Goal: Task Accomplishment & Management: Use online tool/utility

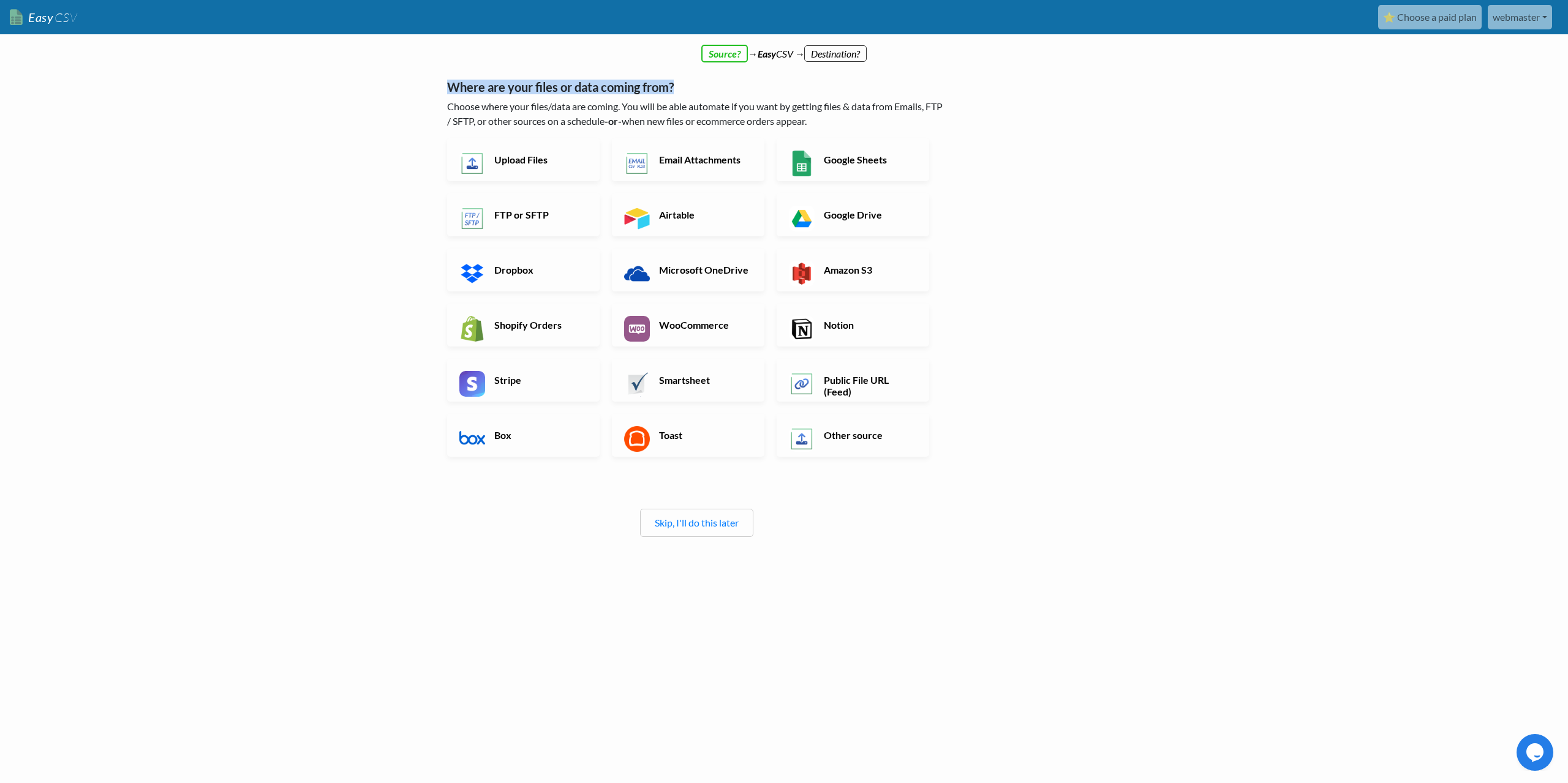
drag, startPoint x: 684, startPoint y: 85, endPoint x: 440, endPoint y: 90, distance: 244.1
click at [440, 90] on div "← back Thanks for signing up! Set up your Import Flow and Upload Page in 1 minu…" at bounding box center [697, 313] width 524 height 552
drag, startPoint x: 852, startPoint y: 123, endPoint x: 444, endPoint y: 87, distance: 409.6
click at [444, 87] on div "← back Thanks for signing up! Set up your Import Flow and Upload Page in 1 minu…" at bounding box center [697, 313] width 524 height 552
click at [536, 371] on link "Stripe" at bounding box center [524, 380] width 153 height 43
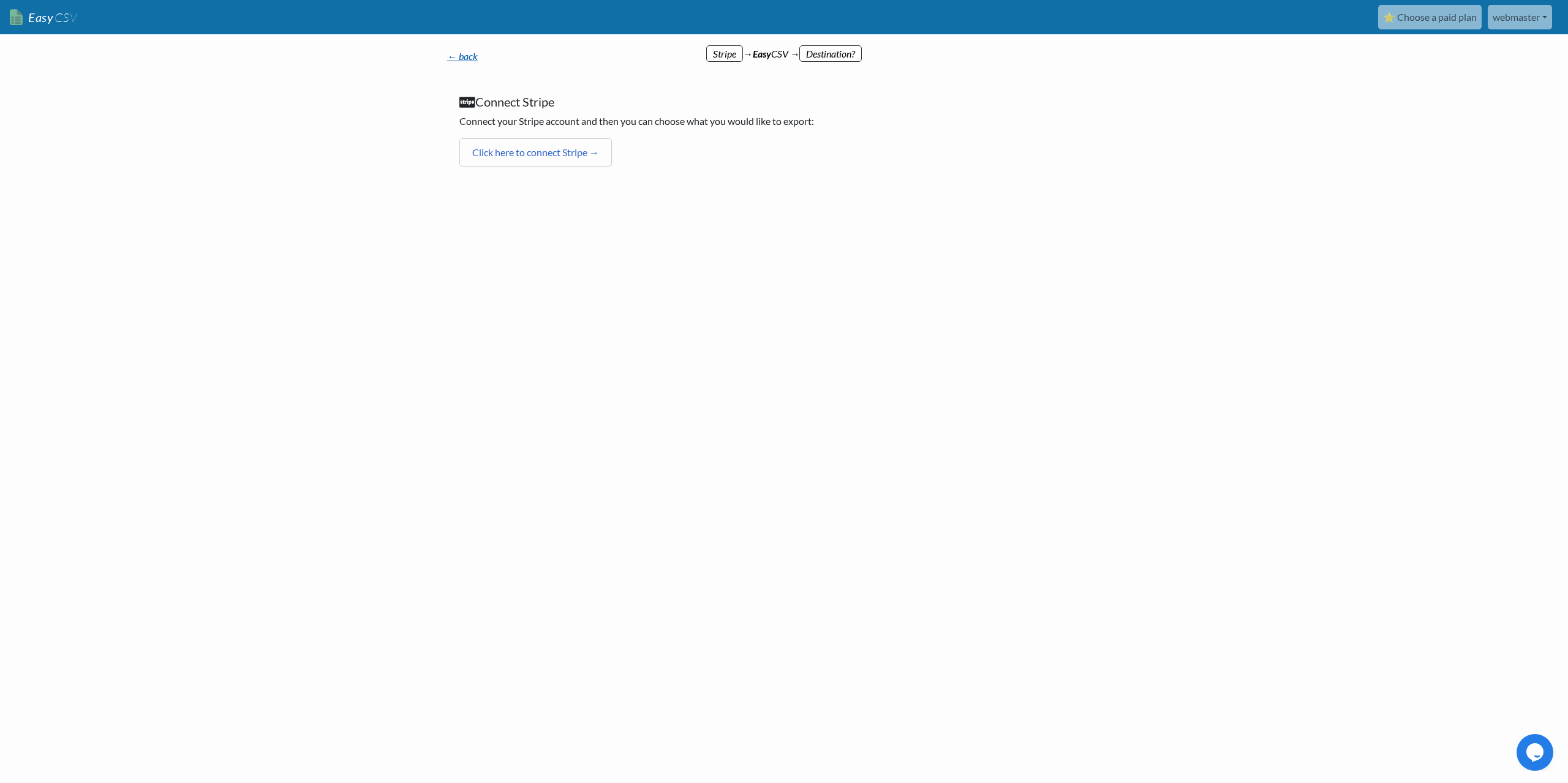
click at [465, 60] on link "← back" at bounding box center [462, 56] width 31 height 11
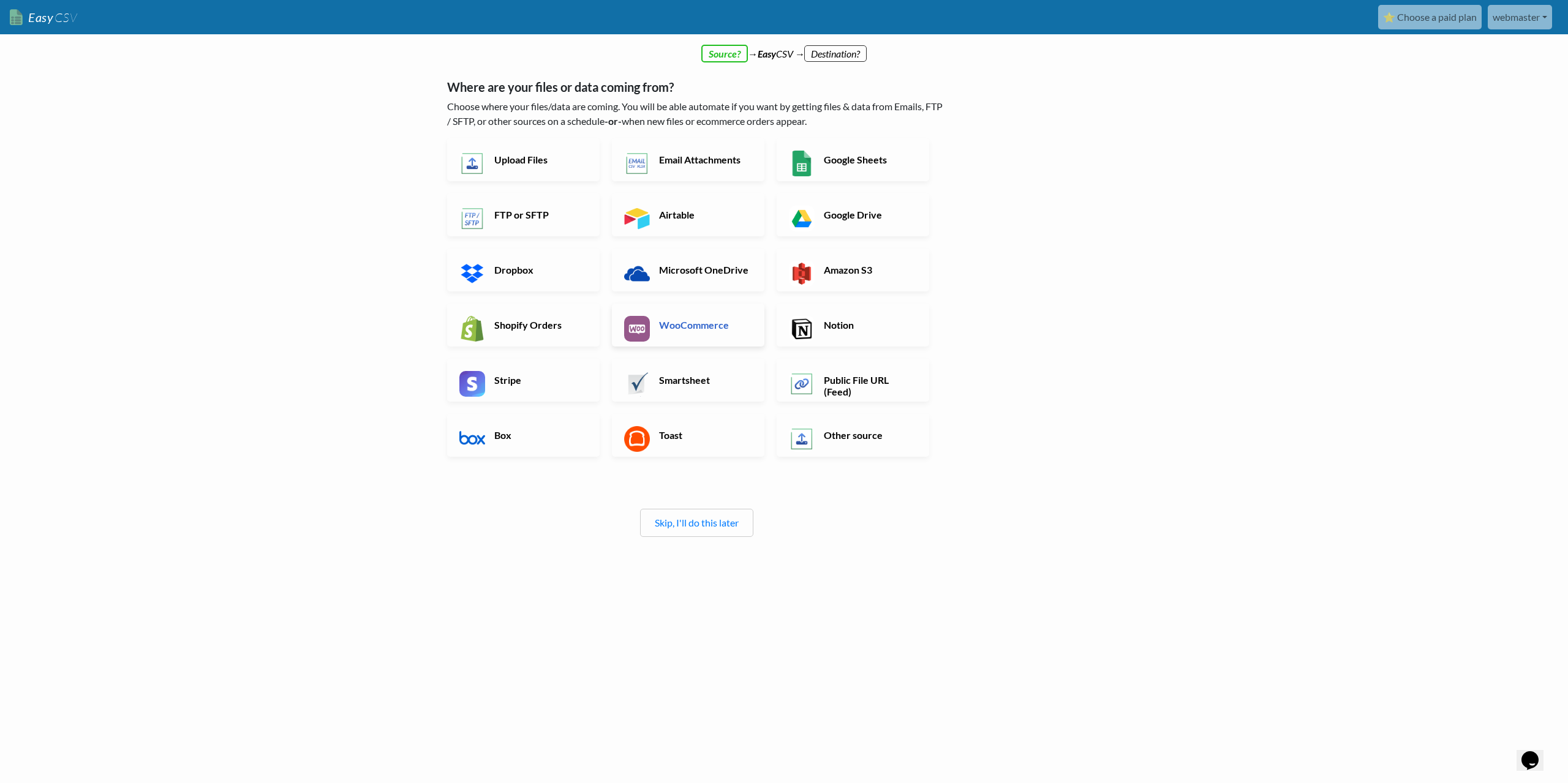
click at [695, 335] on link "WooCommerce" at bounding box center [688, 325] width 153 height 43
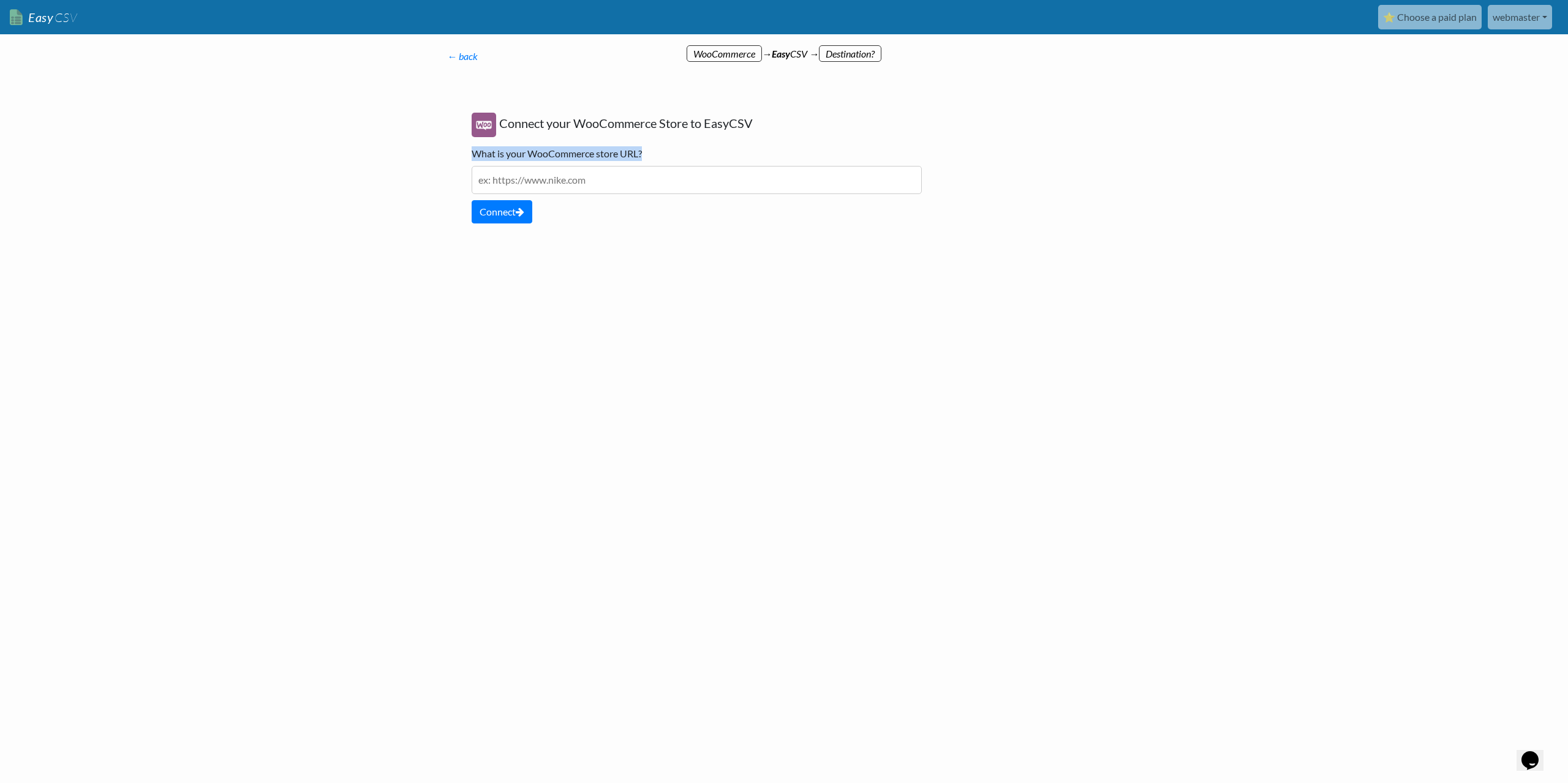
drag, startPoint x: 648, startPoint y: 153, endPoint x: 476, endPoint y: 152, distance: 172.0
click at [476, 152] on div "Connect your WooCommerce Store to EasyCSV What is your WooCommerce store URL? P…" at bounding box center [697, 168] width 475 height 135
click at [683, 308] on div "← back Thanks for signing up! Set up your Import Flow and Upload Page in 1 minu…" at bounding box center [784, 194] width 698 height 267
click at [515, 183] on input "text" at bounding box center [697, 180] width 450 height 28
paste input "/homepages/31/d950488880/htdocs/clickandbuilds/spadesalonetsareagion/wp-content…"
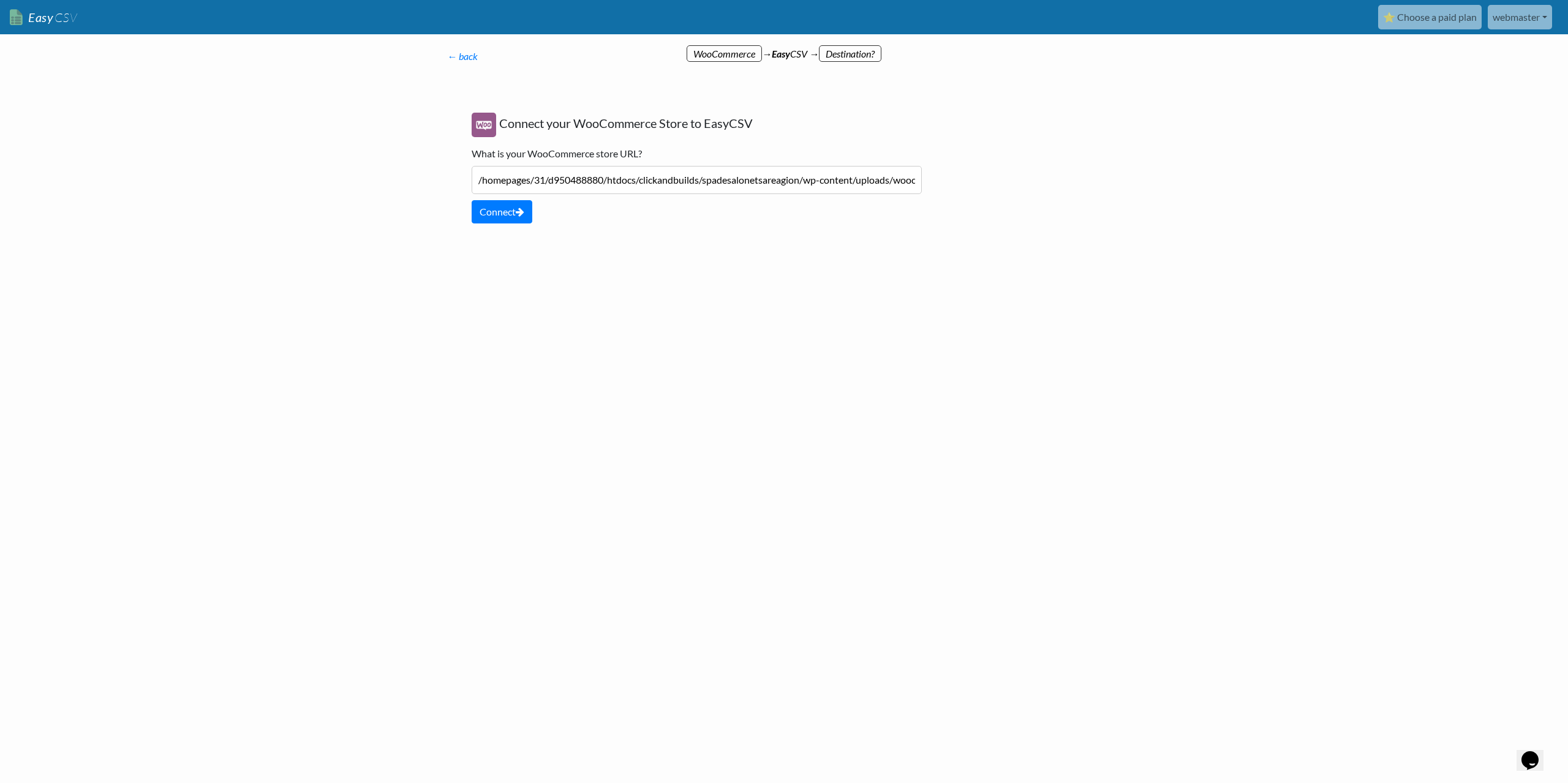
scroll to position [0, 380]
type input "/homepages/31/d950488880/htdocs/clickandbuilds/spadesalonetsareagion/wp-content…"
click at [505, 218] on button "Connect" at bounding box center [501, 212] width 60 height 24
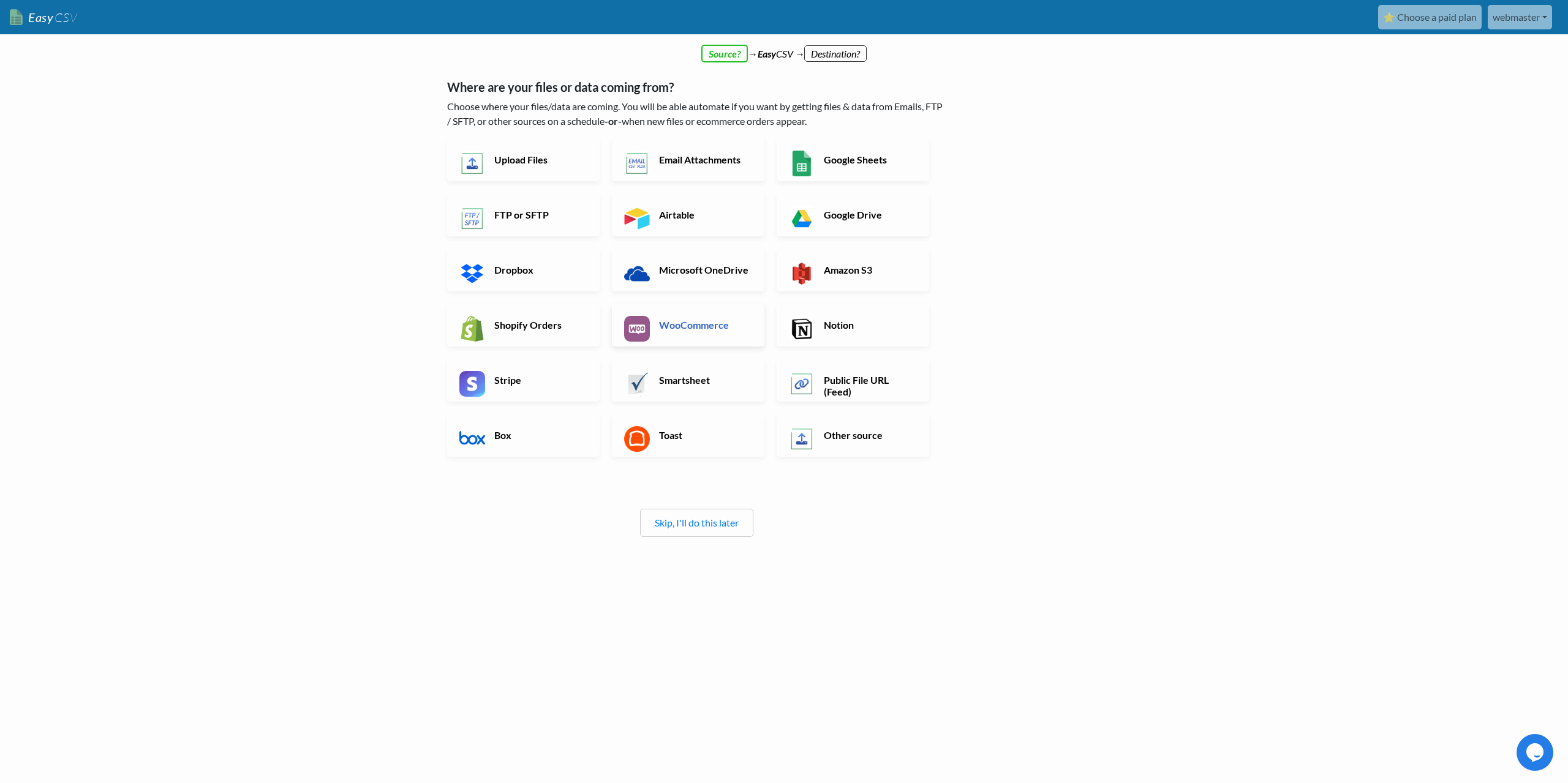
click at [679, 331] on h6 "WooCommerce" at bounding box center [704, 325] width 96 height 11
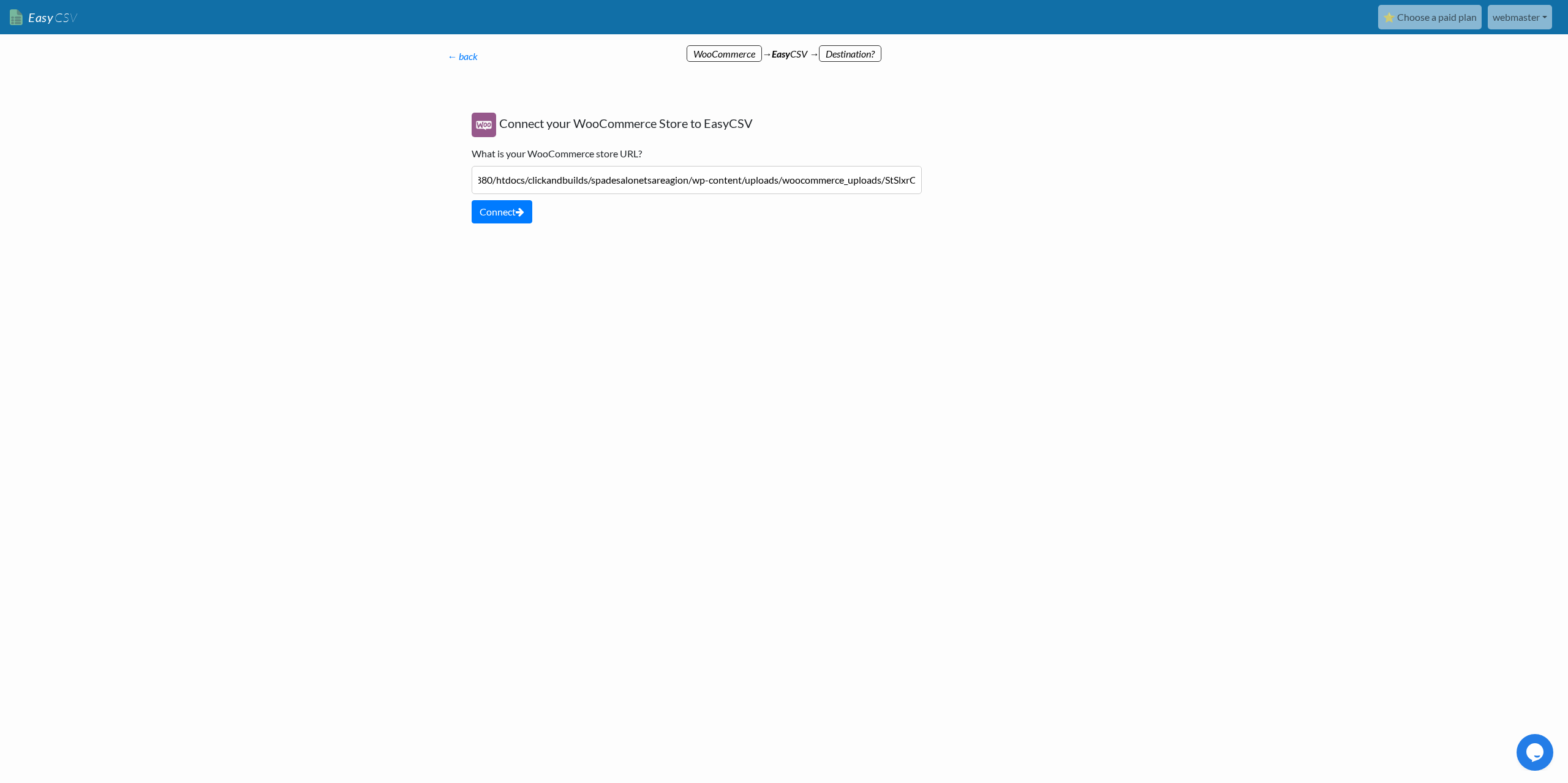
scroll to position [0, 380]
drag, startPoint x: 538, startPoint y: 181, endPoint x: 983, endPoint y: 222, distance: 446.9
click at [983, 222] on div "← back Thanks for signing up! Set up your Import Flow and Upload Page in 1 minu…" at bounding box center [784, 194] width 698 height 267
type input "/"
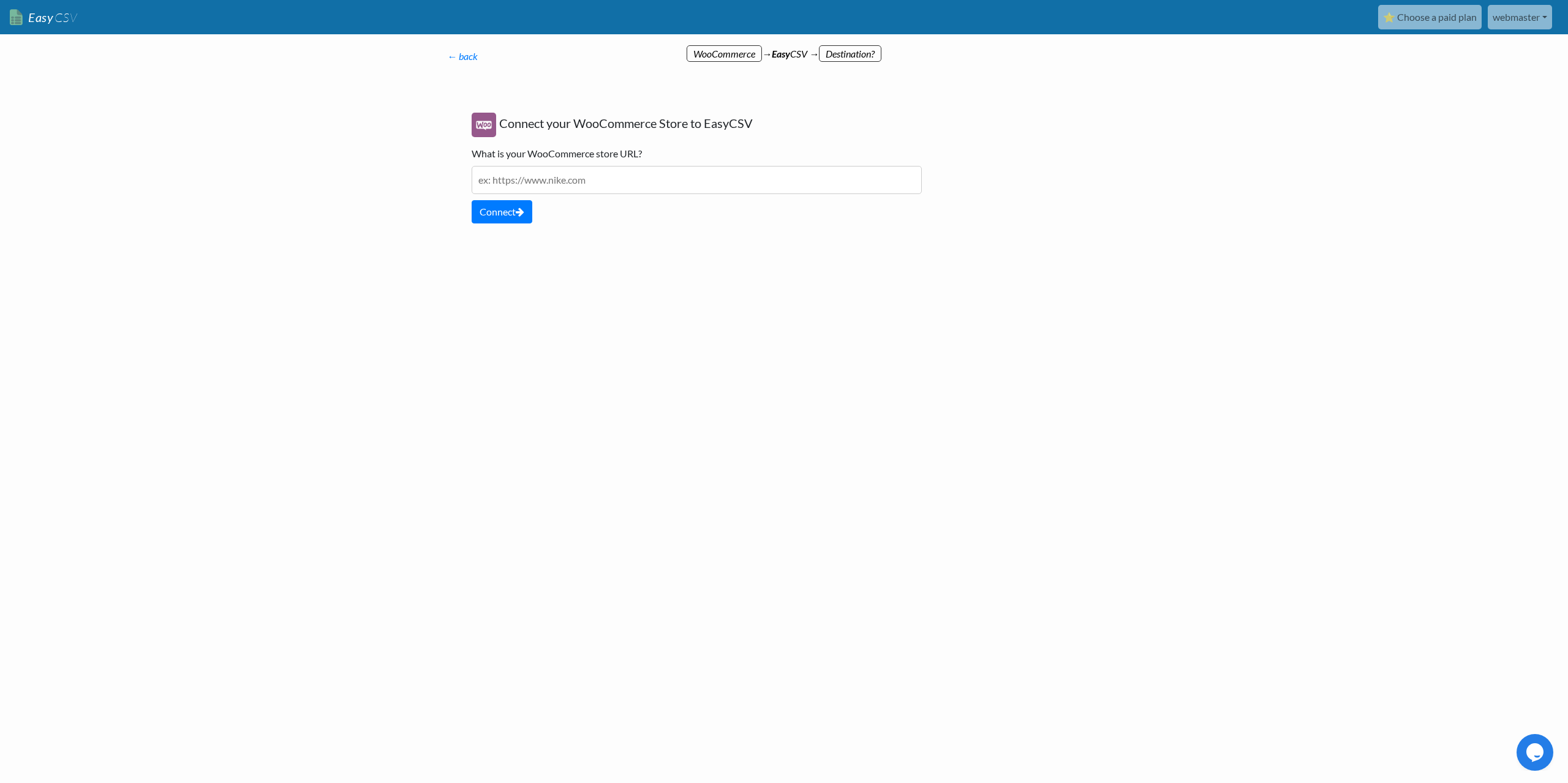
click at [559, 184] on input "text" at bounding box center [697, 180] width 450 height 28
paste input "https://spa-salon-de-provence.fr/categorie-produit/dons"
type input "https://spa-salon-de-provence.fr/categorie-produit/dons"
click at [508, 212] on button "Connect" at bounding box center [501, 212] width 60 height 24
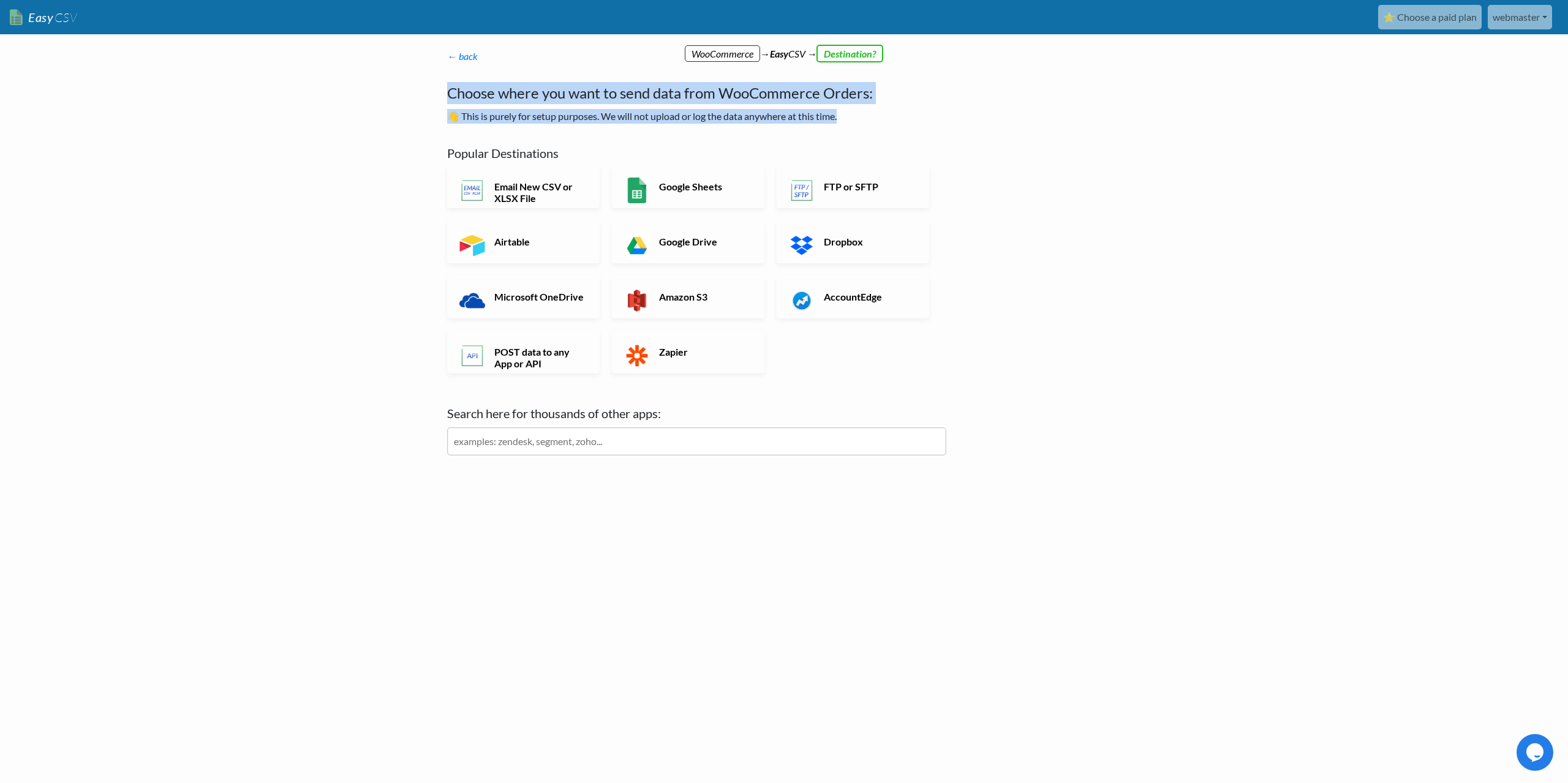
drag, startPoint x: 454, startPoint y: 93, endPoint x: 874, endPoint y: 114, distance: 420.5
click at [874, 114] on div "Choose where you want to send data from WooCommerce Orders: 👋 This is purely fo…" at bounding box center [697, 102] width 499 height 41
copy div "Choose where you want to send data from WooCommerce Orders: 👋 This is purely fo…"
click at [692, 194] on link "Google Sheets" at bounding box center [688, 186] width 153 height 43
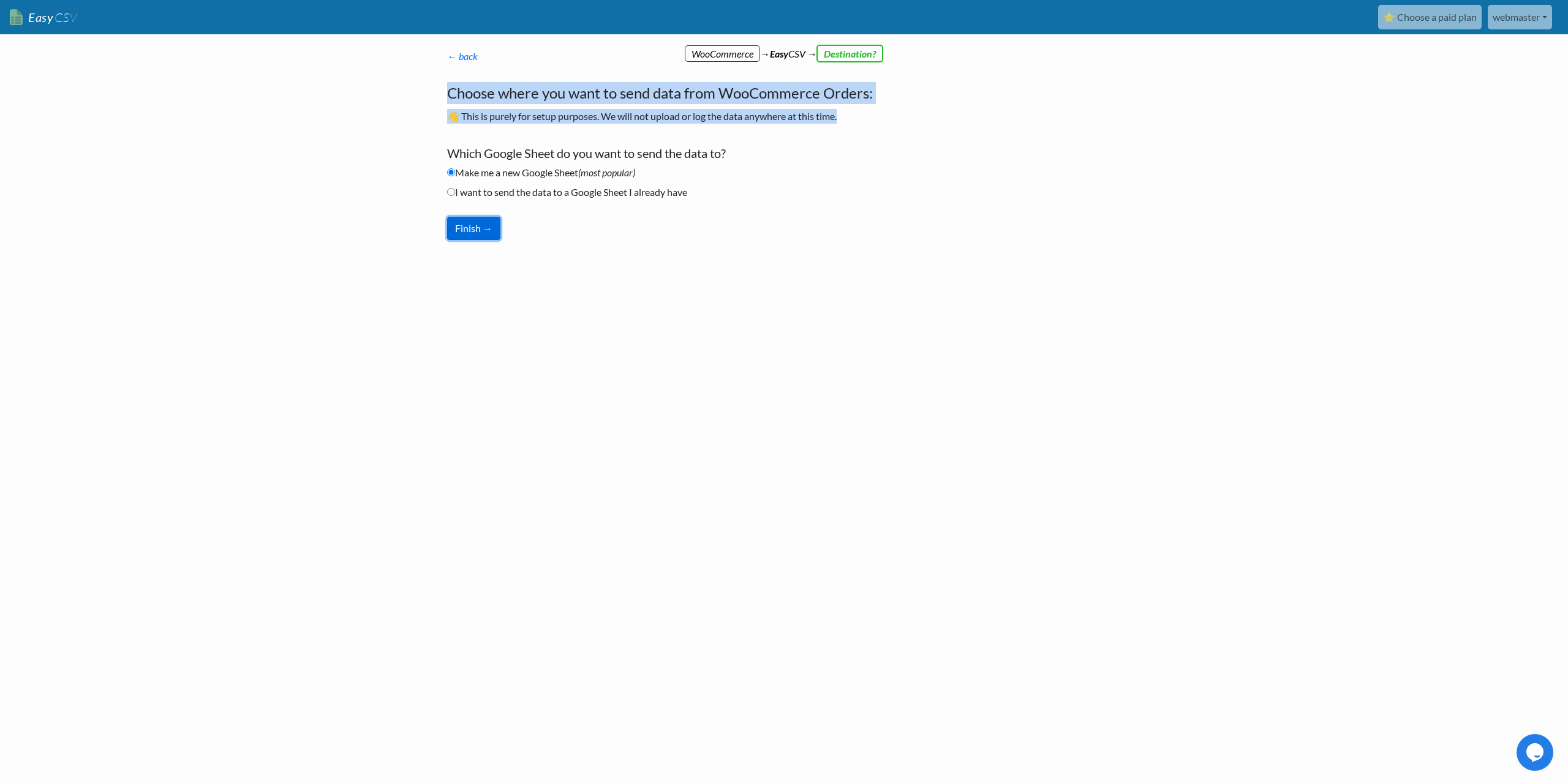
drag, startPoint x: 475, startPoint y: 237, endPoint x: 537, endPoint y: 253, distance: 64.0
click at [537, 253] on div "← back Thanks for signing up! Set up your Import Flow and Upload Page in 1 minu…" at bounding box center [784, 190] width 698 height 258
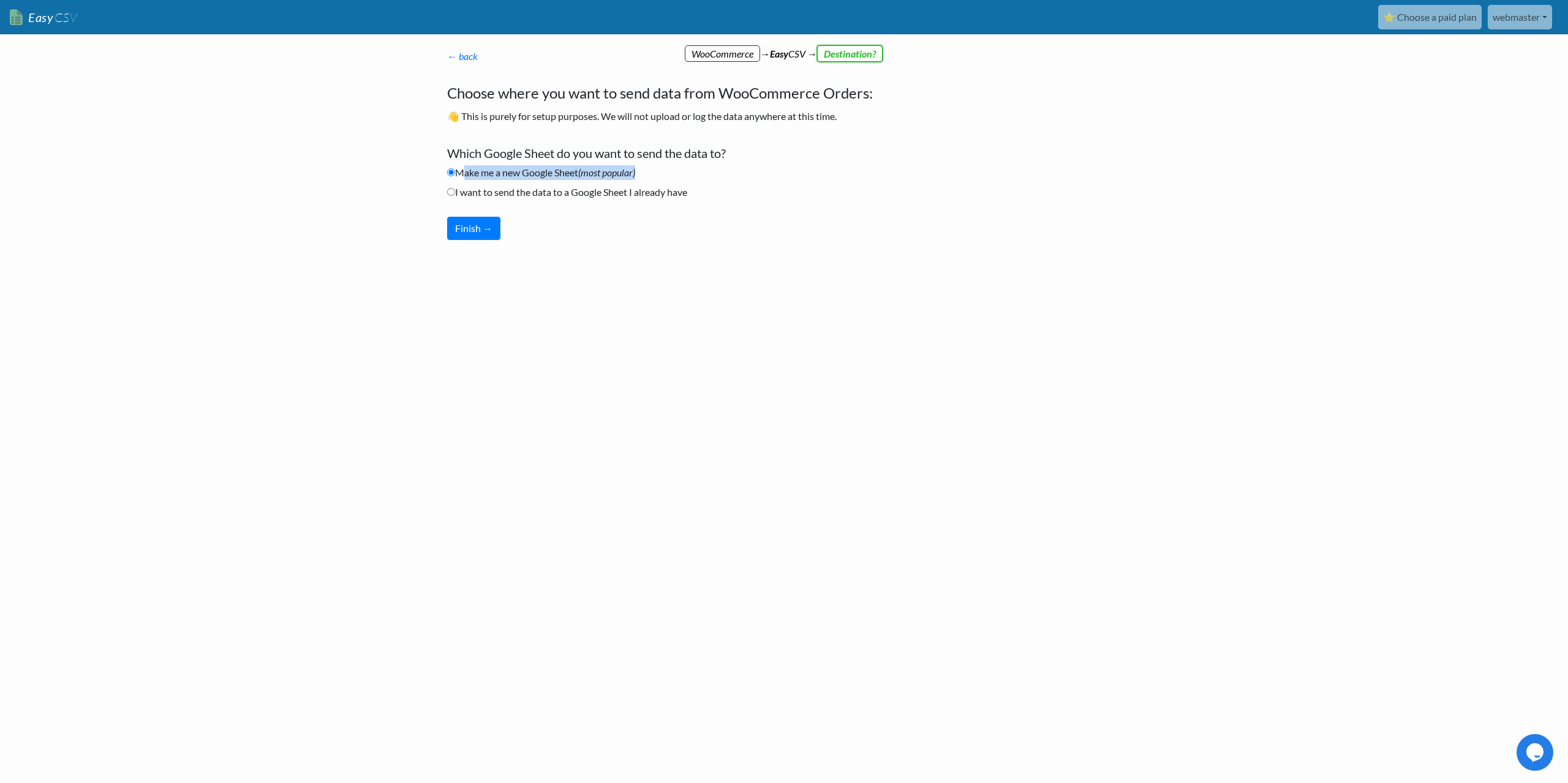
drag, startPoint x: 648, startPoint y: 174, endPoint x: 457, endPoint y: 176, distance: 191.0
click at [457, 176] on li "Make me a new Google Sheet (most popular)" at bounding box center [697, 175] width 499 height 20
drag, startPoint x: 695, startPoint y: 195, endPoint x: 456, endPoint y: 194, distance: 239.0
click at [456, 194] on li "I want to send the data to a Google Sheet I already have" at bounding box center [697, 195] width 499 height 20
copy label "I want to send the data to a Google Sheet I already have"
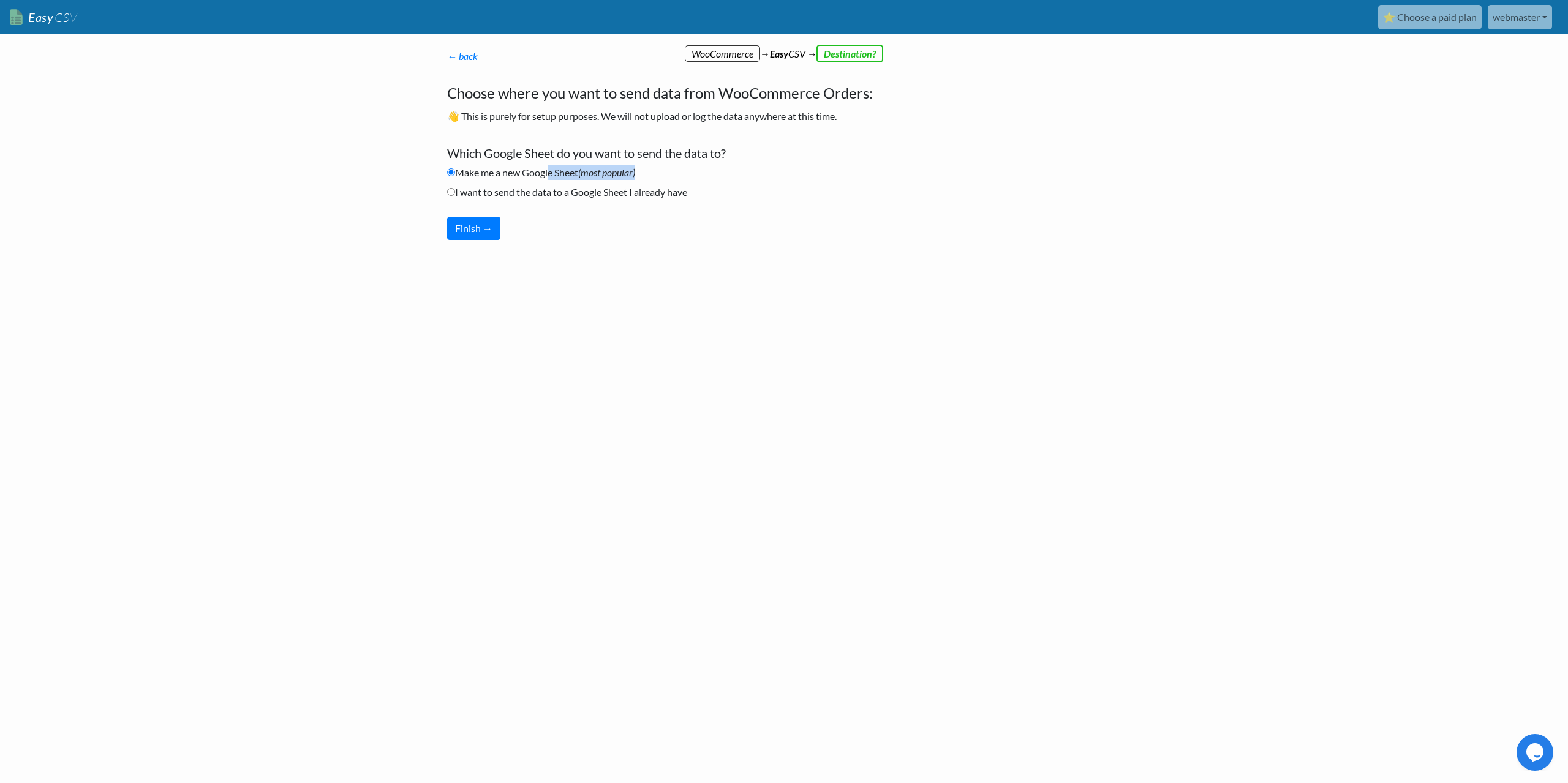
drag, startPoint x: 646, startPoint y: 172, endPoint x: 546, endPoint y: 177, distance: 100.1
click at [546, 177] on li "Make me a new Google Sheet (most popular)" at bounding box center [697, 175] width 499 height 20
click at [481, 226] on button "Finish →" at bounding box center [474, 228] width 53 height 24
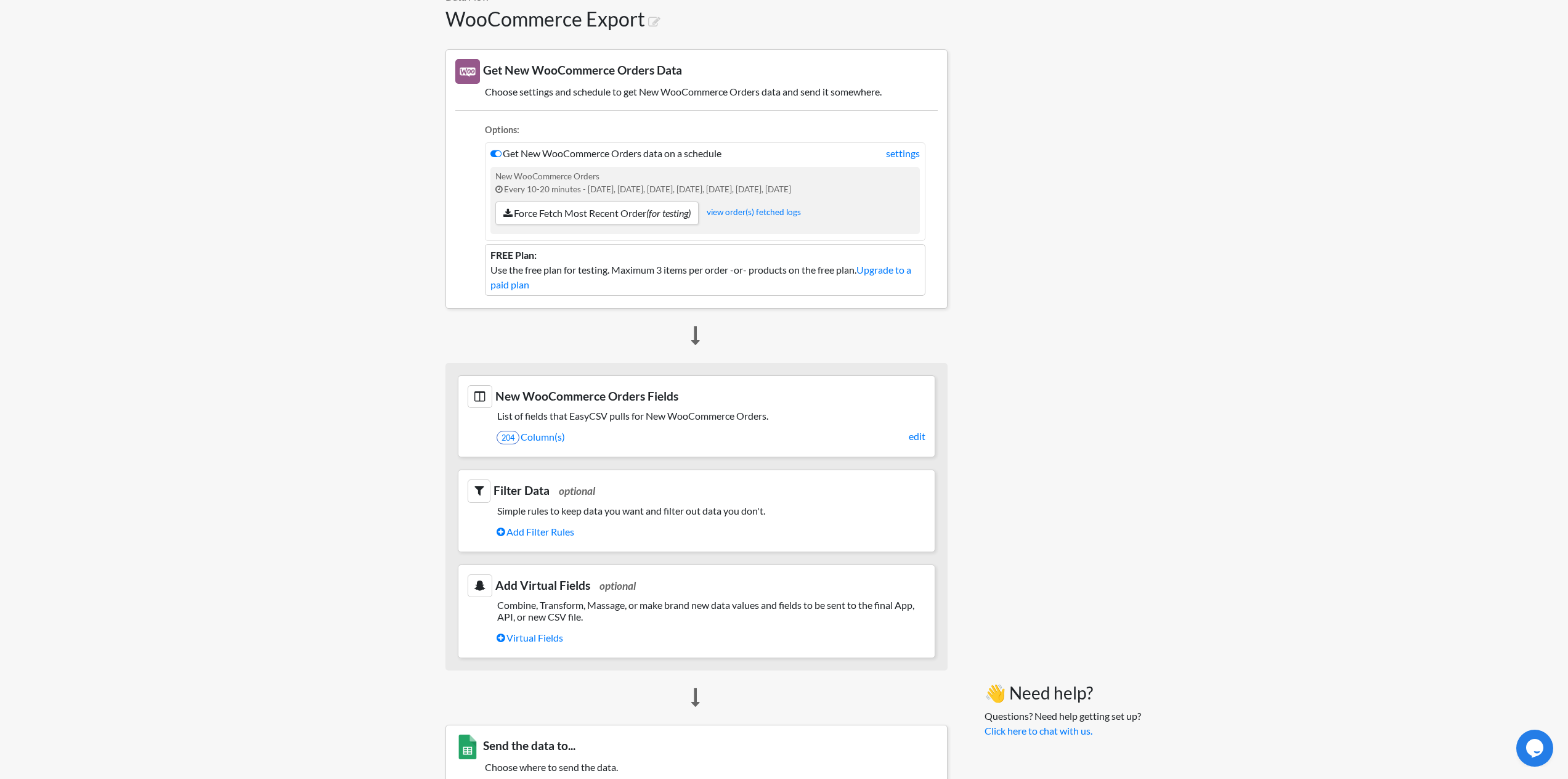
scroll to position [60, 0]
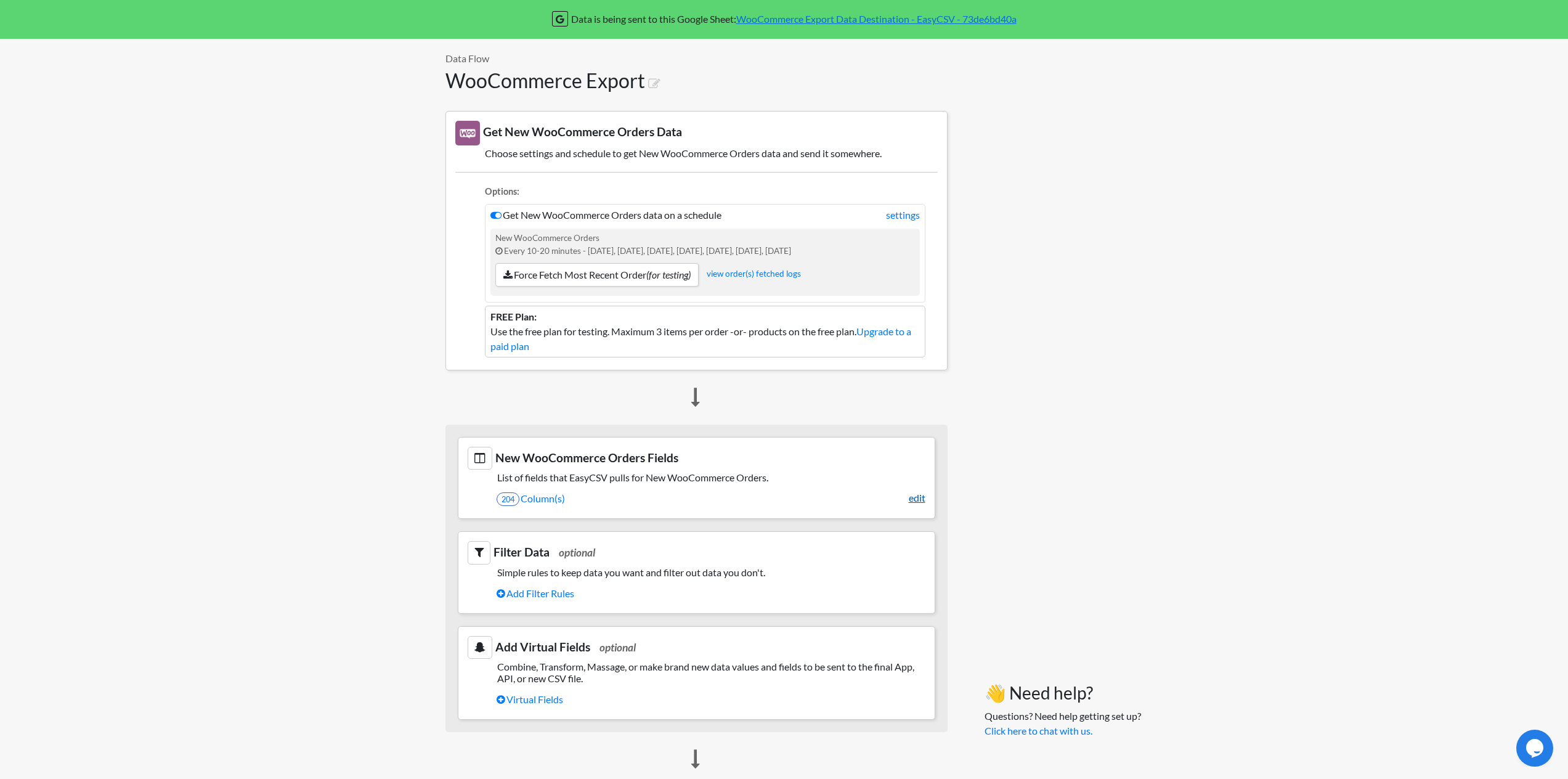
click at [912, 499] on link "edit" at bounding box center [917, 497] width 17 height 15
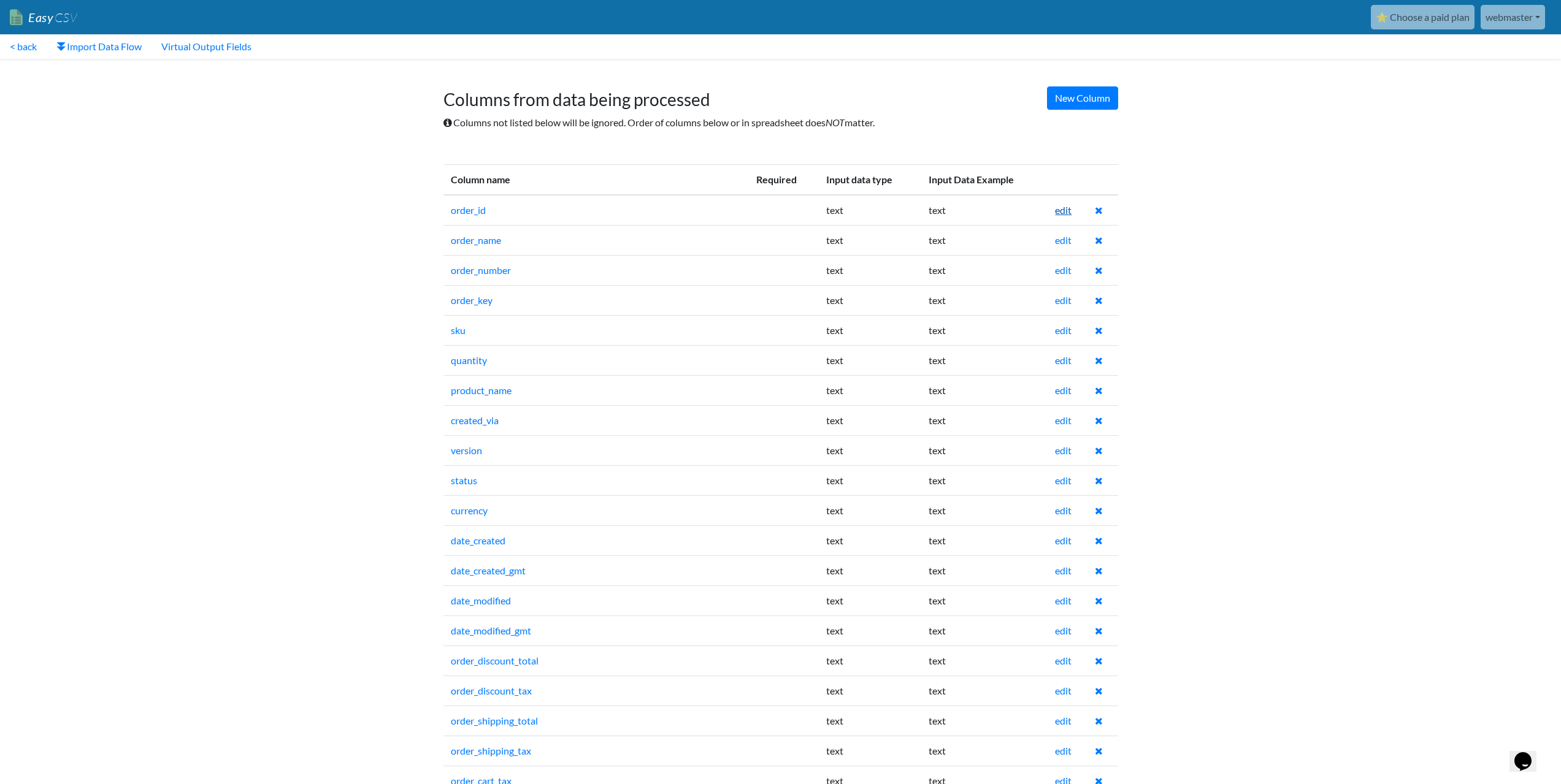
click at [1065, 211] on link "edit" at bounding box center [1063, 210] width 17 height 11
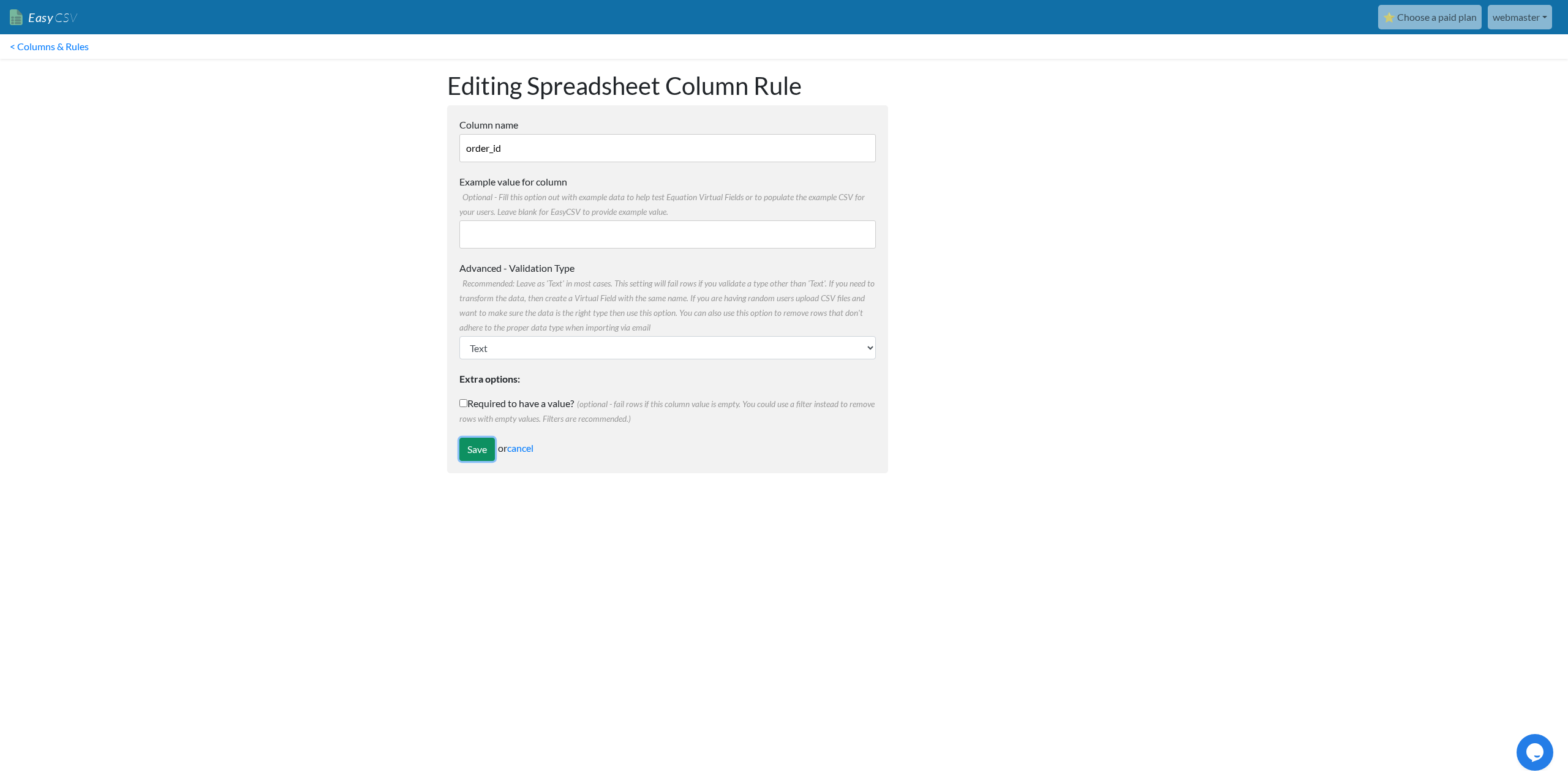
click at [475, 452] on input "Save" at bounding box center [477, 449] width 36 height 24
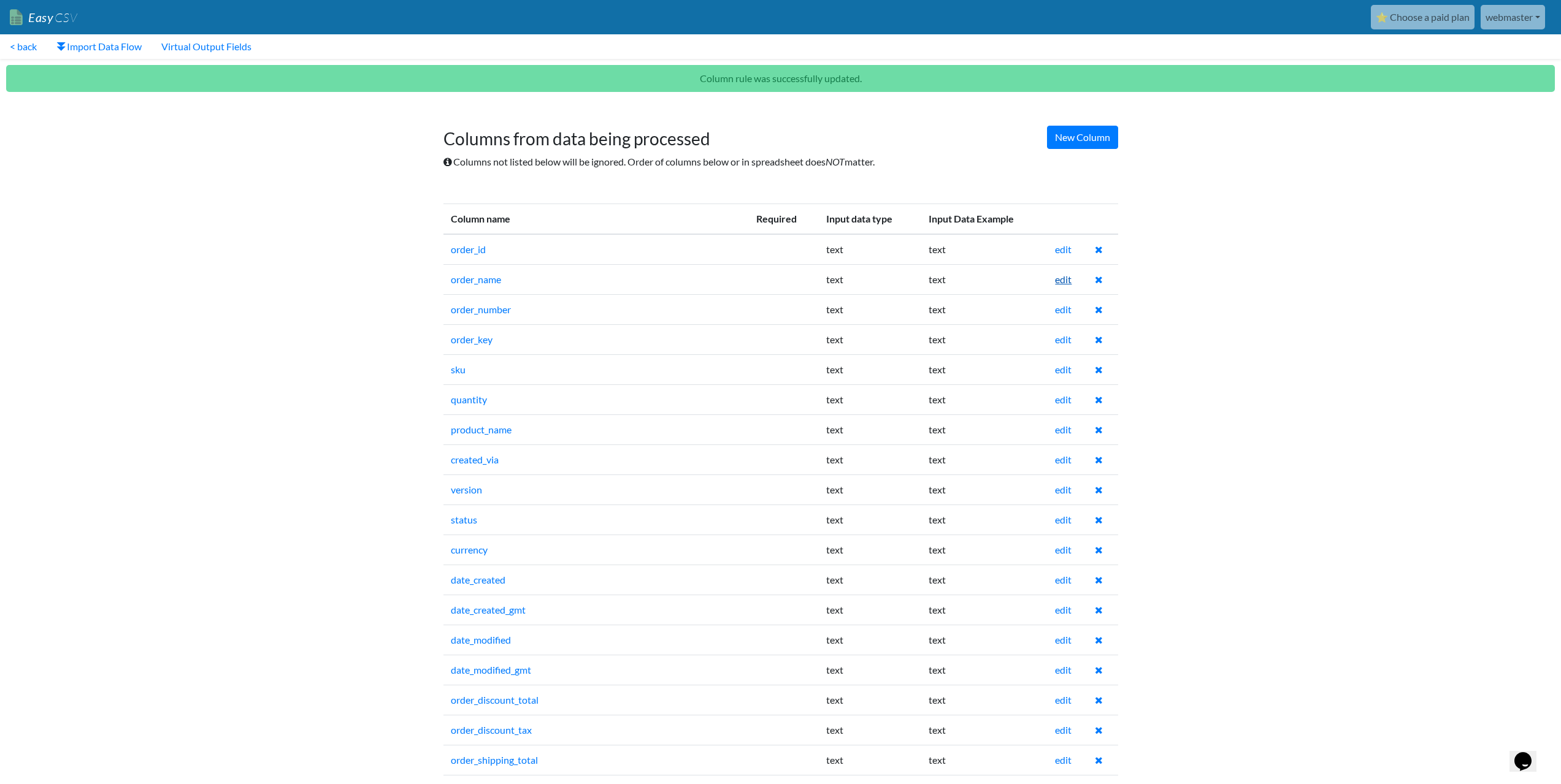
click at [1065, 282] on link "edit" at bounding box center [1063, 279] width 17 height 11
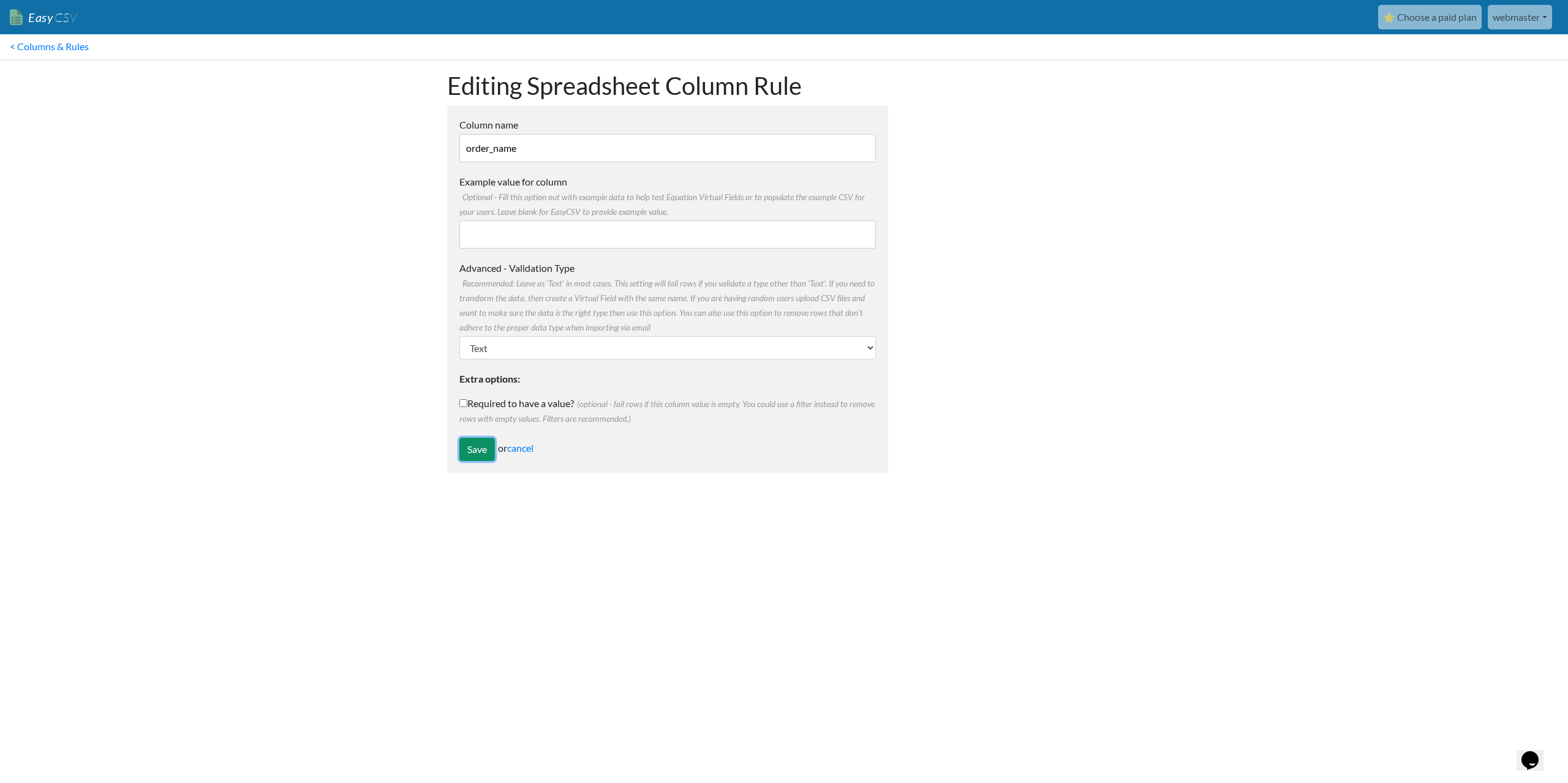
click at [473, 447] on input "Save" at bounding box center [477, 449] width 36 height 24
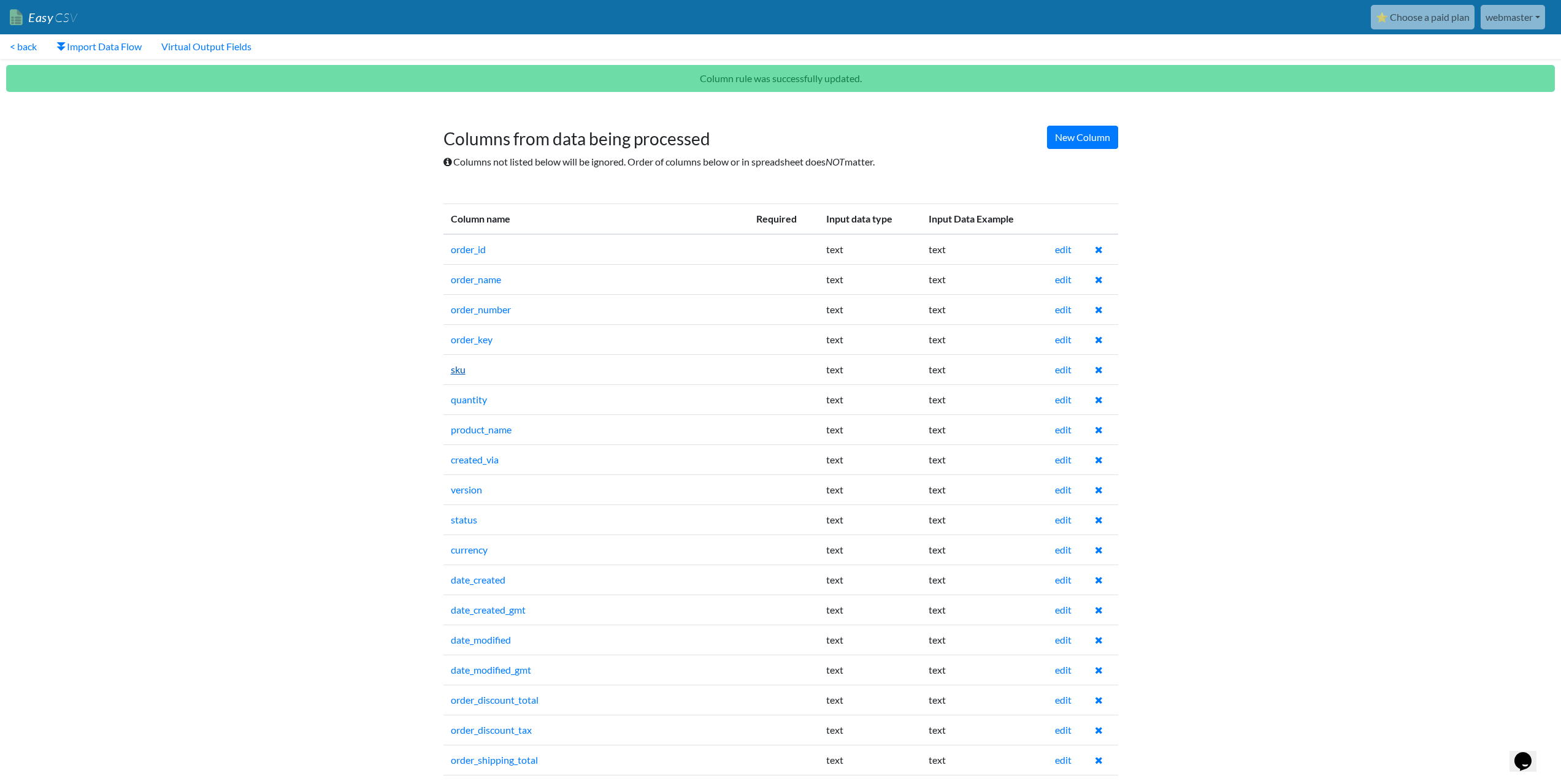
click at [457, 371] on link "sku" at bounding box center [458, 369] width 15 height 11
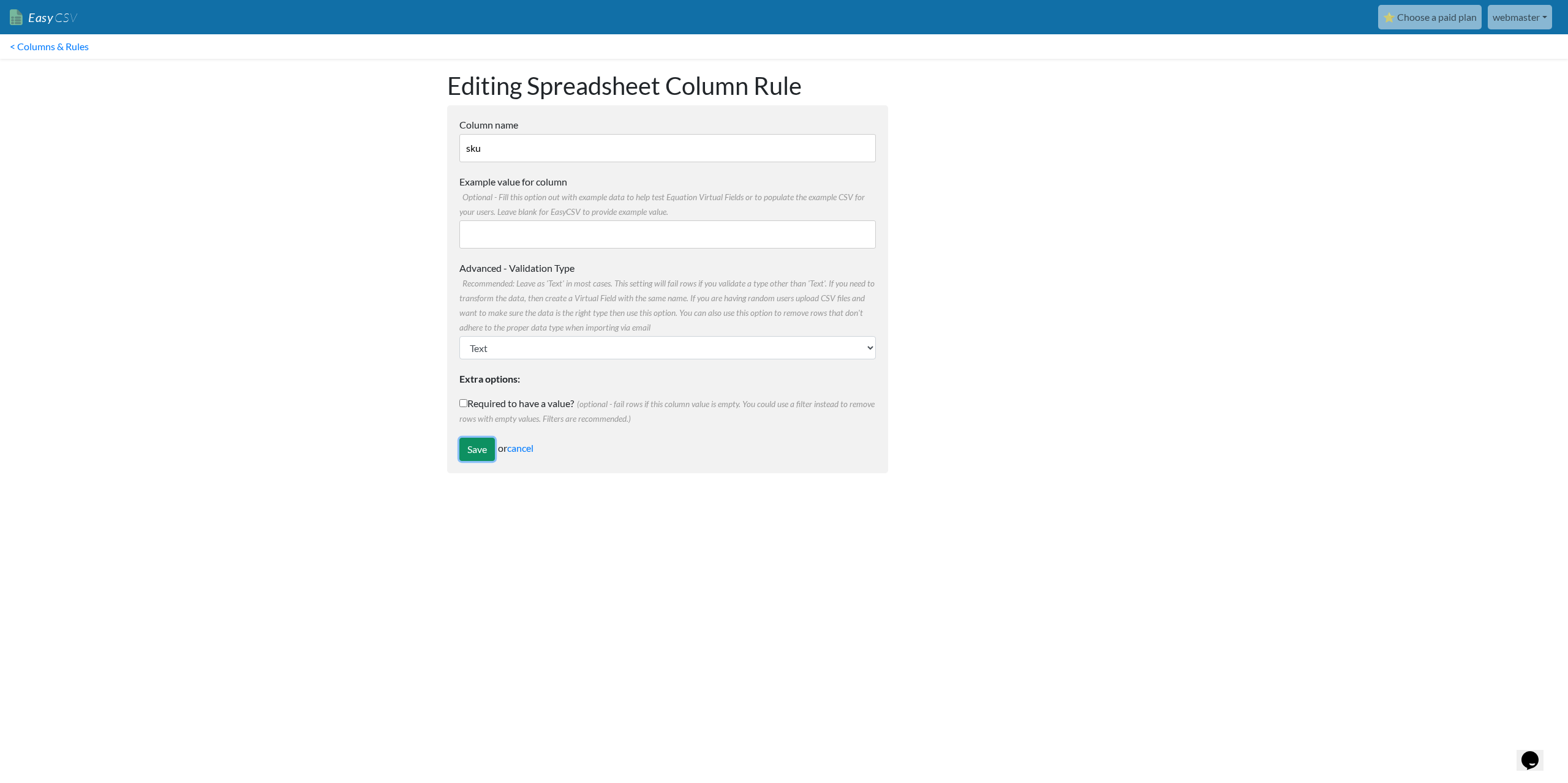
click at [473, 449] on input "Save" at bounding box center [477, 449] width 36 height 24
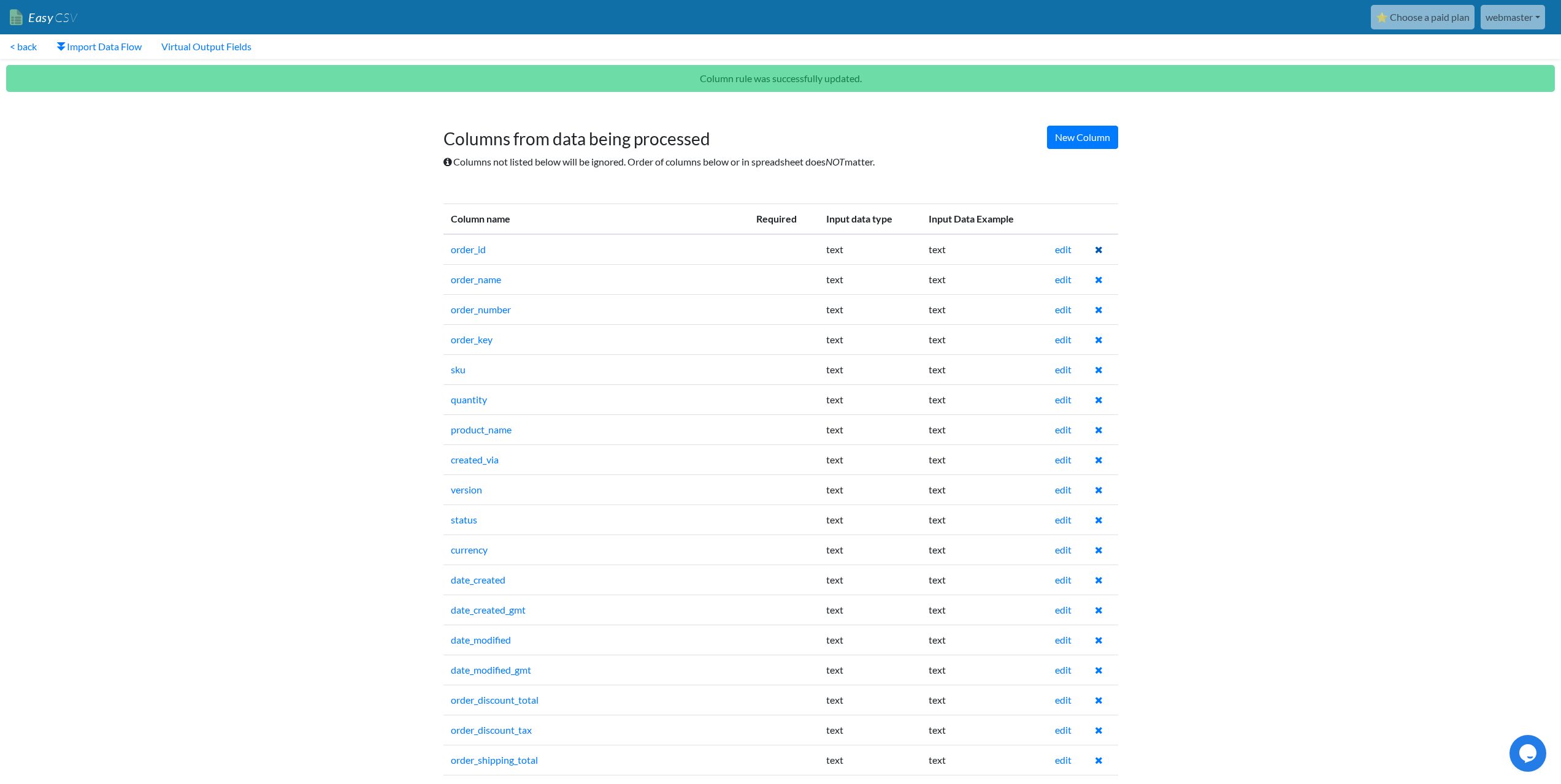
click at [1100, 248] on icon at bounding box center [1098, 249] width 8 height 10
click at [1063, 403] on link "edit" at bounding box center [1063, 399] width 17 height 11
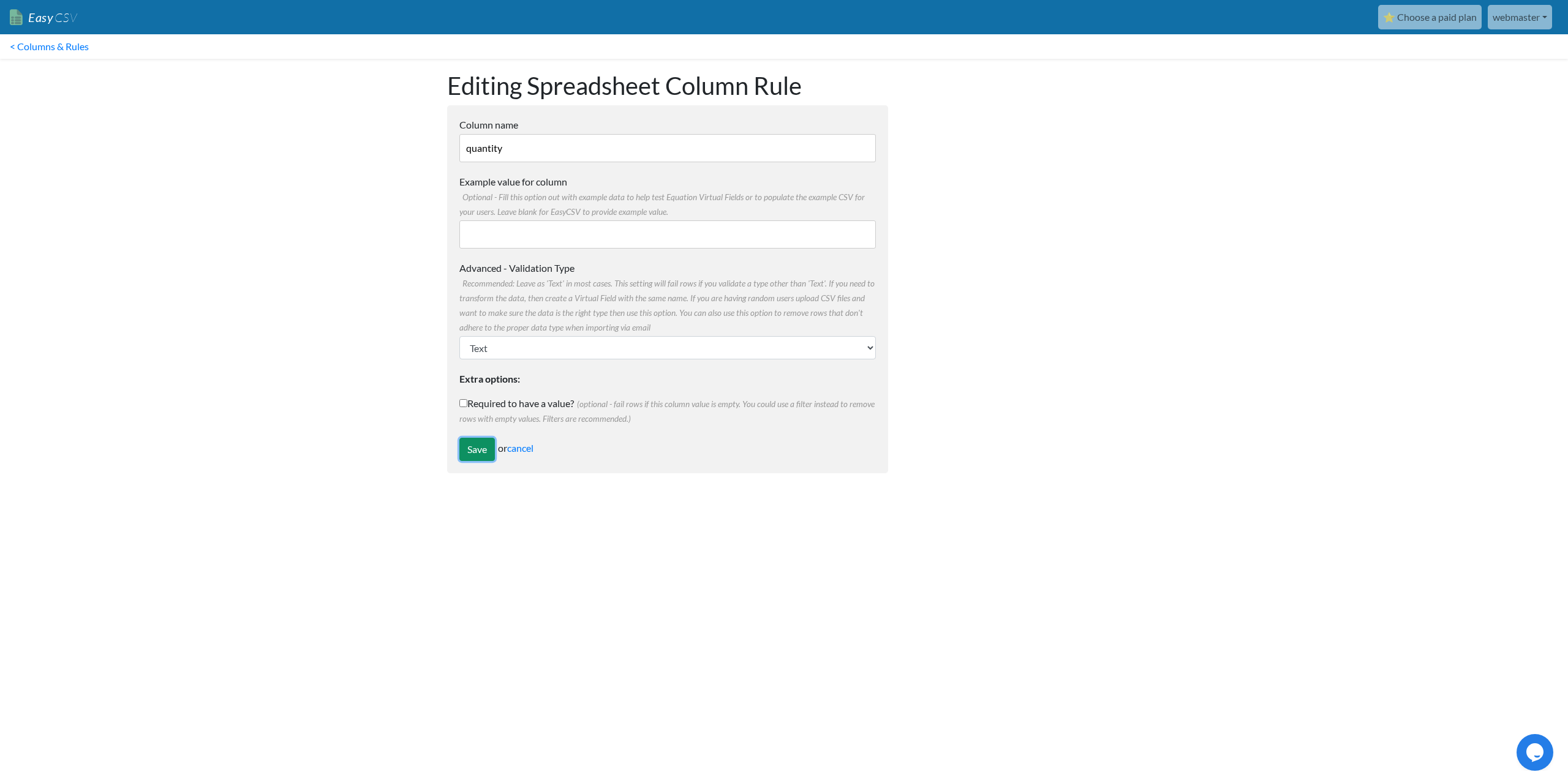
click at [478, 451] on input "Save" at bounding box center [477, 449] width 36 height 24
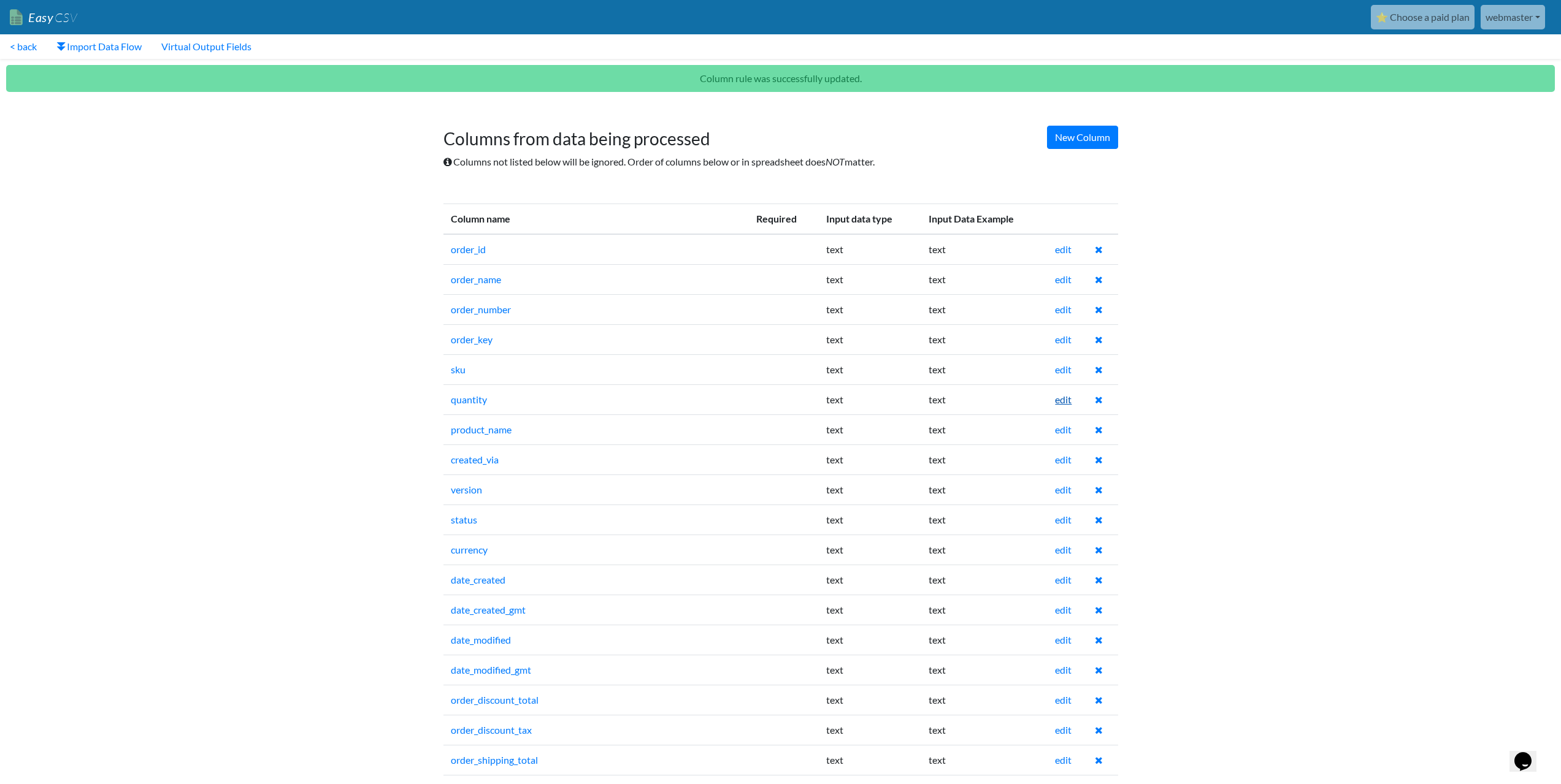
click at [1061, 401] on link "edit" at bounding box center [1063, 399] width 17 height 11
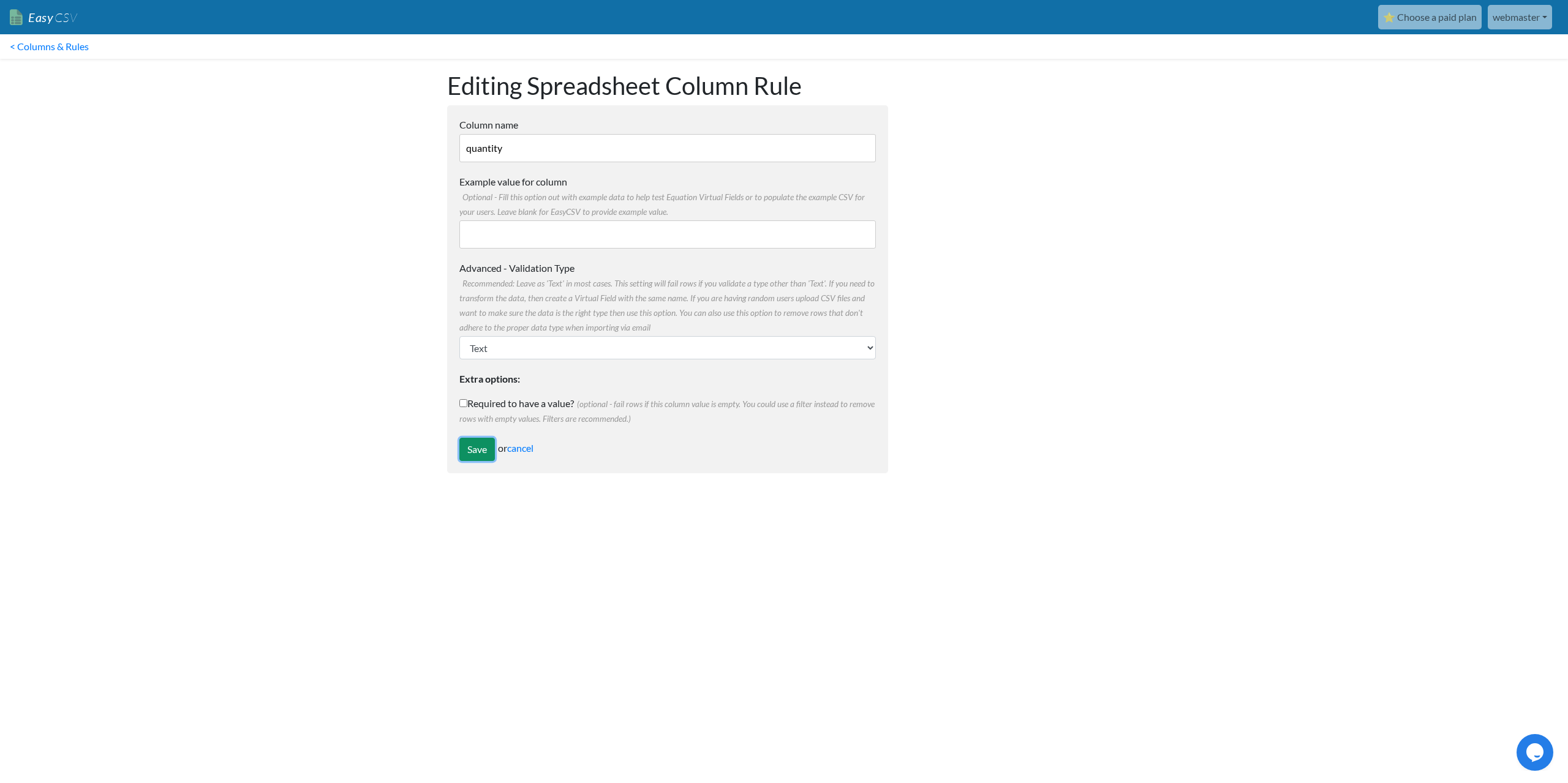
click at [482, 441] on input "Save" at bounding box center [477, 449] width 36 height 24
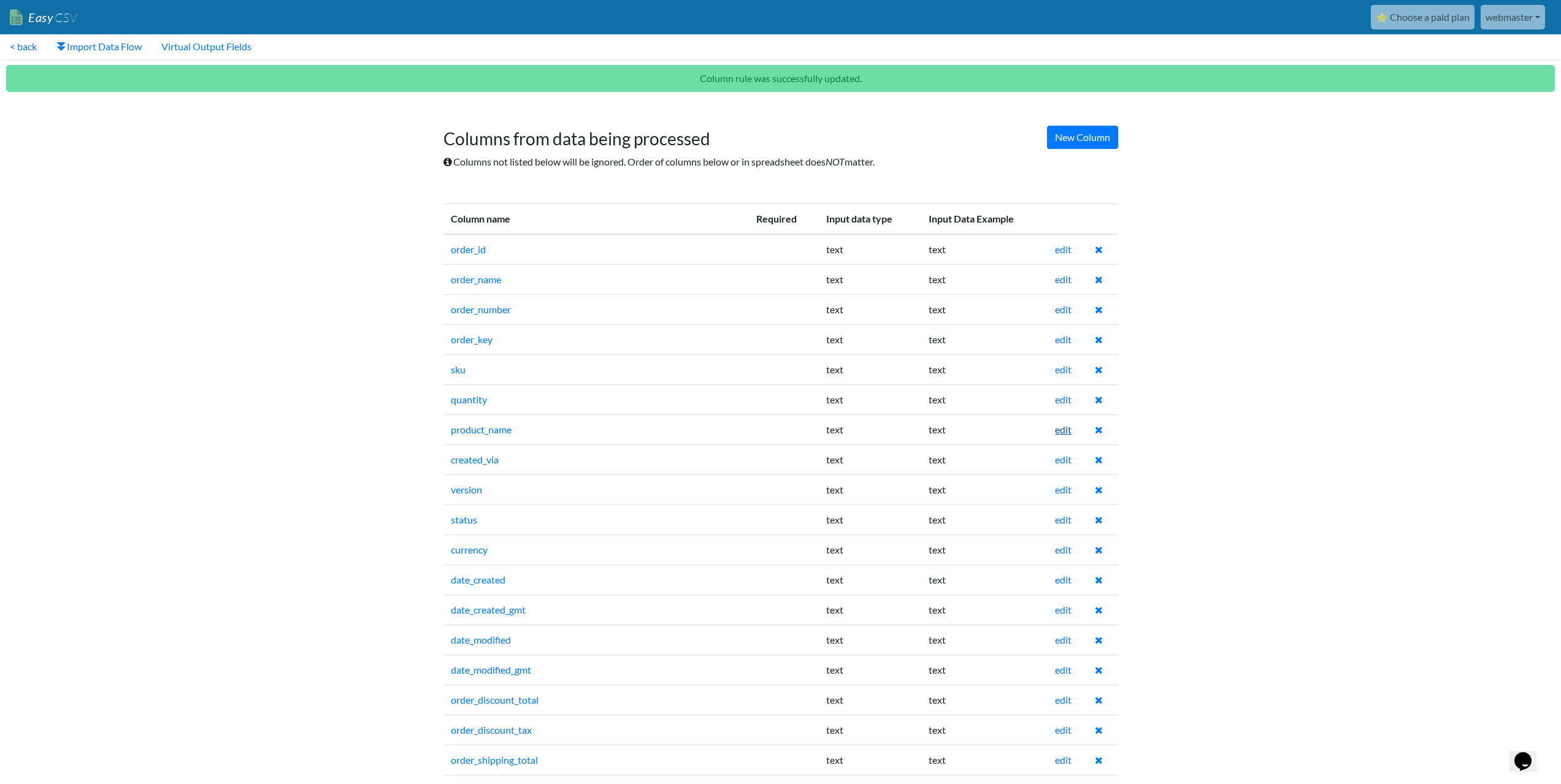
click at [1061, 429] on link "edit" at bounding box center [1063, 429] width 17 height 11
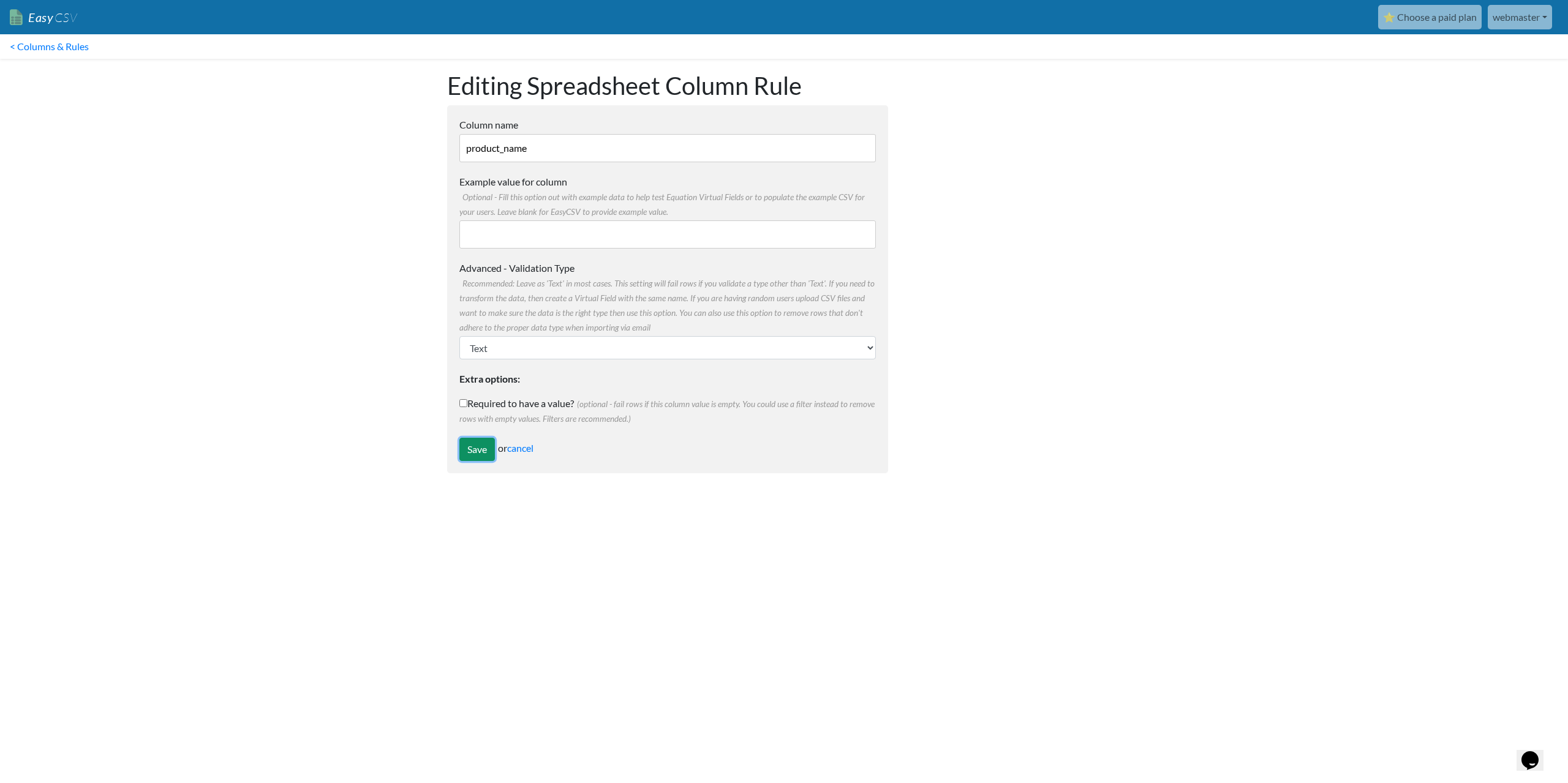
click at [470, 443] on input "Save" at bounding box center [477, 449] width 36 height 24
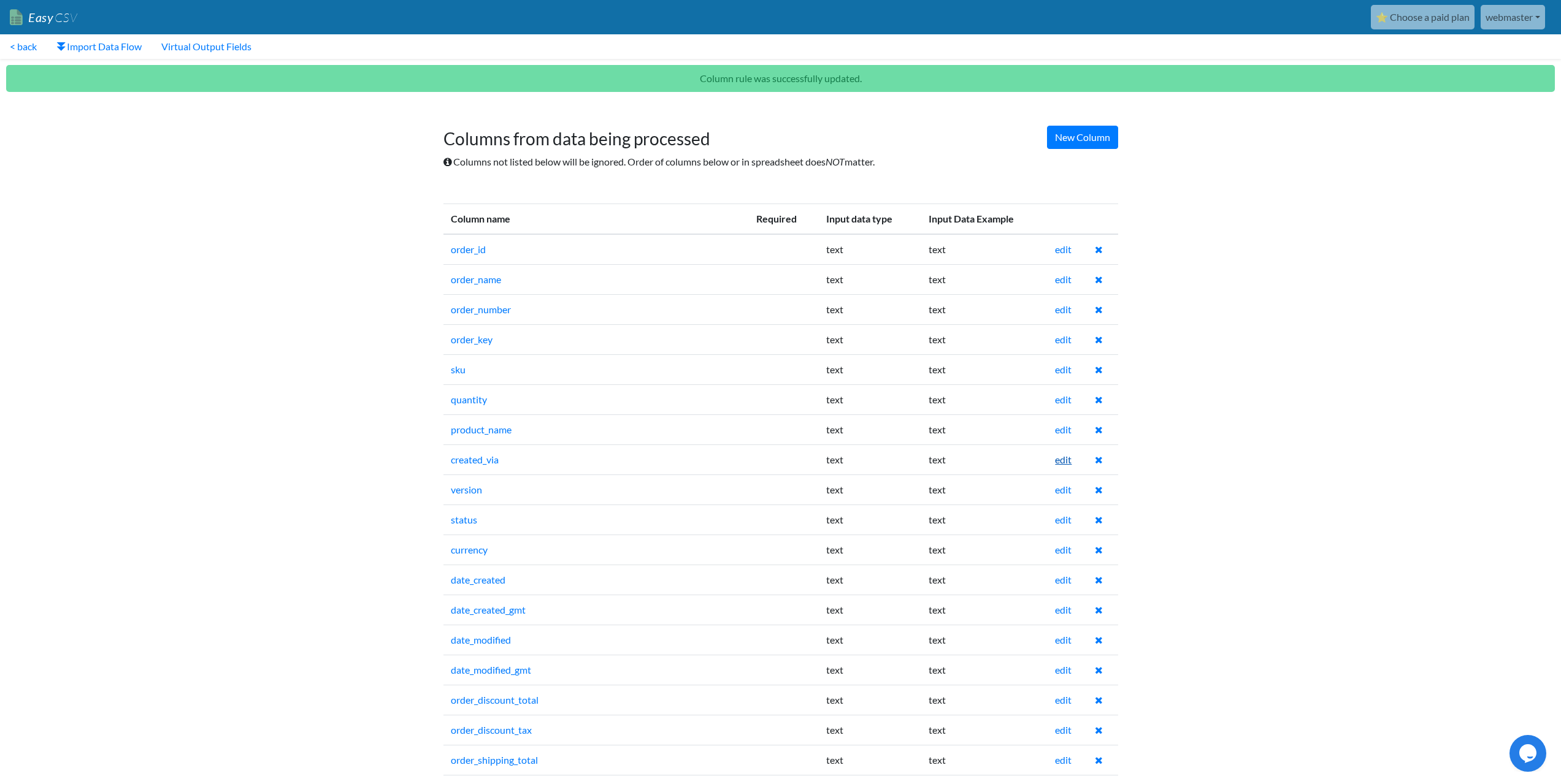
click at [1062, 460] on link "edit" at bounding box center [1063, 459] width 17 height 11
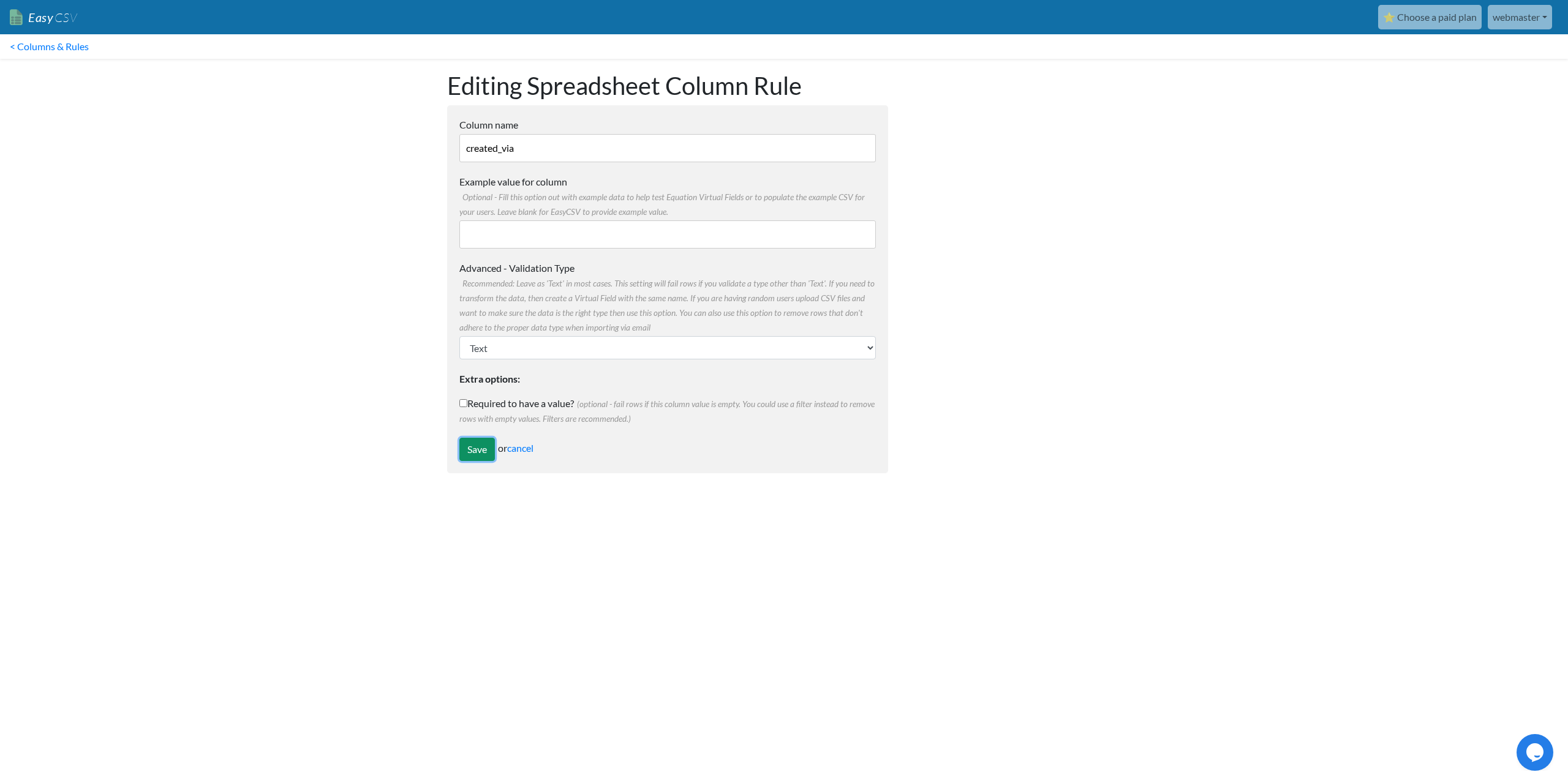
click at [473, 452] on input "Save" at bounding box center [477, 449] width 36 height 24
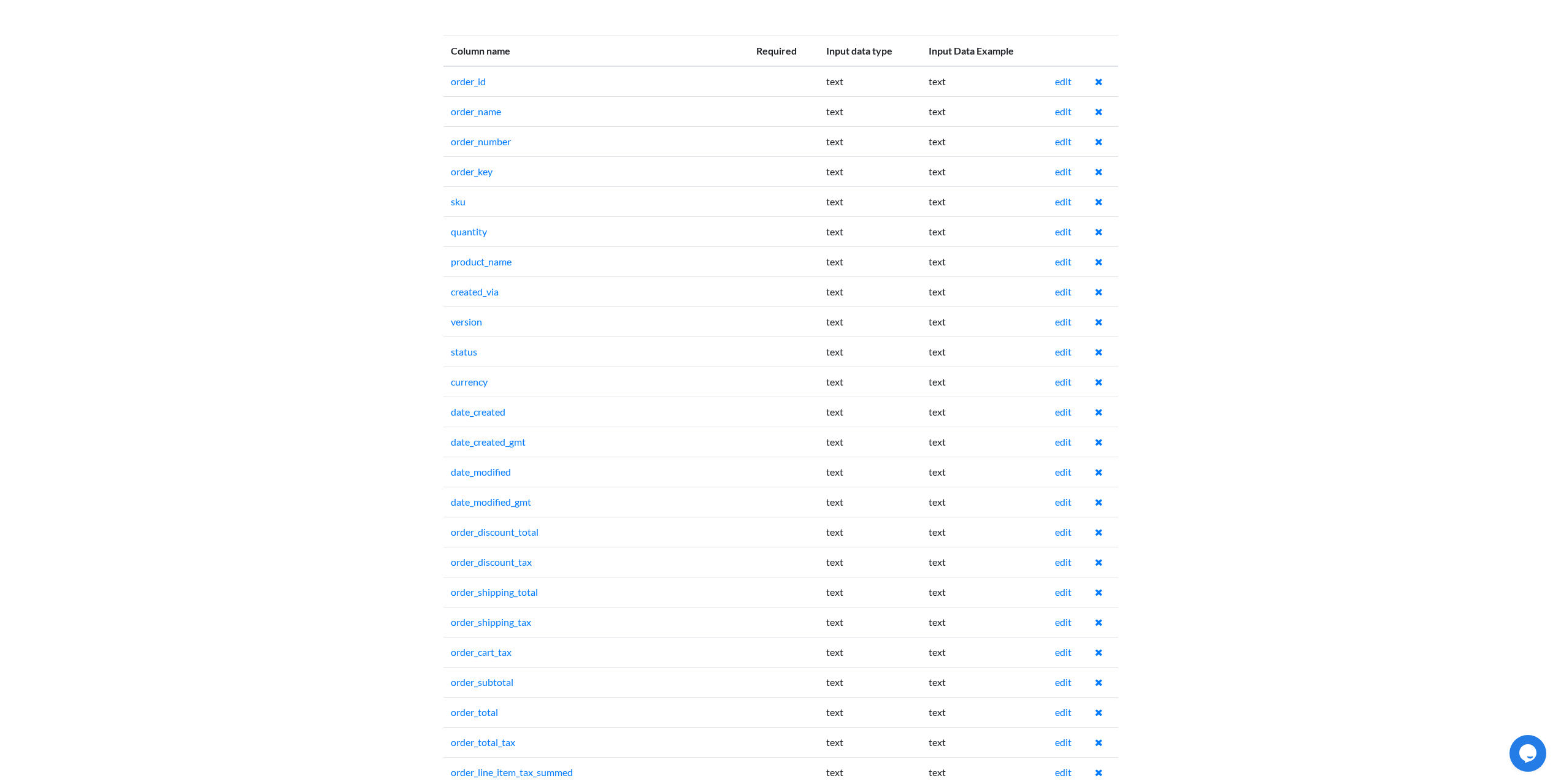
scroll to position [184, 0]
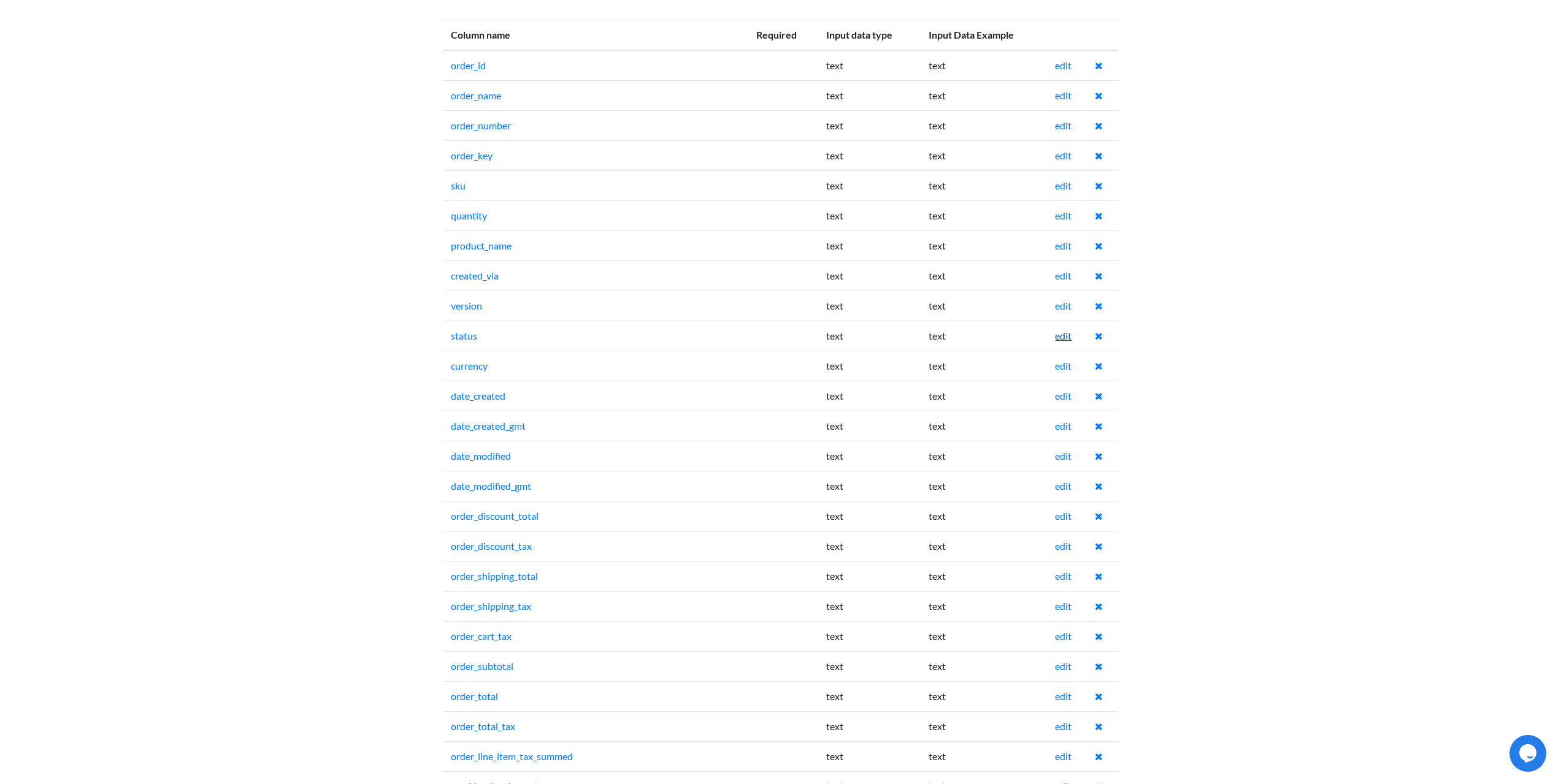
click at [1062, 338] on link "edit" at bounding box center [1063, 336] width 17 height 11
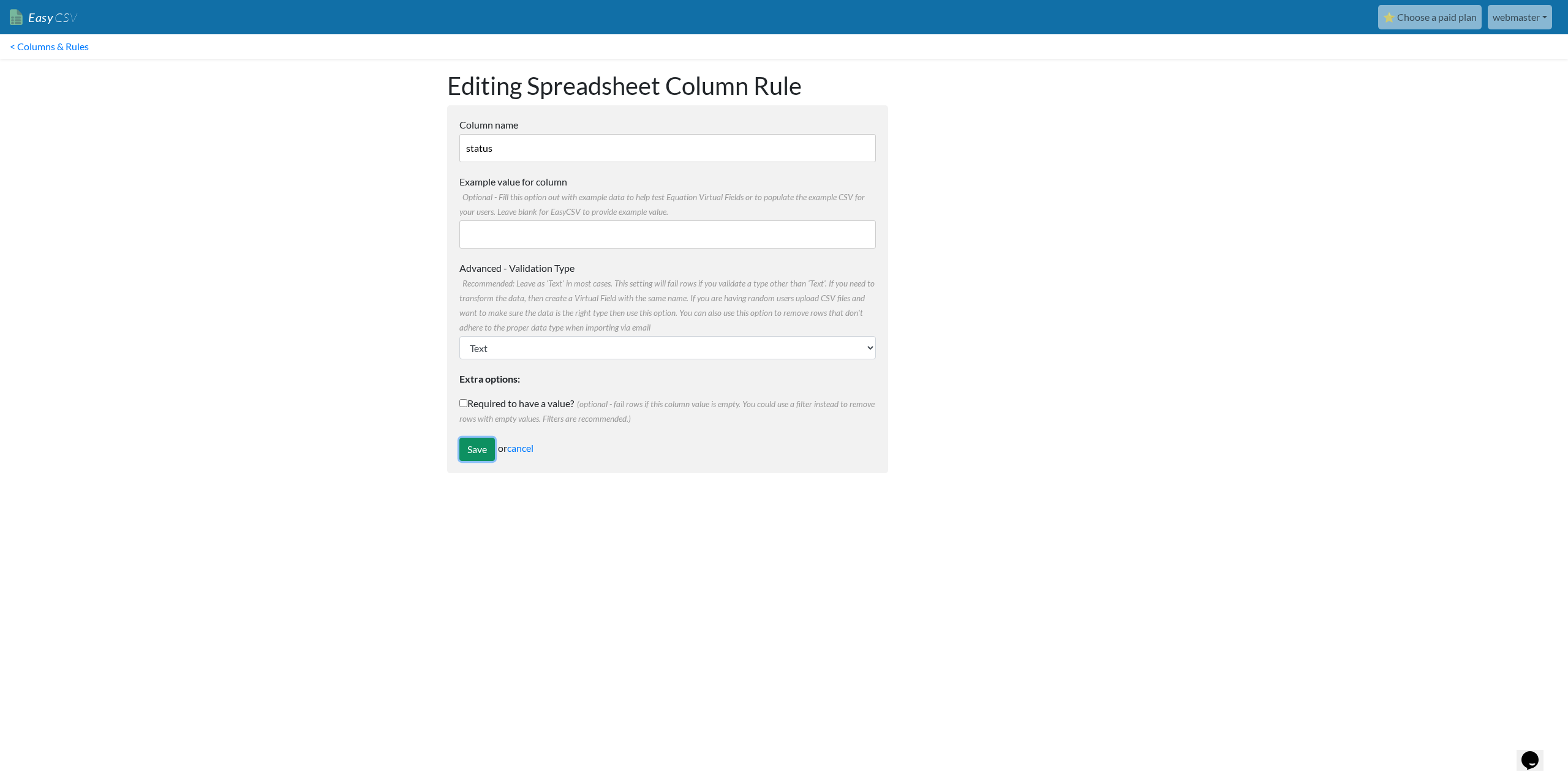
click at [468, 446] on input "Save" at bounding box center [477, 449] width 36 height 24
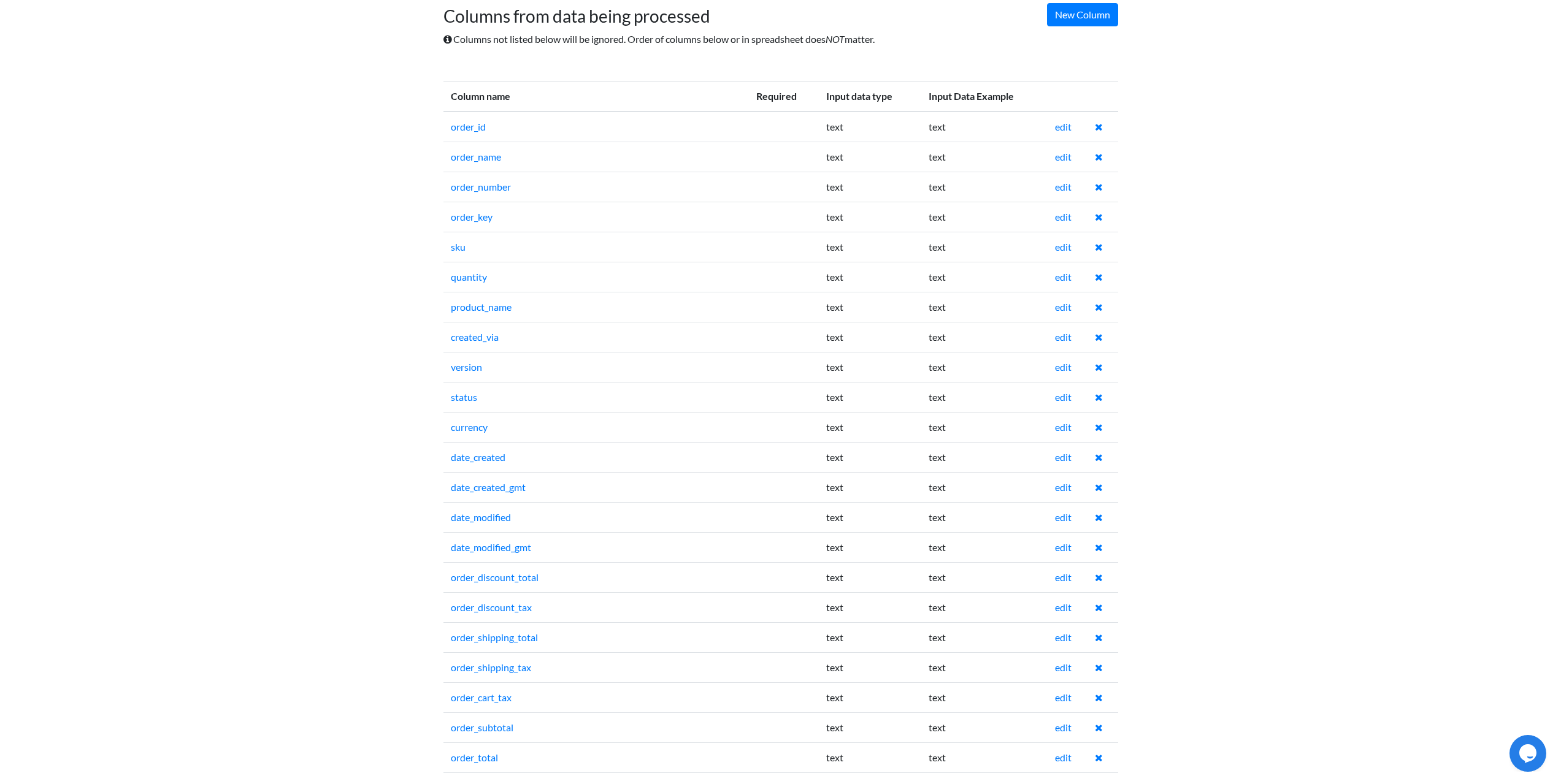
scroll to position [184, 0]
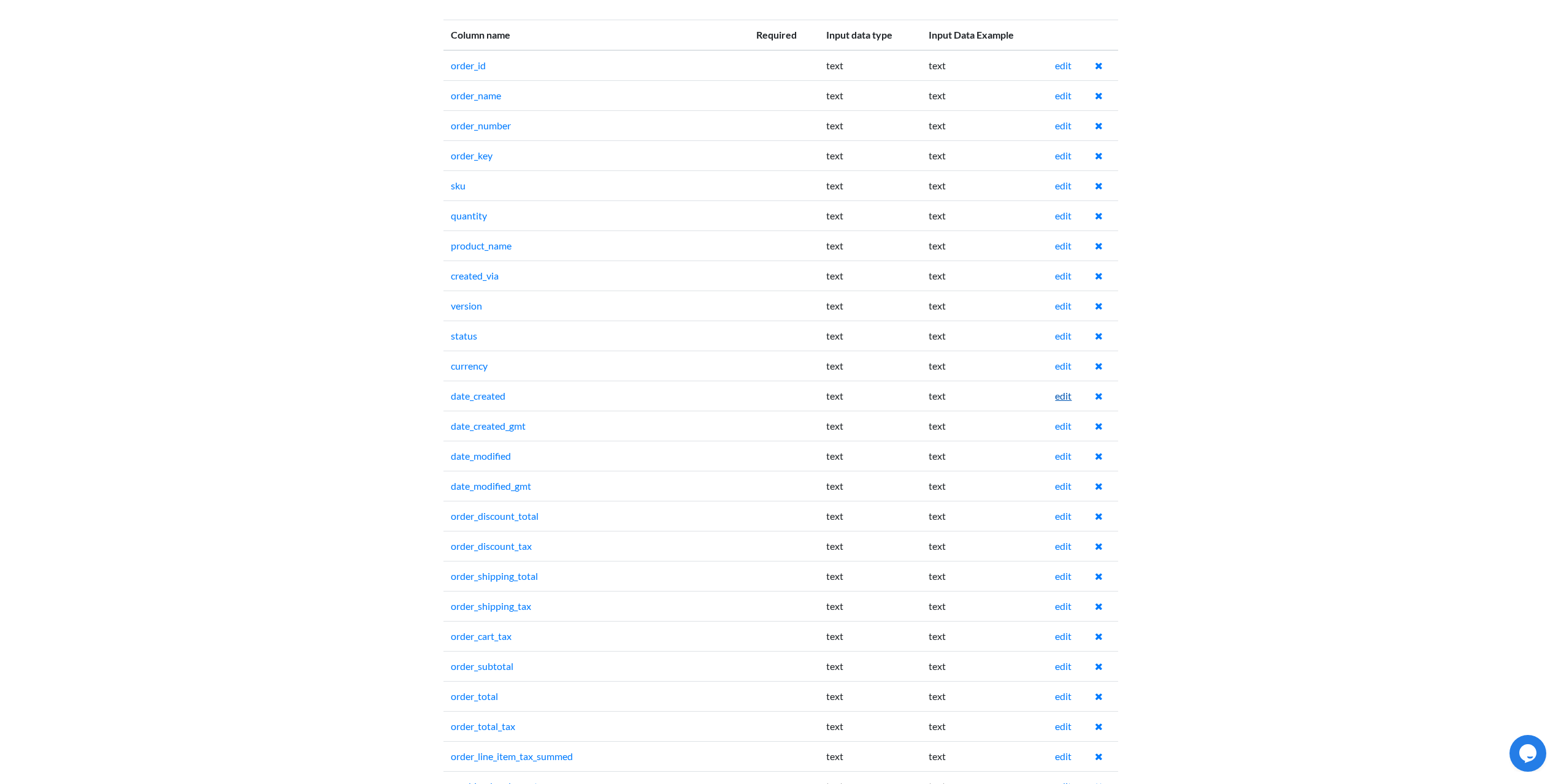
click at [1063, 397] on link "edit" at bounding box center [1063, 396] width 17 height 11
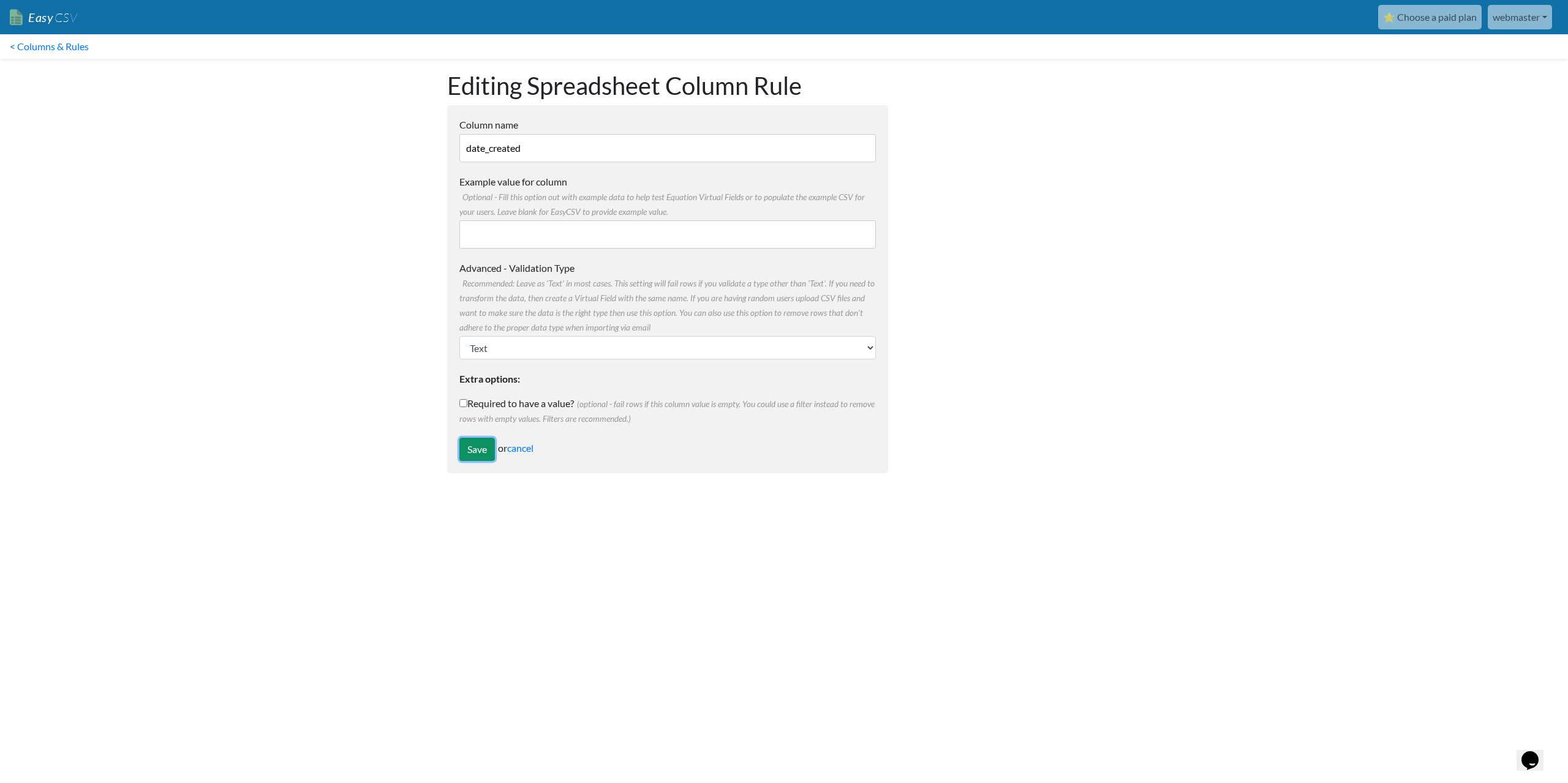
click at [477, 441] on input "Save" at bounding box center [477, 449] width 36 height 24
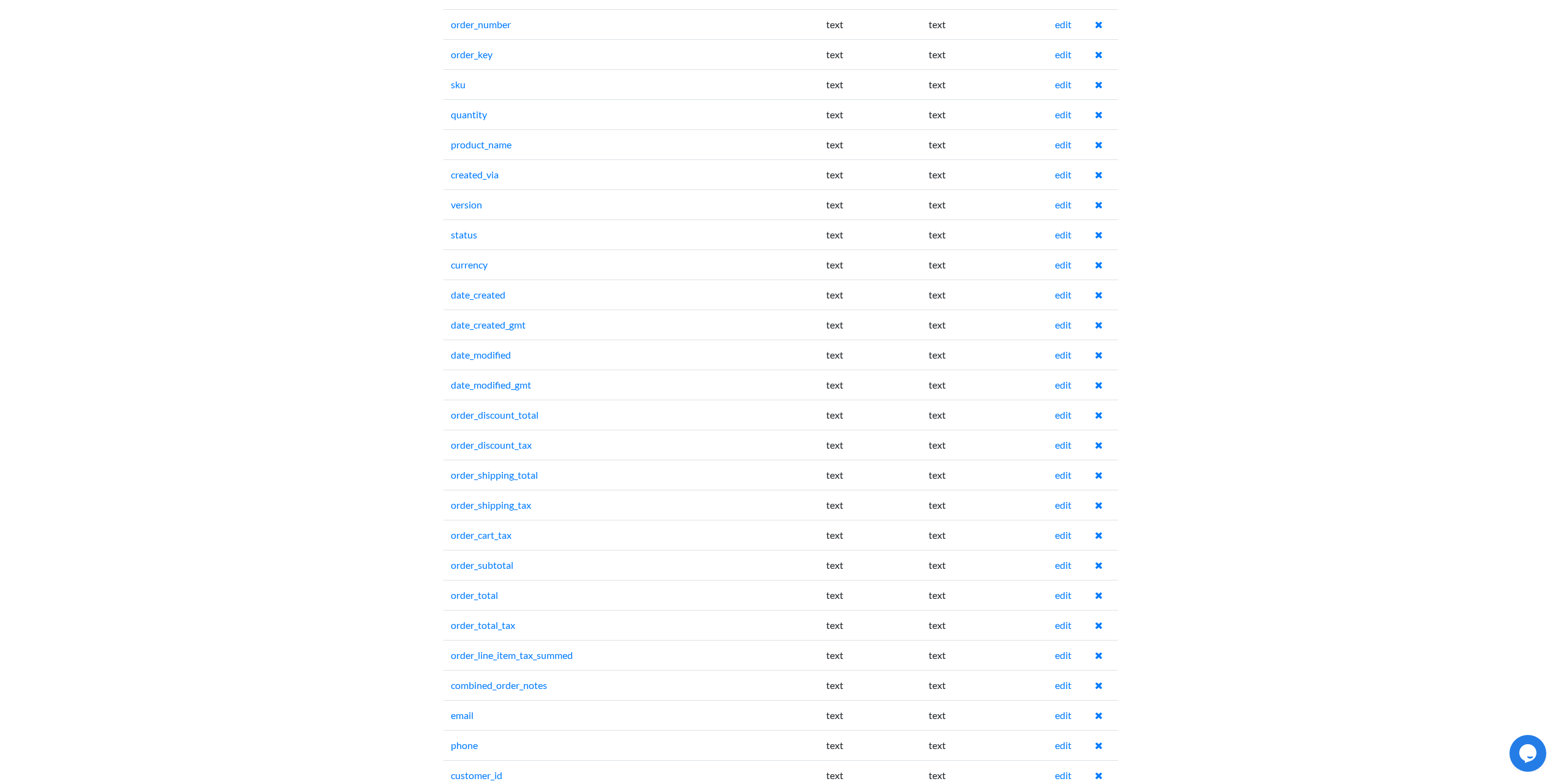
scroll to position [306, 0]
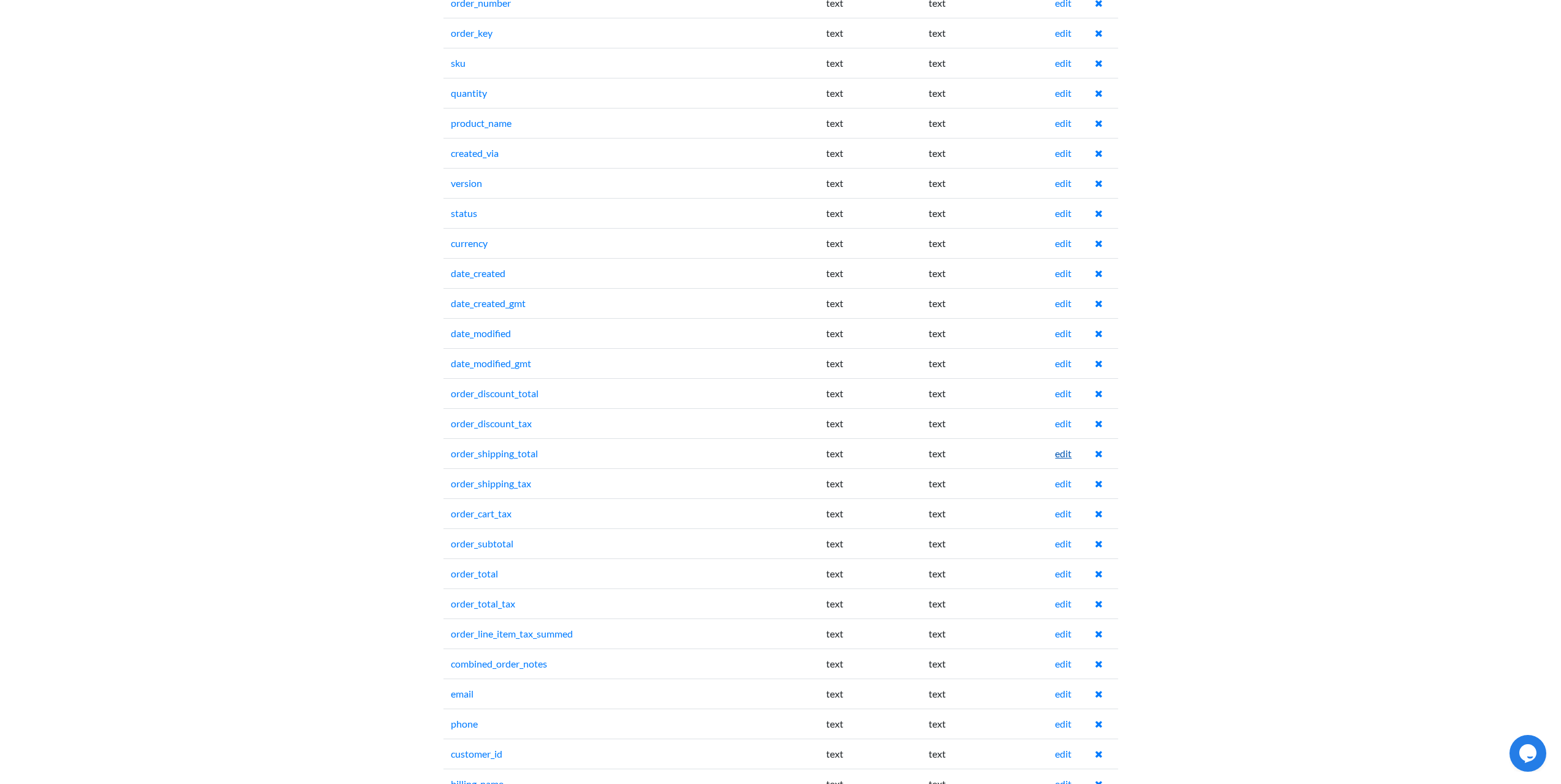
click at [1068, 452] on link "edit" at bounding box center [1063, 453] width 17 height 11
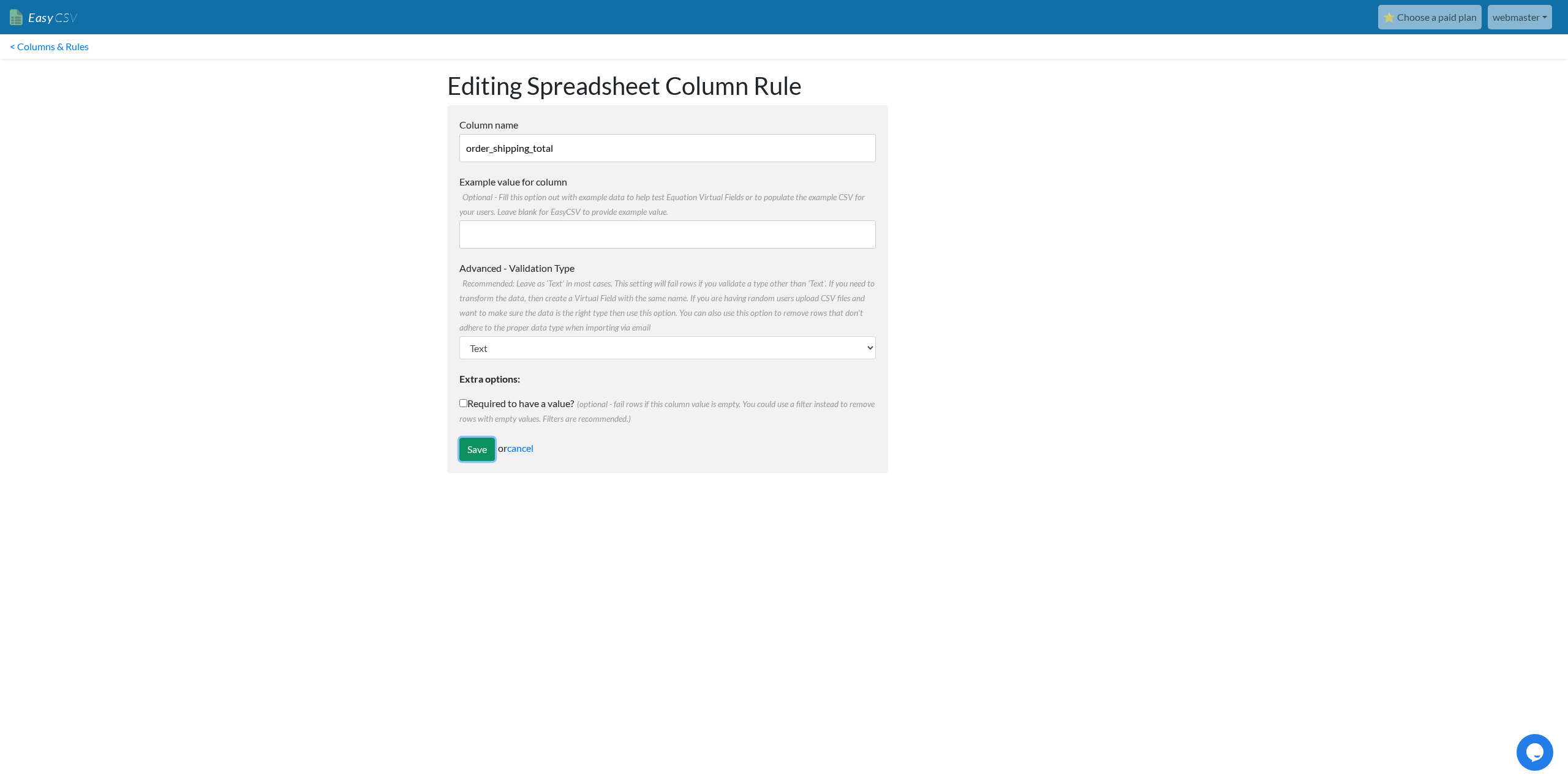
click at [477, 450] on input "Save" at bounding box center [477, 449] width 36 height 24
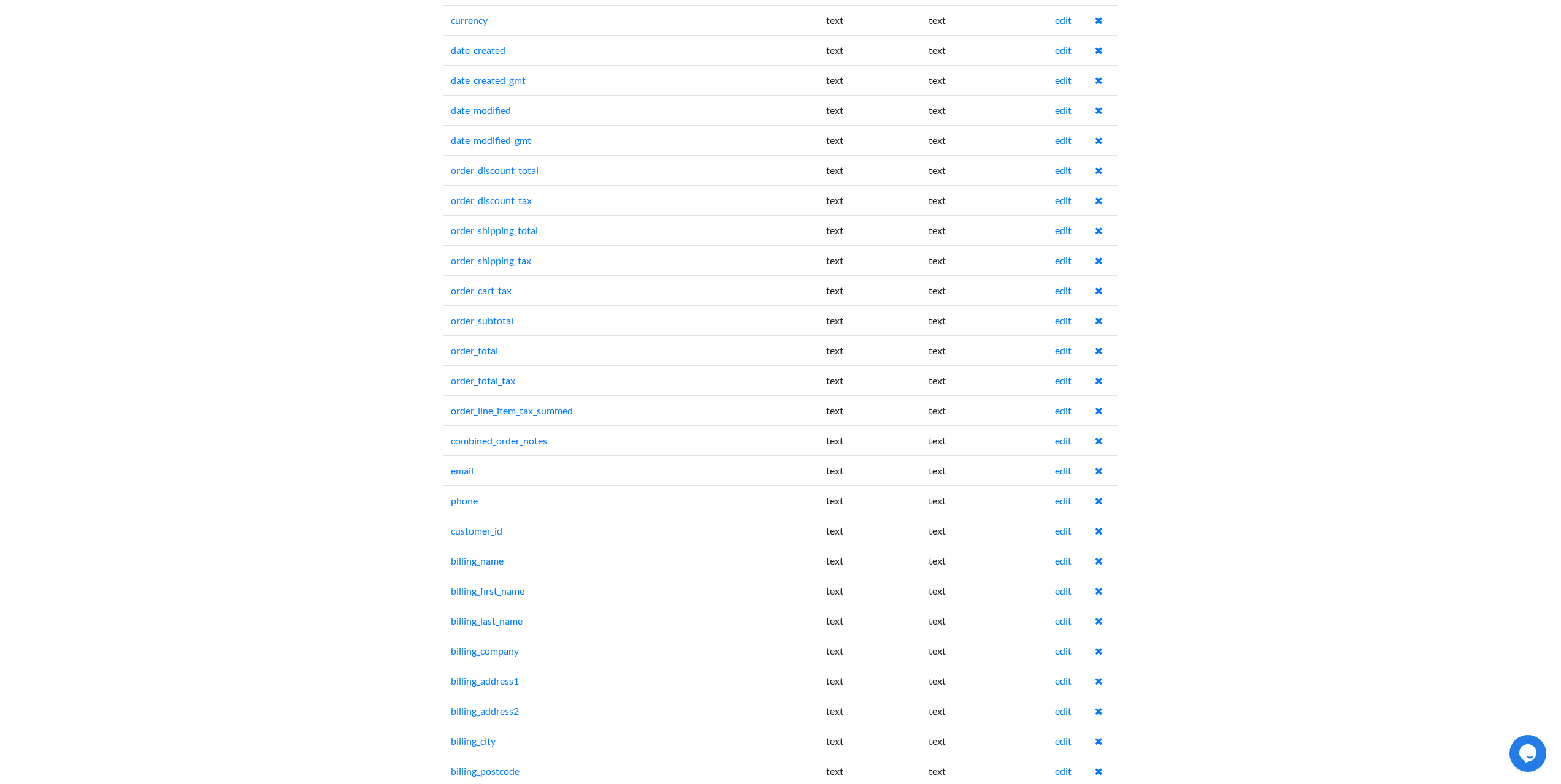
scroll to position [552, 0]
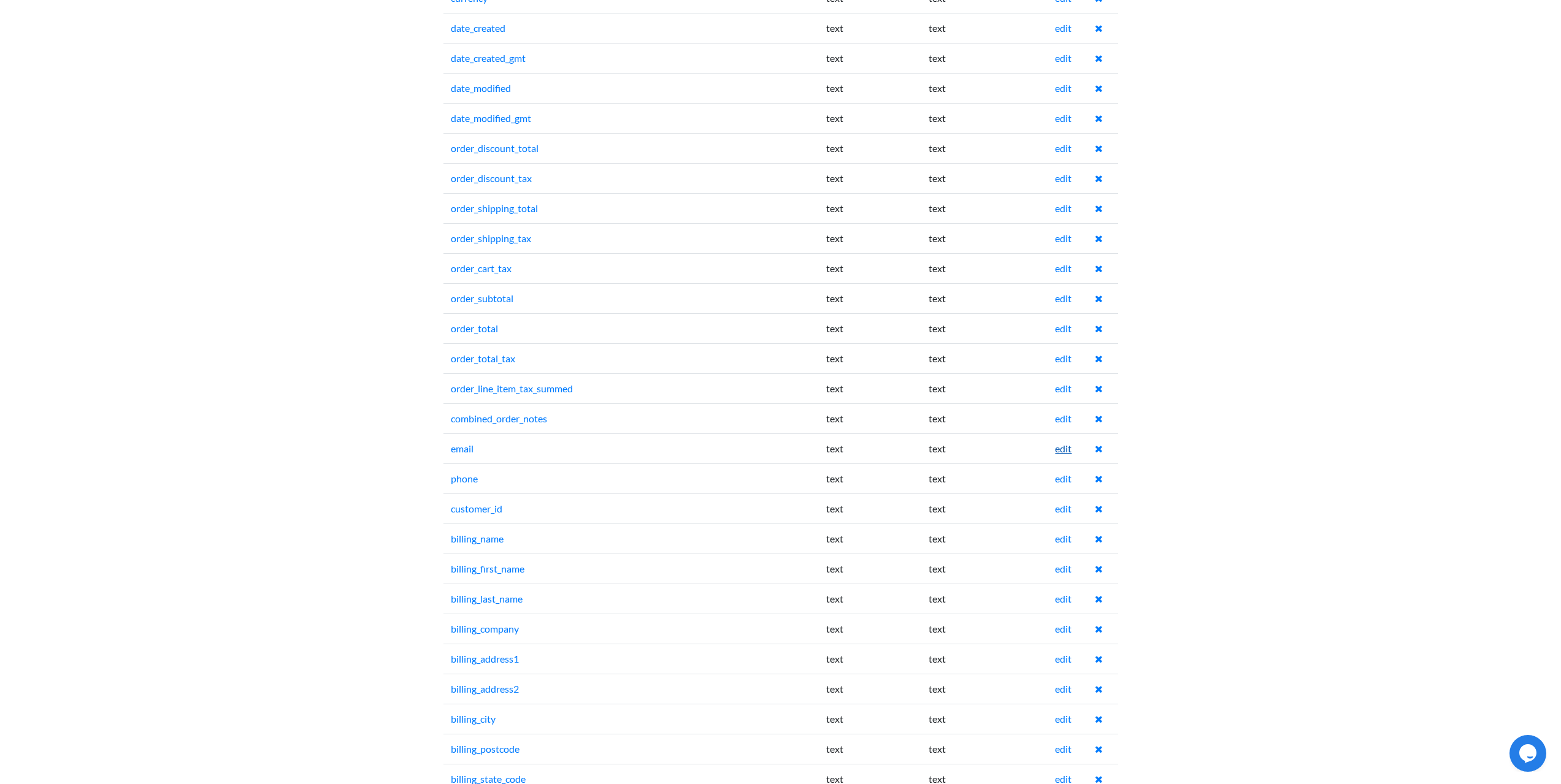
click at [1066, 452] on link "edit" at bounding box center [1063, 448] width 17 height 11
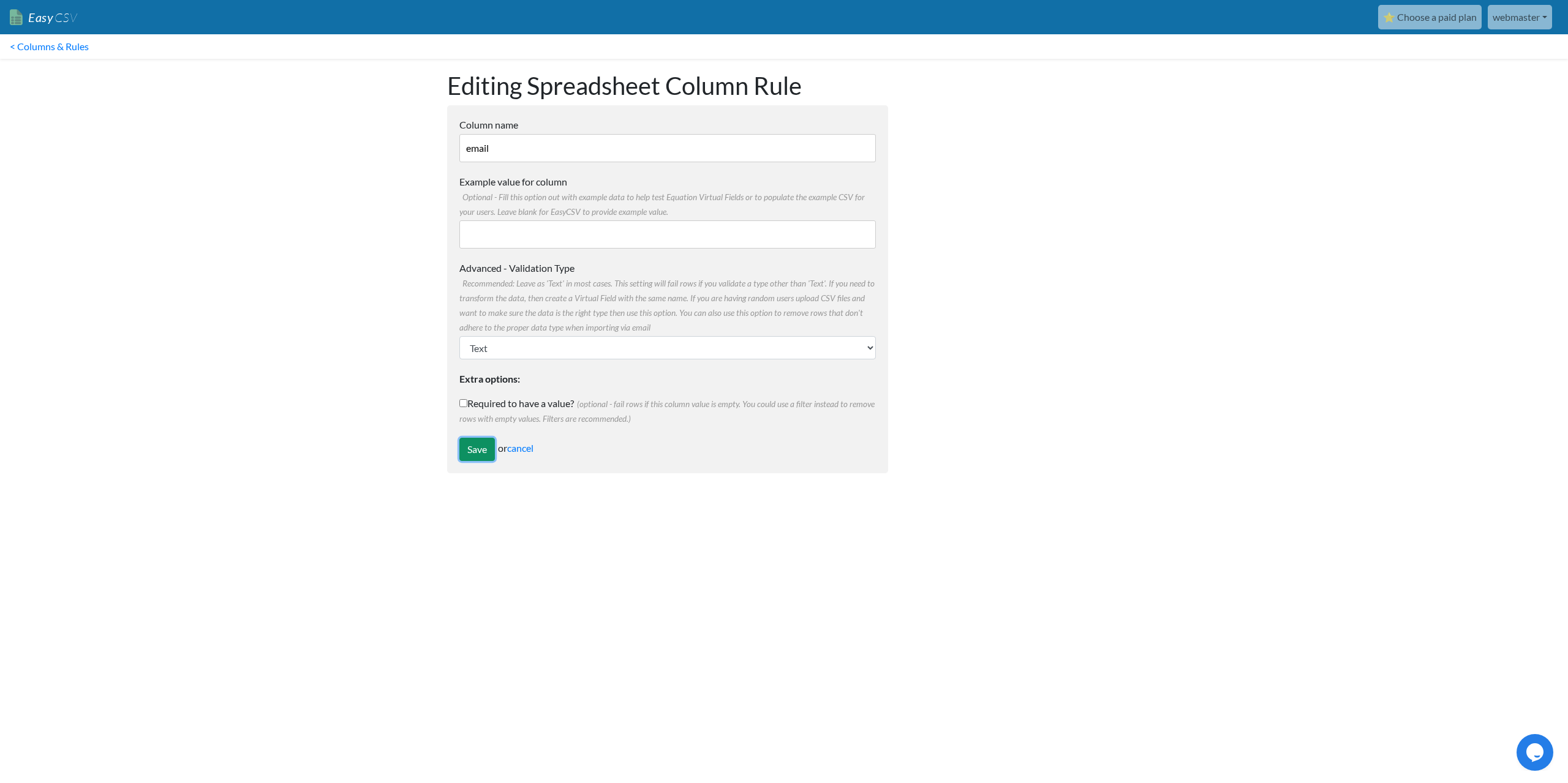
click at [475, 448] on input "Save" at bounding box center [477, 449] width 36 height 24
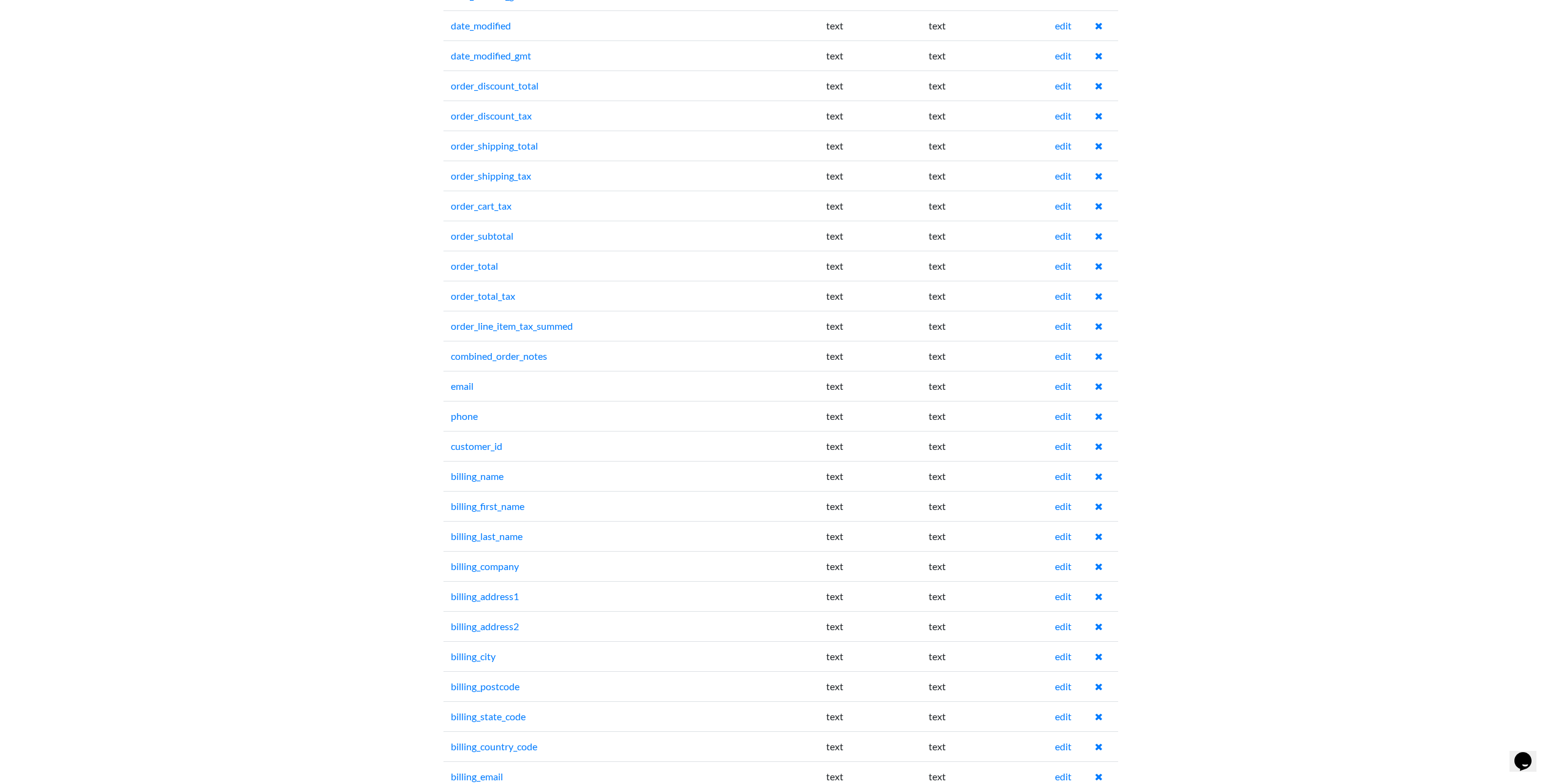
scroll to position [674, 0]
click at [1069, 357] on link "edit" at bounding box center [1063, 356] width 17 height 11
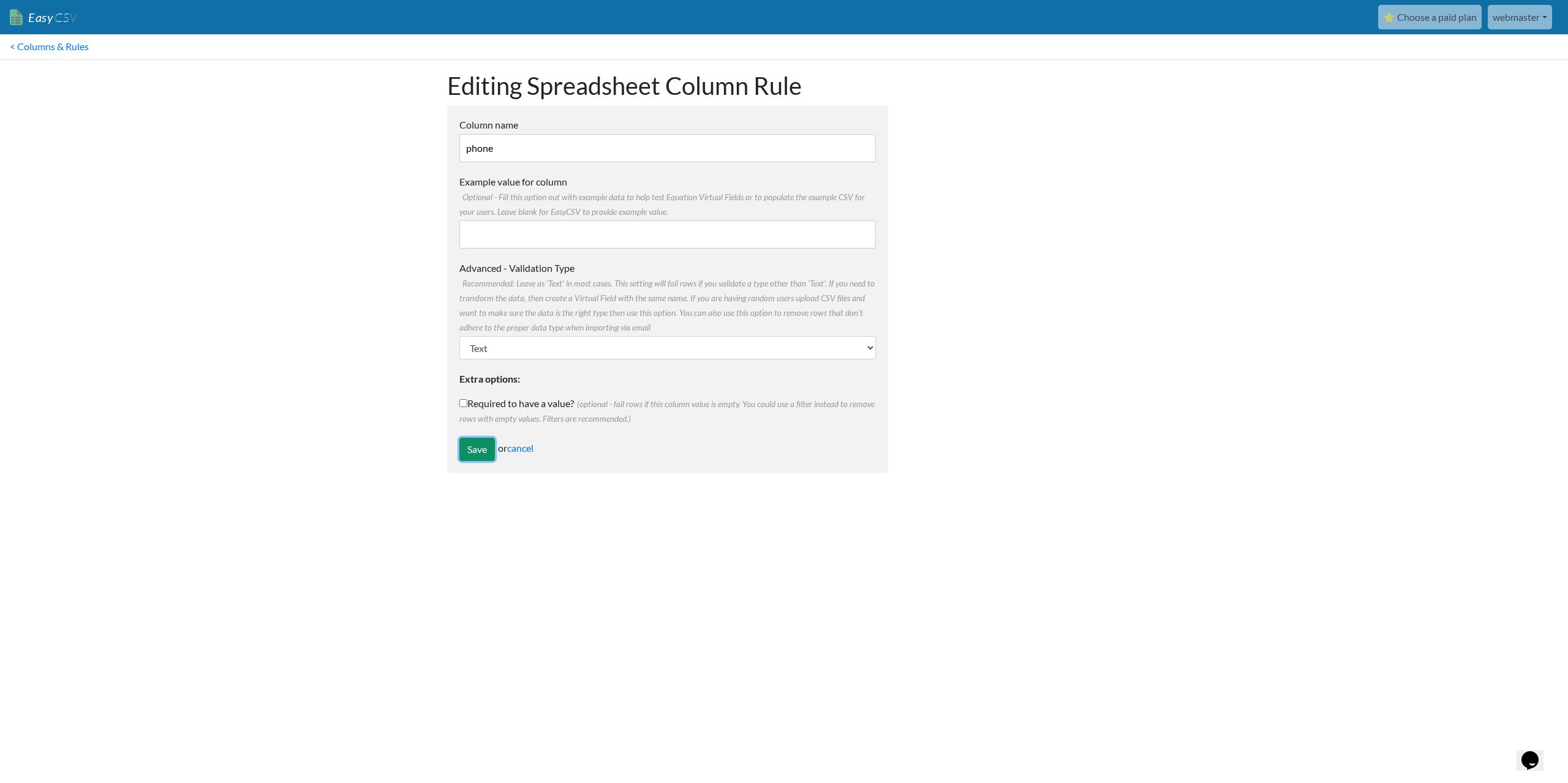
click at [483, 449] on input "Save" at bounding box center [477, 449] width 36 height 24
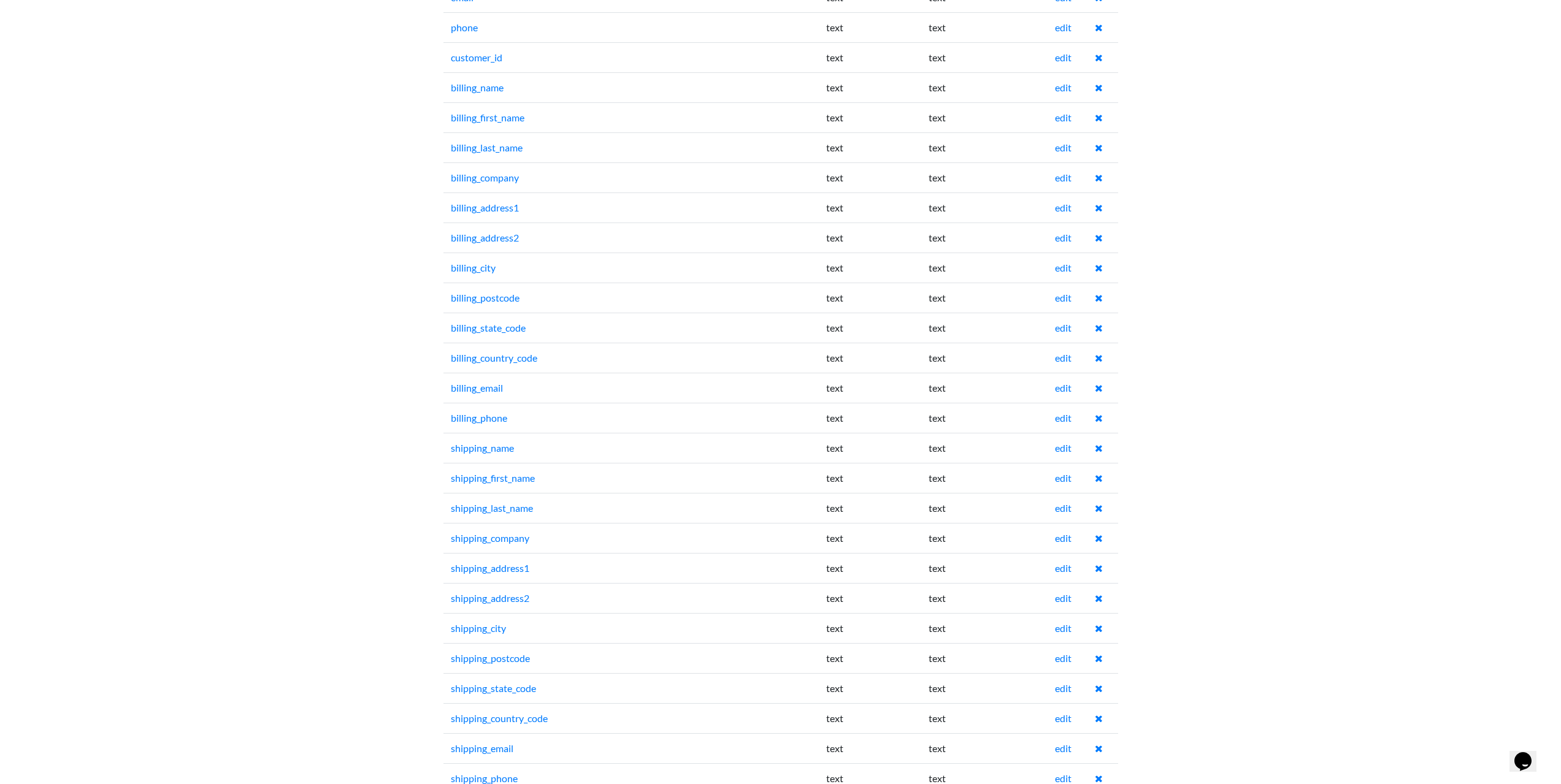
scroll to position [981, 0]
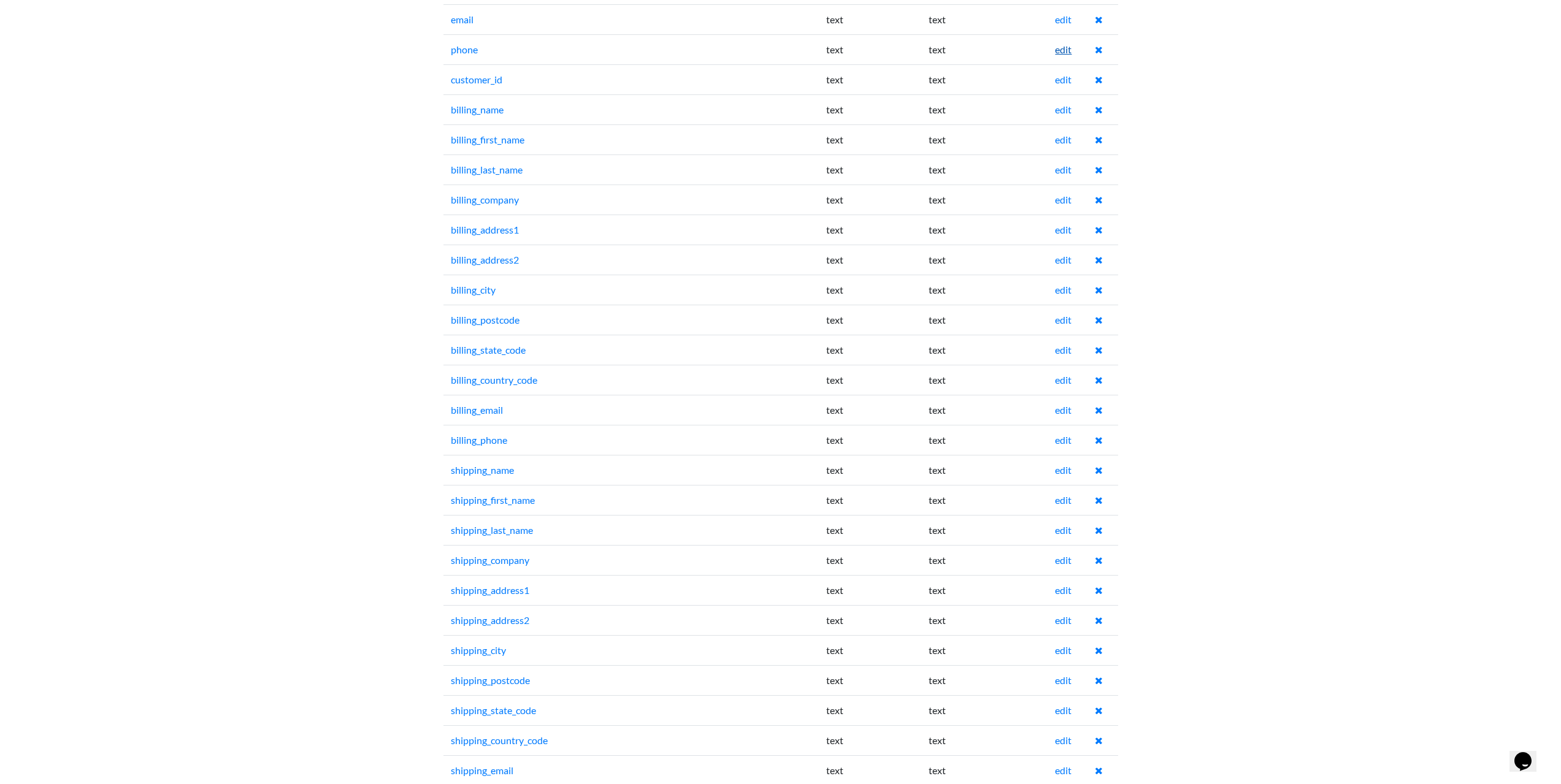
click at [1066, 52] on link "edit" at bounding box center [1063, 49] width 17 height 11
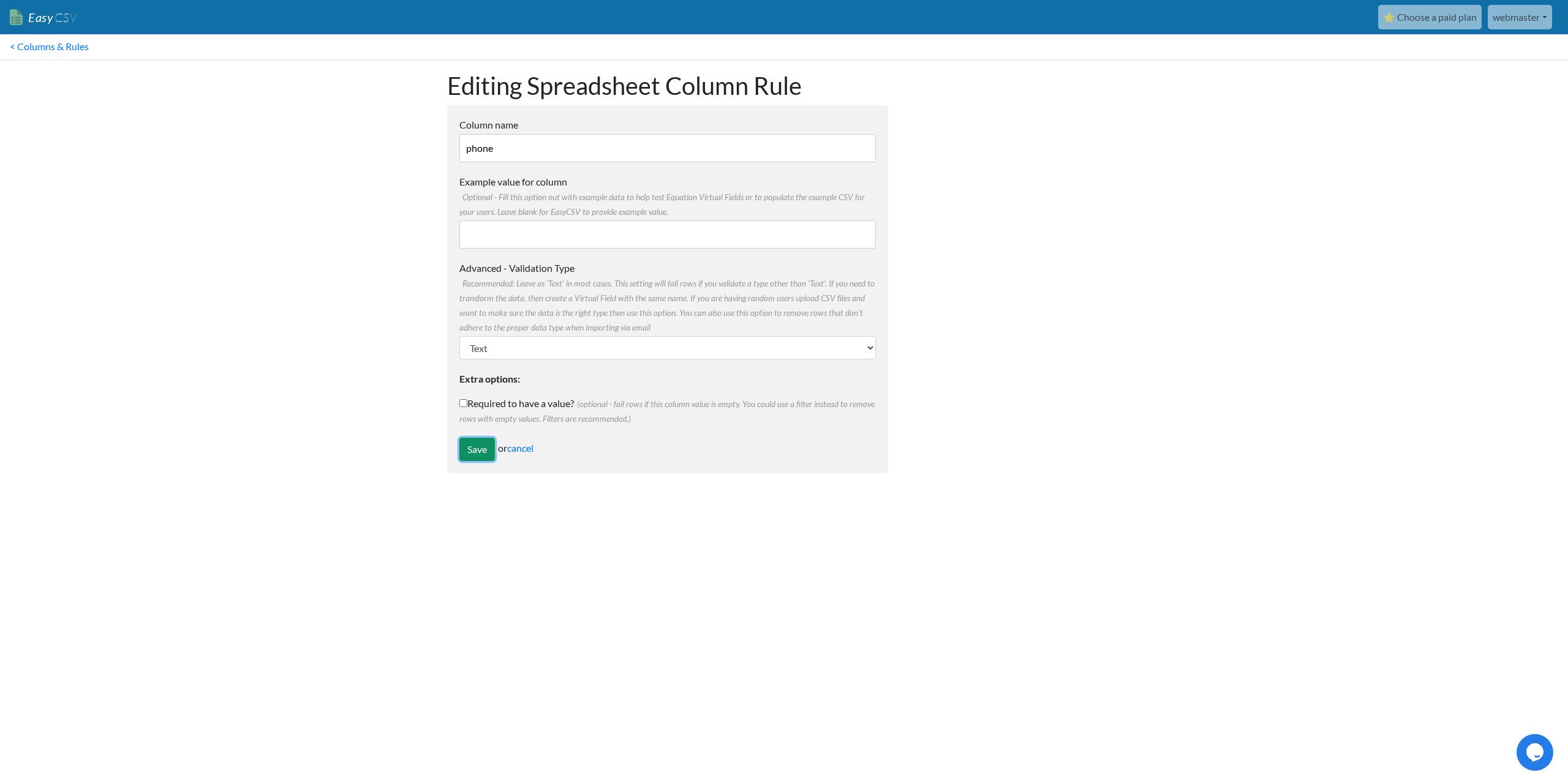
click at [475, 441] on input "Save" at bounding box center [477, 449] width 36 height 24
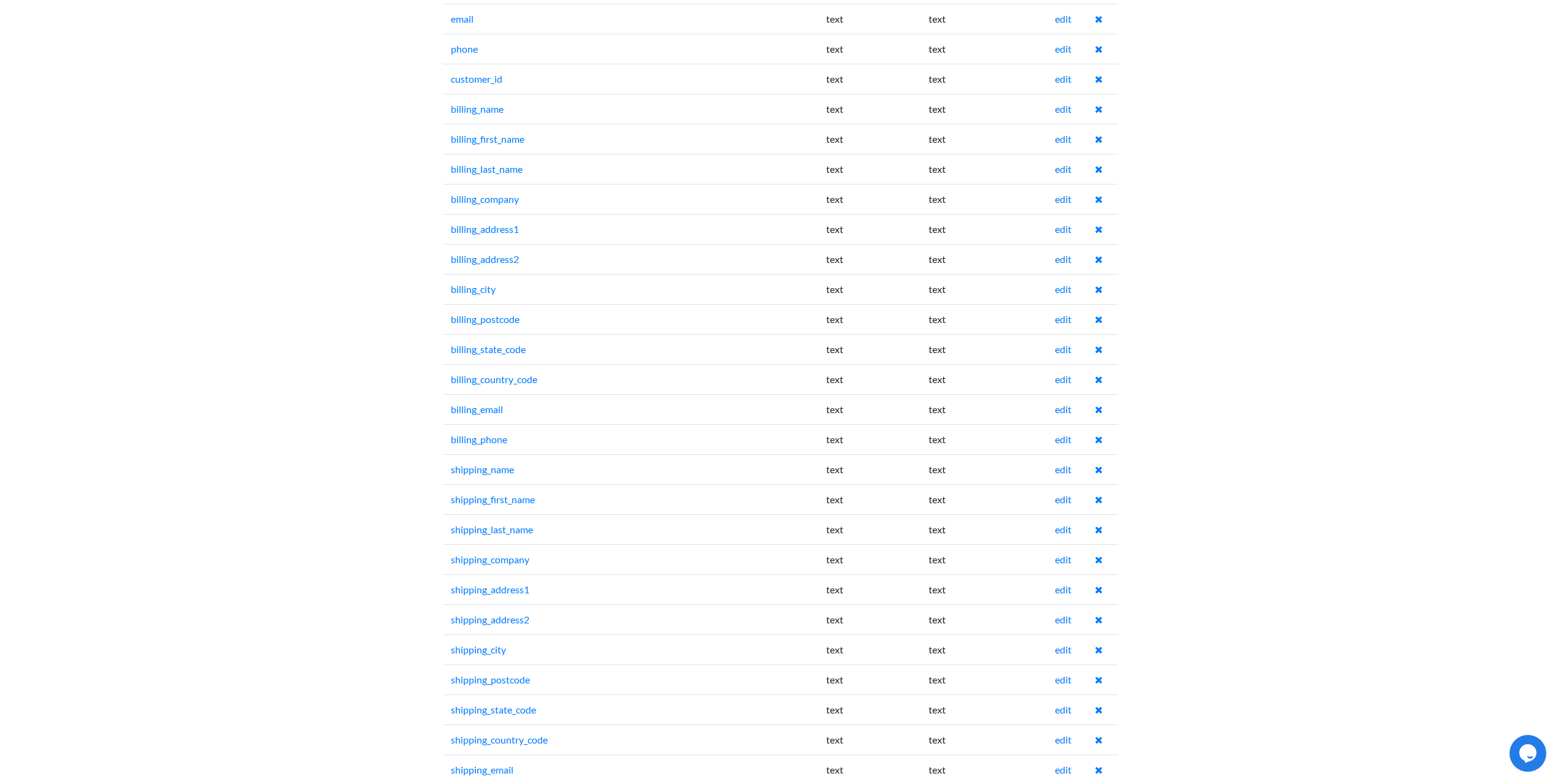
scroll to position [981, 0]
click at [1071, 81] on link "edit" at bounding box center [1063, 80] width 17 height 11
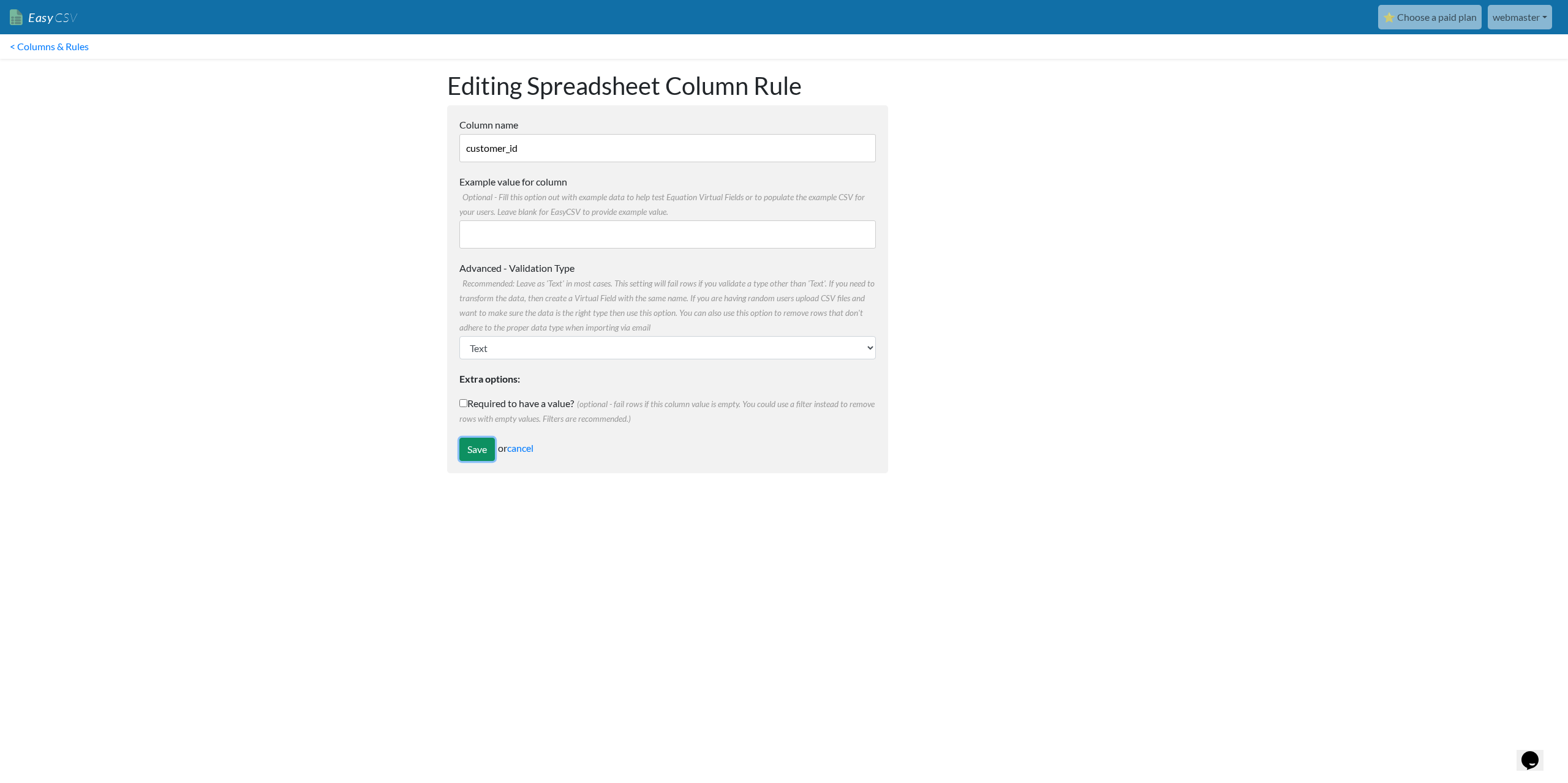
click at [471, 449] on input "Save" at bounding box center [477, 449] width 36 height 24
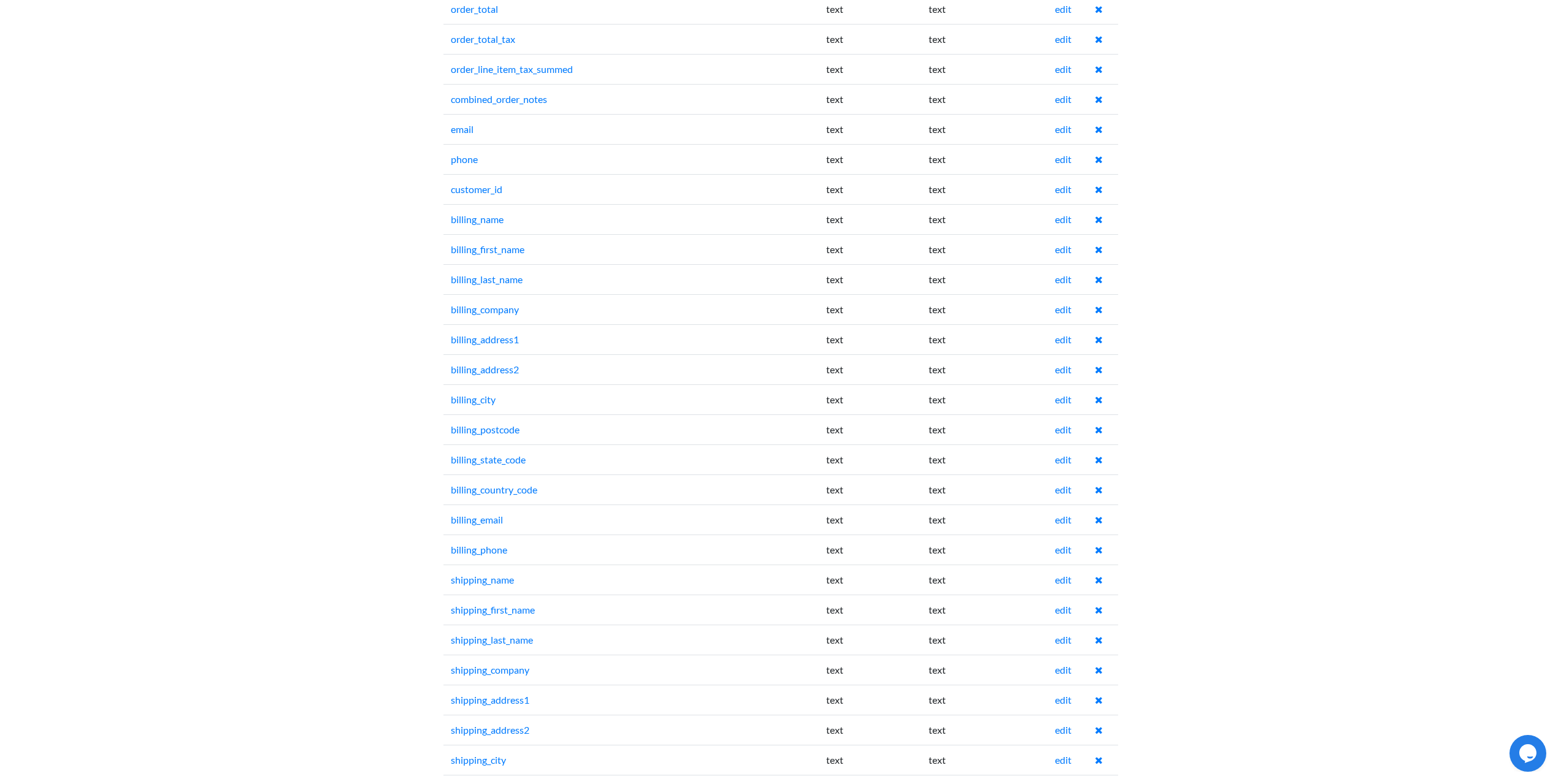
scroll to position [920, 0]
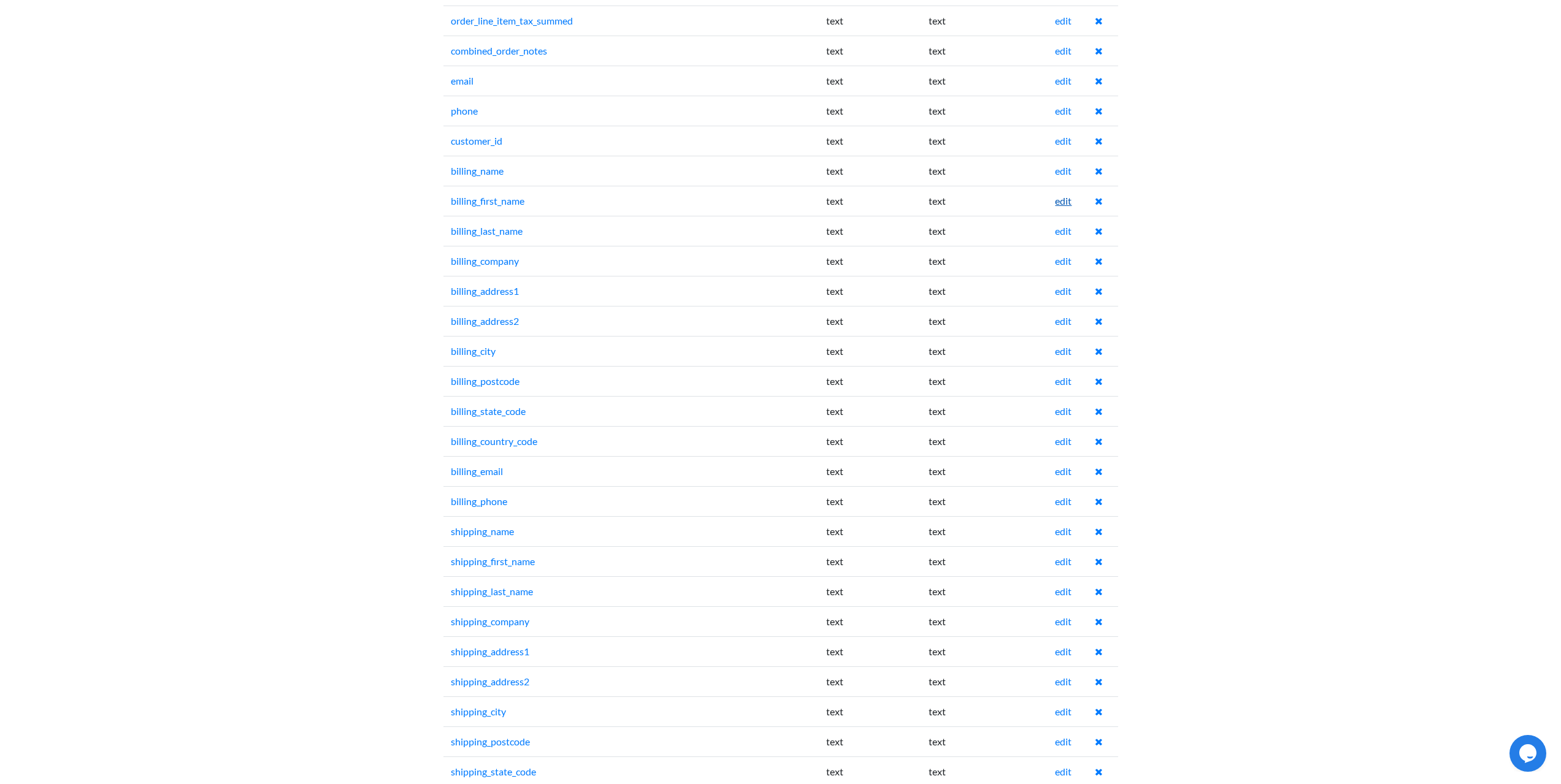
click at [1067, 205] on link "edit" at bounding box center [1063, 201] width 17 height 11
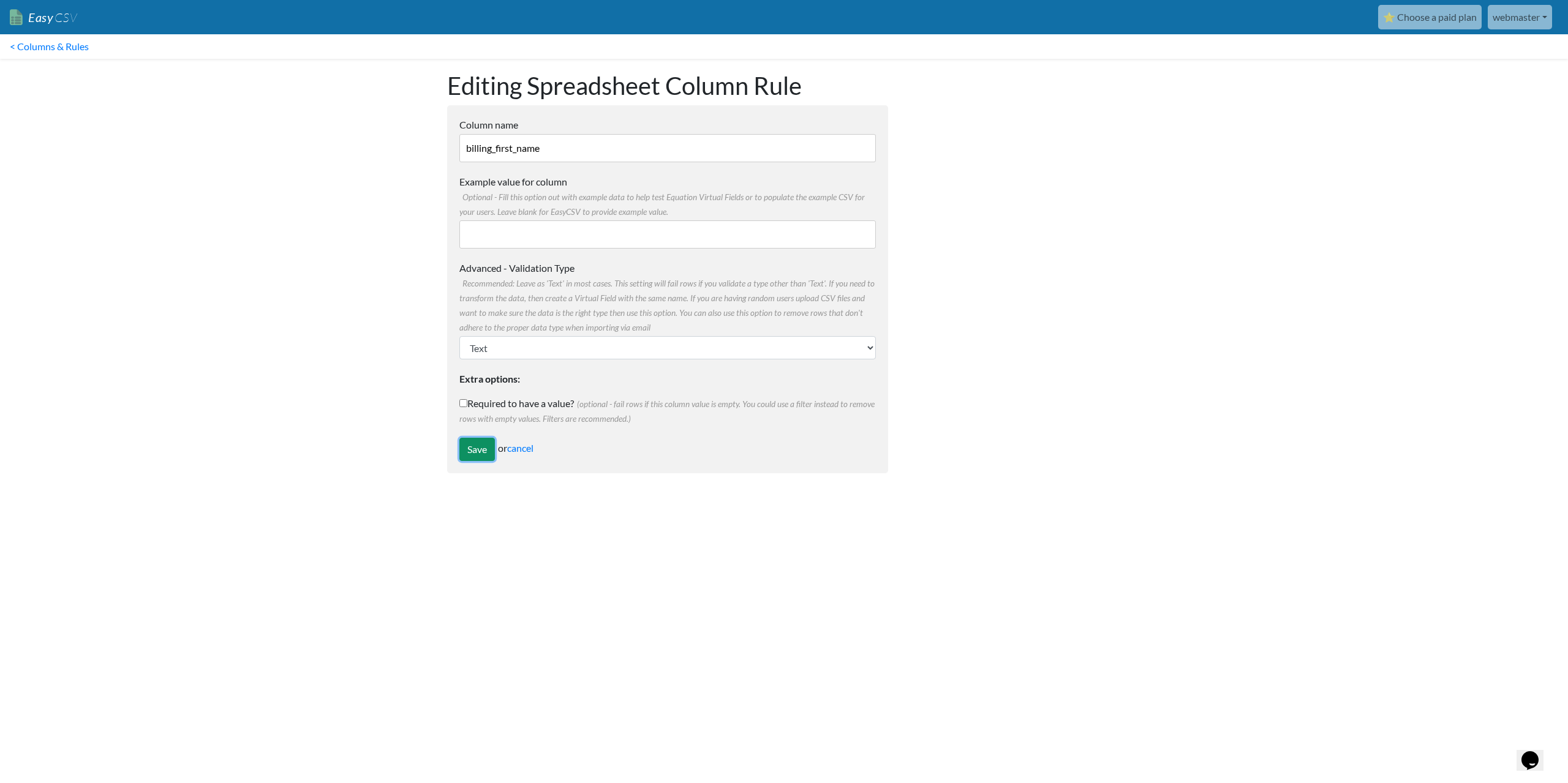
click at [481, 449] on input "Save" at bounding box center [477, 449] width 36 height 24
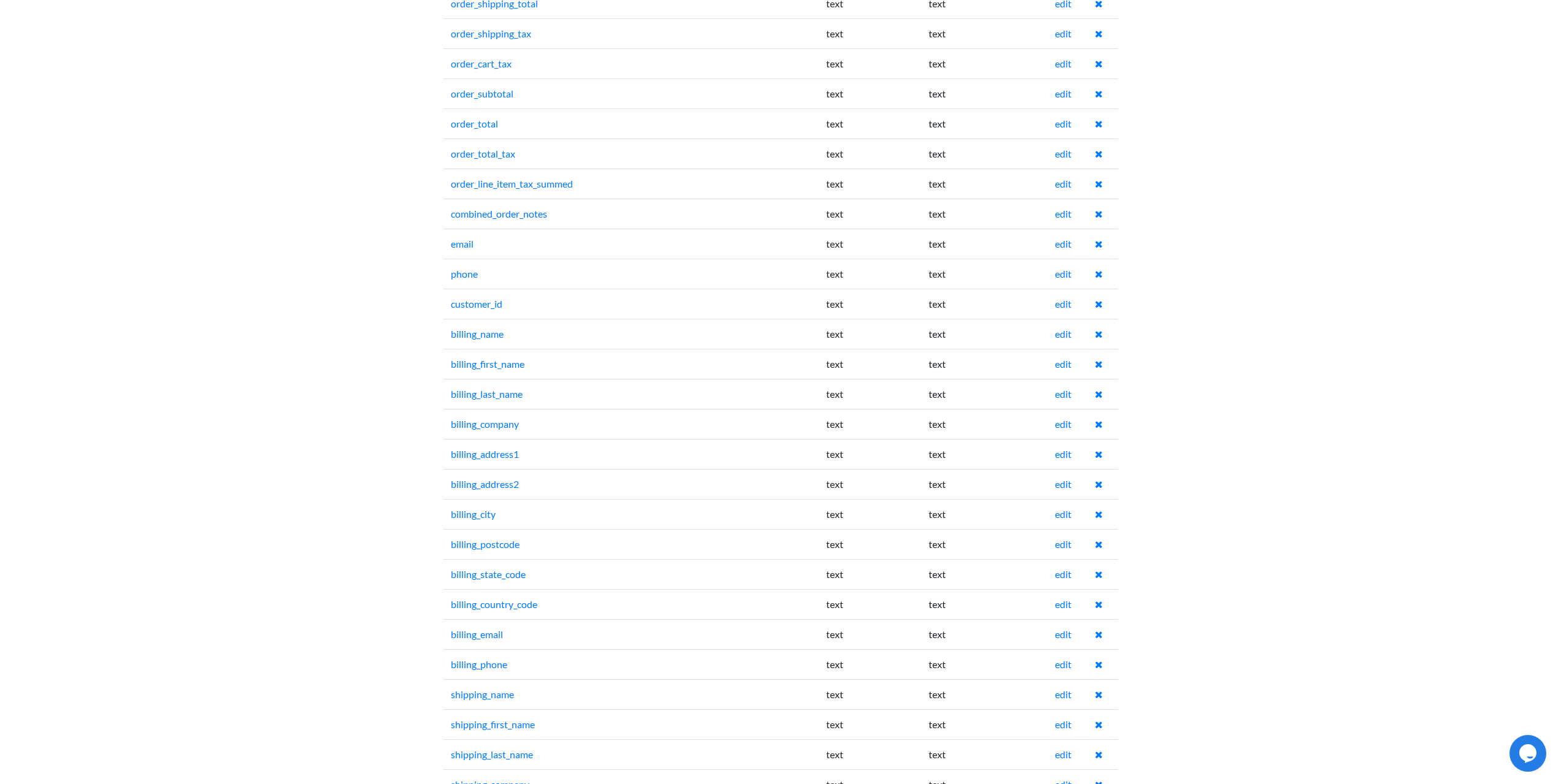
scroll to position [797, 0]
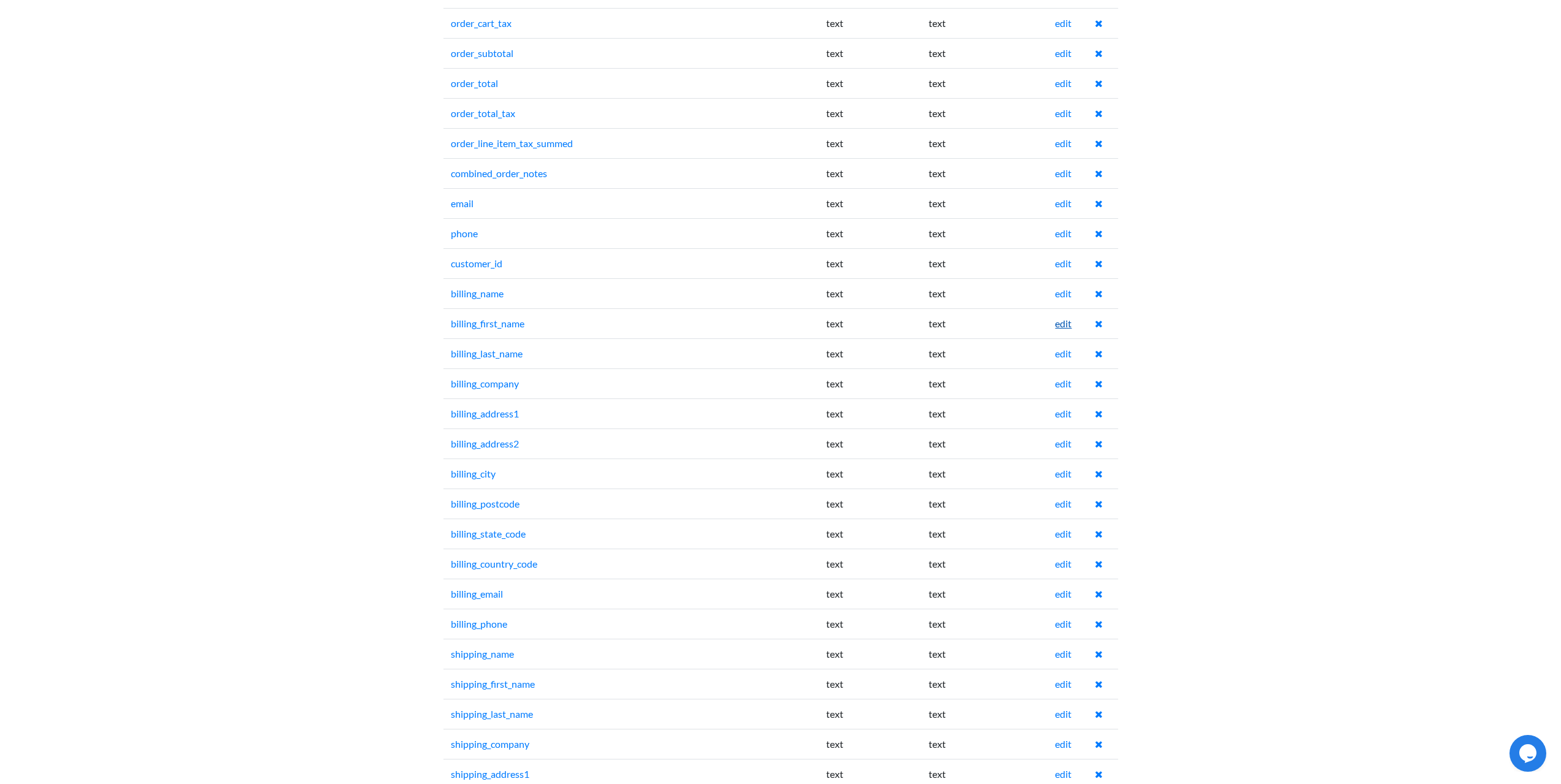
click at [1066, 328] on link "edit" at bounding box center [1063, 324] width 17 height 11
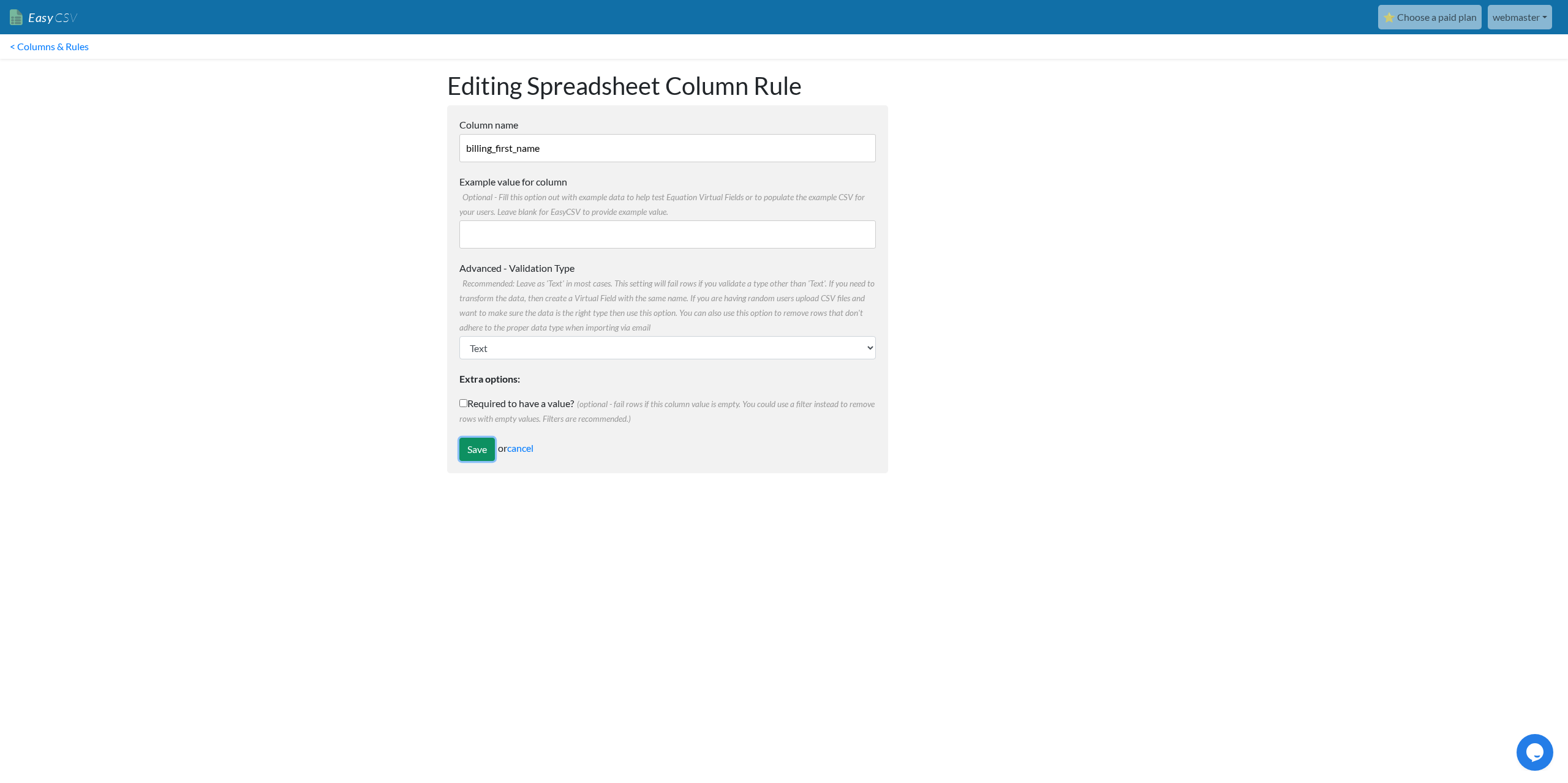
click at [475, 455] on input "Save" at bounding box center [477, 449] width 36 height 24
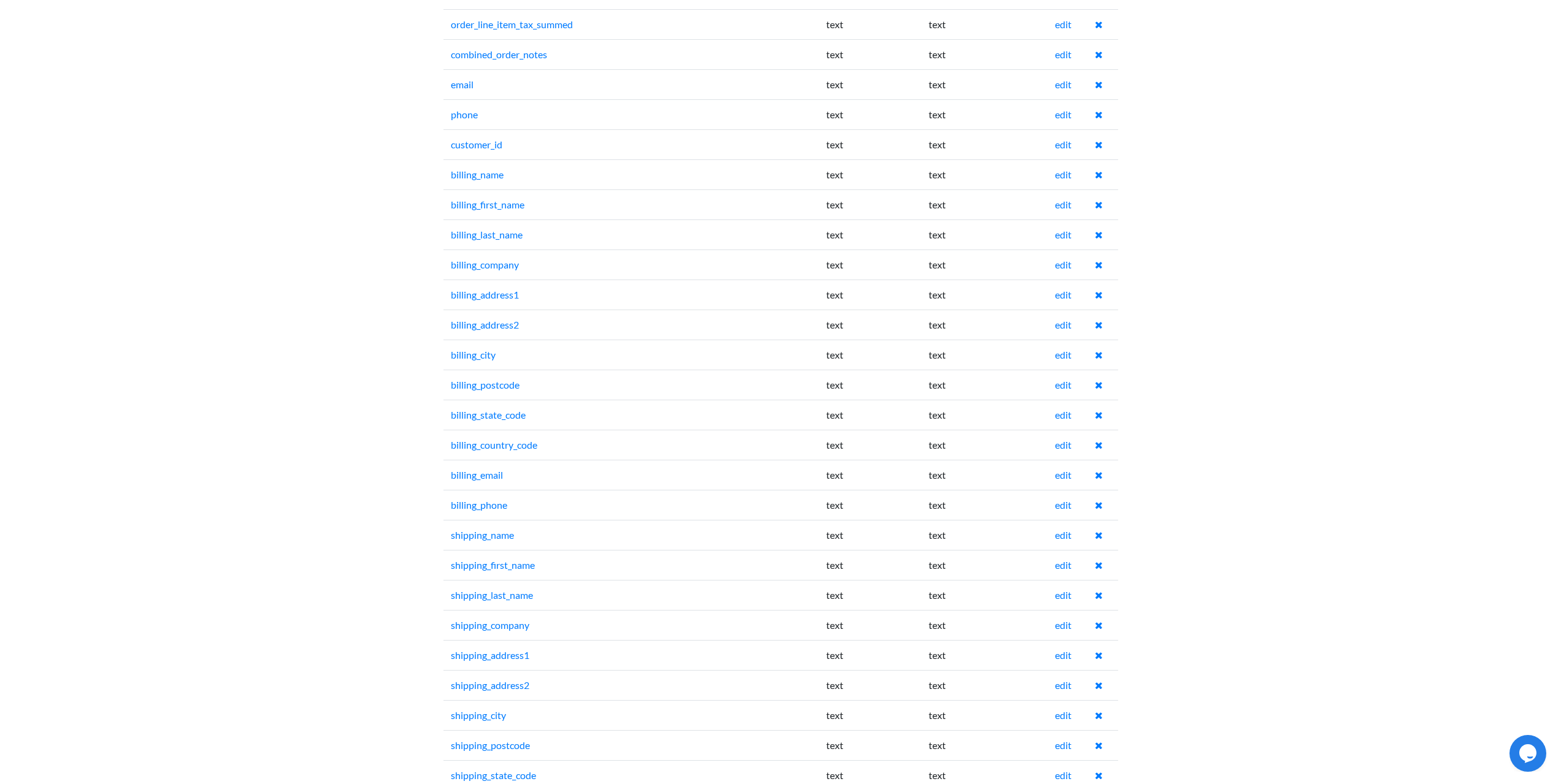
scroll to position [920, 0]
click at [1063, 233] on link "edit" at bounding box center [1063, 231] width 17 height 11
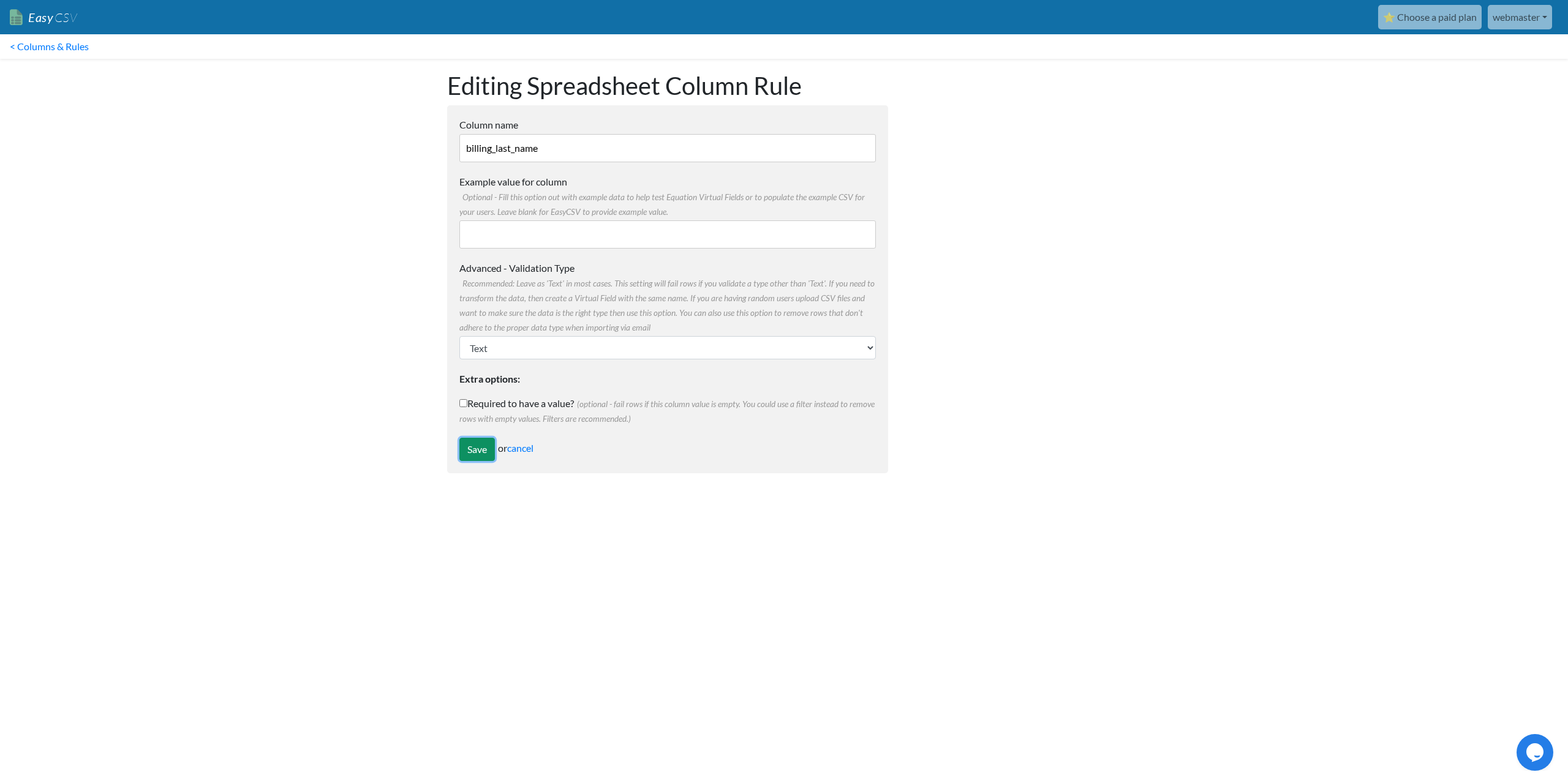
click at [476, 448] on input "Save" at bounding box center [477, 449] width 36 height 24
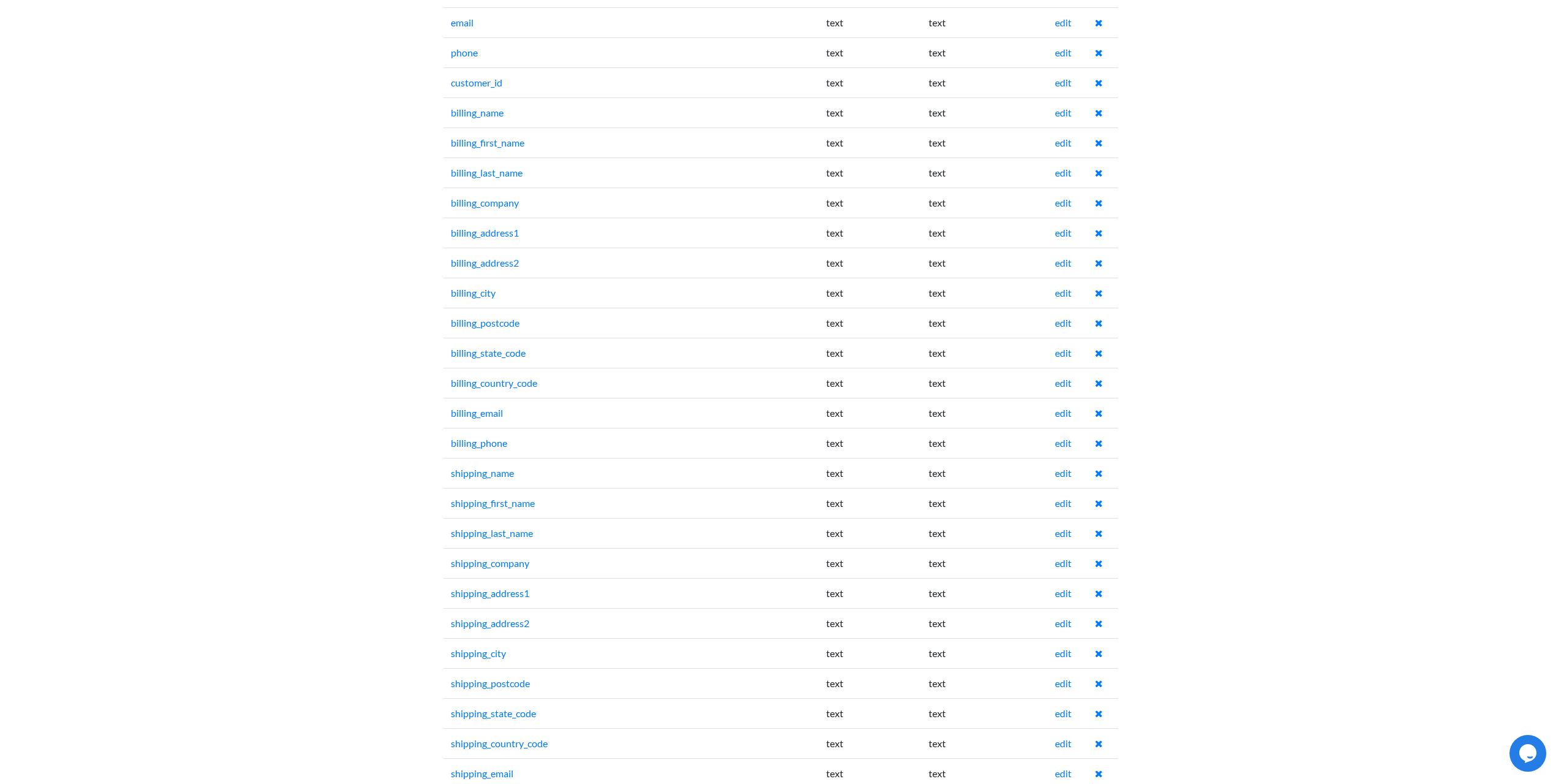
scroll to position [981, 0]
click at [1063, 229] on link "edit" at bounding box center [1063, 229] width 17 height 11
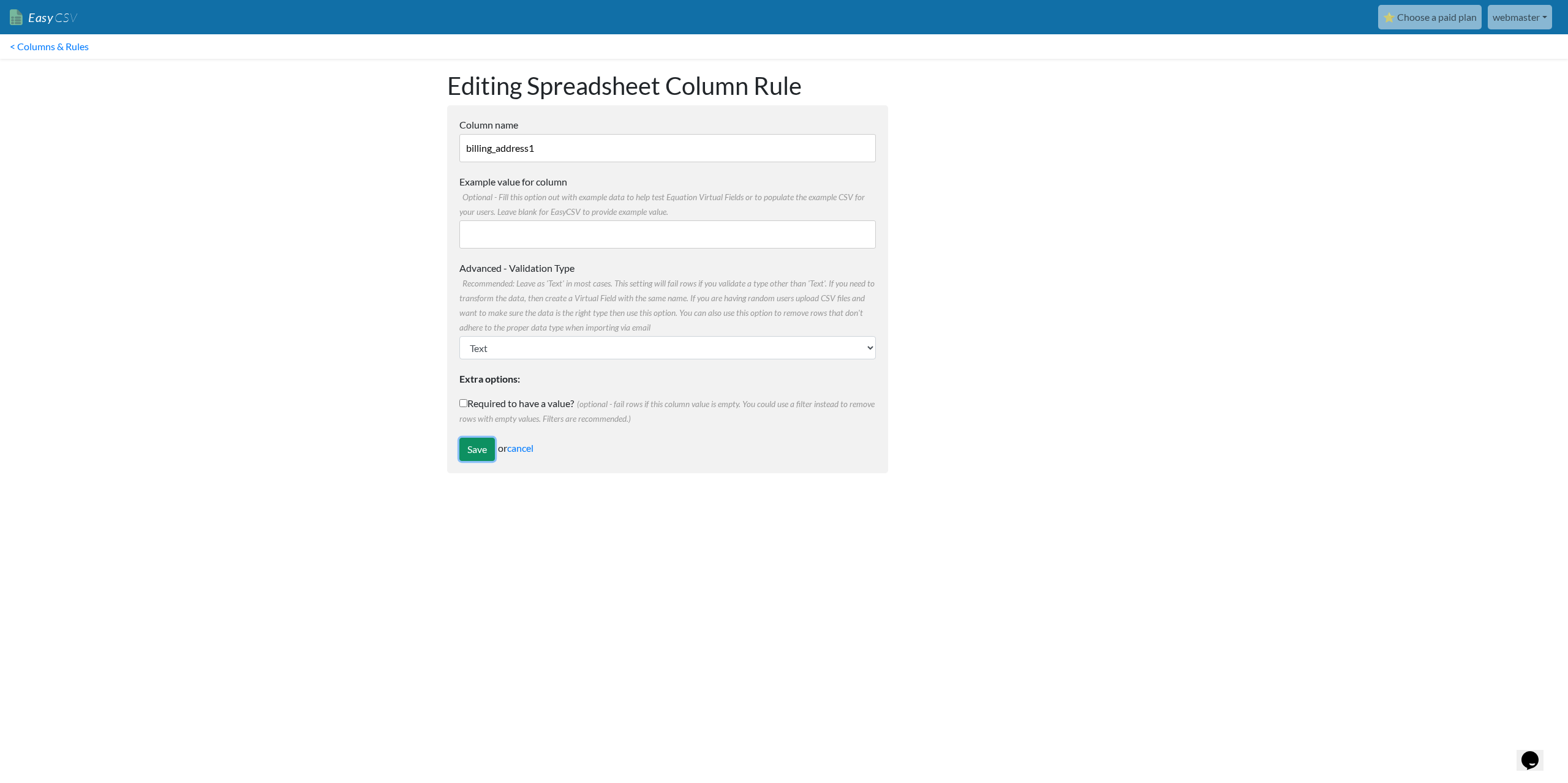
click at [476, 452] on input "Save" at bounding box center [477, 449] width 36 height 24
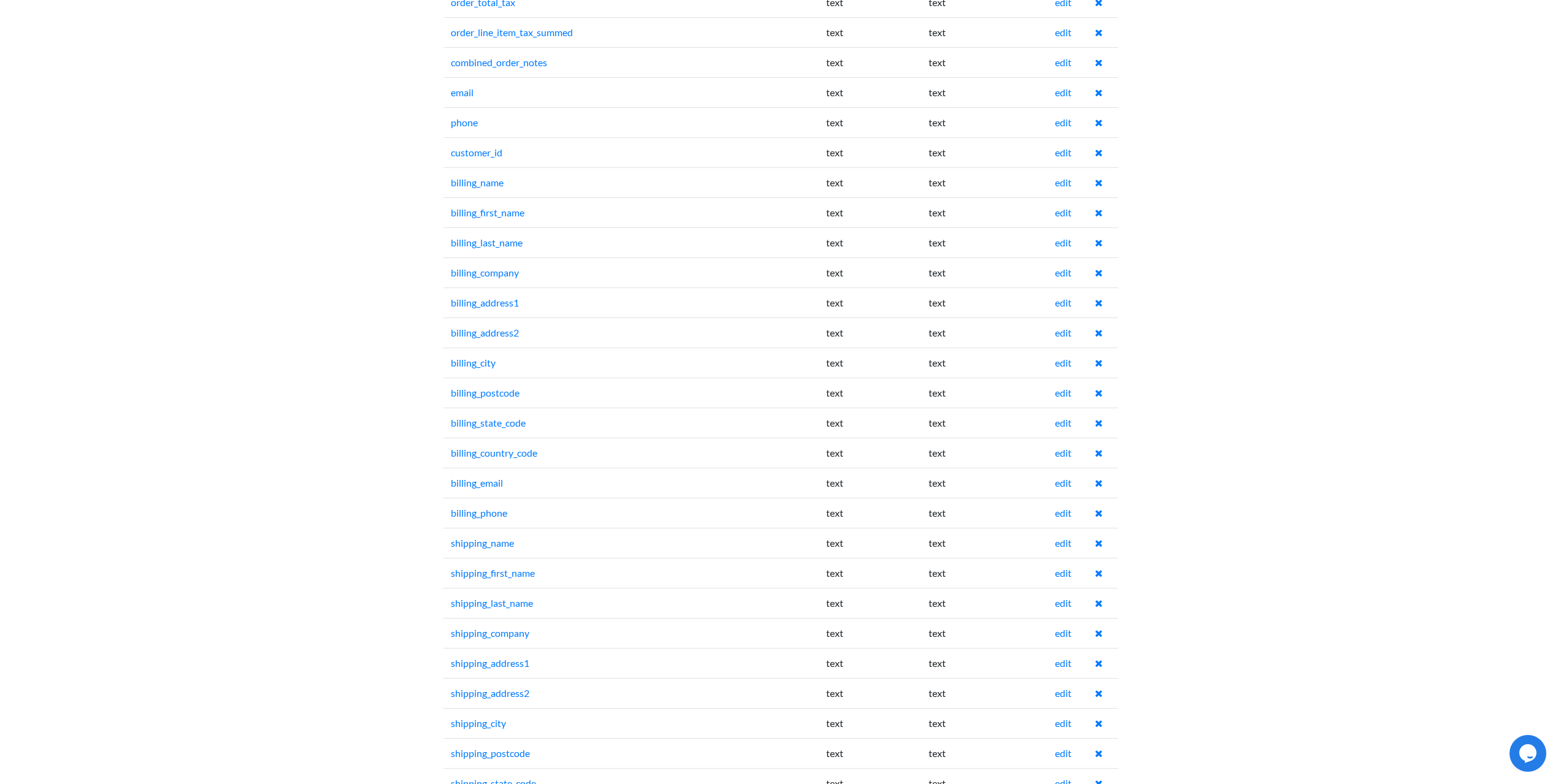
scroll to position [920, 0]
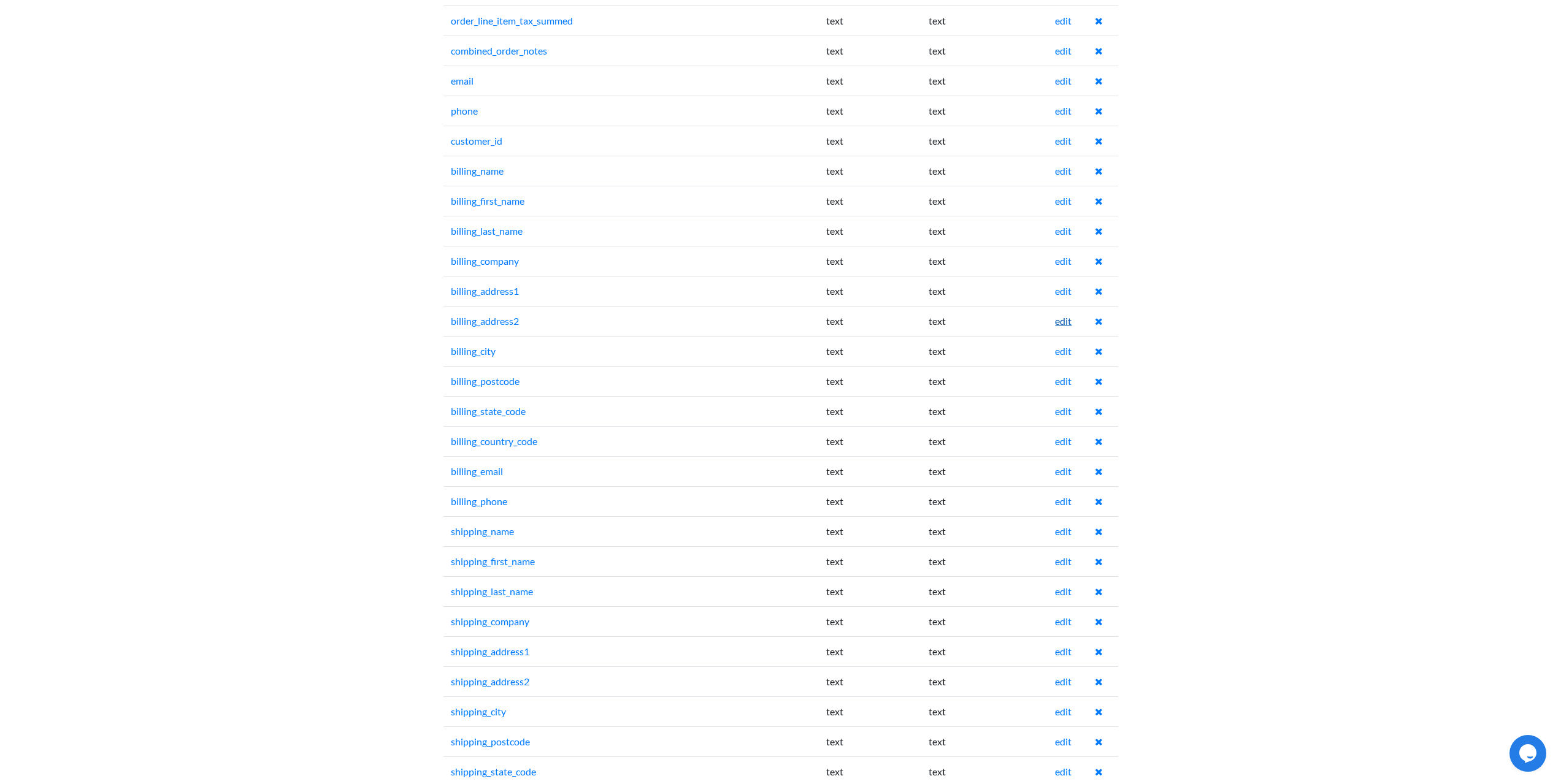
click at [1062, 320] on link "edit" at bounding box center [1063, 321] width 17 height 11
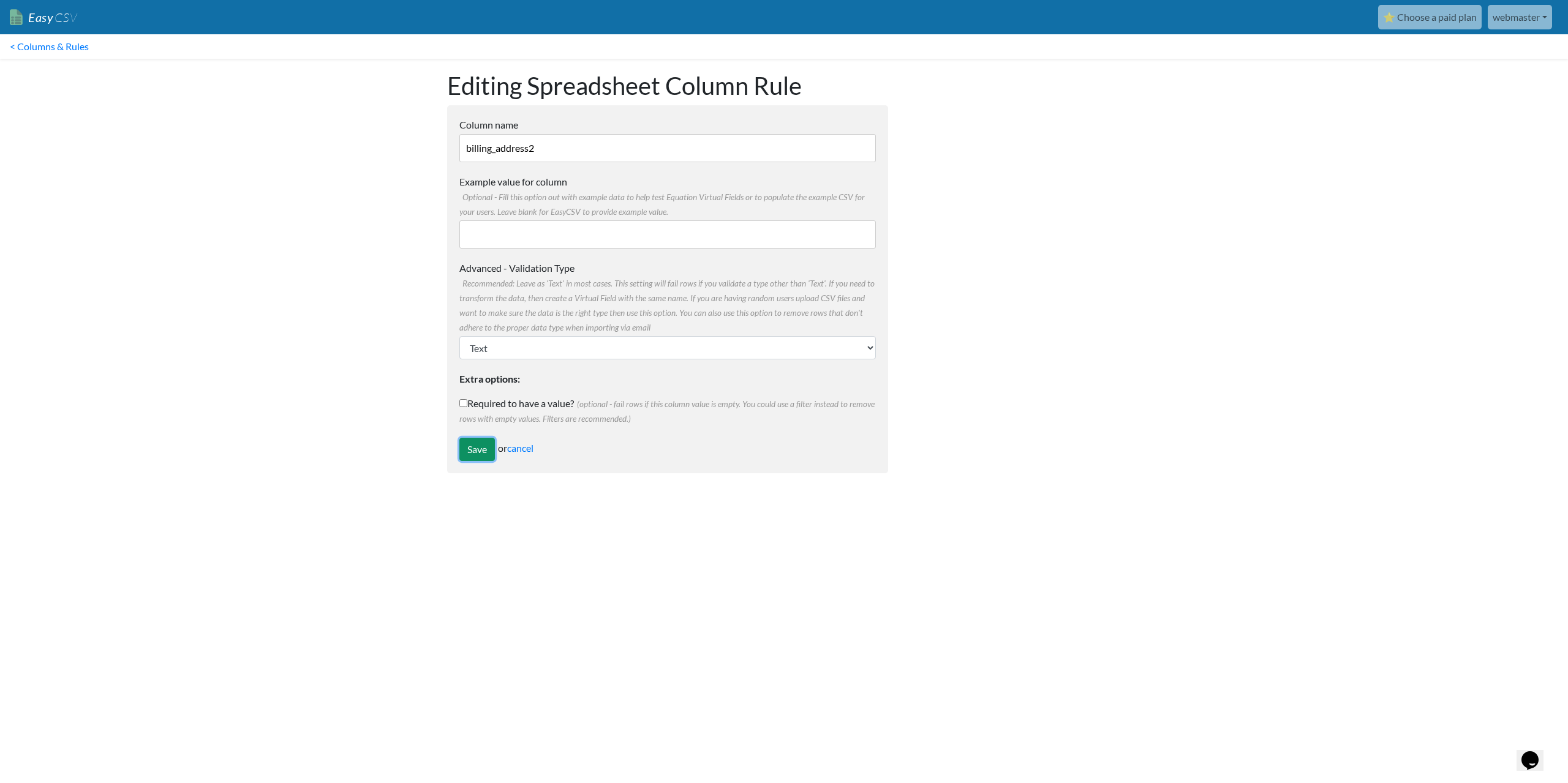
click at [472, 448] on input "Save" at bounding box center [477, 449] width 36 height 24
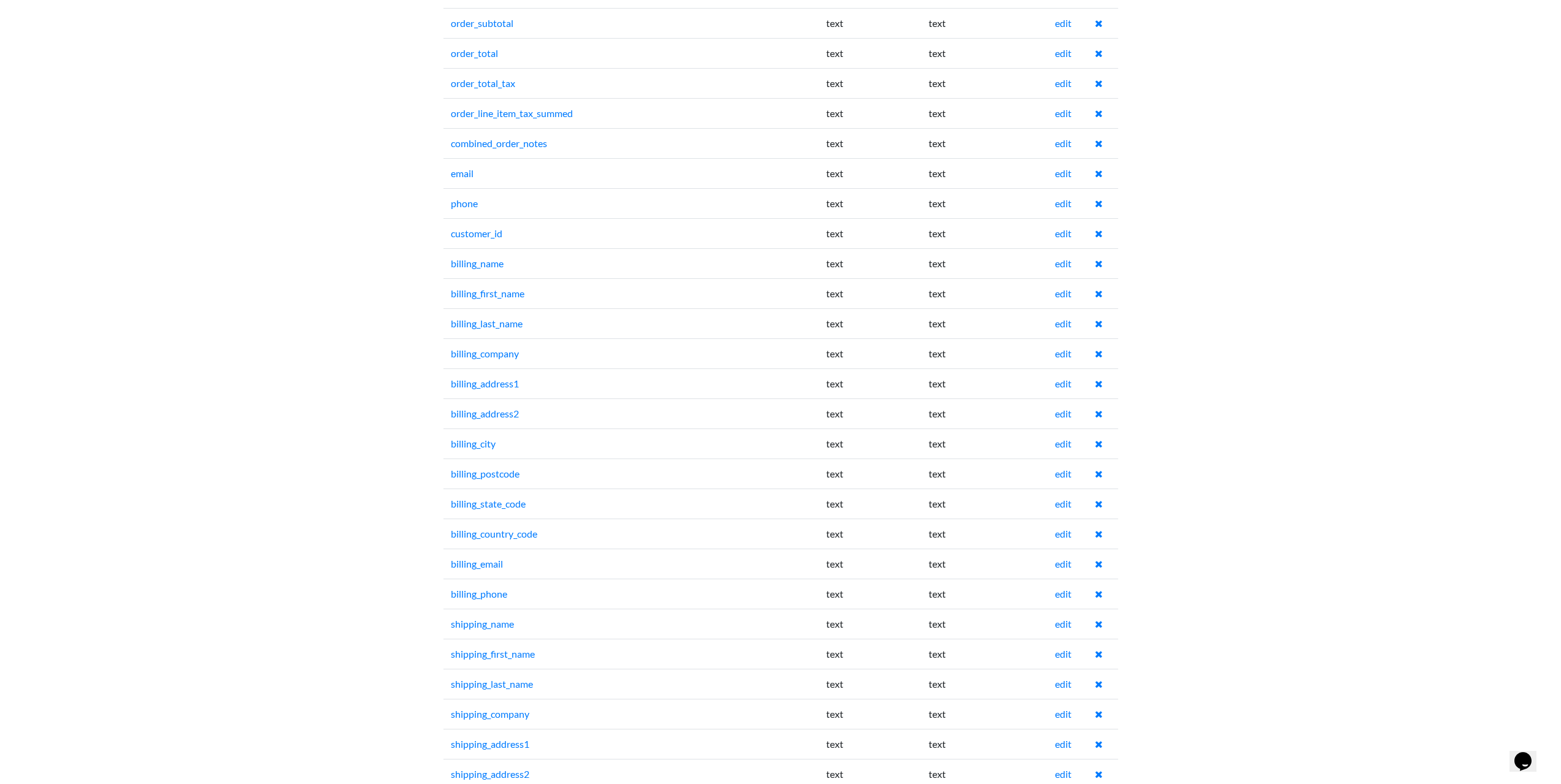
scroll to position [859, 0]
click at [1066, 416] on link "edit" at bounding box center [1063, 412] width 17 height 11
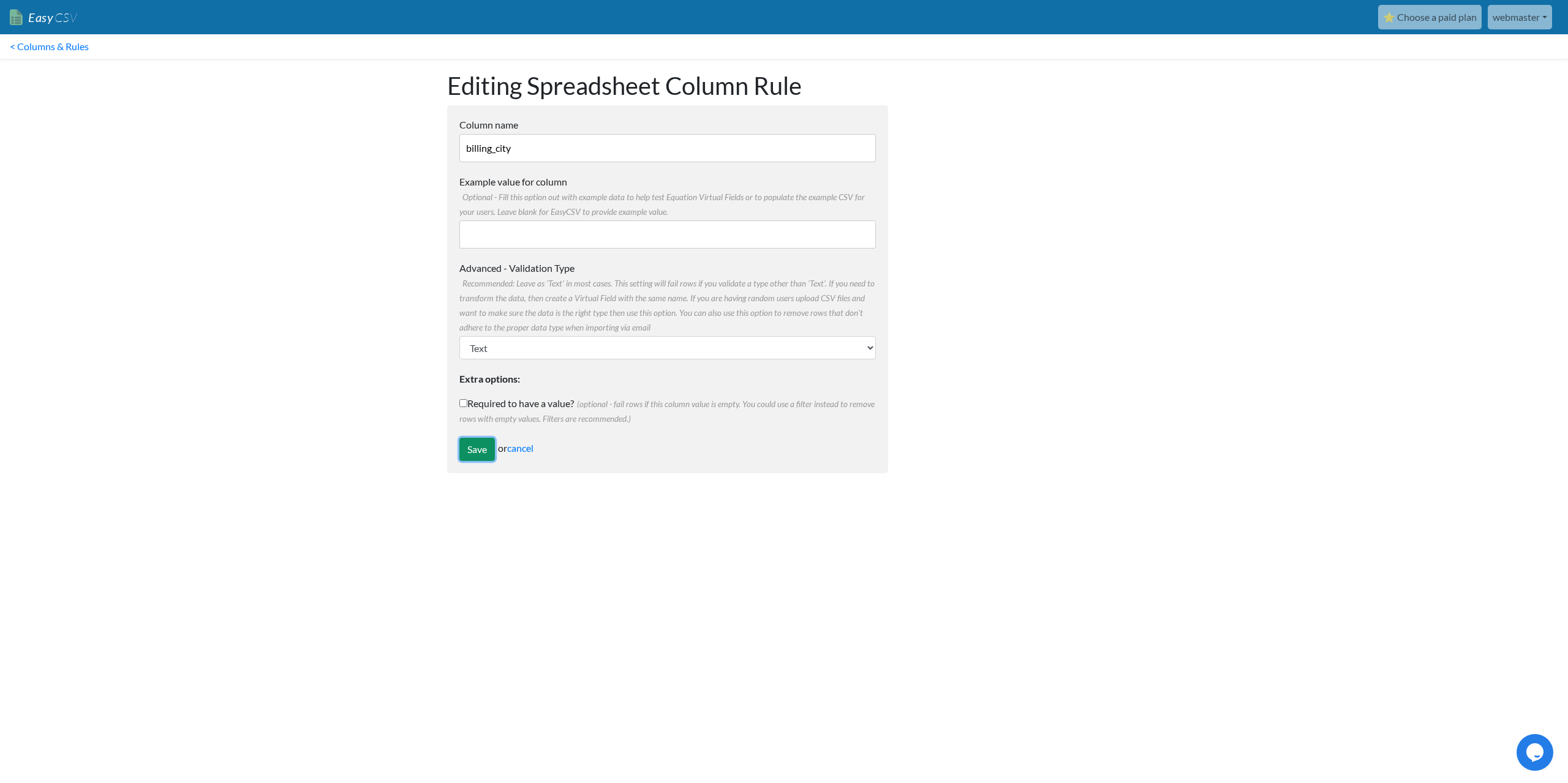
click at [478, 457] on input "Save" at bounding box center [477, 449] width 36 height 24
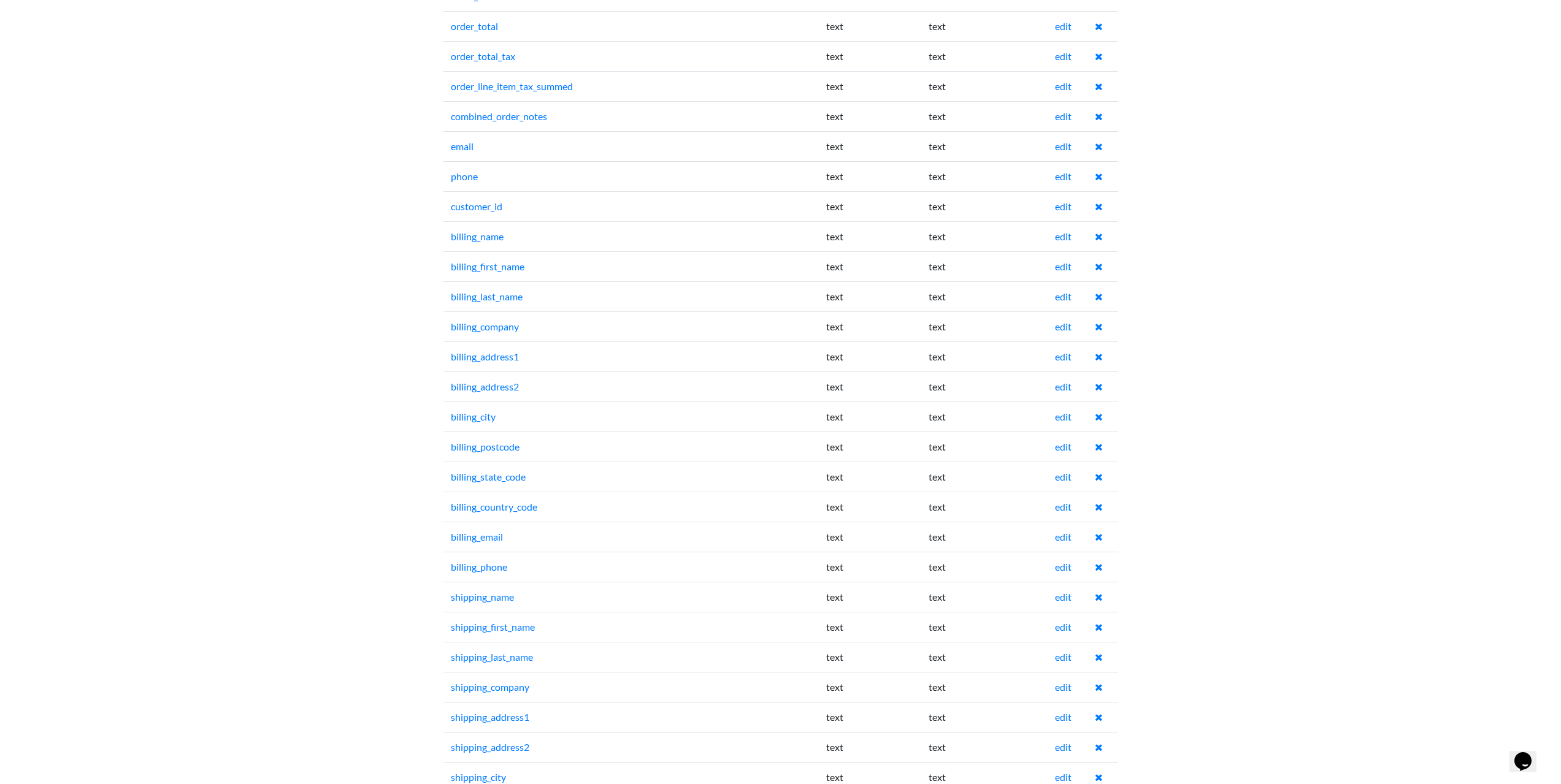
scroll to position [859, 0]
click at [1068, 442] on link "edit" at bounding box center [1063, 442] width 17 height 11
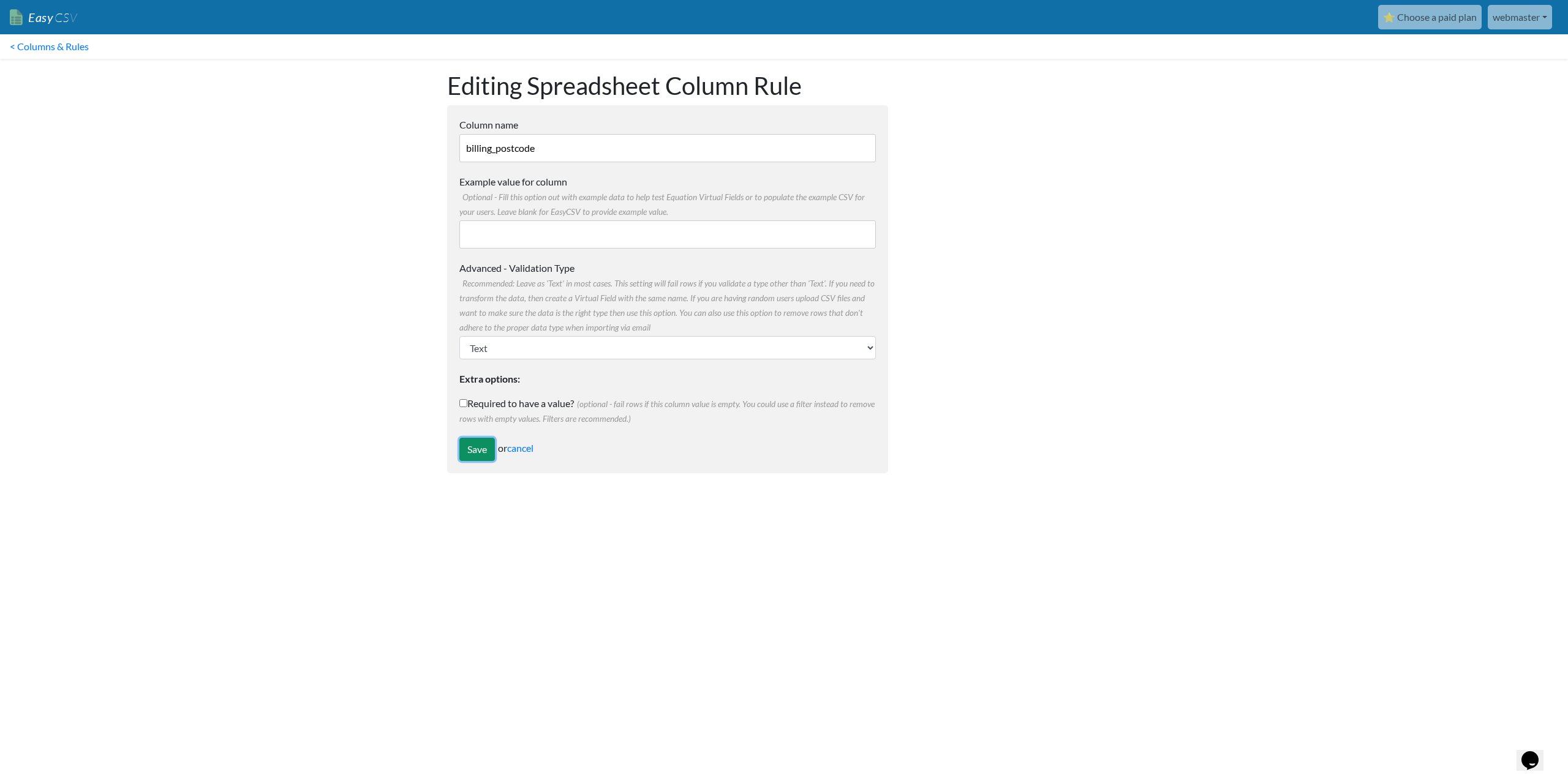
click at [480, 452] on input "Save" at bounding box center [477, 449] width 36 height 24
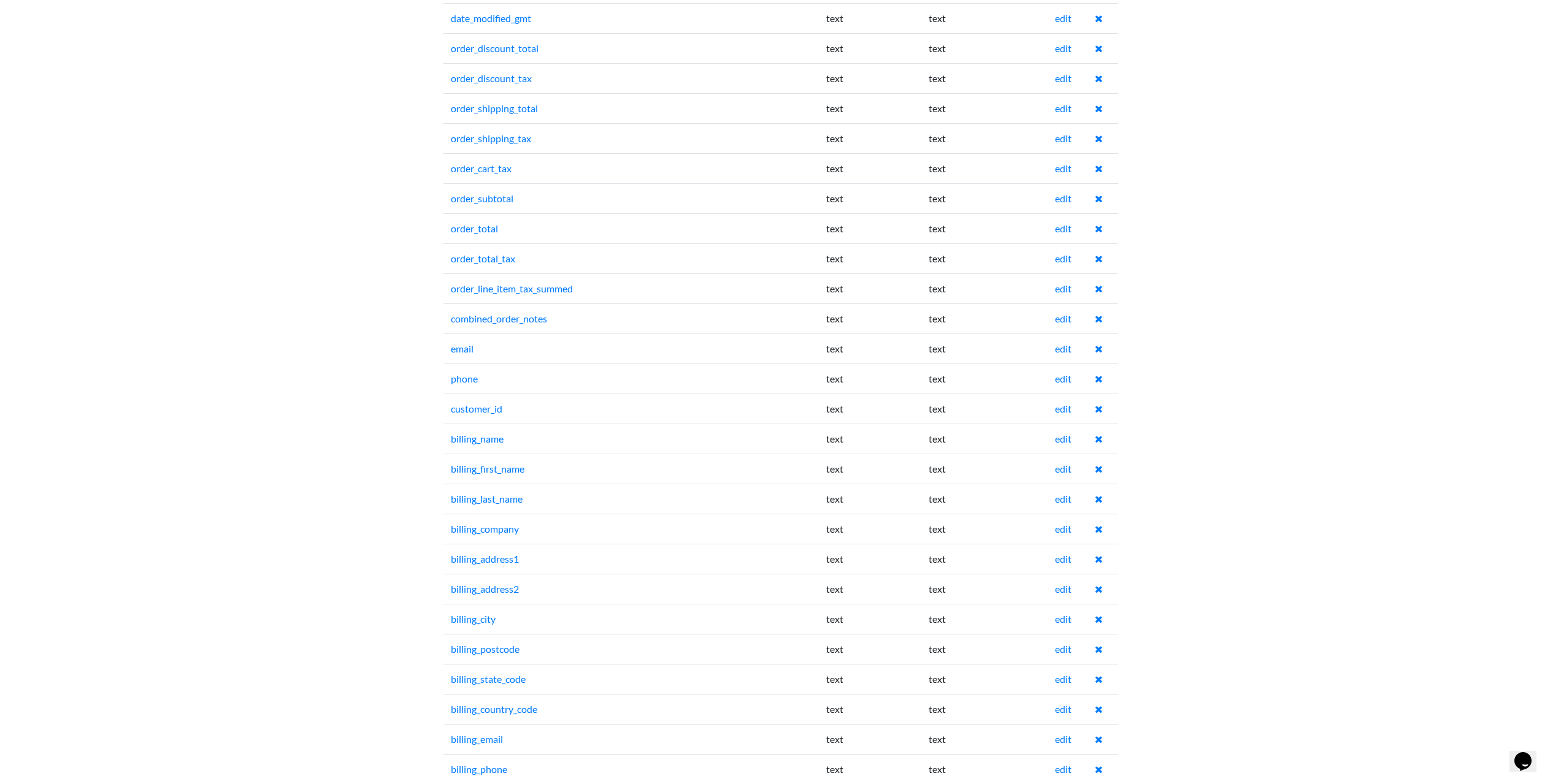
scroll to position [859, 0]
click at [1067, 503] on link "edit" at bounding box center [1063, 502] width 17 height 11
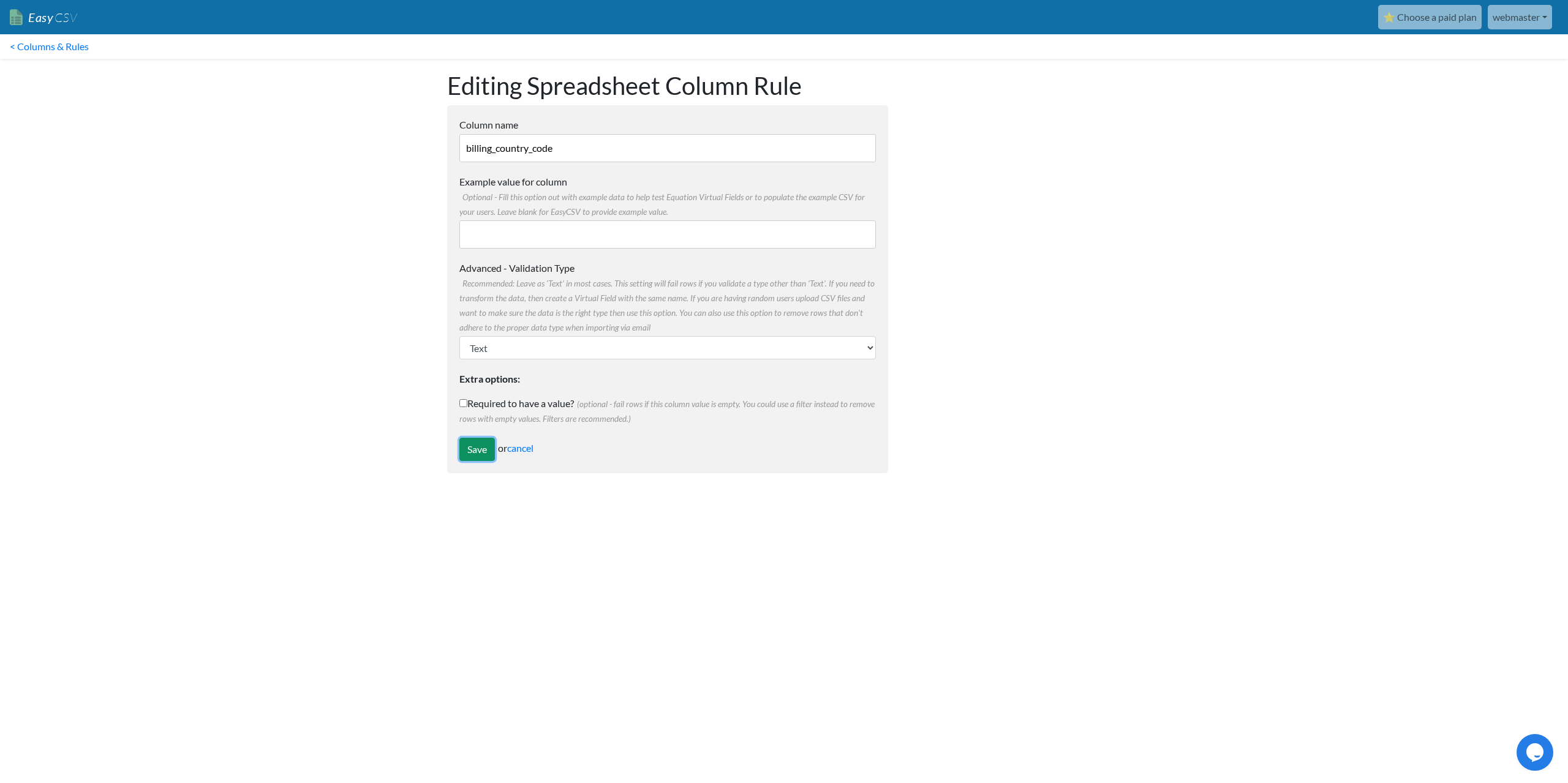
click at [483, 452] on input "Save" at bounding box center [477, 449] width 36 height 24
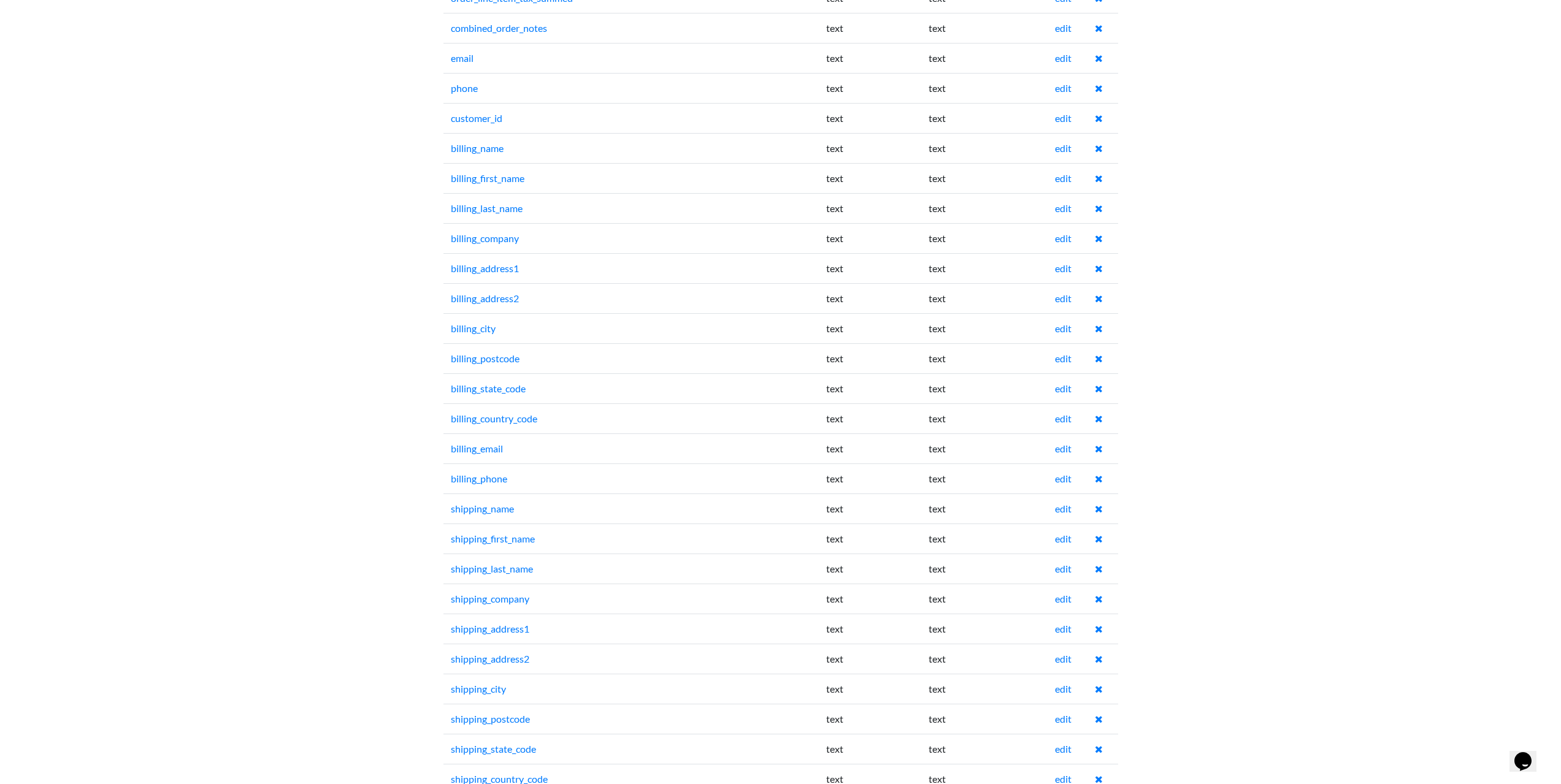
scroll to position [981, 0]
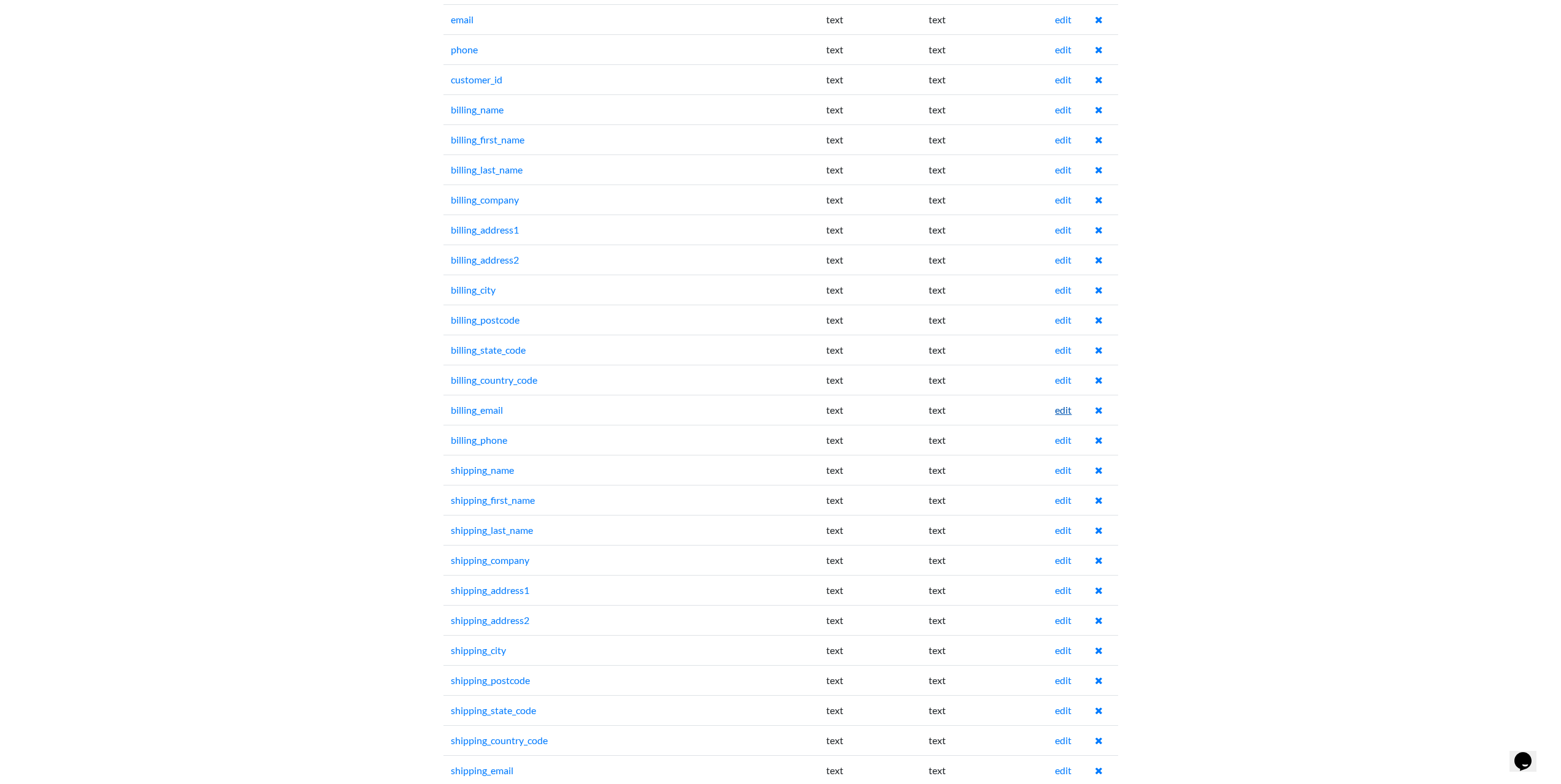
click at [1061, 414] on link "edit" at bounding box center [1063, 410] width 17 height 11
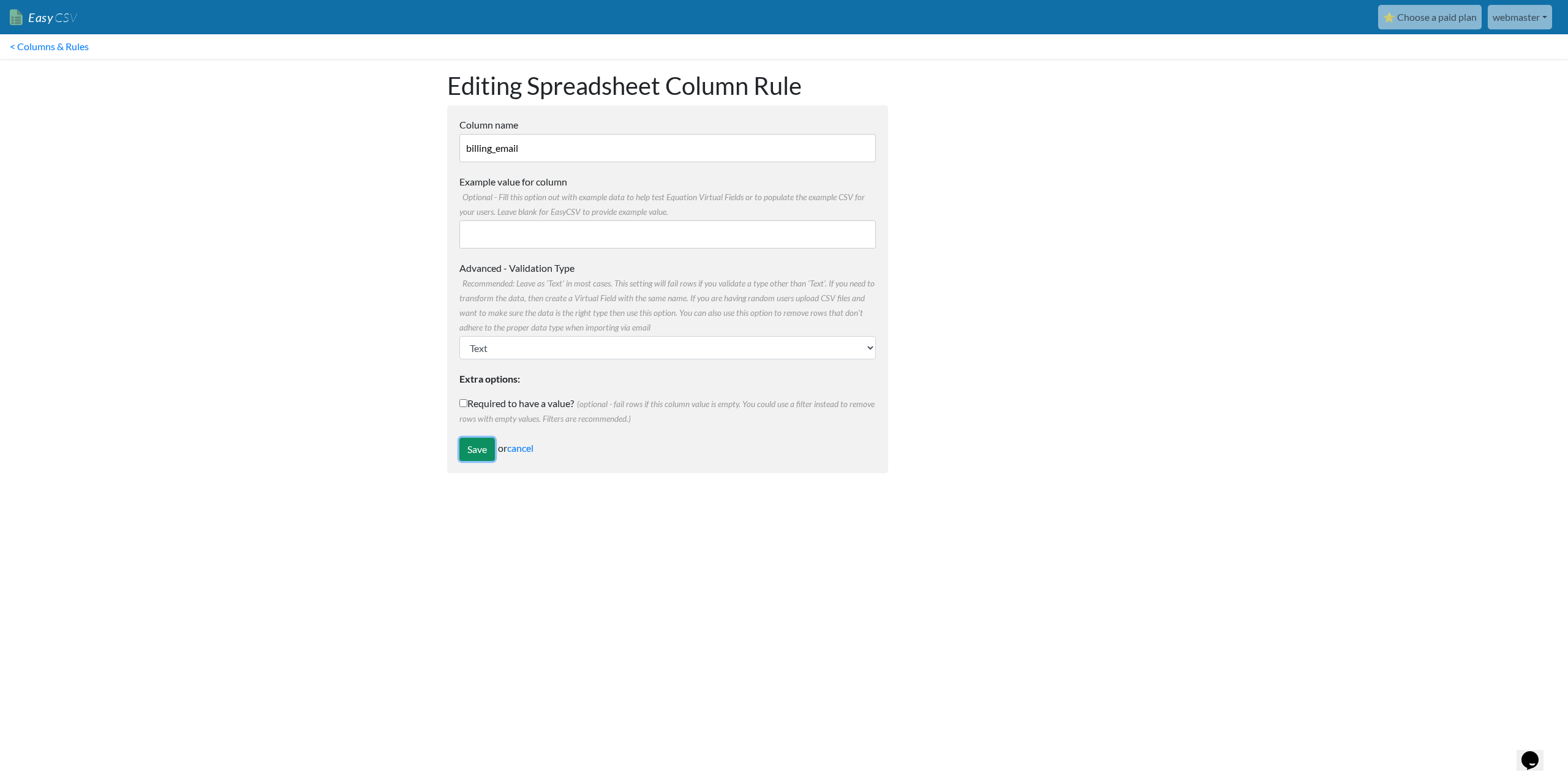
click at [466, 444] on input "Save" at bounding box center [477, 449] width 36 height 24
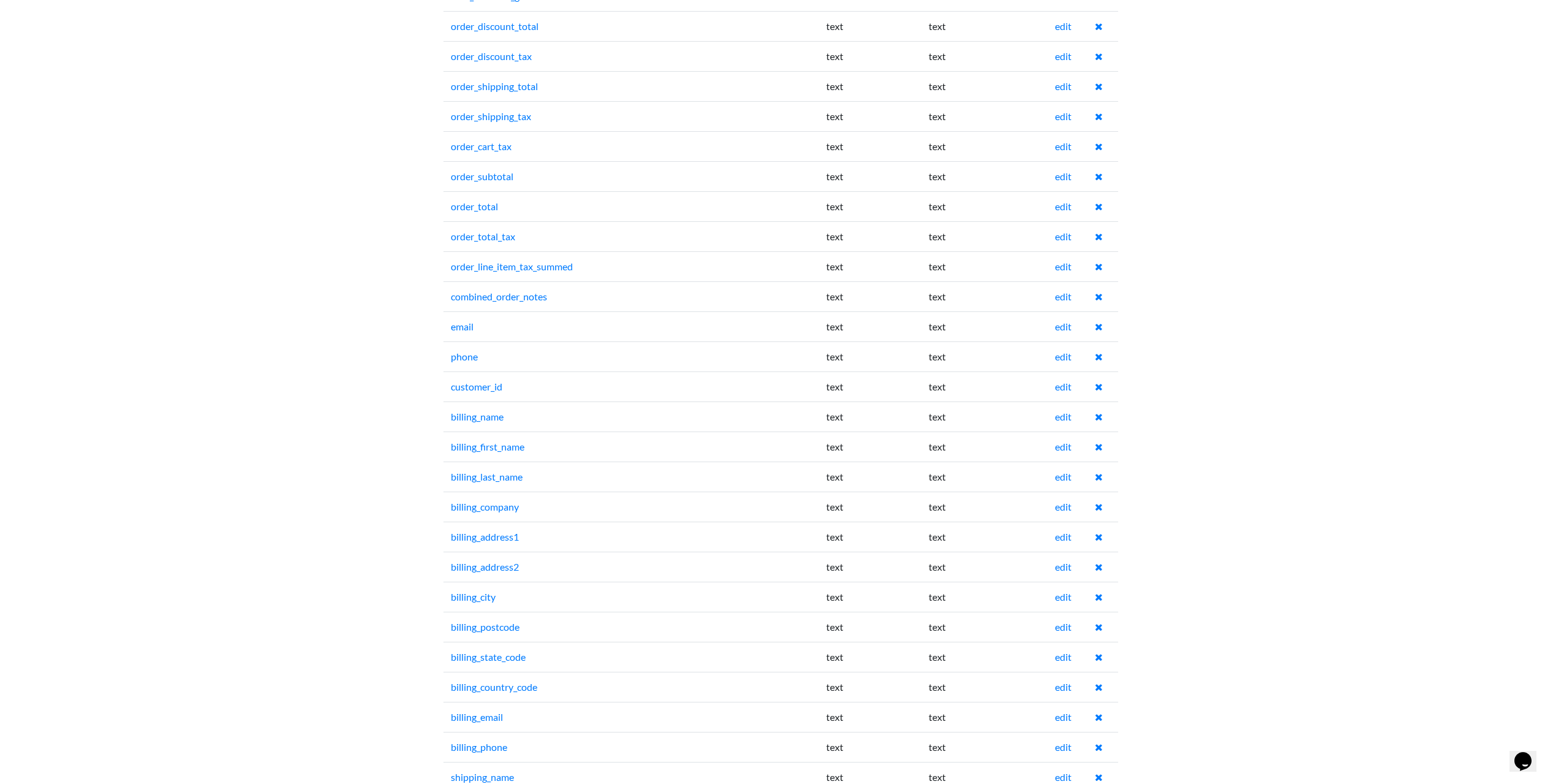
scroll to position [674, 0]
click at [1063, 359] on link "edit" at bounding box center [1063, 356] width 17 height 11
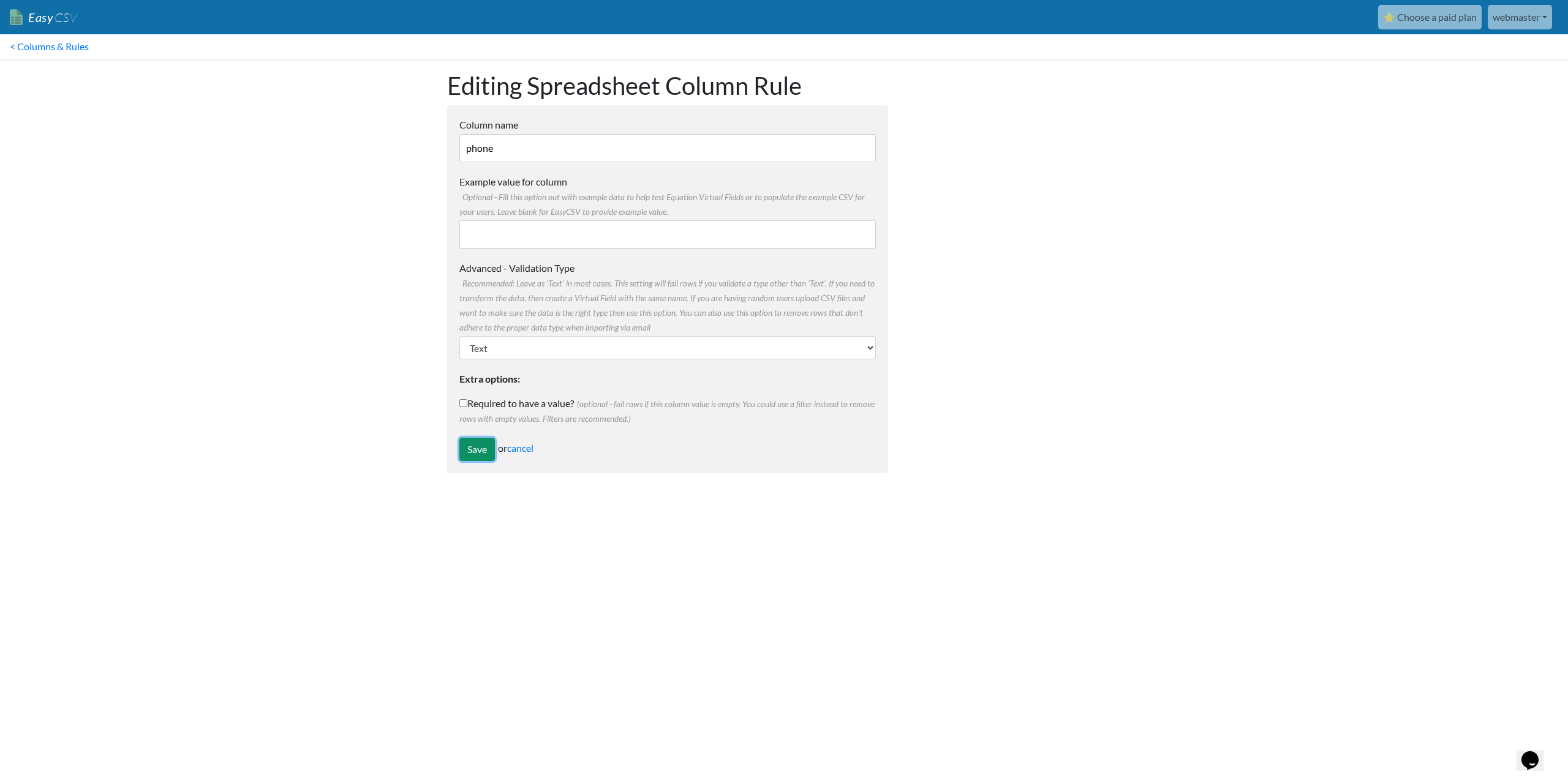
click at [471, 440] on input "Save" at bounding box center [477, 449] width 36 height 24
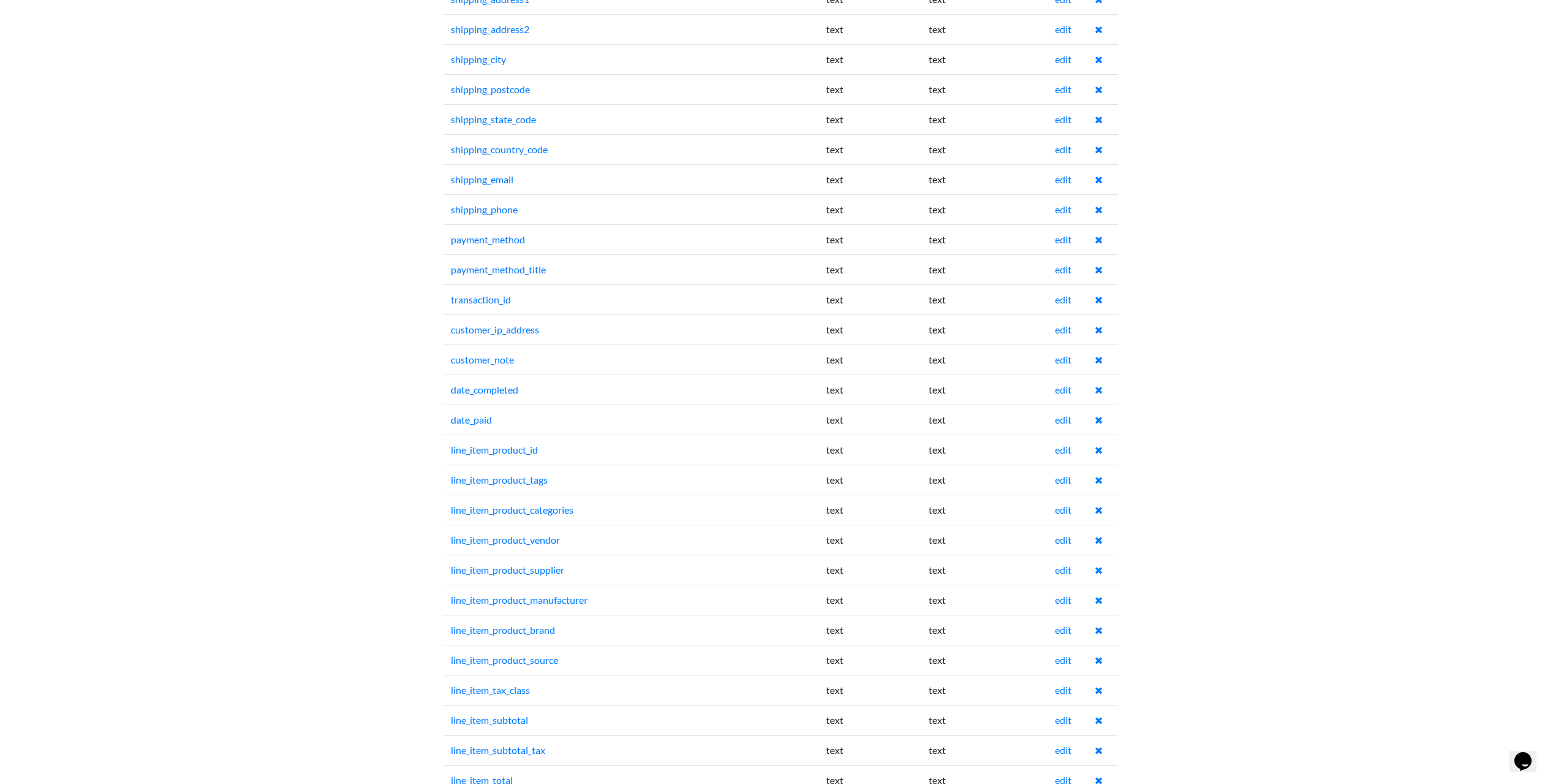
scroll to position [1594, 0]
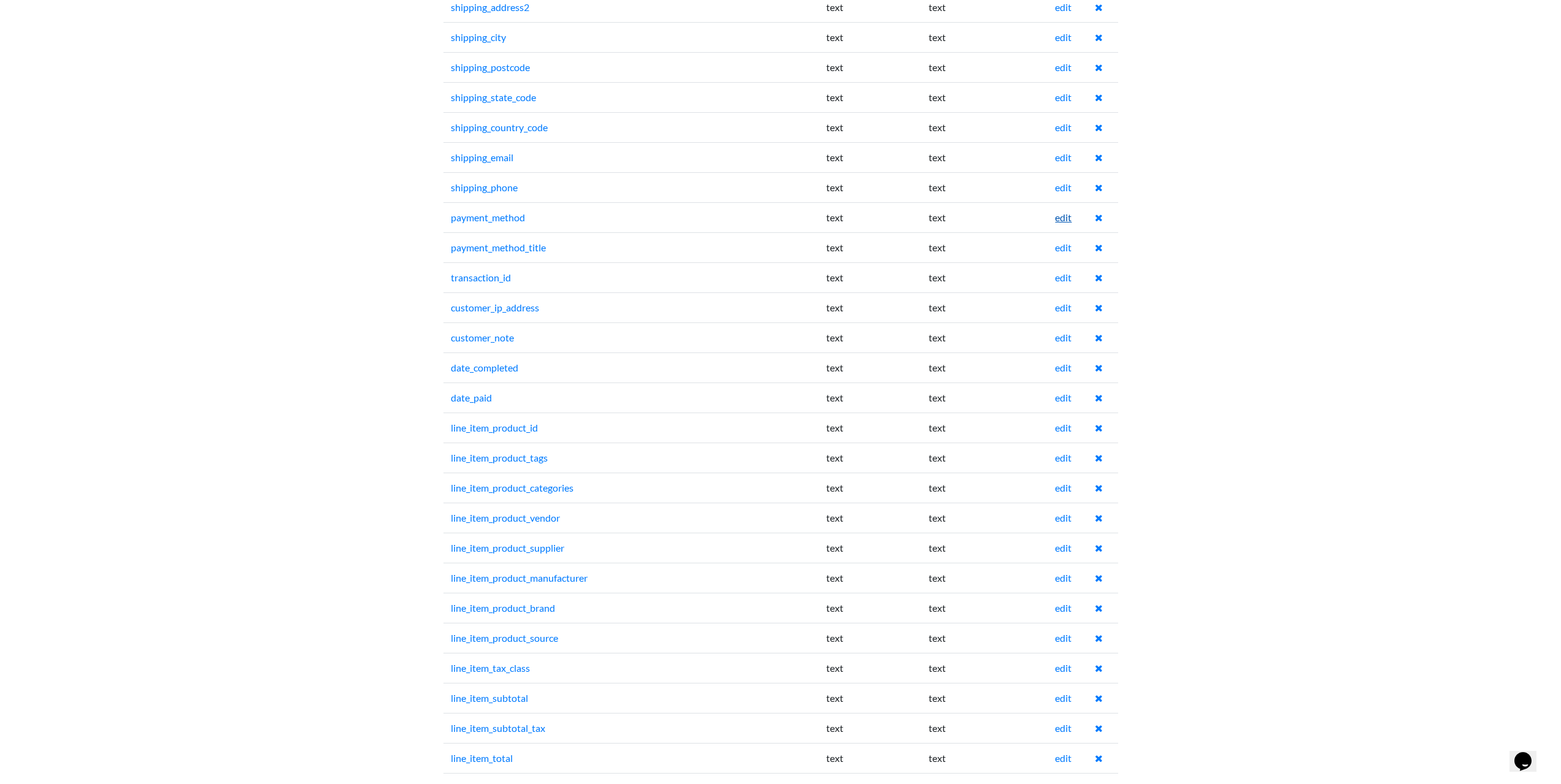
click at [1067, 220] on link "edit" at bounding box center [1063, 217] width 17 height 11
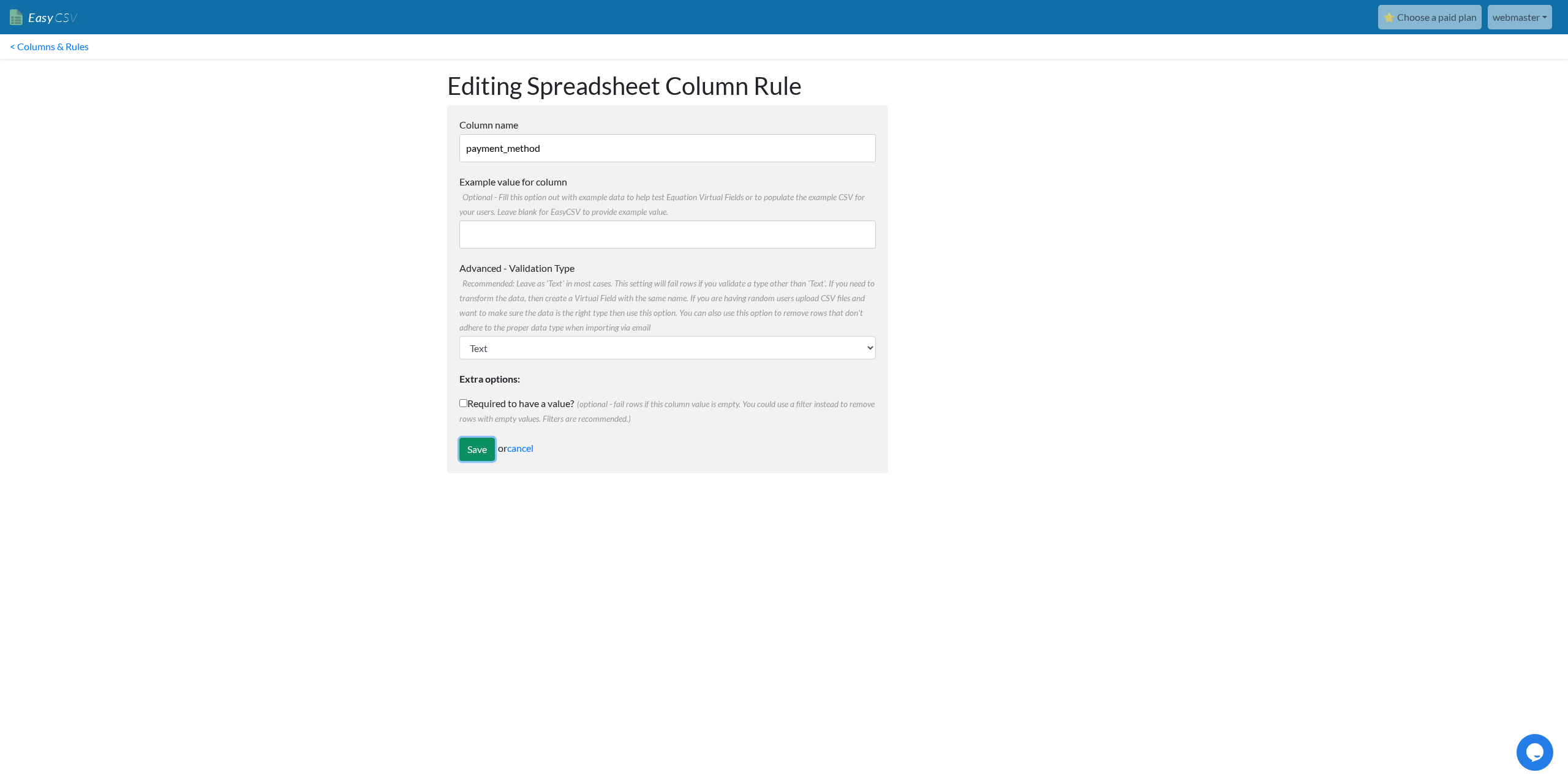
click at [471, 448] on input "Save" at bounding box center [477, 449] width 36 height 24
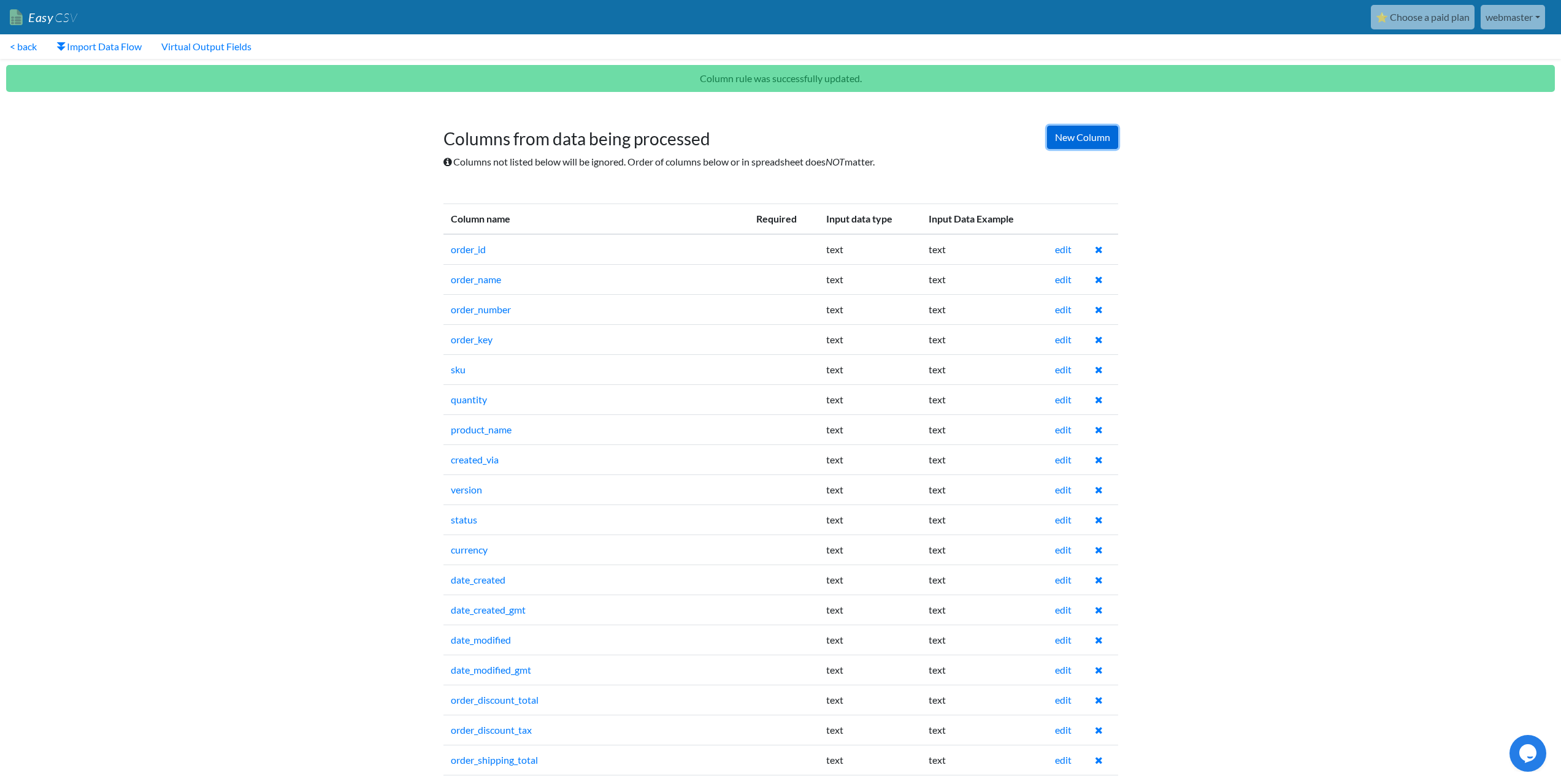
click at [1081, 137] on link "New Column" at bounding box center [1083, 137] width 71 height 24
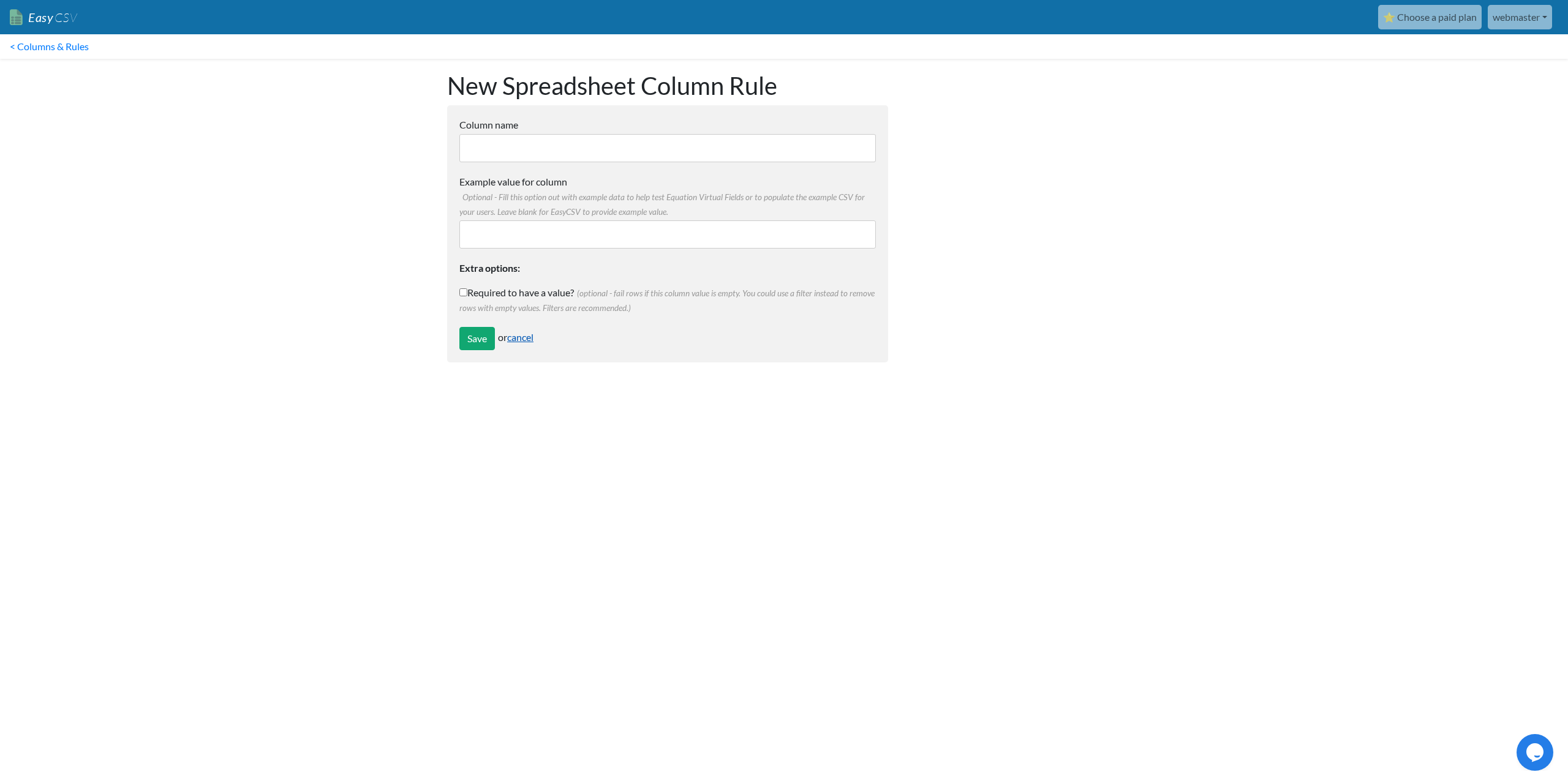
click at [527, 336] on link "cancel" at bounding box center [520, 337] width 26 height 11
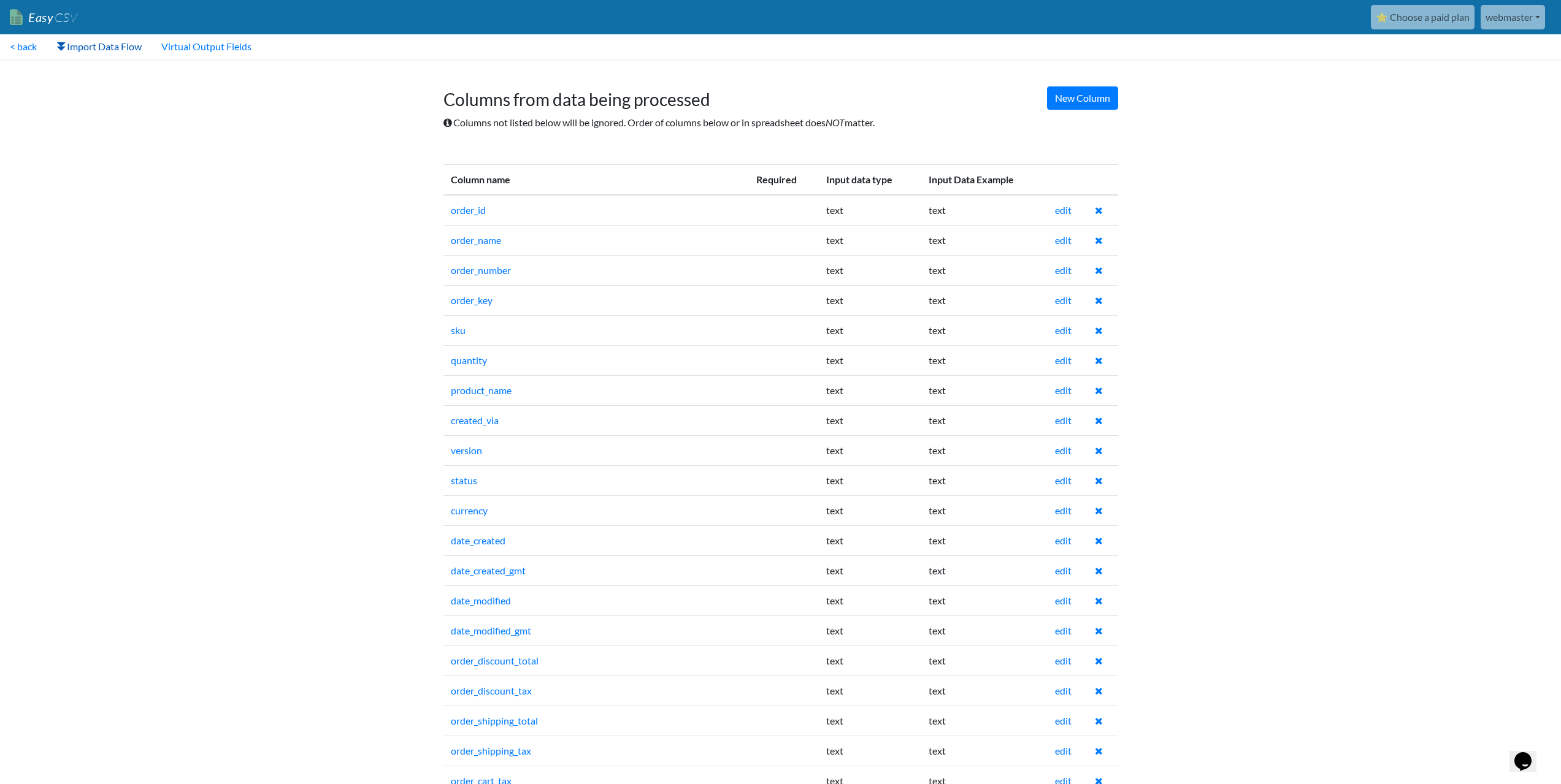
click at [99, 48] on link "Import Data Flow" at bounding box center [99, 46] width 105 height 25
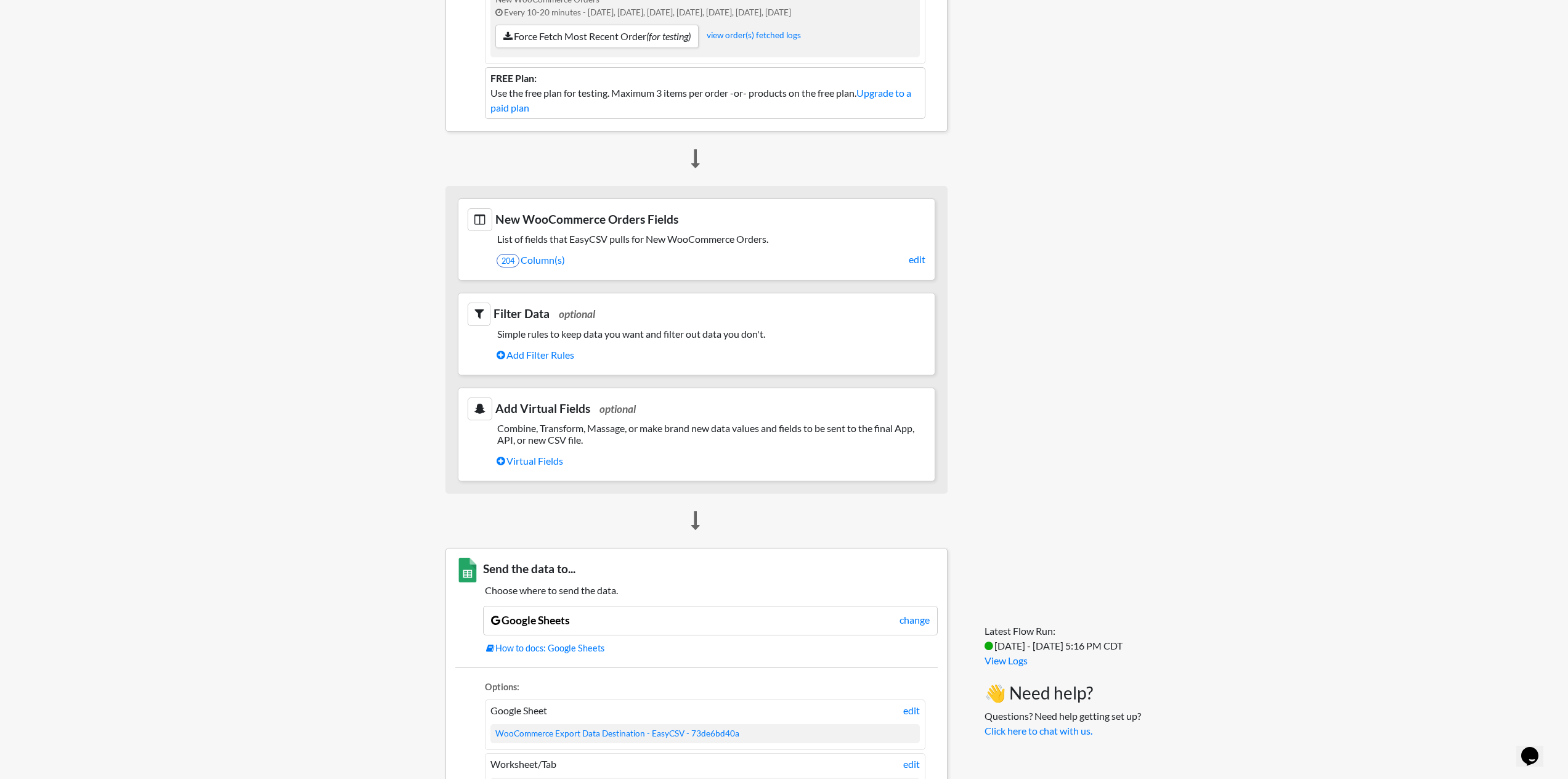
scroll to position [308, 0]
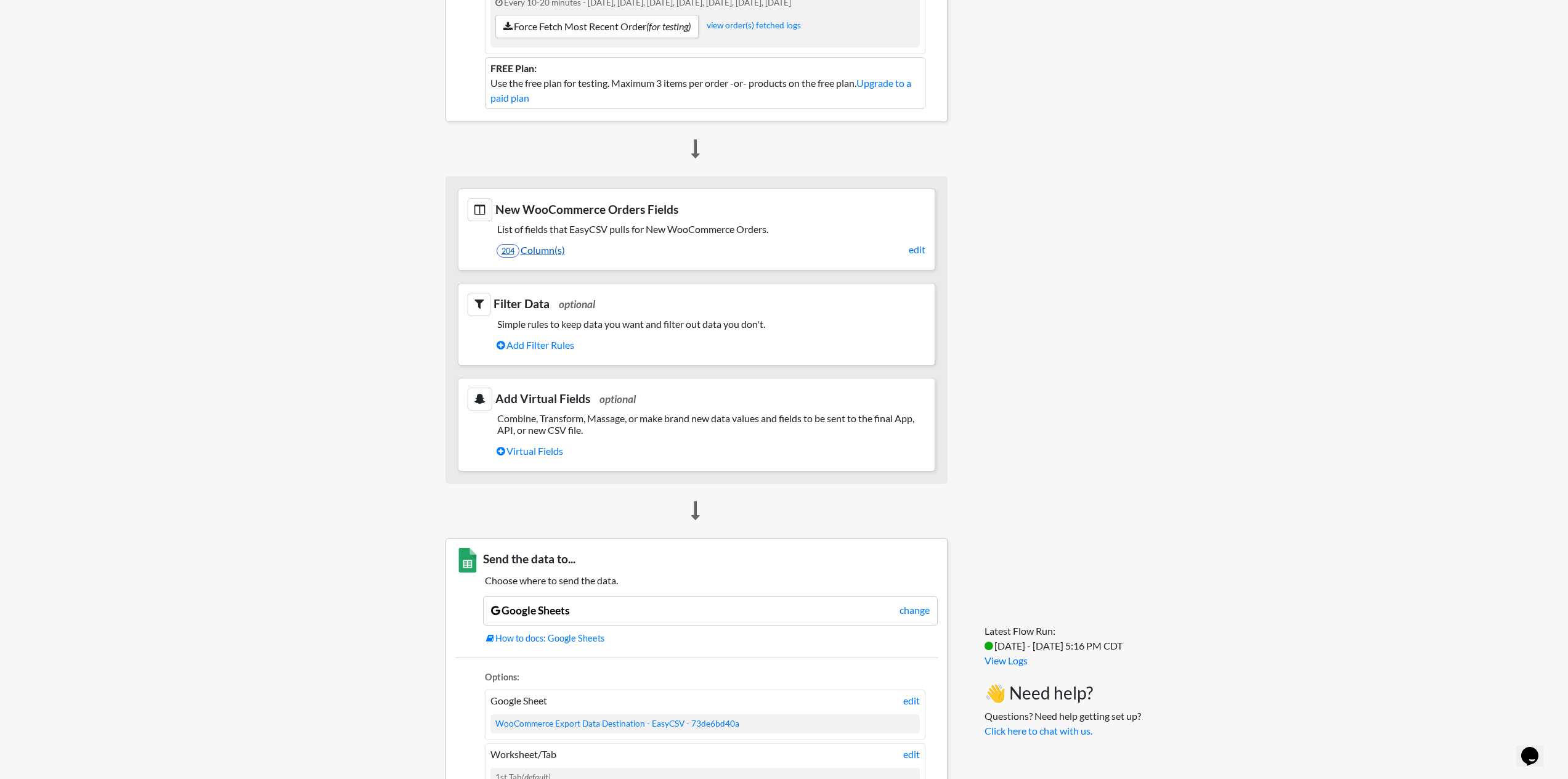
click at [547, 250] on link "204 Column(s)" at bounding box center [711, 250] width 429 height 21
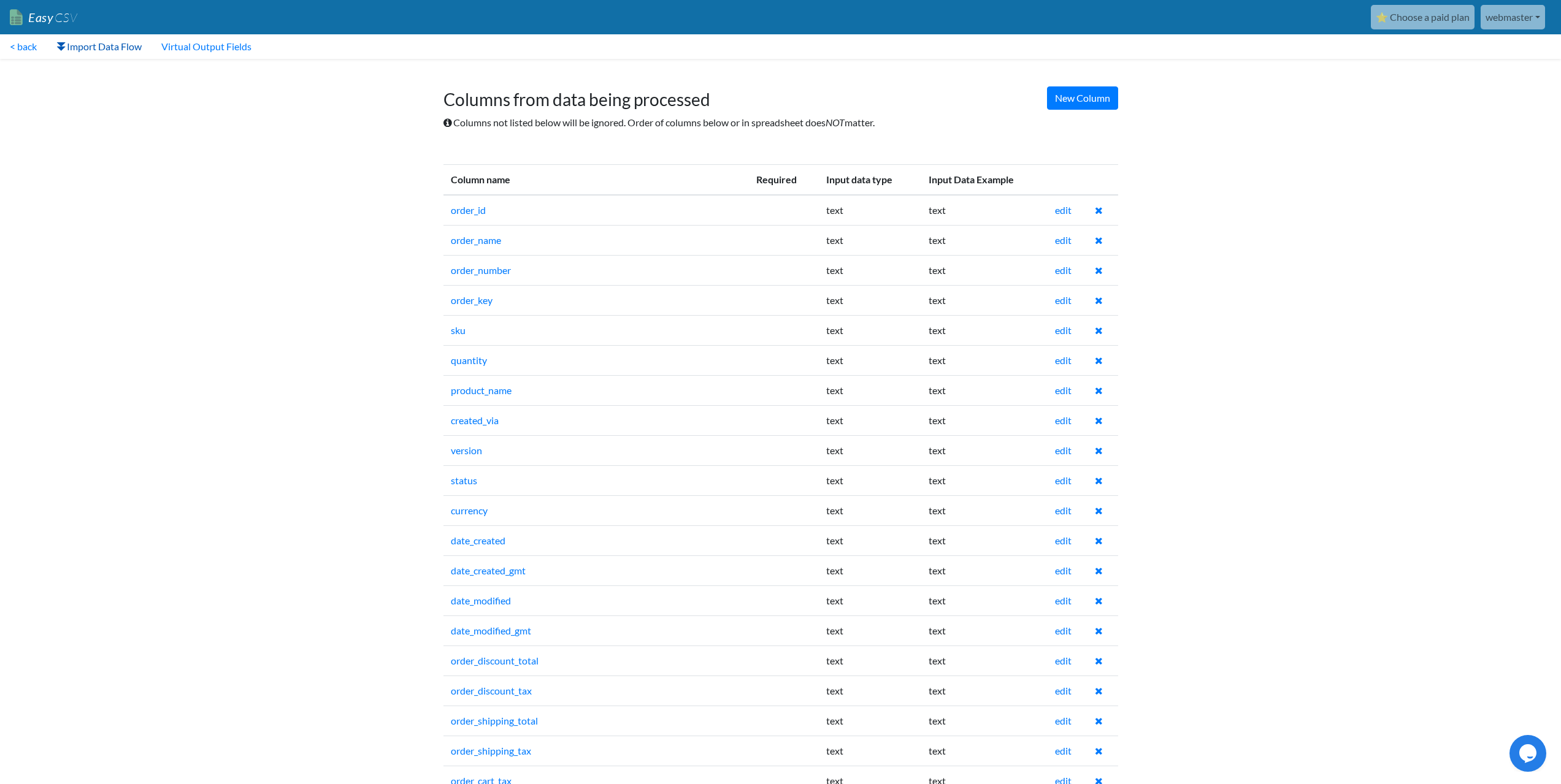
click at [97, 48] on link "Import Data Flow" at bounding box center [99, 46] width 105 height 25
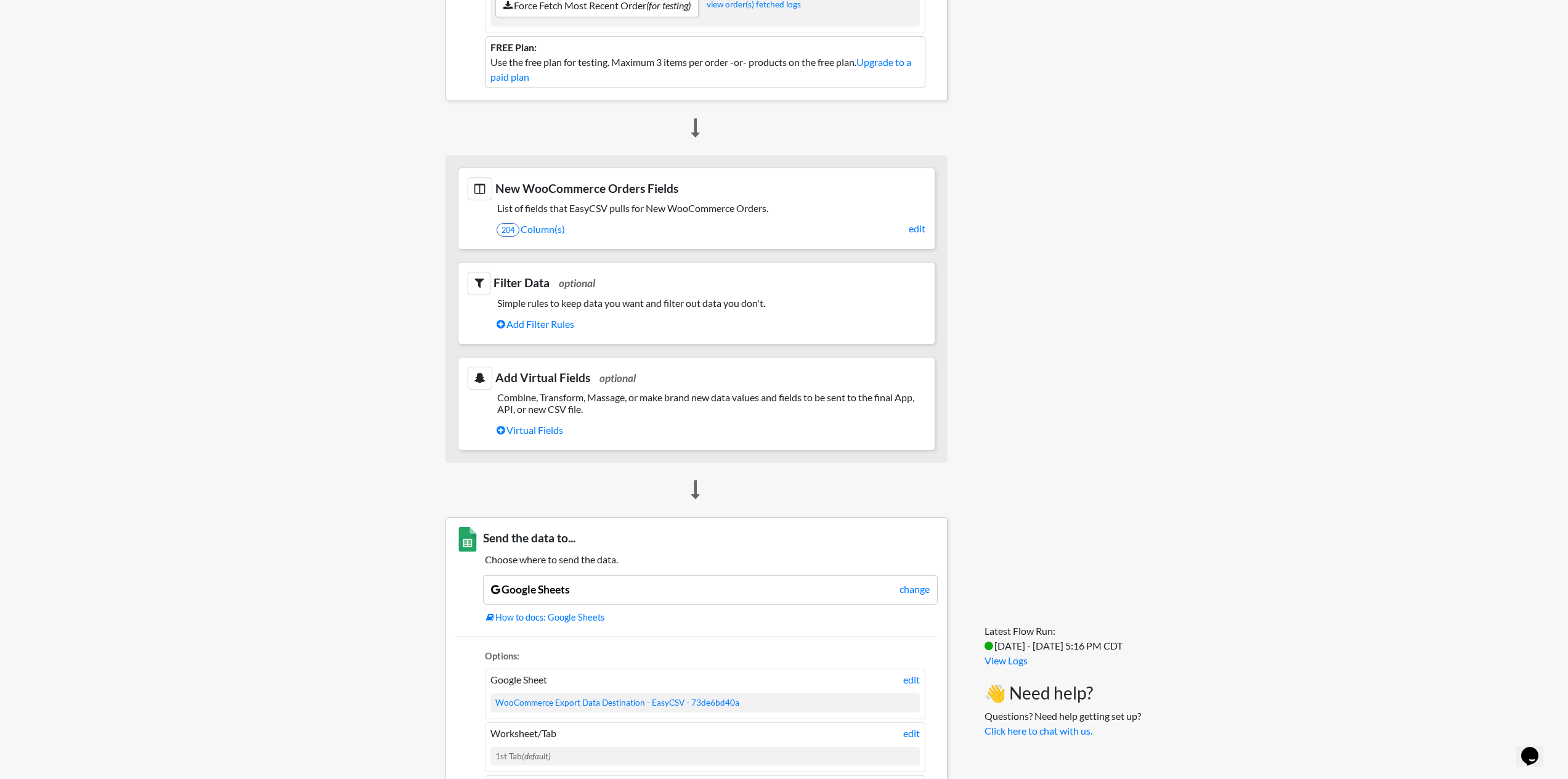
scroll to position [370, 0]
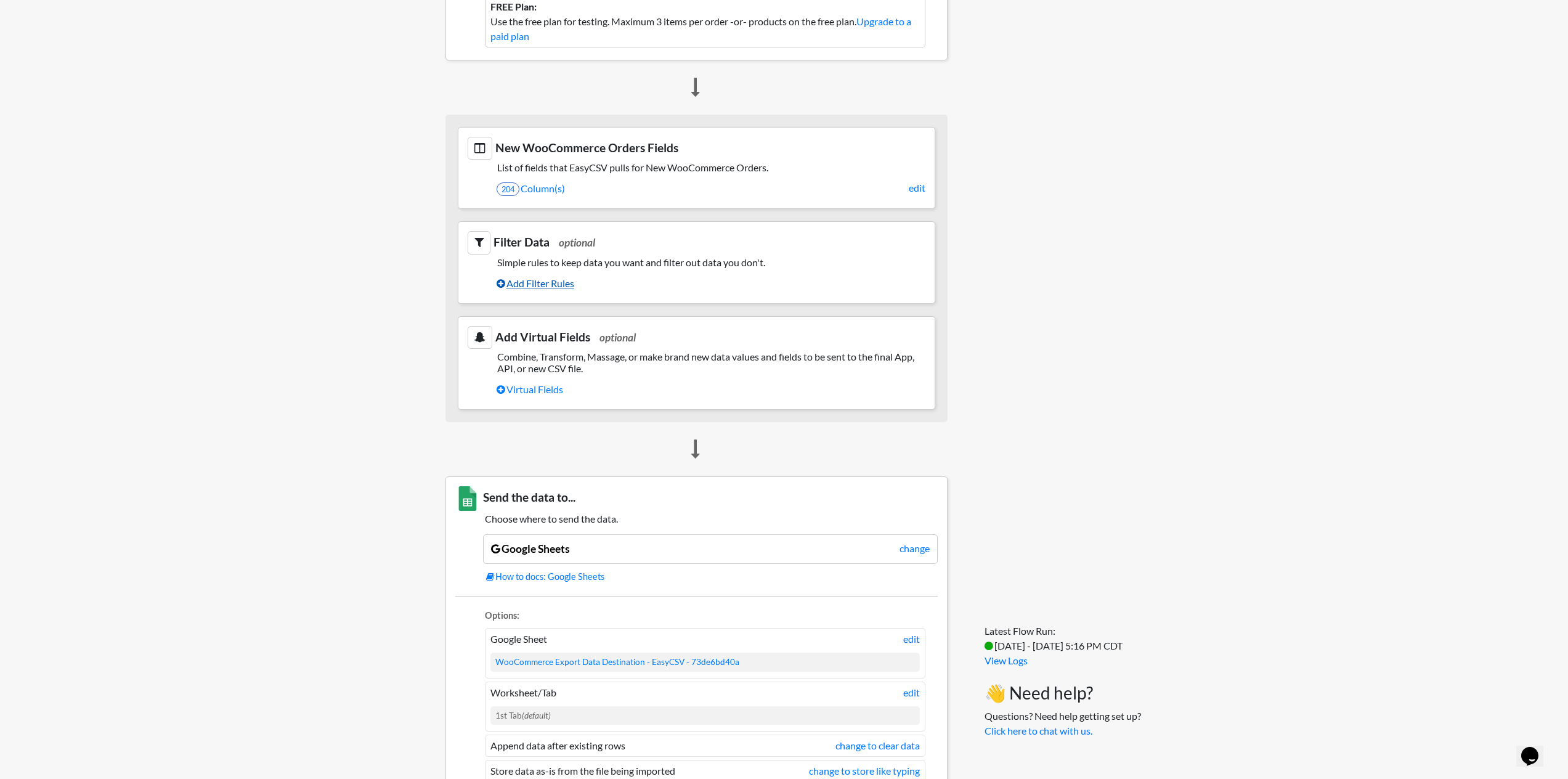
click at [540, 287] on link "Add Filter Rules" at bounding box center [711, 283] width 429 height 21
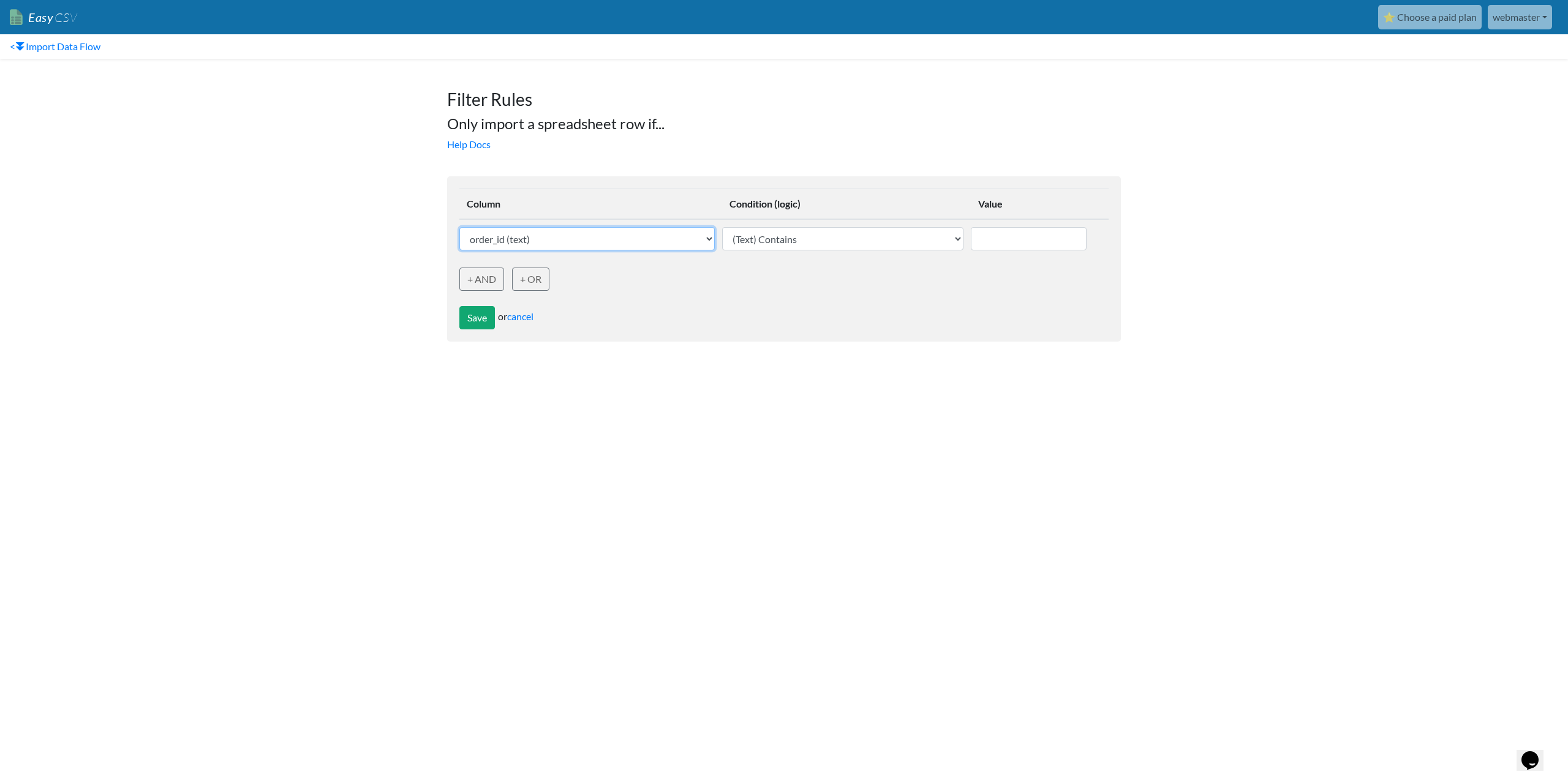
click at [572, 240] on select "order_id (text) order_name (text) order_number (text) order_key (text) sku (tex…" at bounding box center [586, 239] width 255 height 24
click at [459, 227] on select "order_id (text) order_name (text) order_number (text) order_key (text) sku (tex…" at bounding box center [586, 239] width 255 height 24
click at [490, 282] on link "+ AND" at bounding box center [482, 279] width 45 height 24
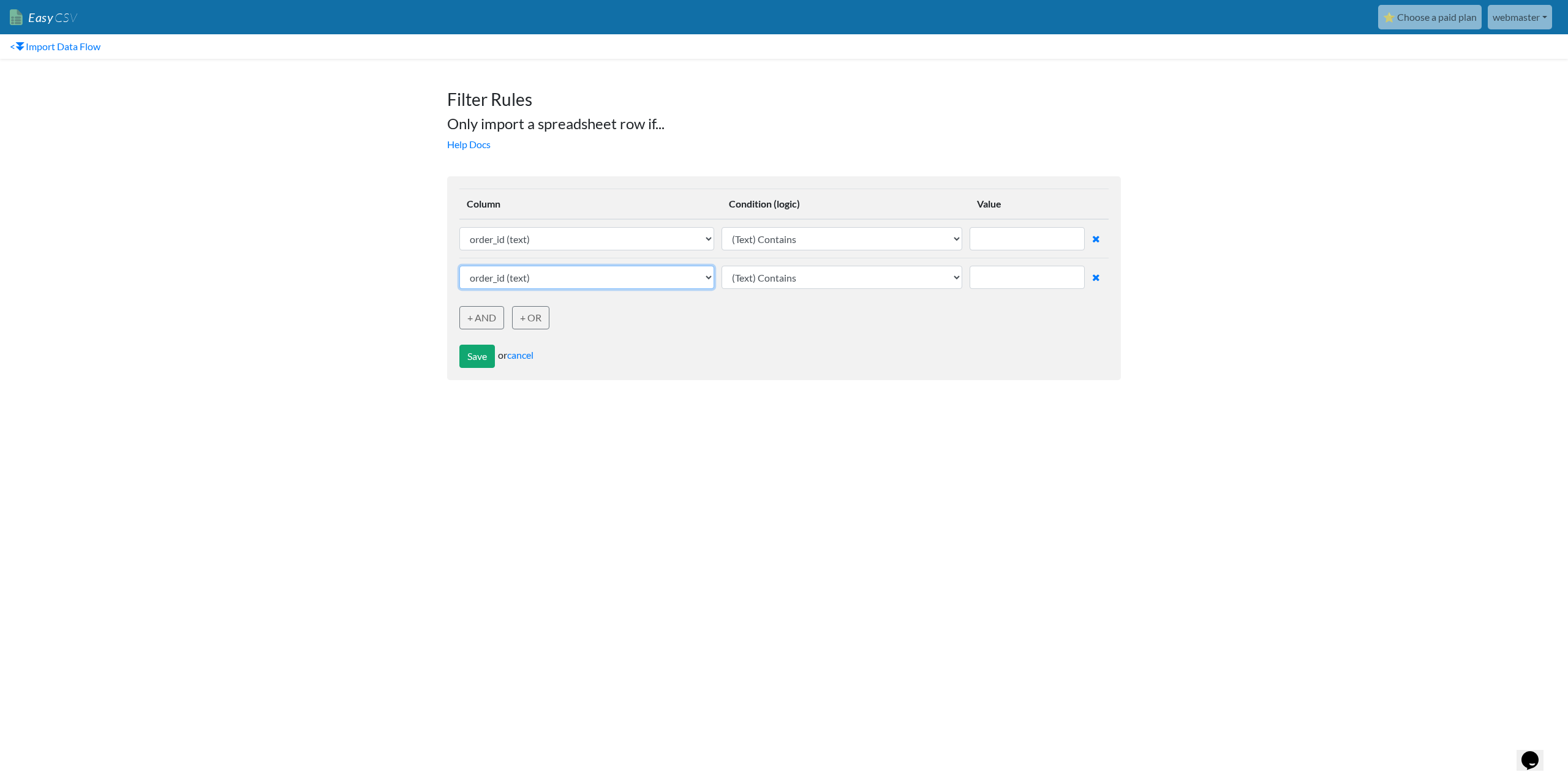
click at [518, 277] on select "order_id (text) order_name (text) order_number (text) order_key (text) sku (tex…" at bounding box center [586, 277] width 254 height 24
select select "769276"
click at [459, 266] on select "order_id (text) order_name (text) order_number (text) order_key (text) sku (tex…" at bounding box center [586, 277] width 254 height 24
click at [476, 321] on link "+ AND" at bounding box center [482, 317] width 45 height 24
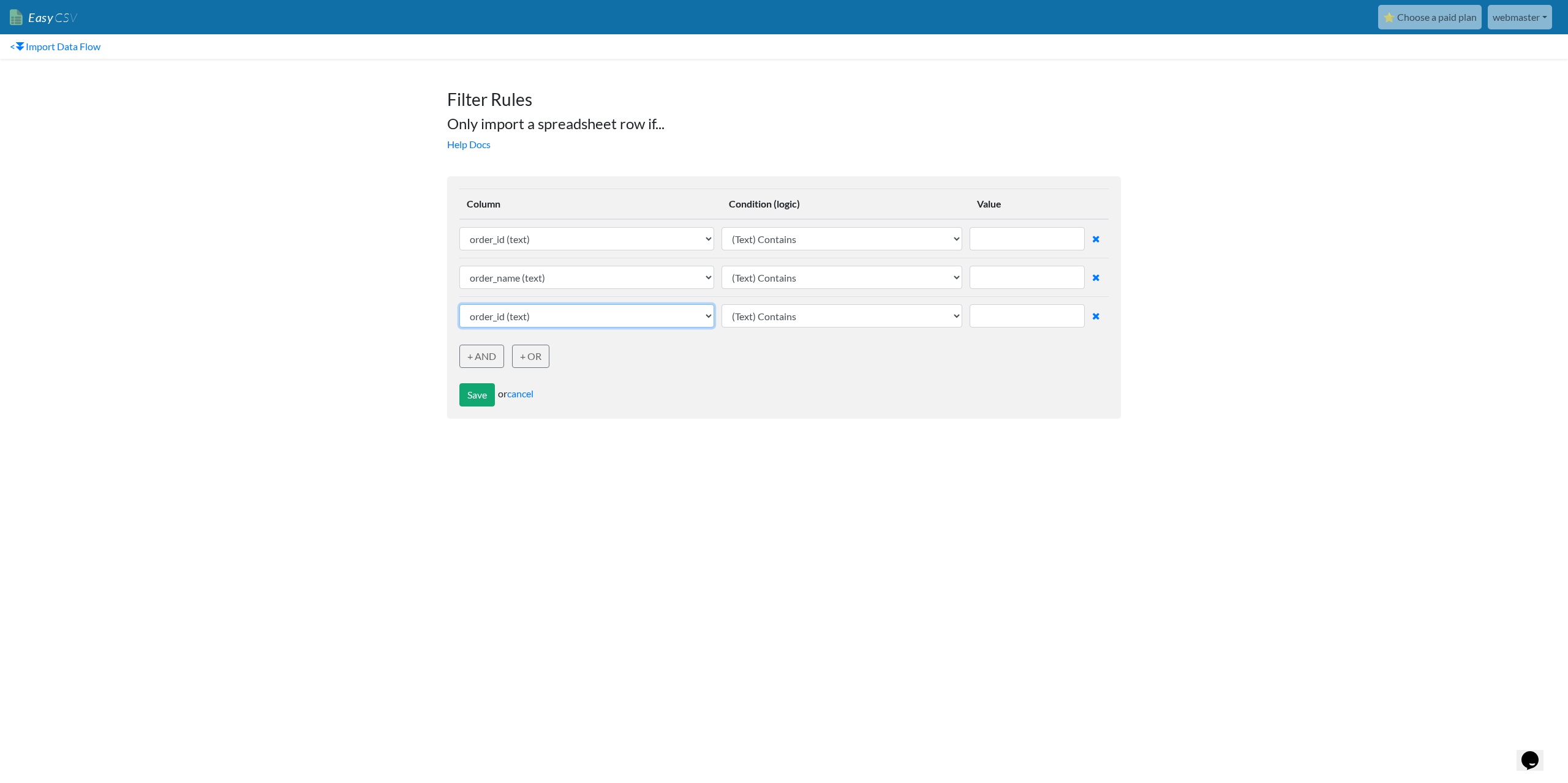
click at [508, 318] on select "order_id (text) order_name (text) order_number (text) order_key (text) sku (tex…" at bounding box center [586, 315] width 254 height 24
select select "769280"
click at [459, 304] on select "order_id (text) order_name (text) order_number (text) order_key (text) sku (tex…" at bounding box center [586, 315] width 254 height 24
click at [480, 357] on link "+ AND" at bounding box center [482, 356] width 45 height 24
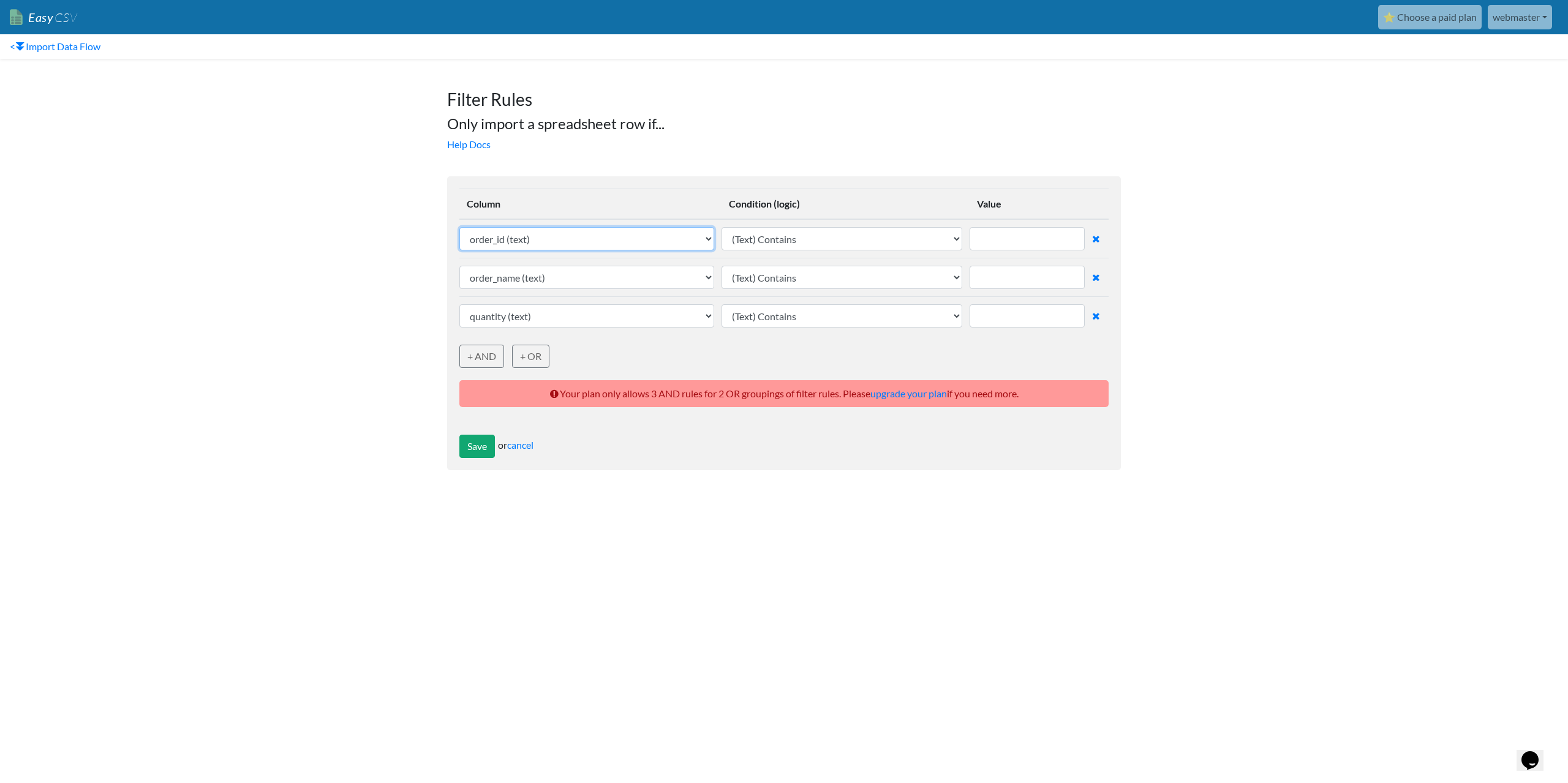
click at [514, 242] on select "order_id (text) order_name (text) order_number (text) order_key (text) sku (tex…" at bounding box center [586, 239] width 254 height 24
select select "769303"
click at [459, 227] on select "order_id (text) order_name (text) order_number (text) order_key (text) sku (tex…" at bounding box center [586, 239] width 254 height 24
click at [530, 283] on select "order_id (text) order_name (text) order_number (text) order_key (text) sku (tex…" at bounding box center [586, 277] width 254 height 24
select select "769313"
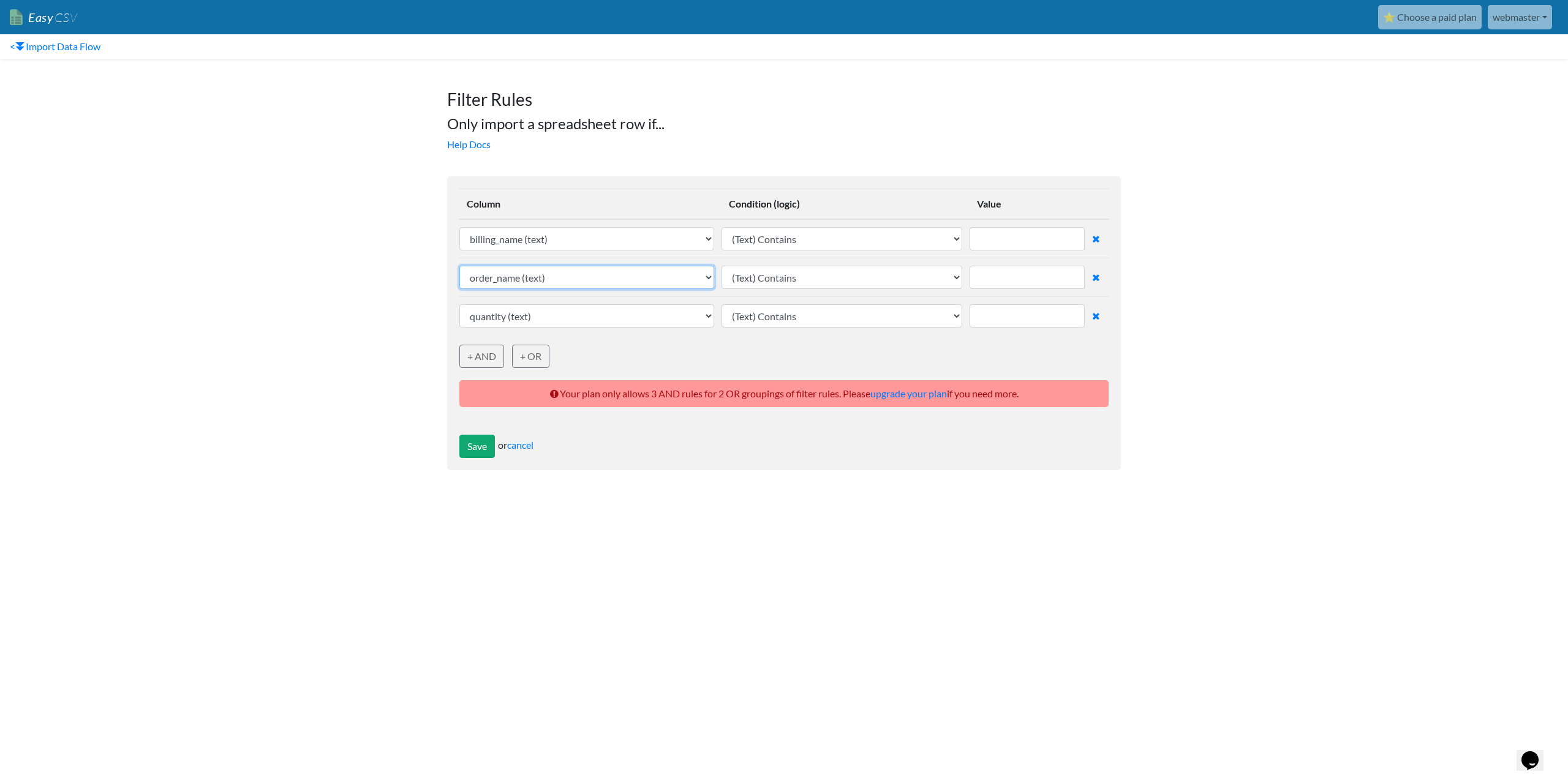
click at [459, 266] on select "order_id (text) order_name (text) order_number (text) order_key (text) sku (tex…" at bounding box center [586, 277] width 254 height 24
click at [514, 320] on select "order_id (text) order_name (text) order_number (text) order_key (text) sku (tex…" at bounding box center [586, 315] width 254 height 24
select select "769301"
click at [459, 304] on select "order_id (text) order_name (text) order_number (text) order_key (text) sku (tex…" at bounding box center [586, 315] width 254 height 24
click at [996, 239] on input "text" at bounding box center [1027, 239] width 115 height 24
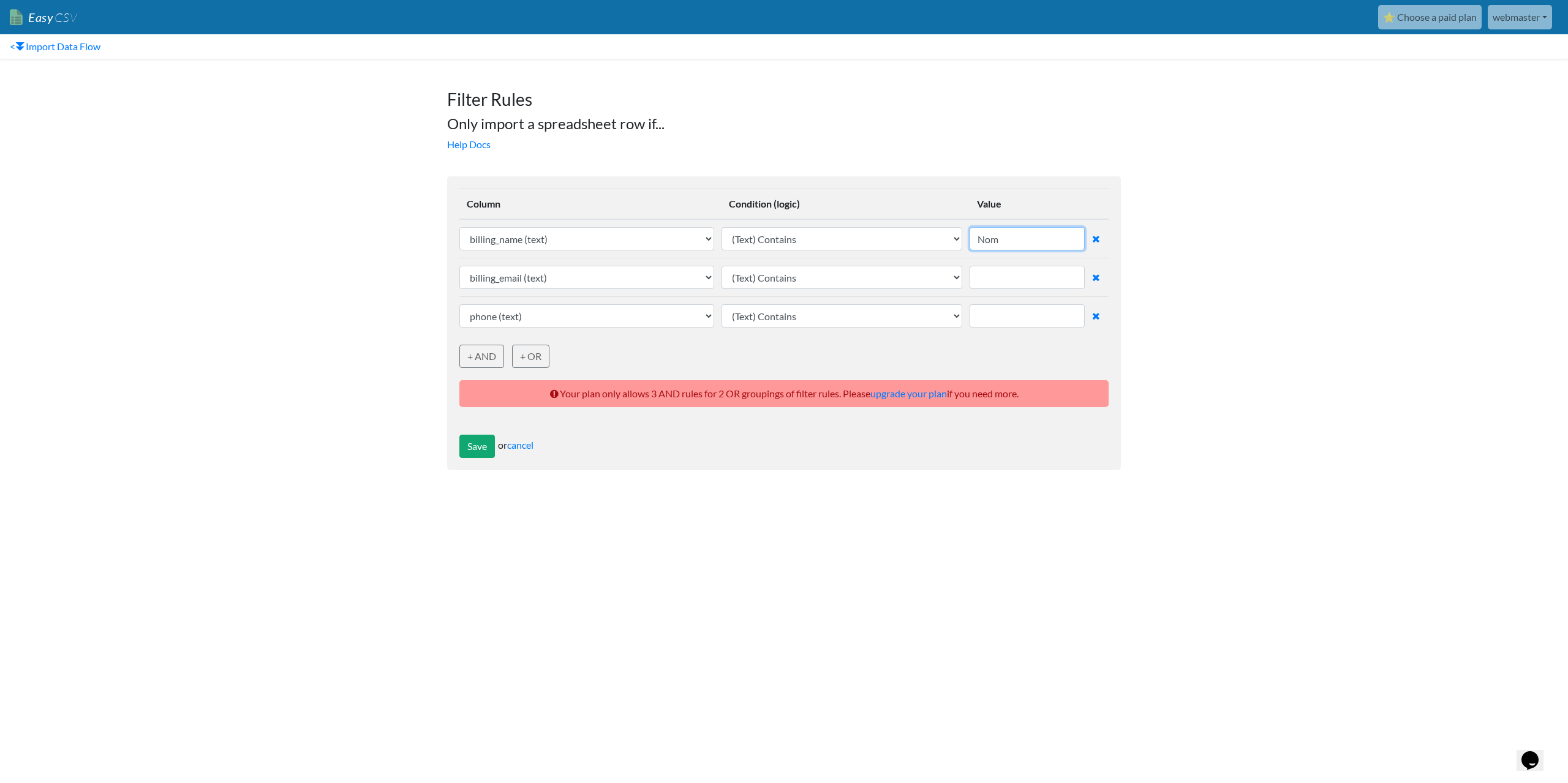
type input "Nom"
click at [1008, 275] on input "text" at bounding box center [1027, 277] width 115 height 24
type input "mail"
click at [1018, 319] on input "text" at bounding box center [1027, 315] width 115 height 24
type input "tel"
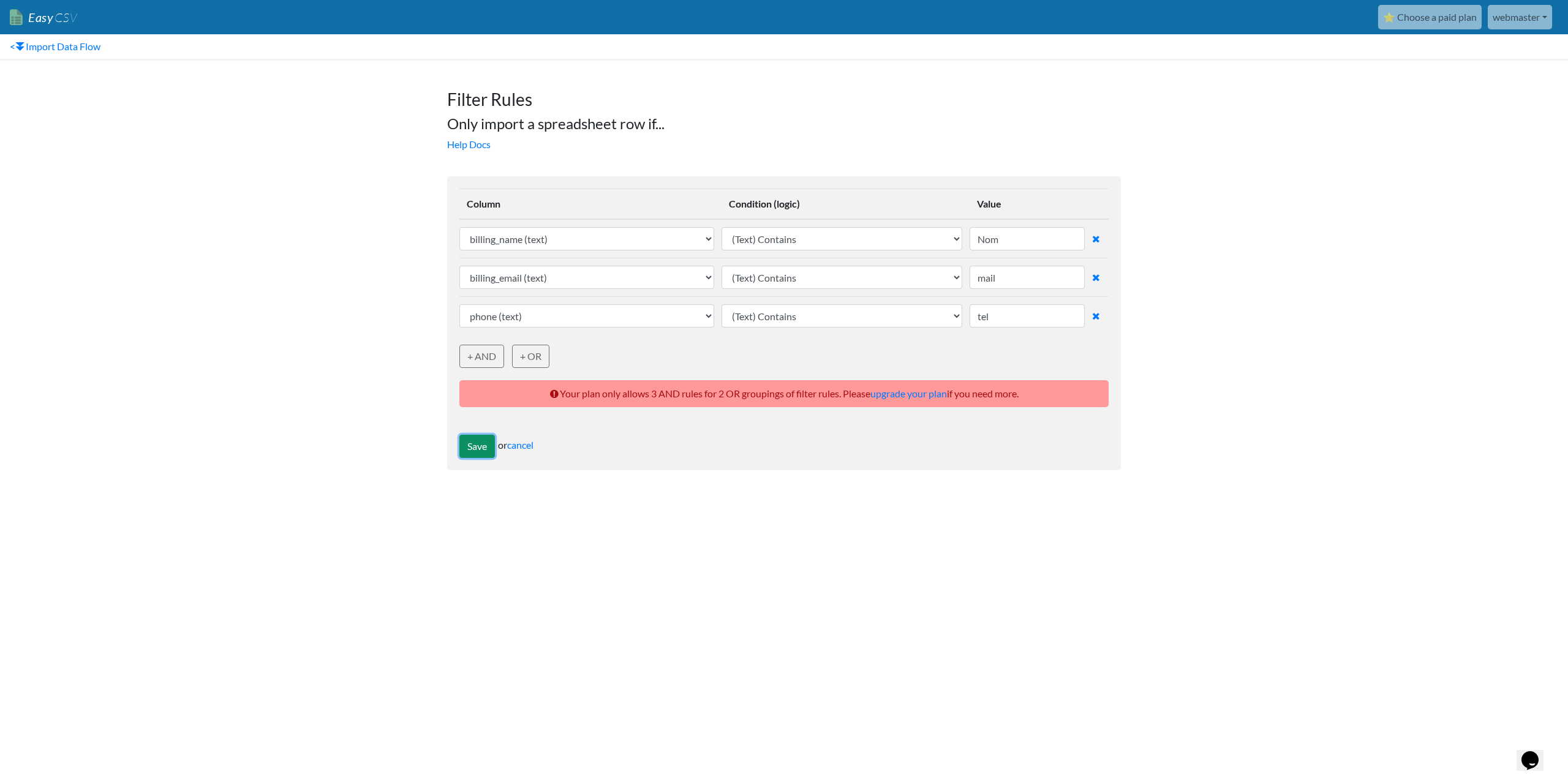
click at [474, 449] on button "Save" at bounding box center [477, 447] width 36 height 24
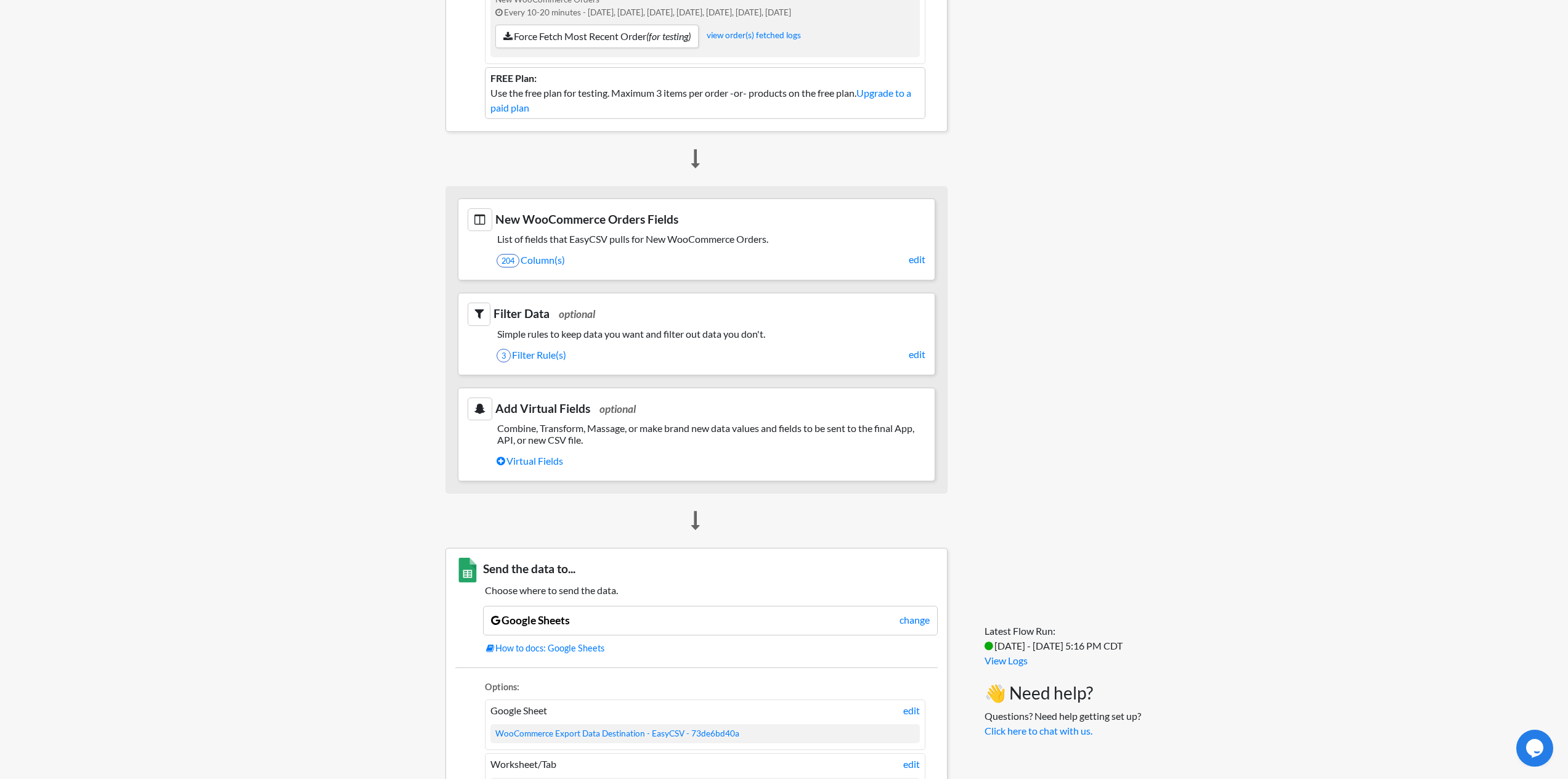
scroll to position [370, 0]
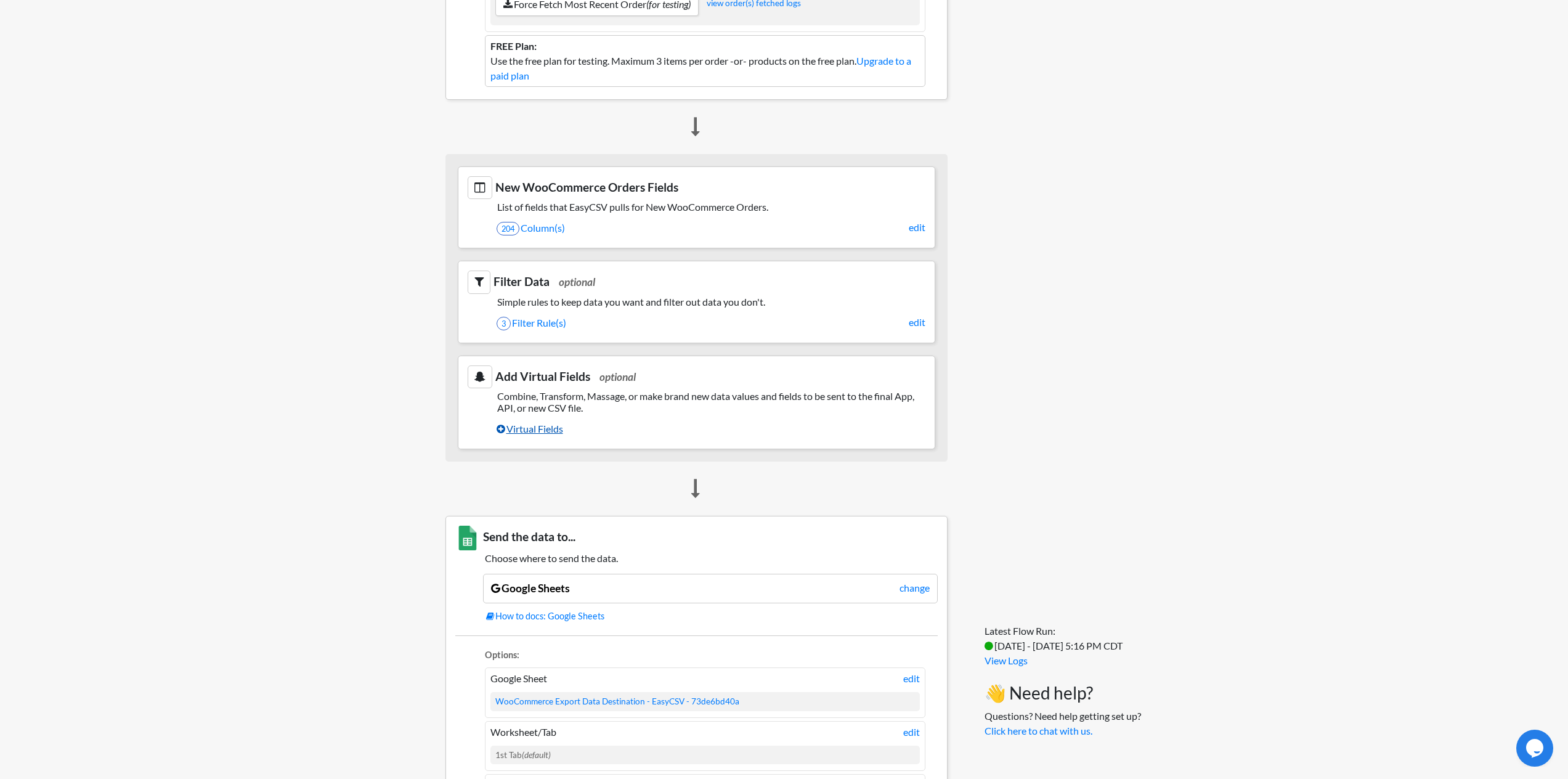
click at [531, 432] on link "Virtual Fields" at bounding box center [711, 429] width 429 height 21
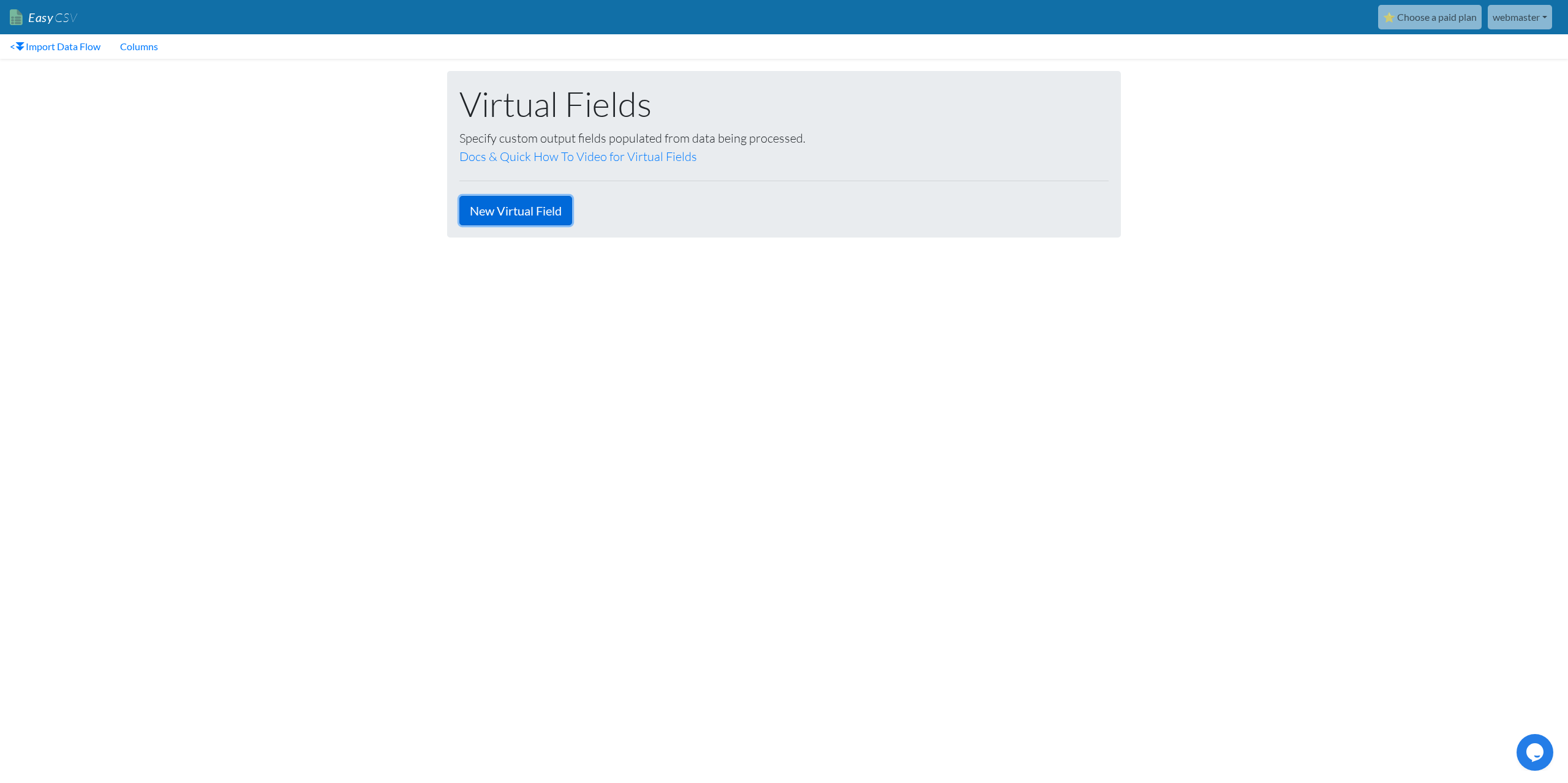
click at [534, 215] on link "New Virtual Field" at bounding box center [515, 211] width 113 height 29
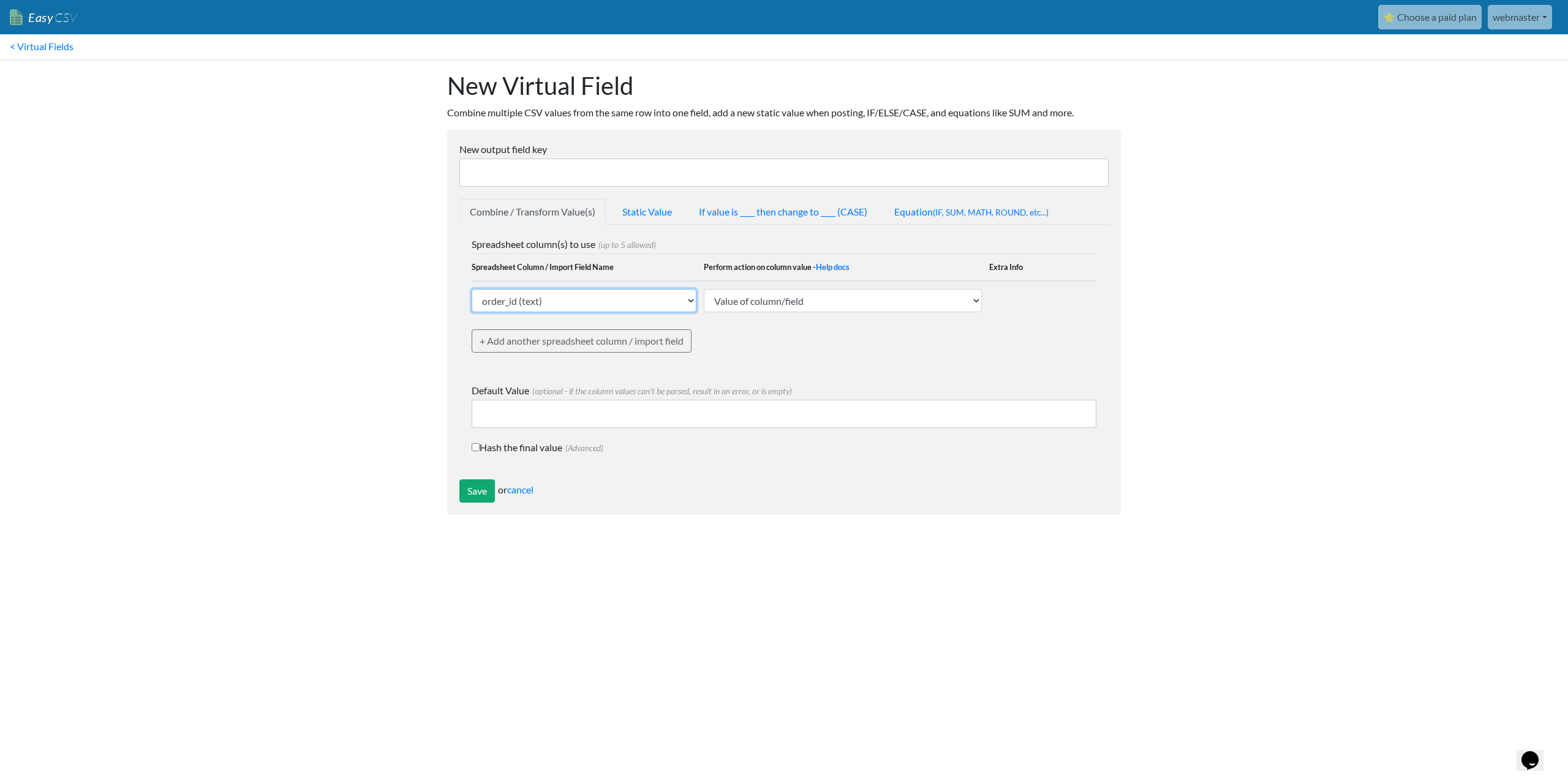
click at [585, 303] on select "order_id (text) order_name (text) order_number (text) order_key (text) sku (tex…" at bounding box center [583, 300] width 225 height 24
click at [419, 305] on body "Easy CSV ⭐ Choose a paid plan webmaster Spa Salon De Provence All Flows All CSV…" at bounding box center [784, 263] width 1568 height 527
click at [524, 493] on link "cancel" at bounding box center [520, 490] width 26 height 11
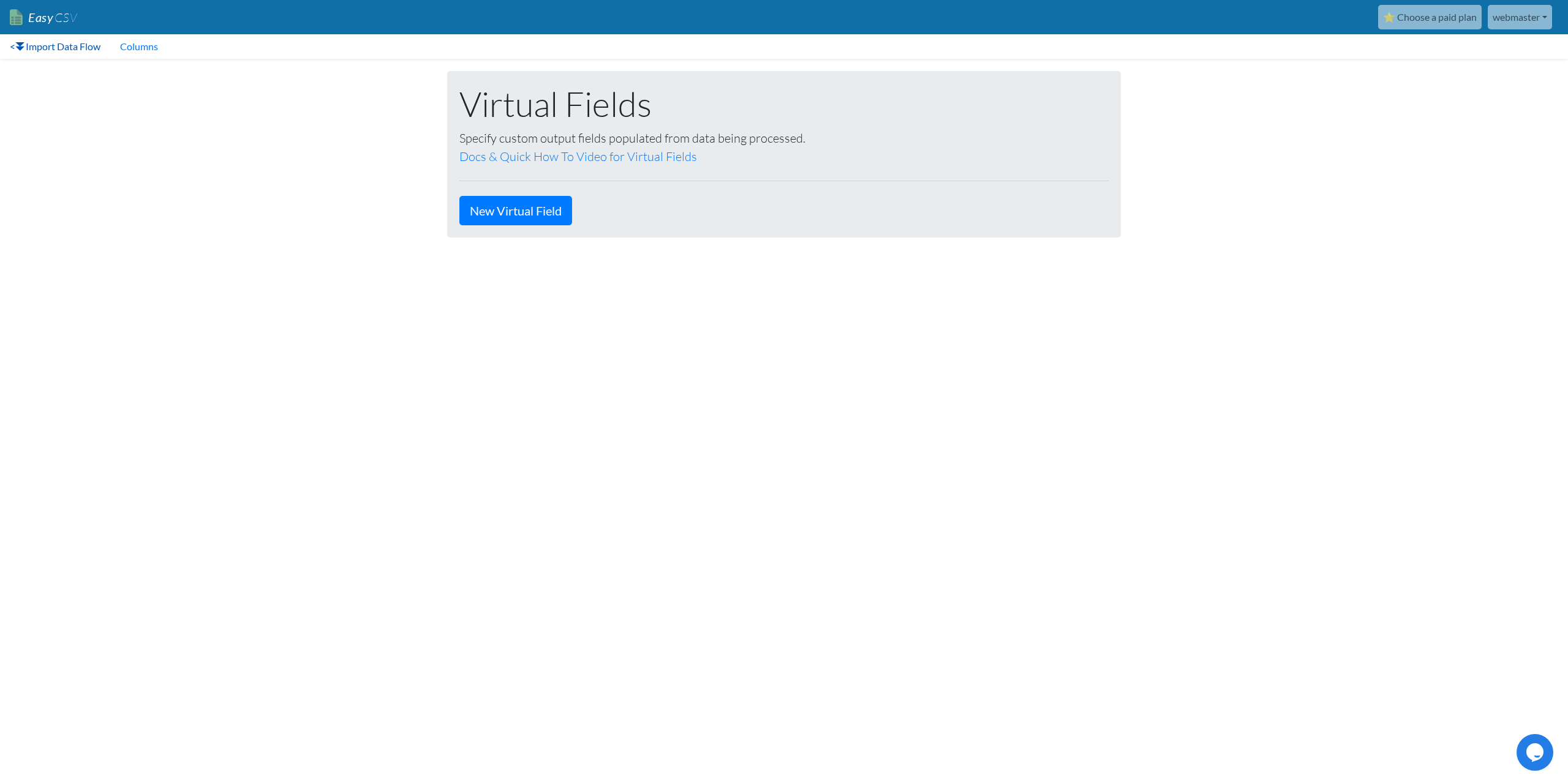
click at [70, 48] on link "< Import Data Flow" at bounding box center [55, 46] width 110 height 25
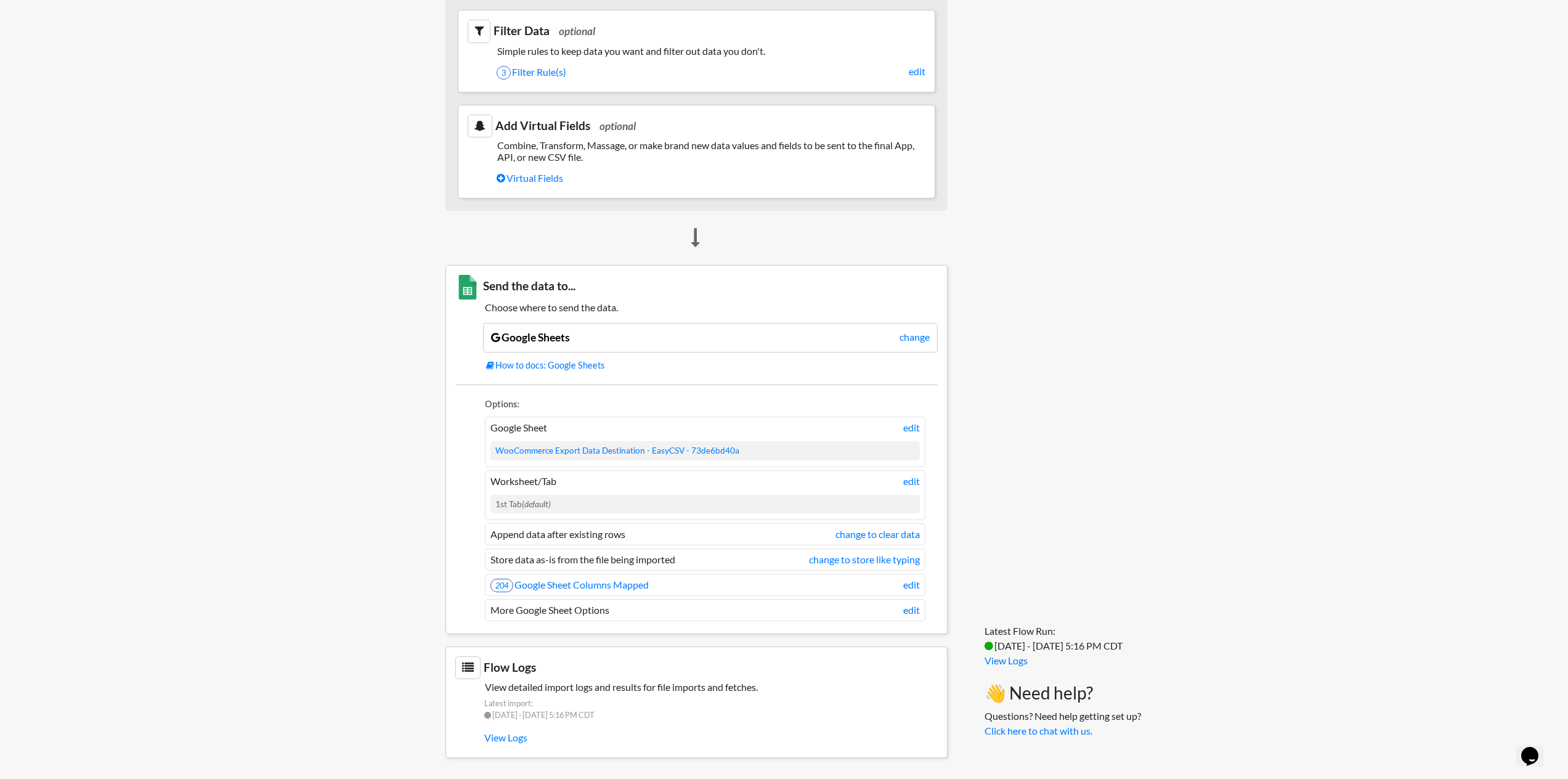
scroll to position [582, 0]
click at [653, 451] on link "WooCommerce Export Data Destination - EasyCSV - 73de6bd40a" at bounding box center [617, 449] width 244 height 10
click at [907, 481] on link "edit" at bounding box center [911, 479] width 17 height 15
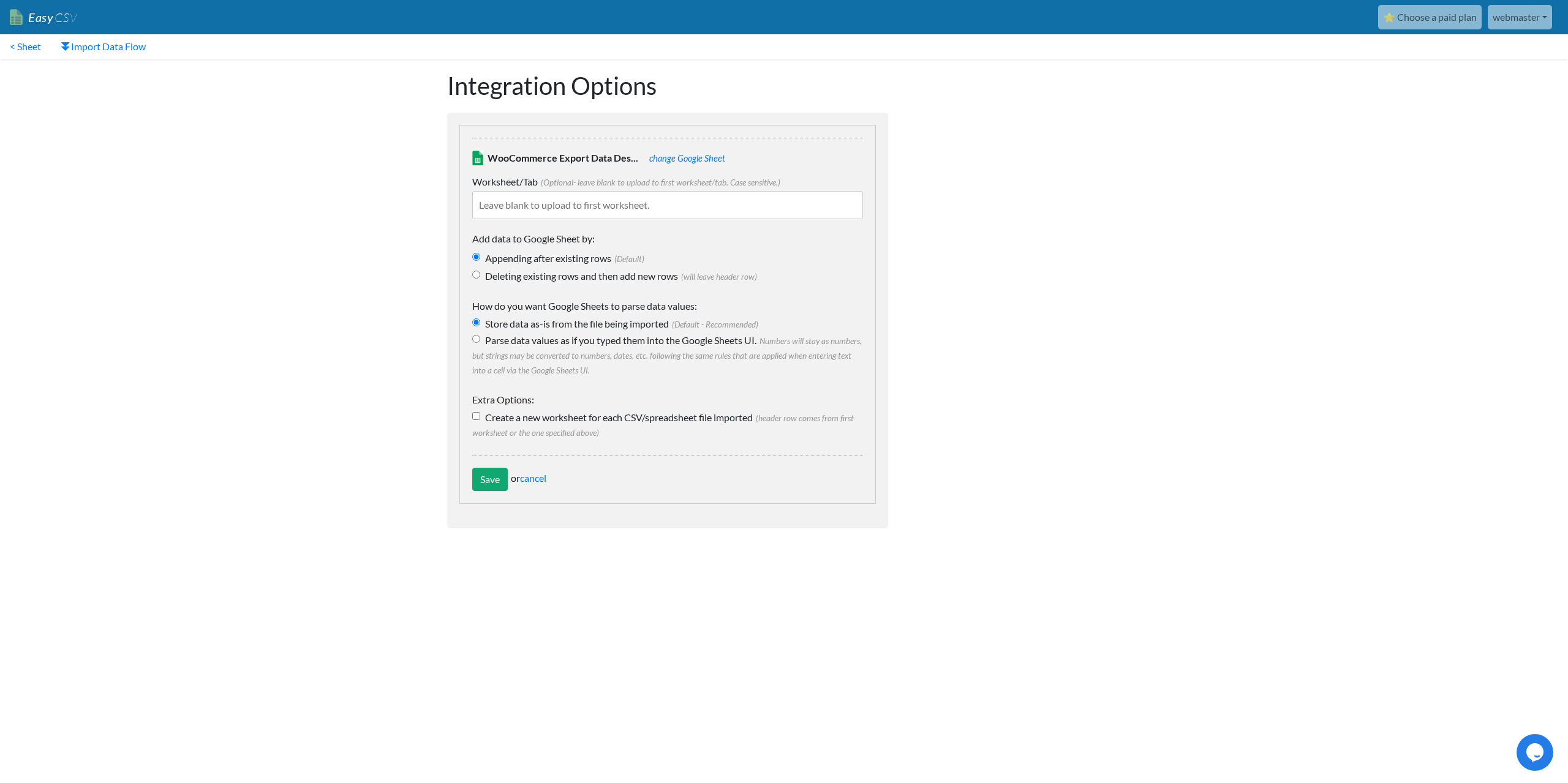
click at [478, 417] on input "Create a new worksheet for each CSV/spreadsheet file imported (header row comes…" at bounding box center [476, 416] width 8 height 8
checkbox input "true"
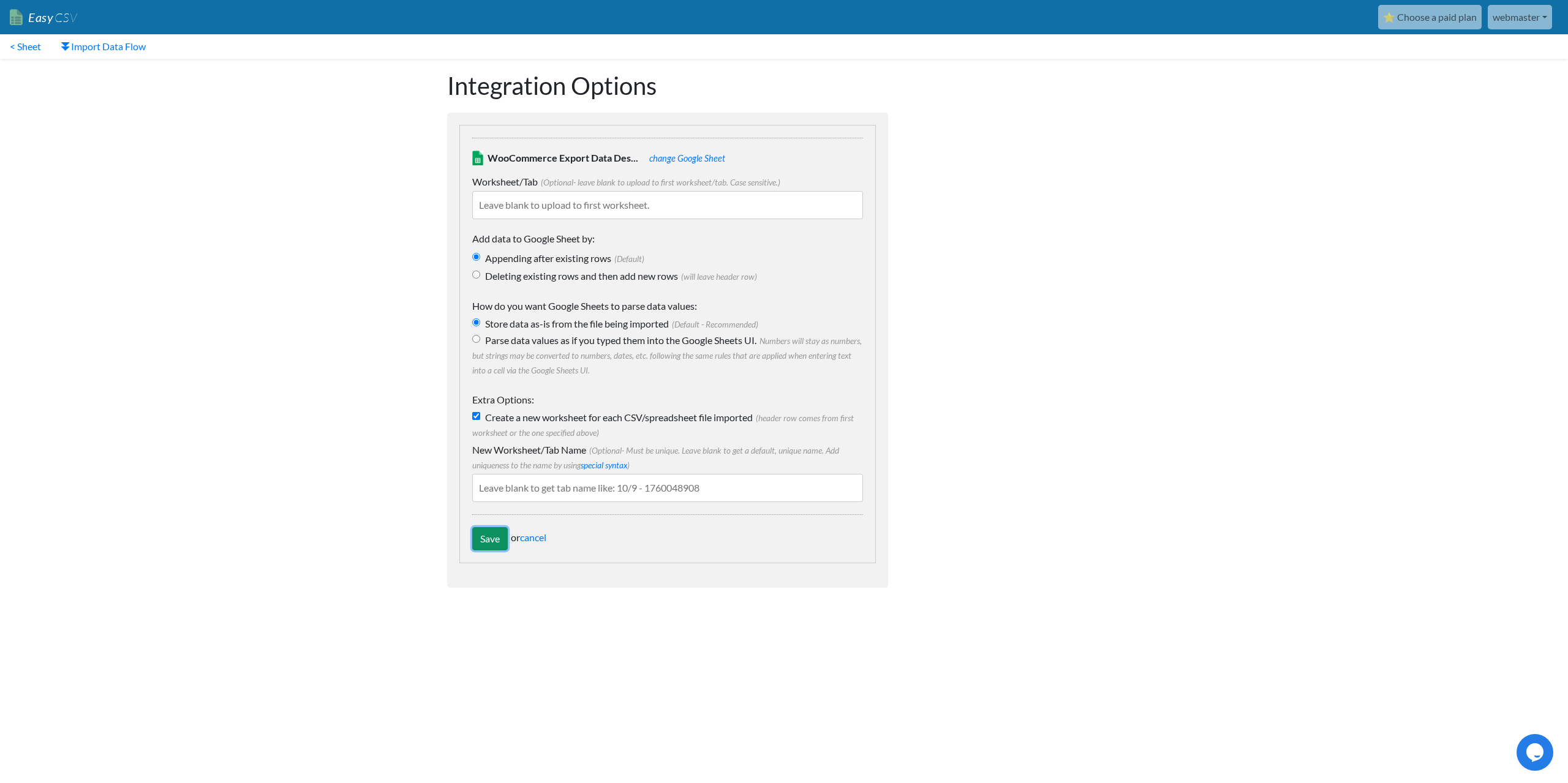
click at [495, 537] on input "Save" at bounding box center [490, 539] width 36 height 24
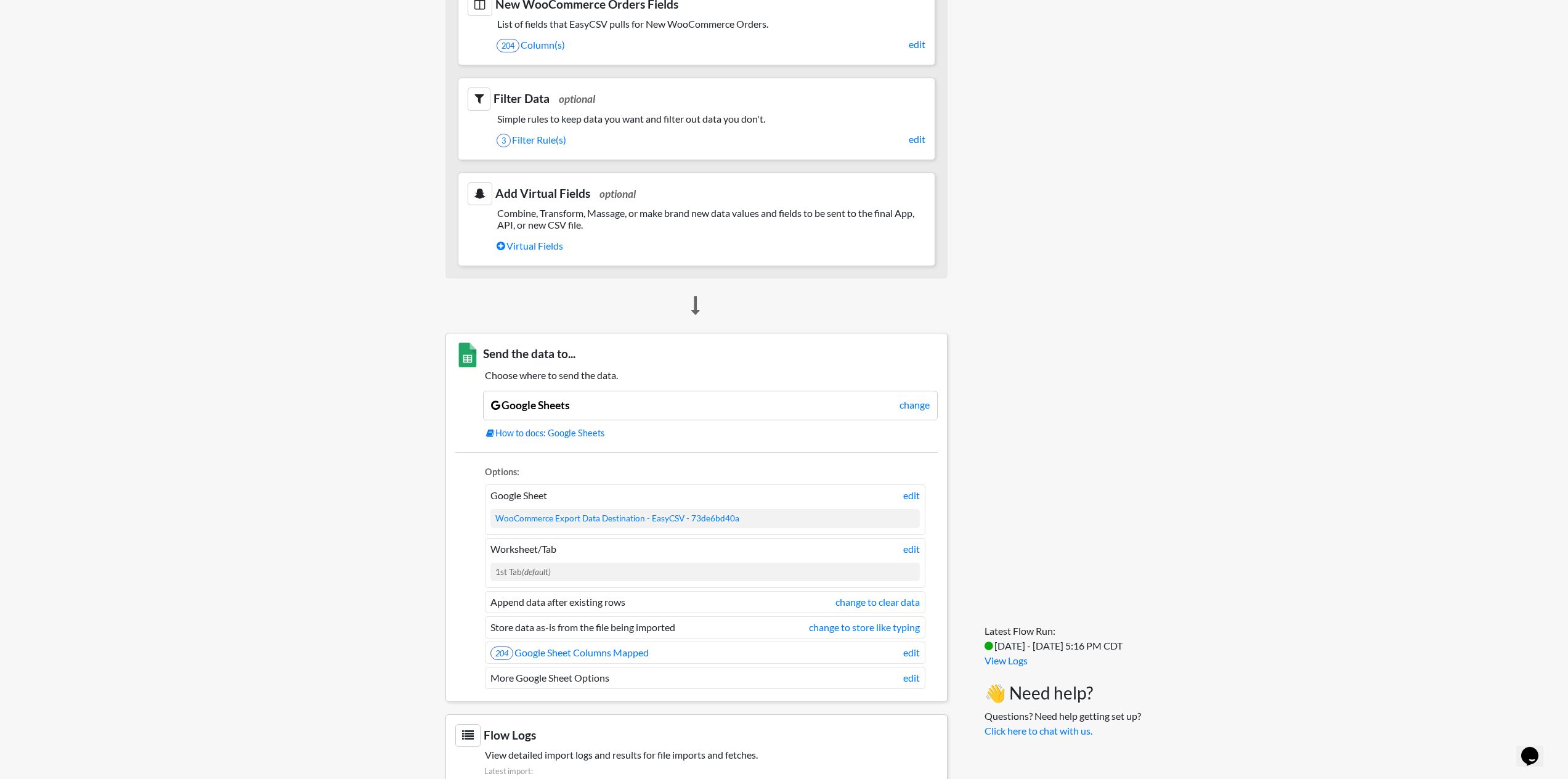
scroll to position [622, 0]
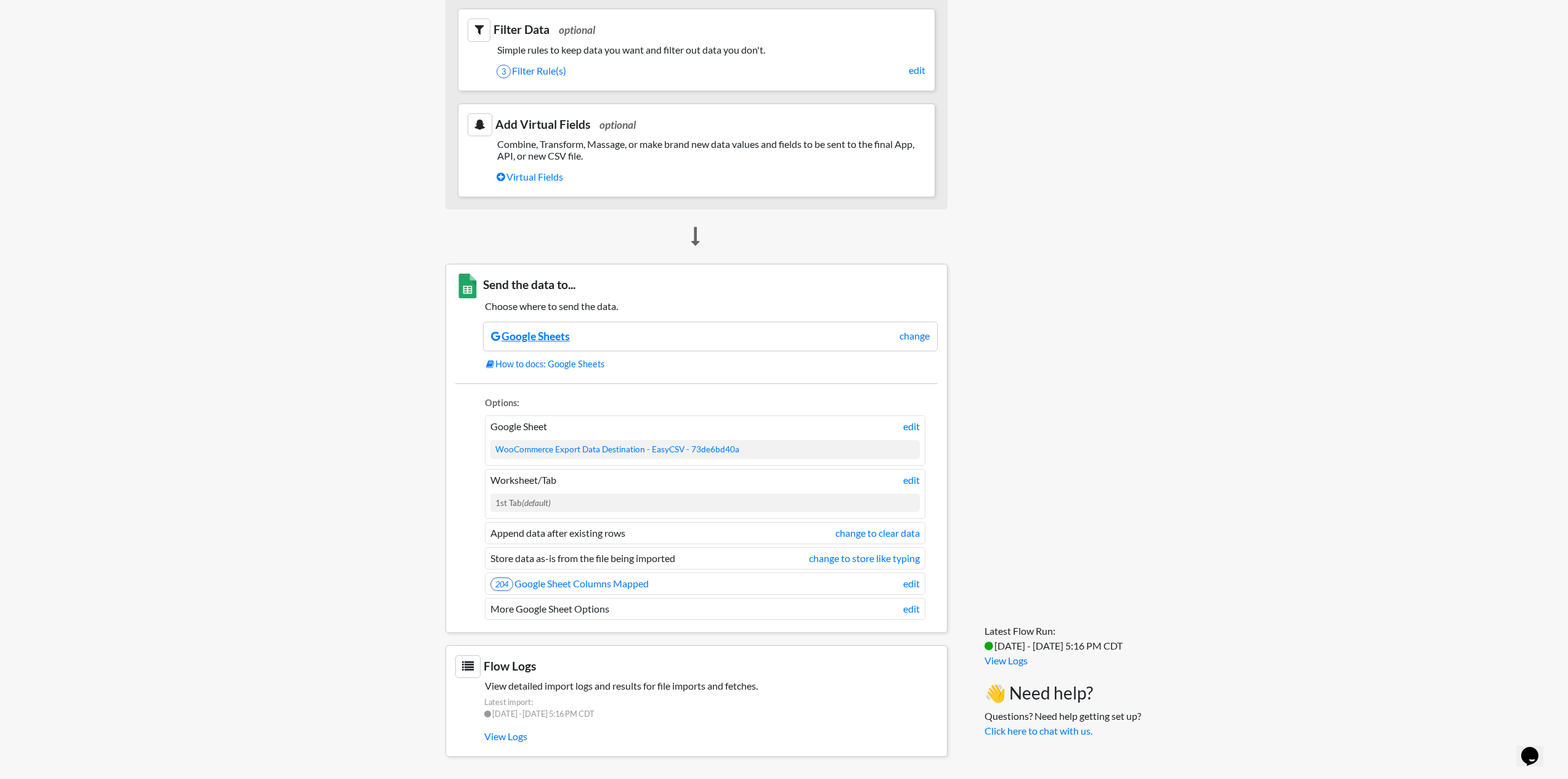
click at [531, 335] on link "Google Sheets" at bounding box center [530, 336] width 79 height 13
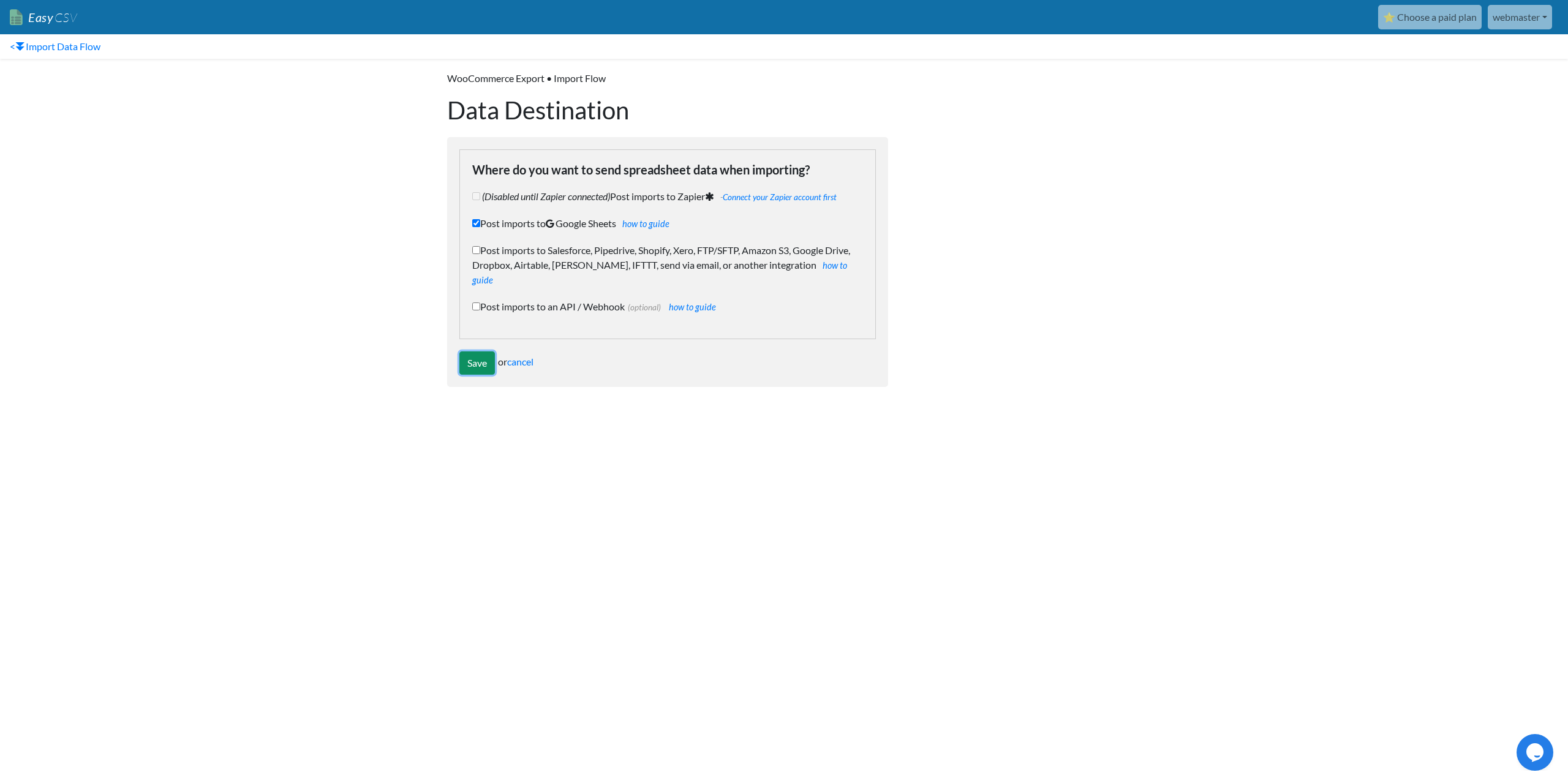
click at [475, 352] on input "Save" at bounding box center [477, 363] width 36 height 24
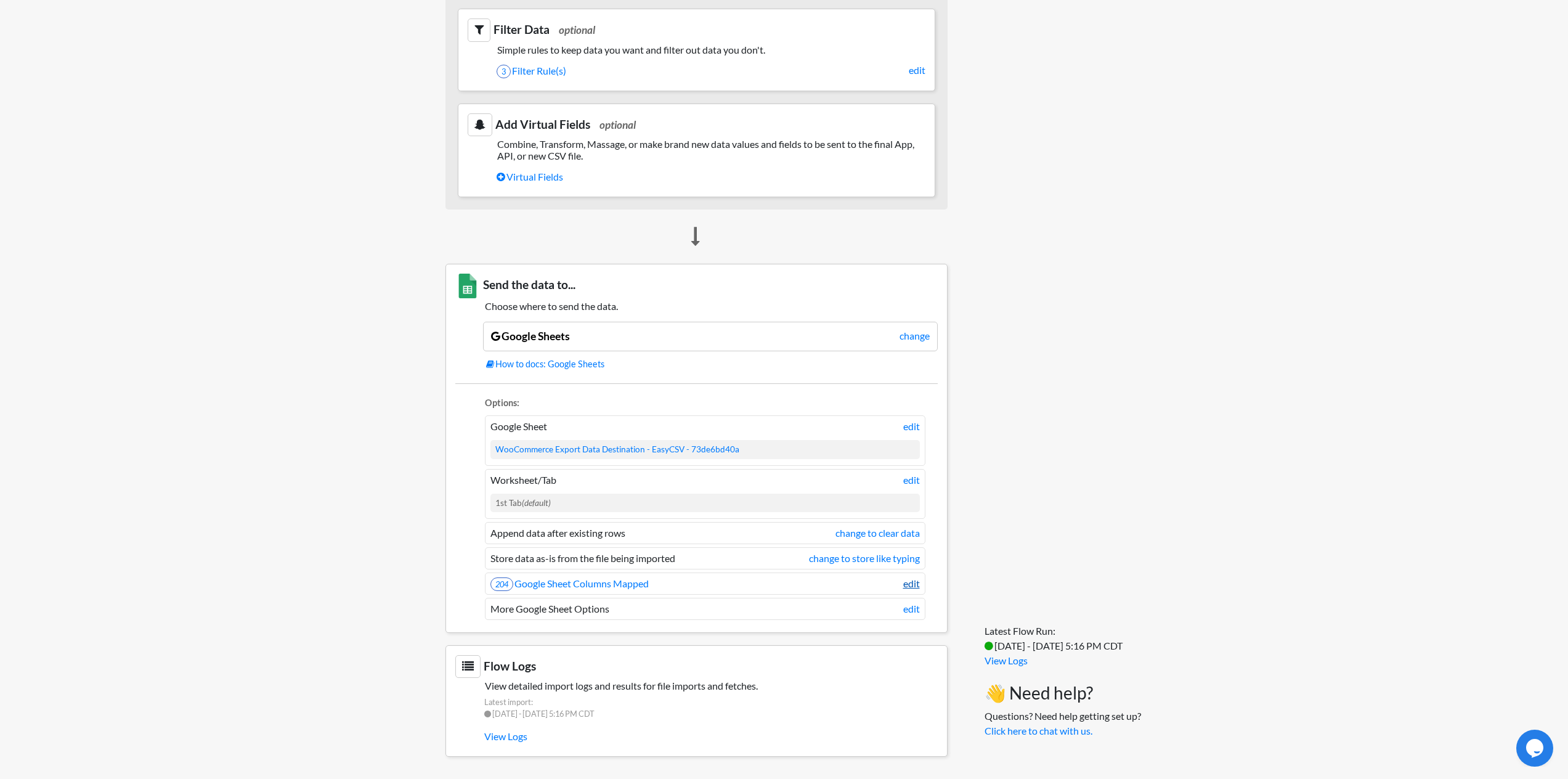
click at [908, 583] on link "edit" at bounding box center [911, 583] width 17 height 15
click at [915, 581] on link "edit" at bounding box center [911, 583] width 17 height 15
click at [573, 586] on link "204 Google Sheet Columns Mapped" at bounding box center [569, 583] width 158 height 12
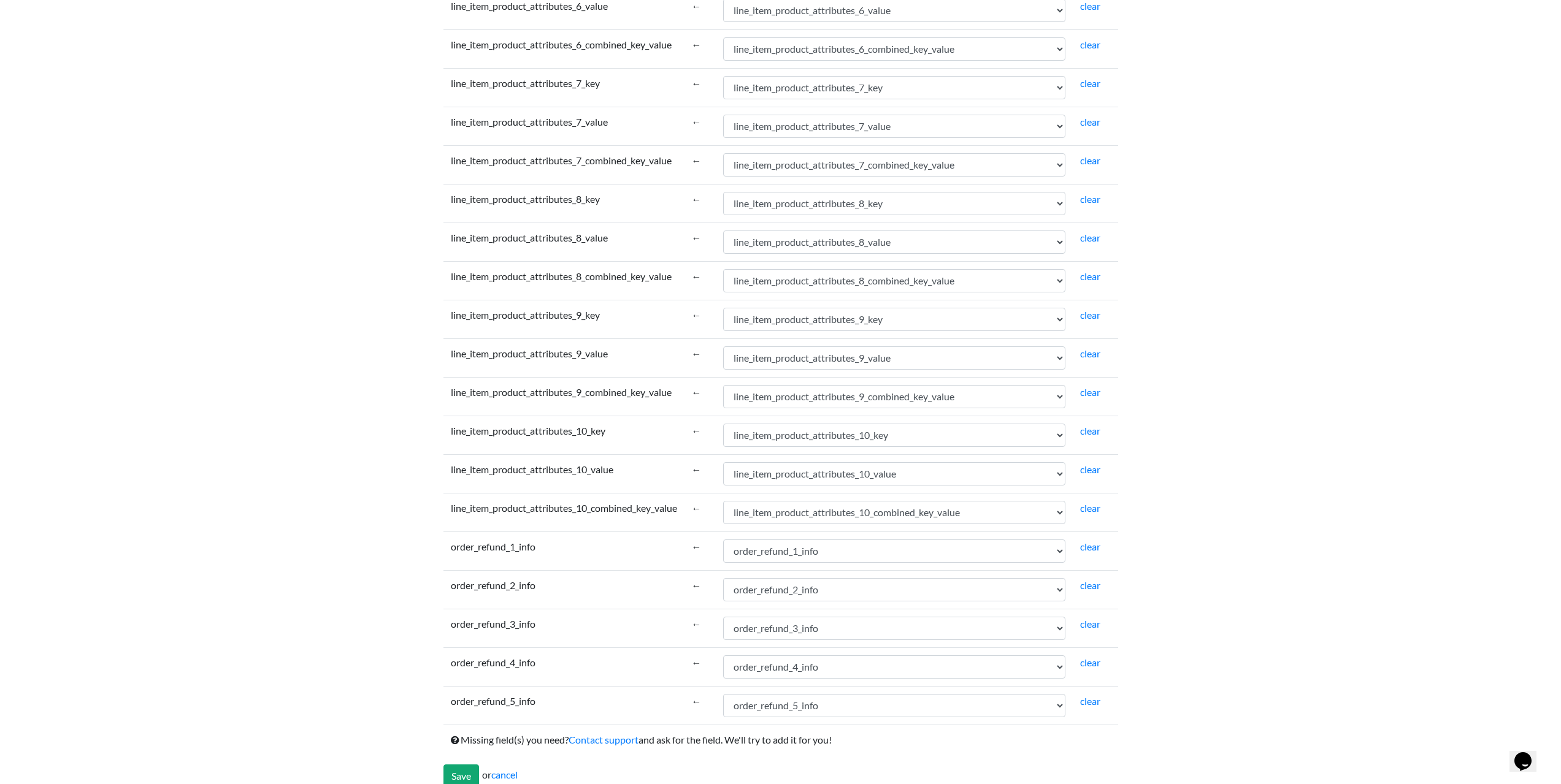
scroll to position [7402, 0]
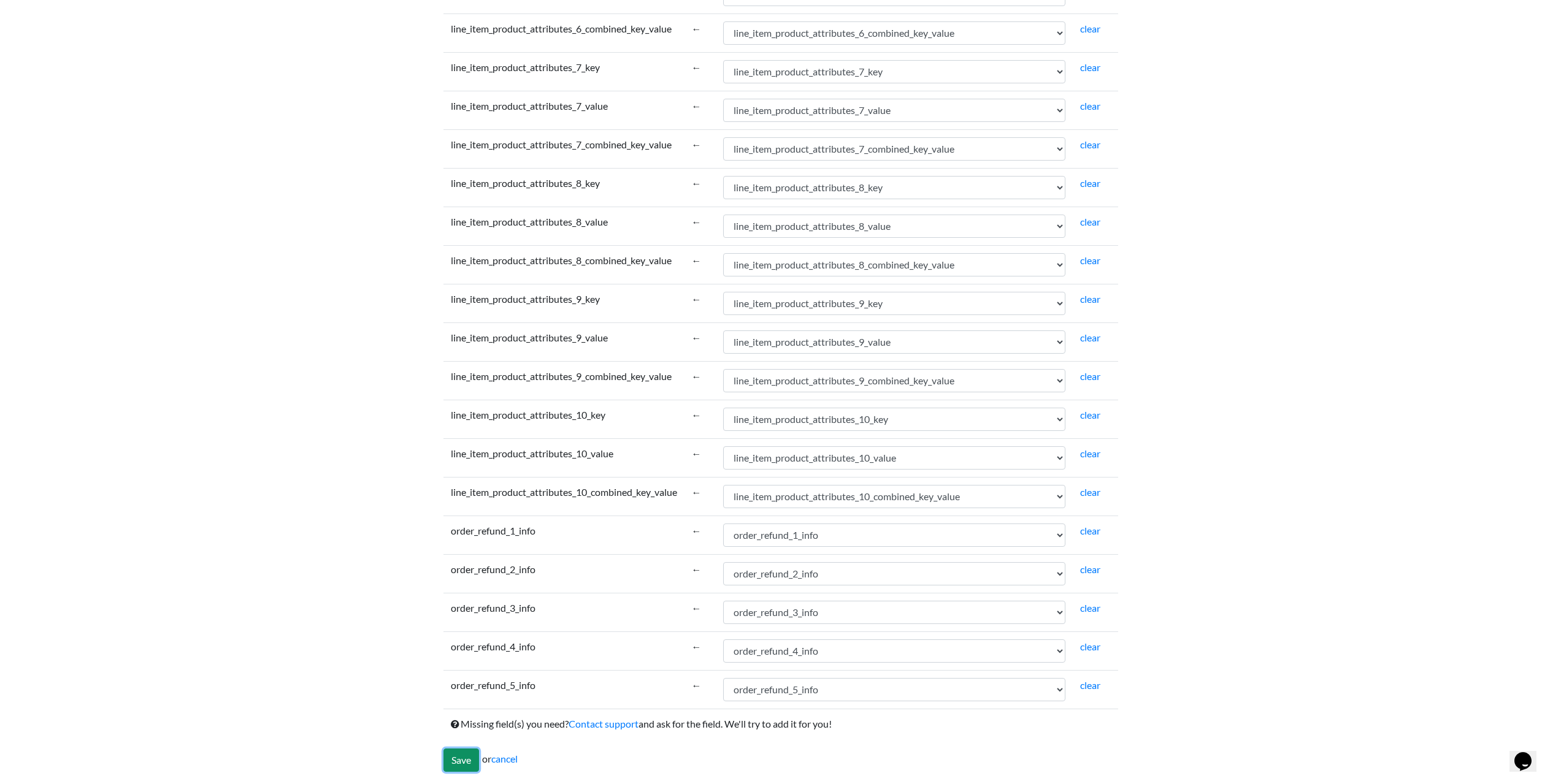
click at [465, 762] on input "Save" at bounding box center [461, 760] width 36 height 24
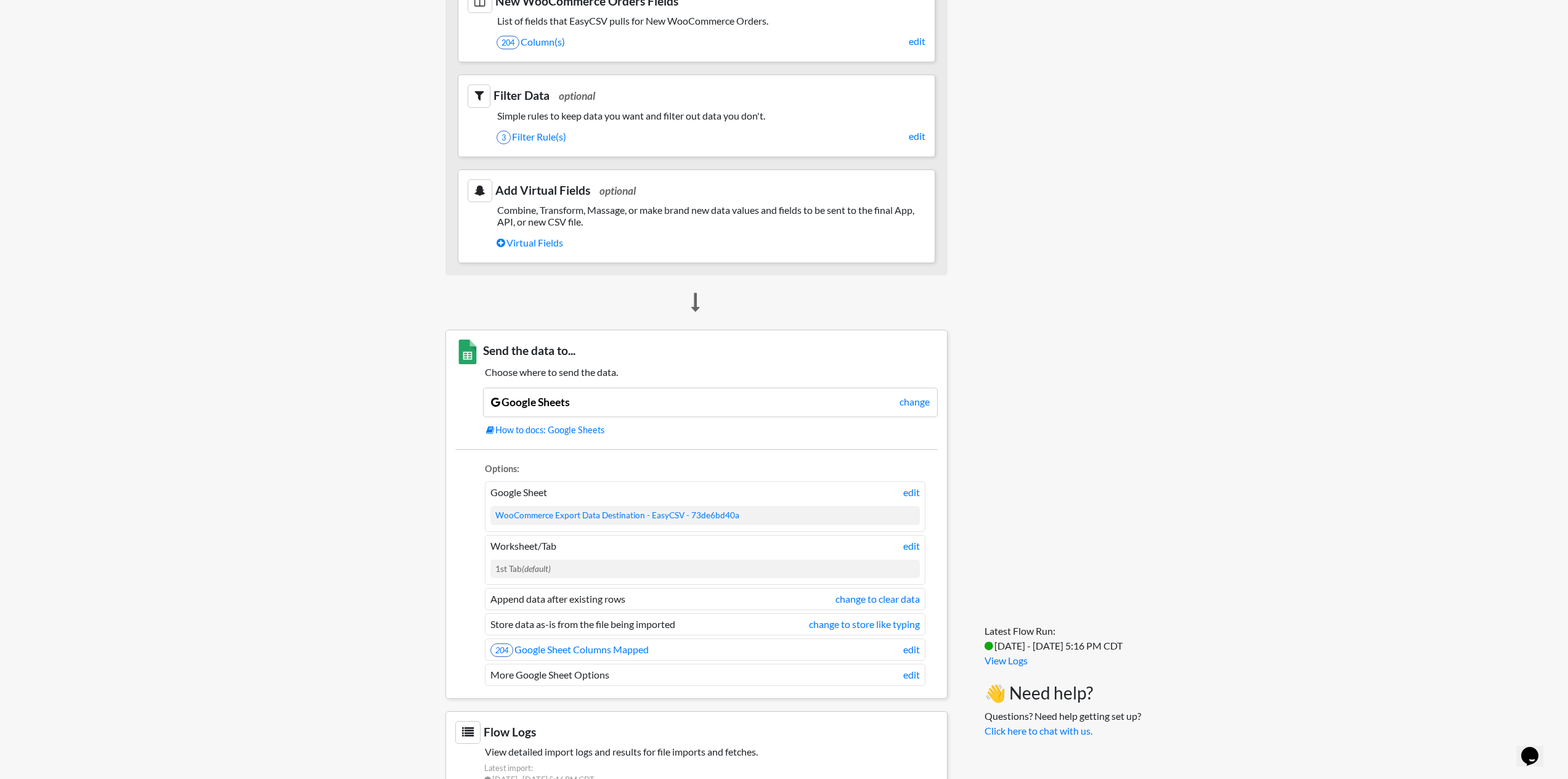
scroll to position [622, 0]
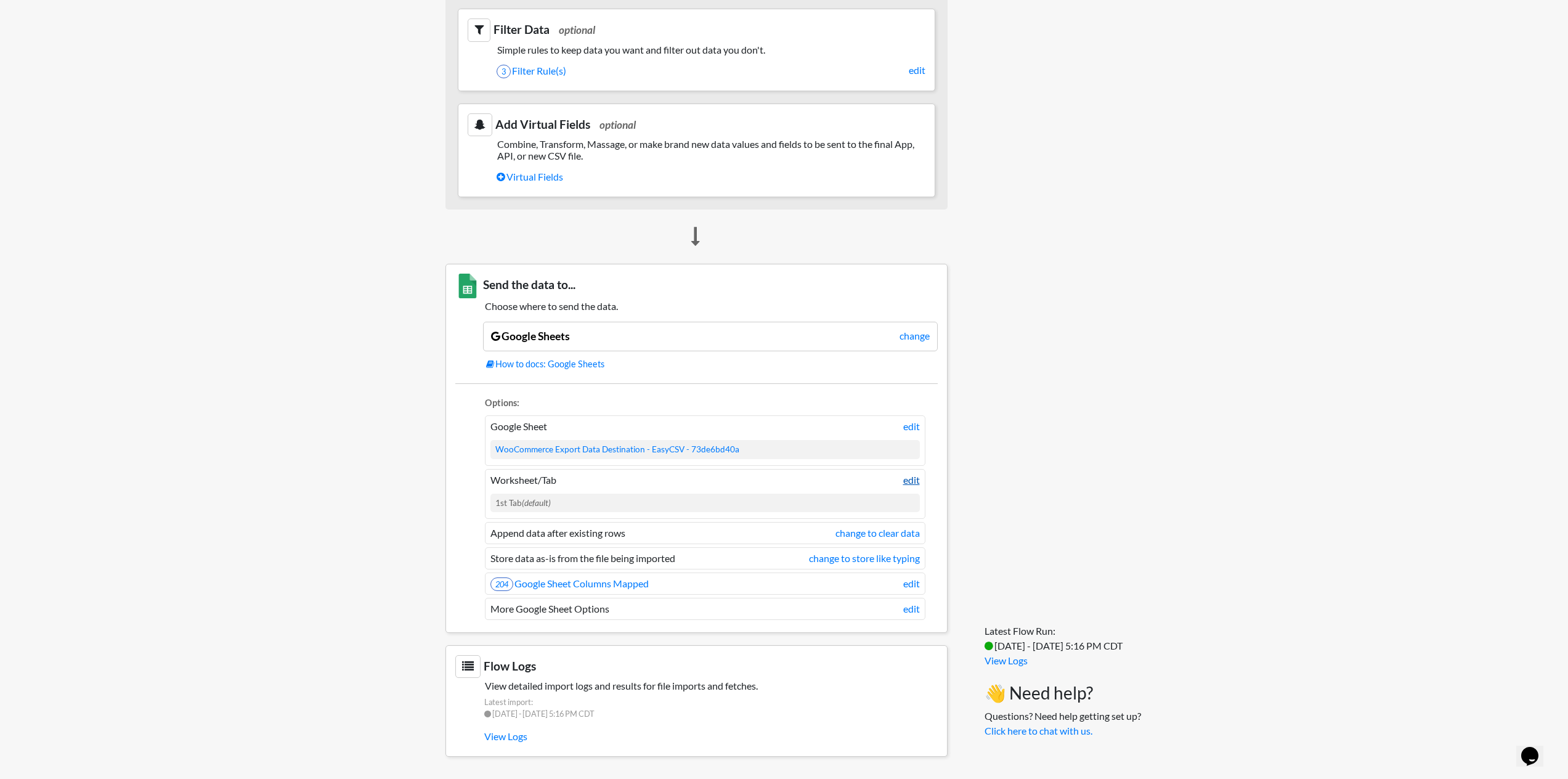
click at [905, 478] on link "edit" at bounding box center [911, 479] width 17 height 15
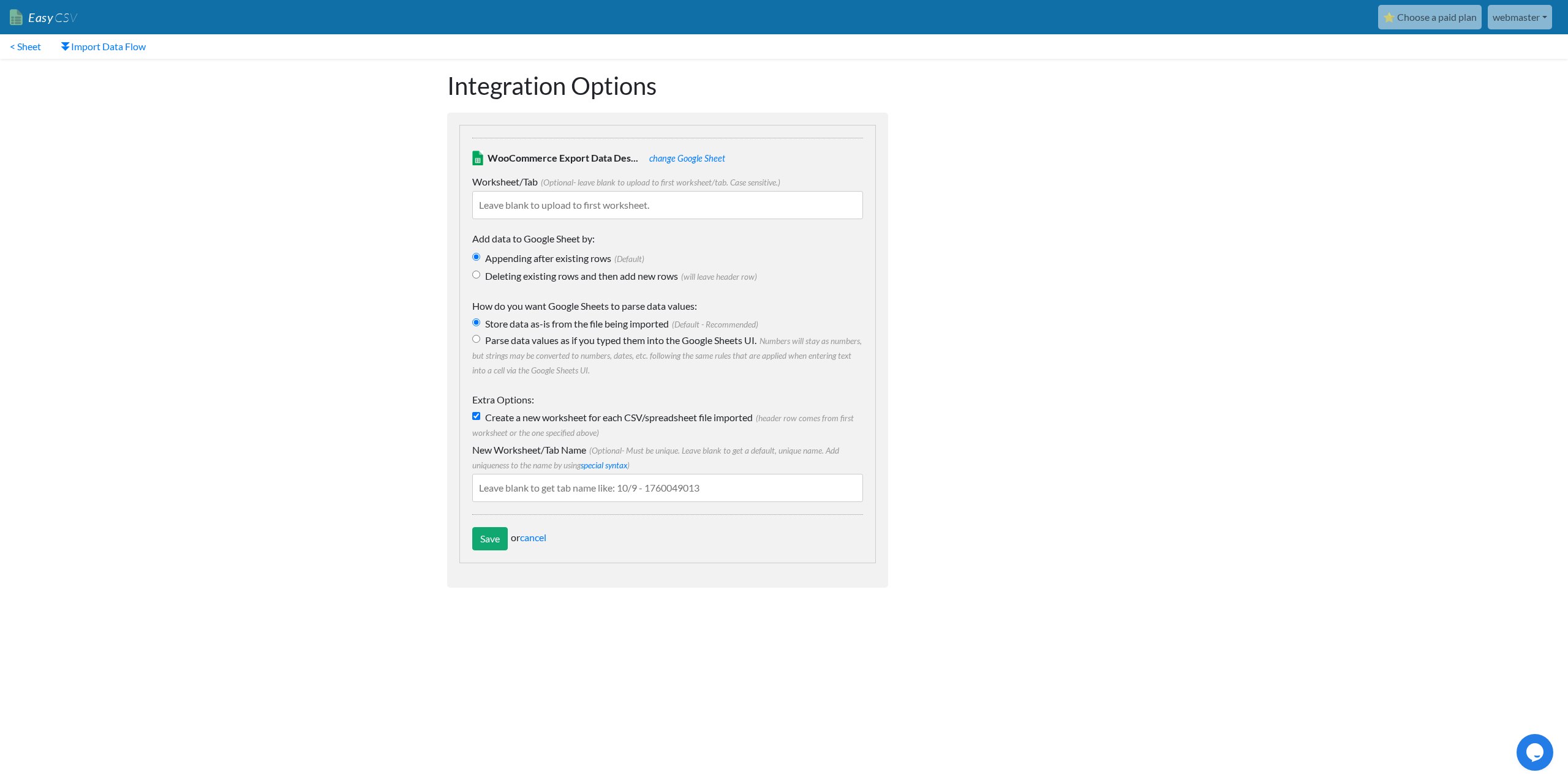
click at [508, 493] on input "text" at bounding box center [667, 488] width 391 height 28
type input "new table"
click at [486, 544] on input "Save" at bounding box center [490, 539] width 36 height 24
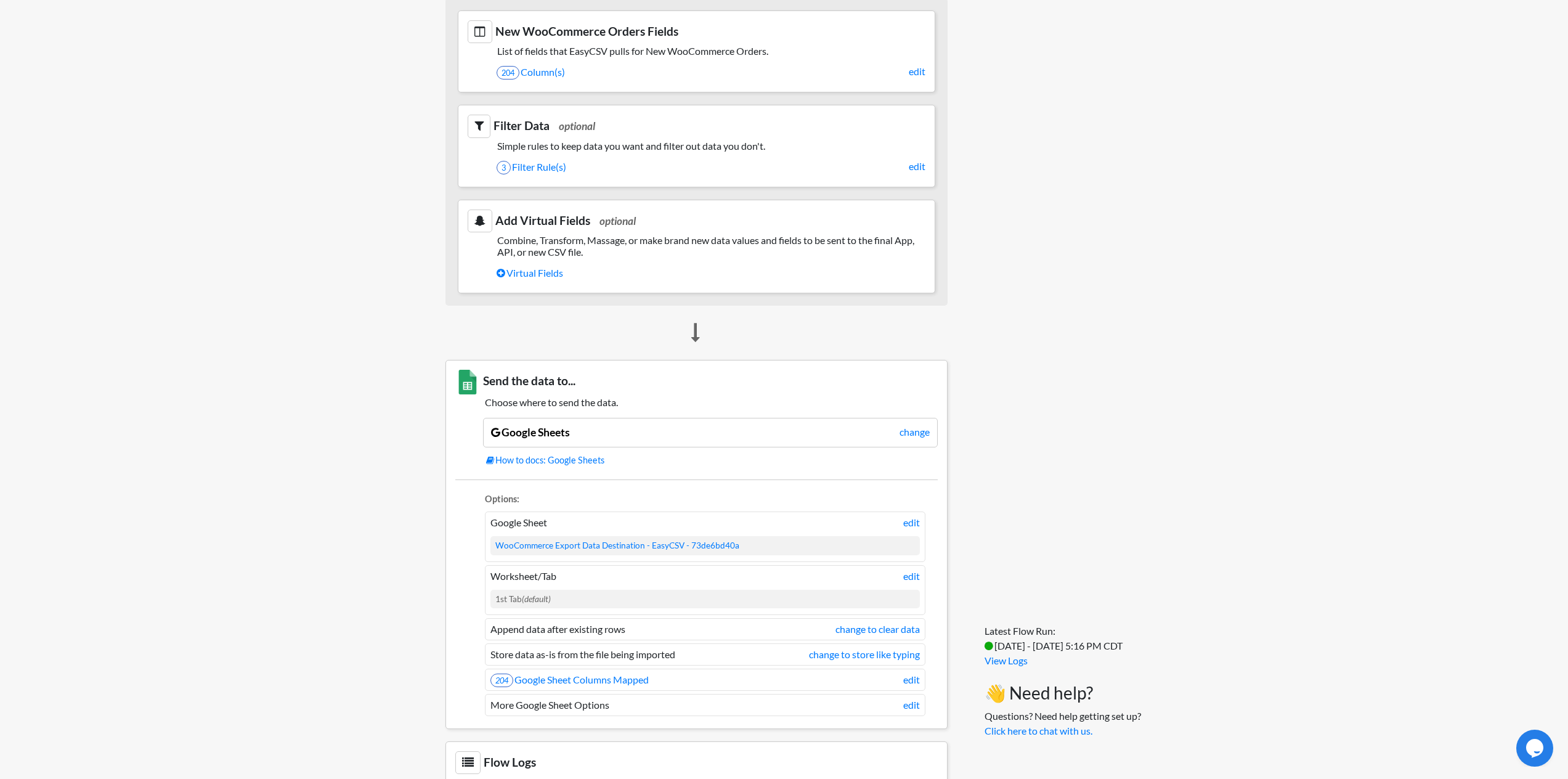
scroll to position [622, 0]
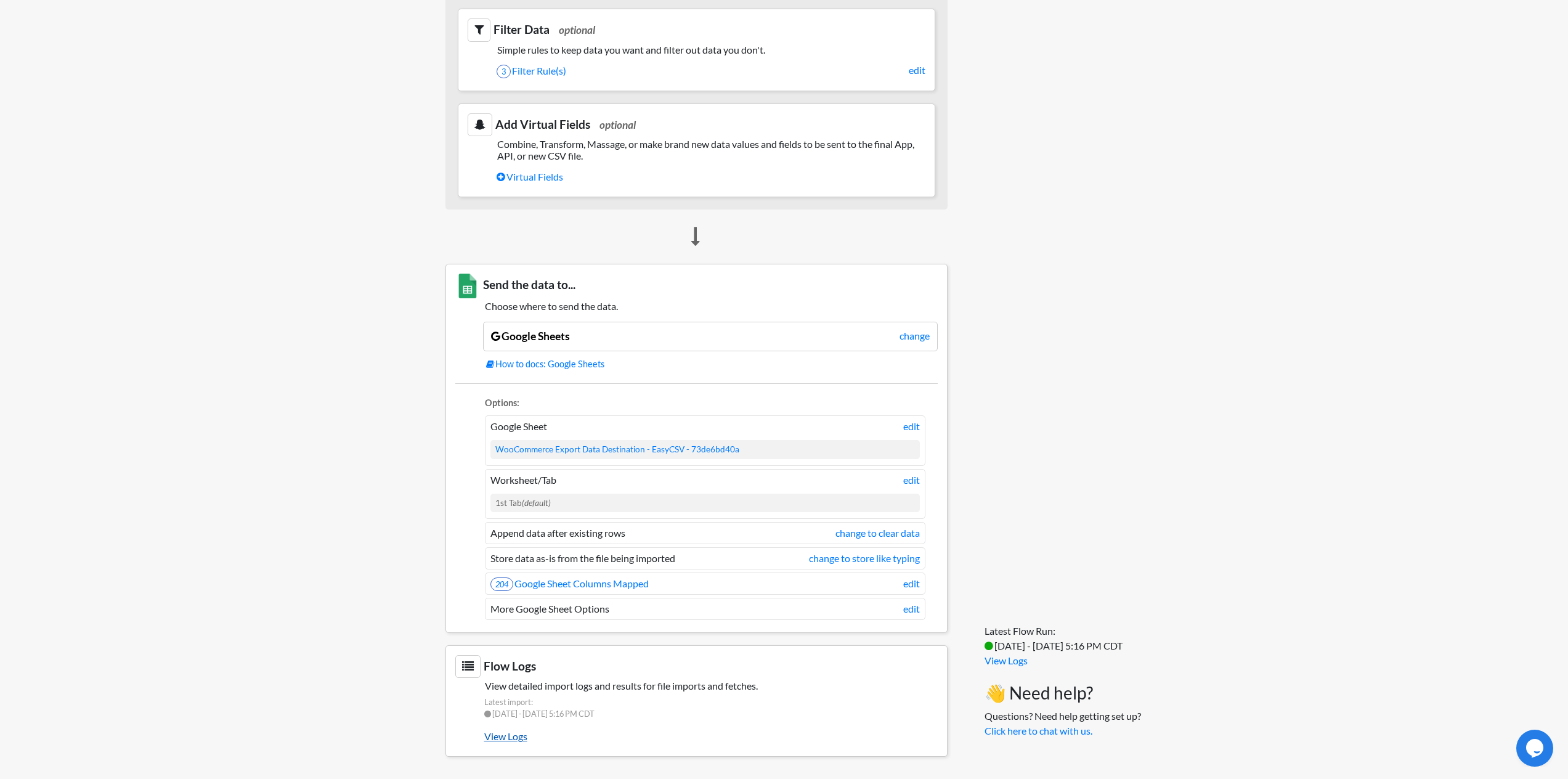
click at [501, 737] on link "View Logs" at bounding box center [711, 736] width 454 height 21
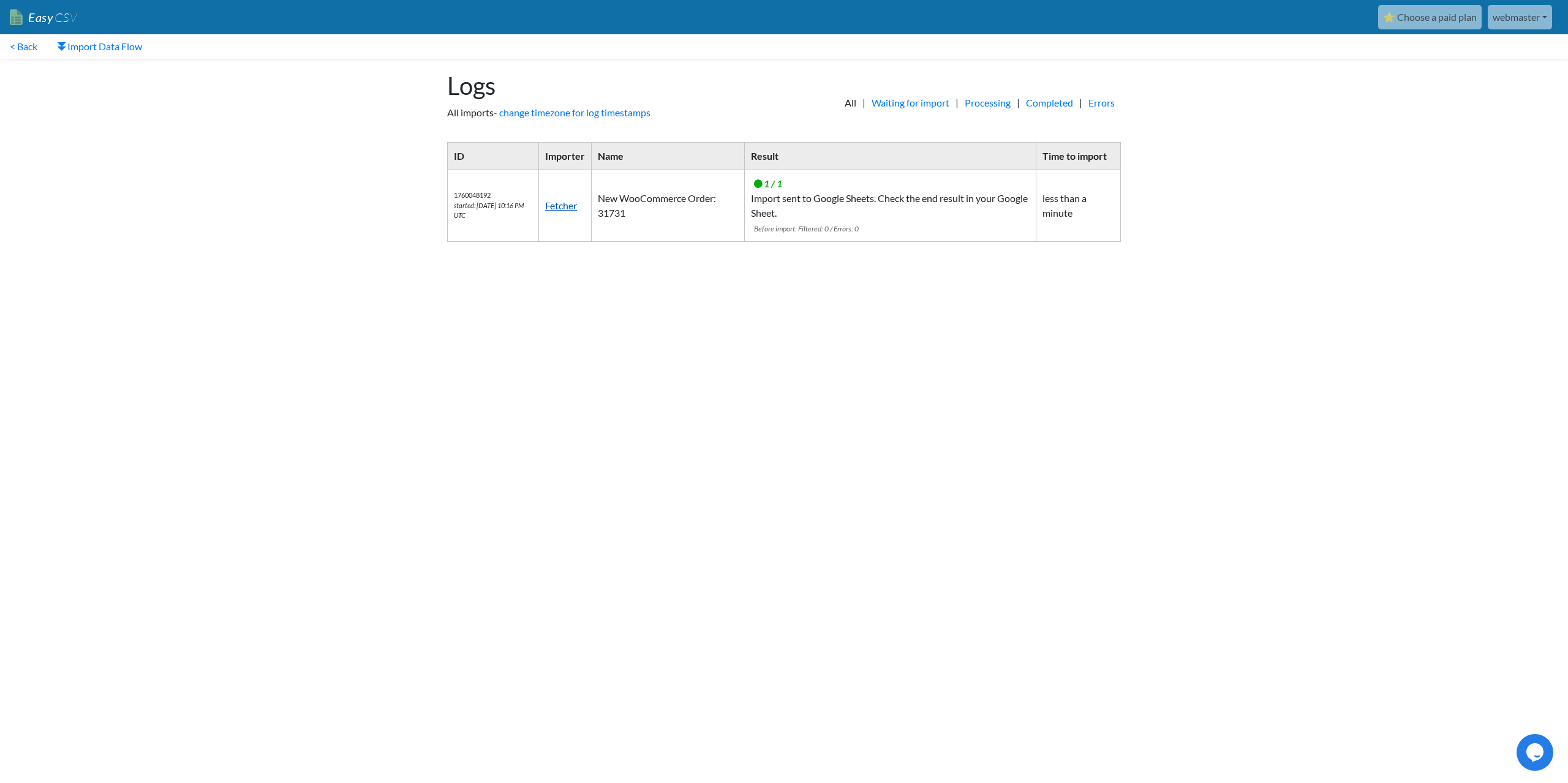
click at [573, 207] on link "Fetcher" at bounding box center [561, 205] width 32 height 11
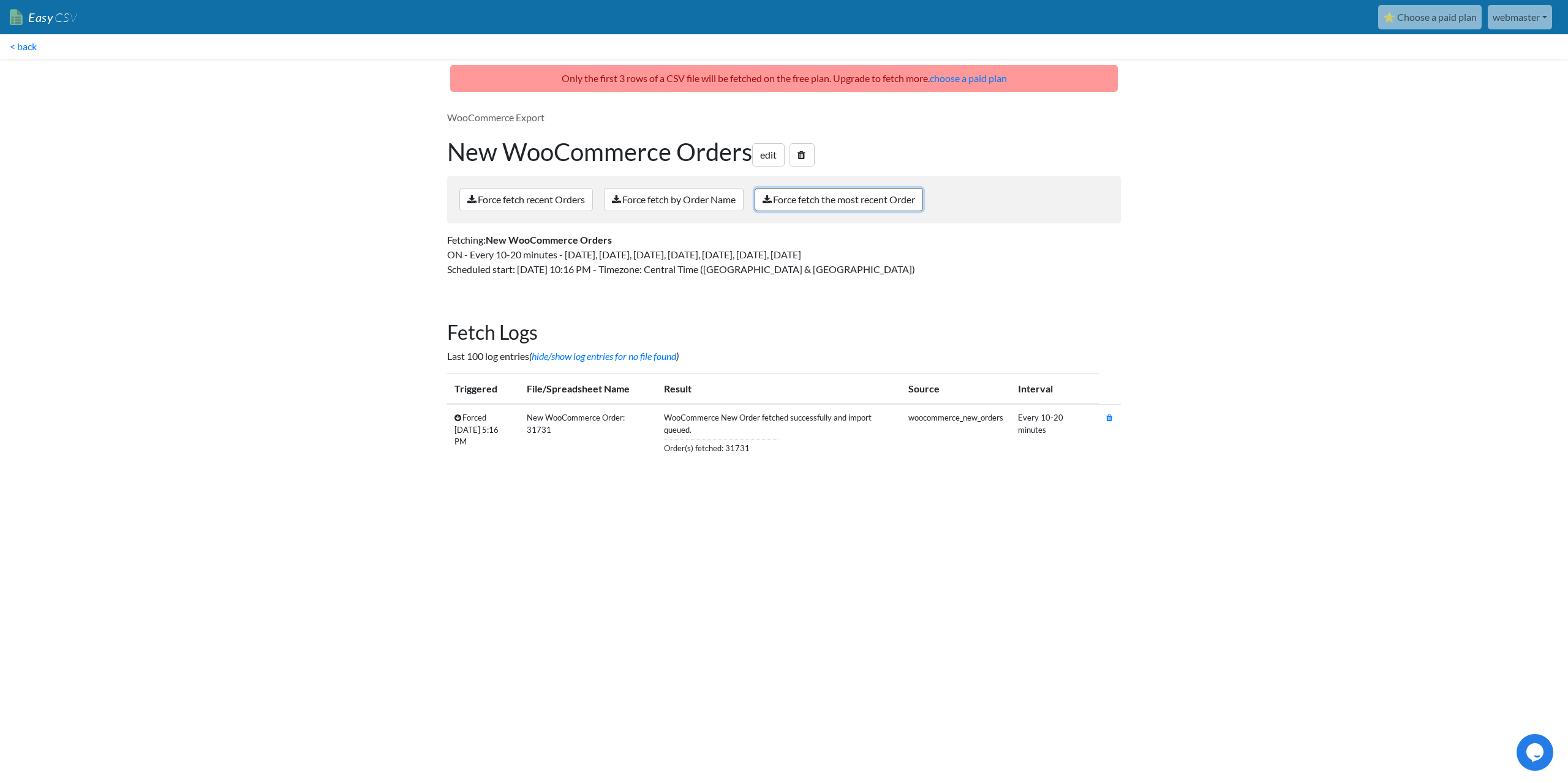
click at [803, 204] on link "Force fetch the most recent Order" at bounding box center [838, 200] width 169 height 24
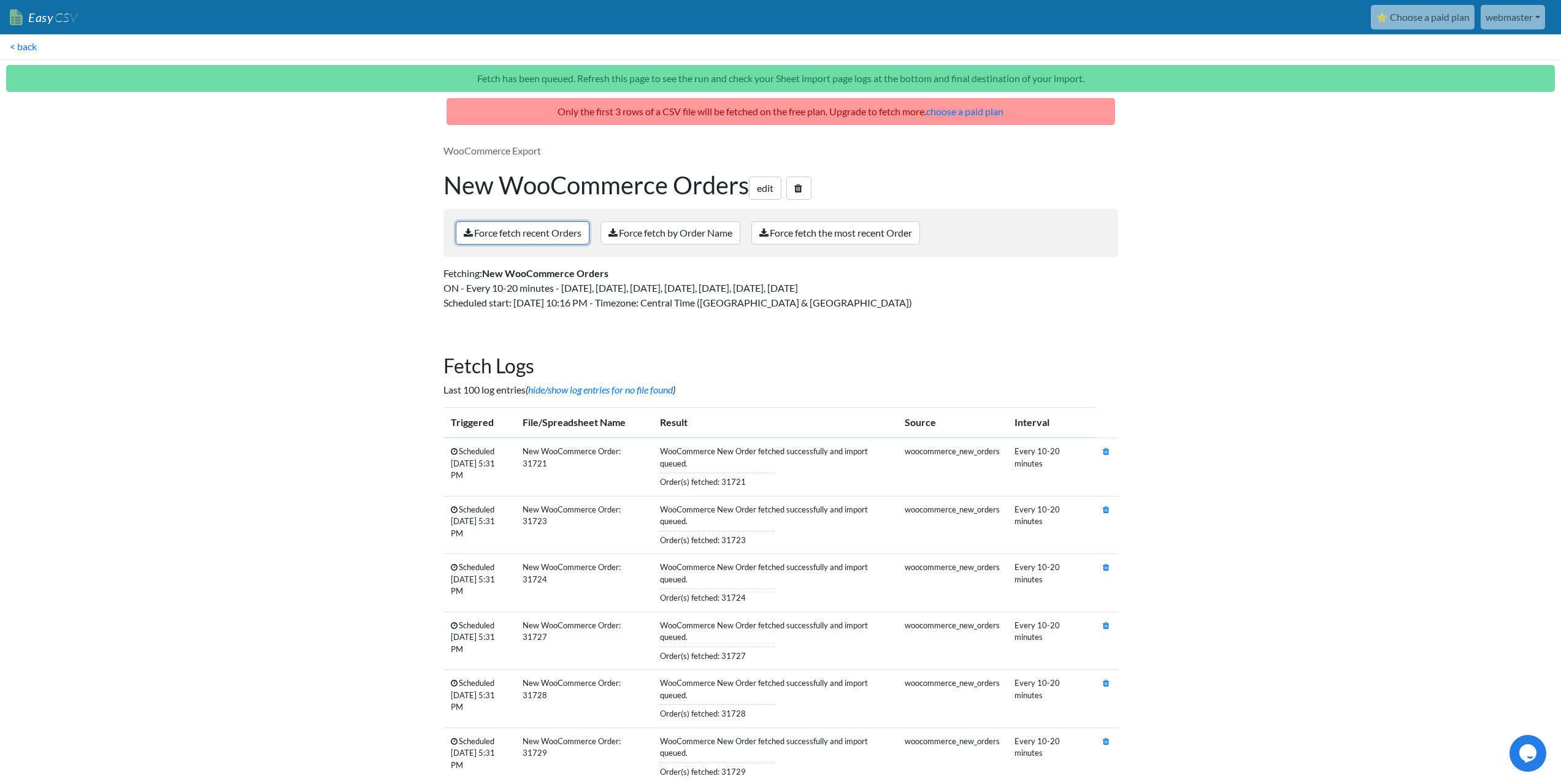
click at [536, 232] on link "Force fetch recent Orders" at bounding box center [522, 233] width 134 height 24
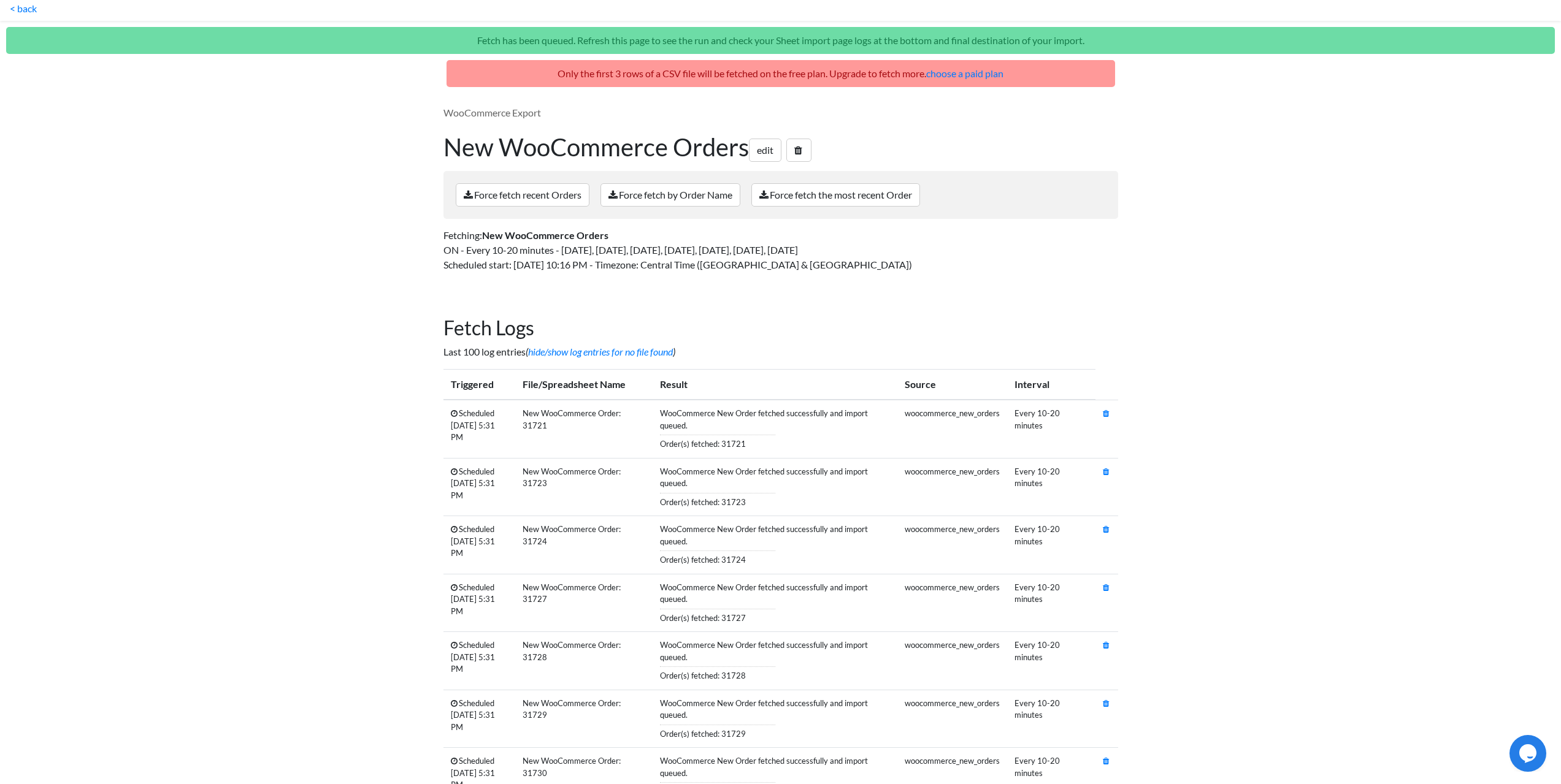
scroll to position [149, 0]
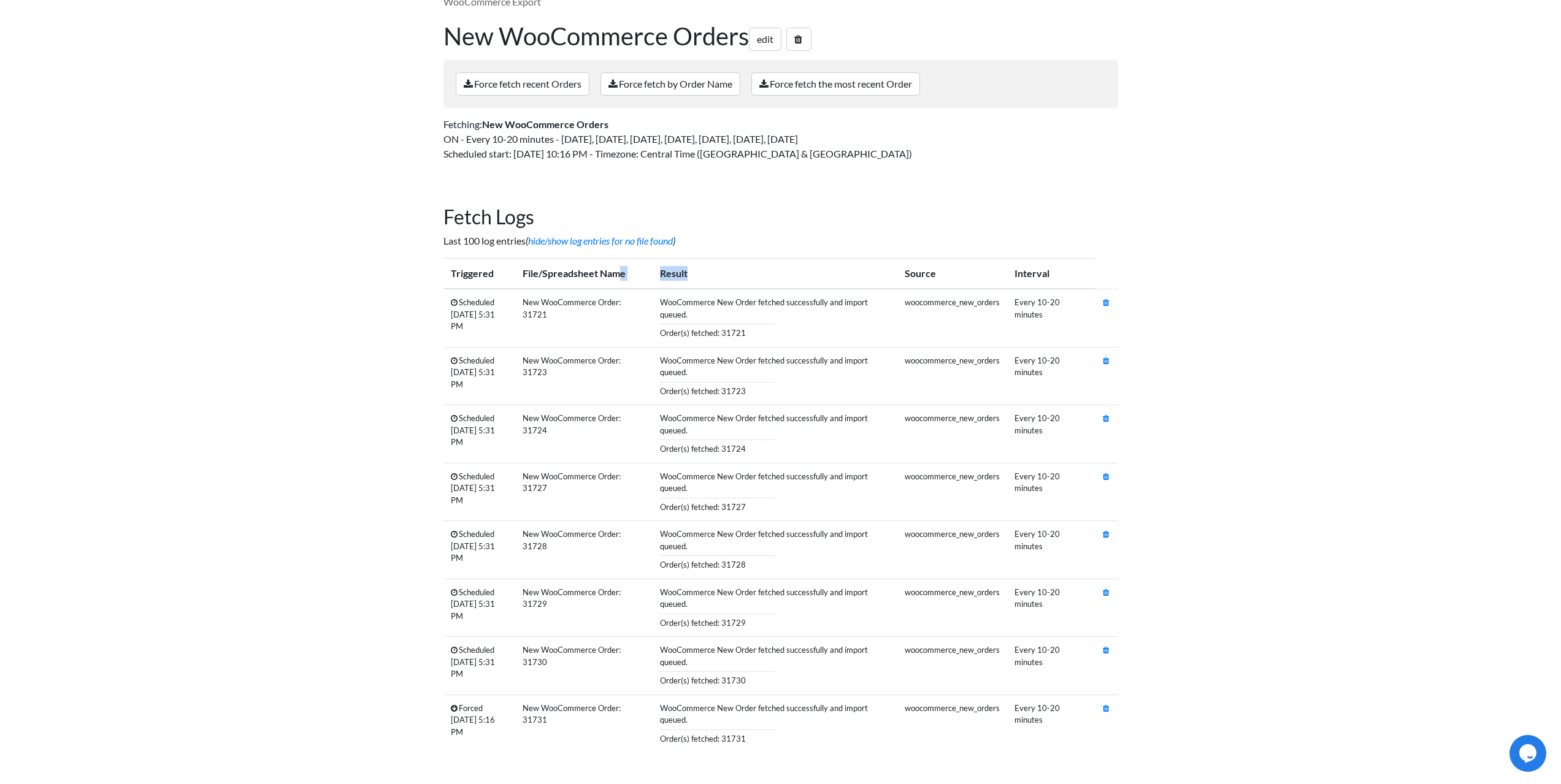
drag, startPoint x: 807, startPoint y: 281, endPoint x: 643, endPoint y: 286, distance: 164.1
click at [644, 286] on tr "Triggered File/Spreadsheet Name Result Source Interval" at bounding box center [780, 274] width 675 height 31
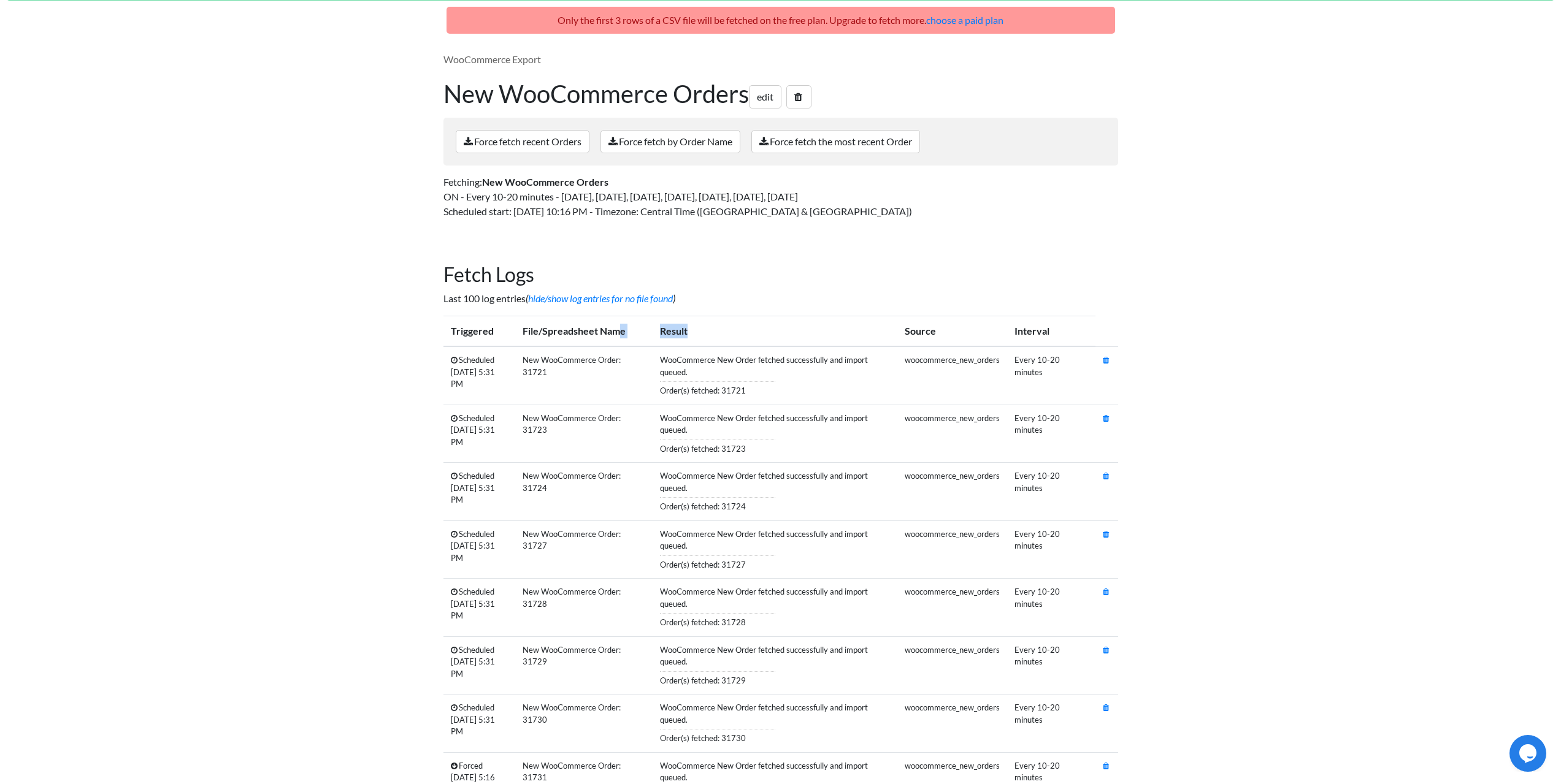
scroll to position [0, 0]
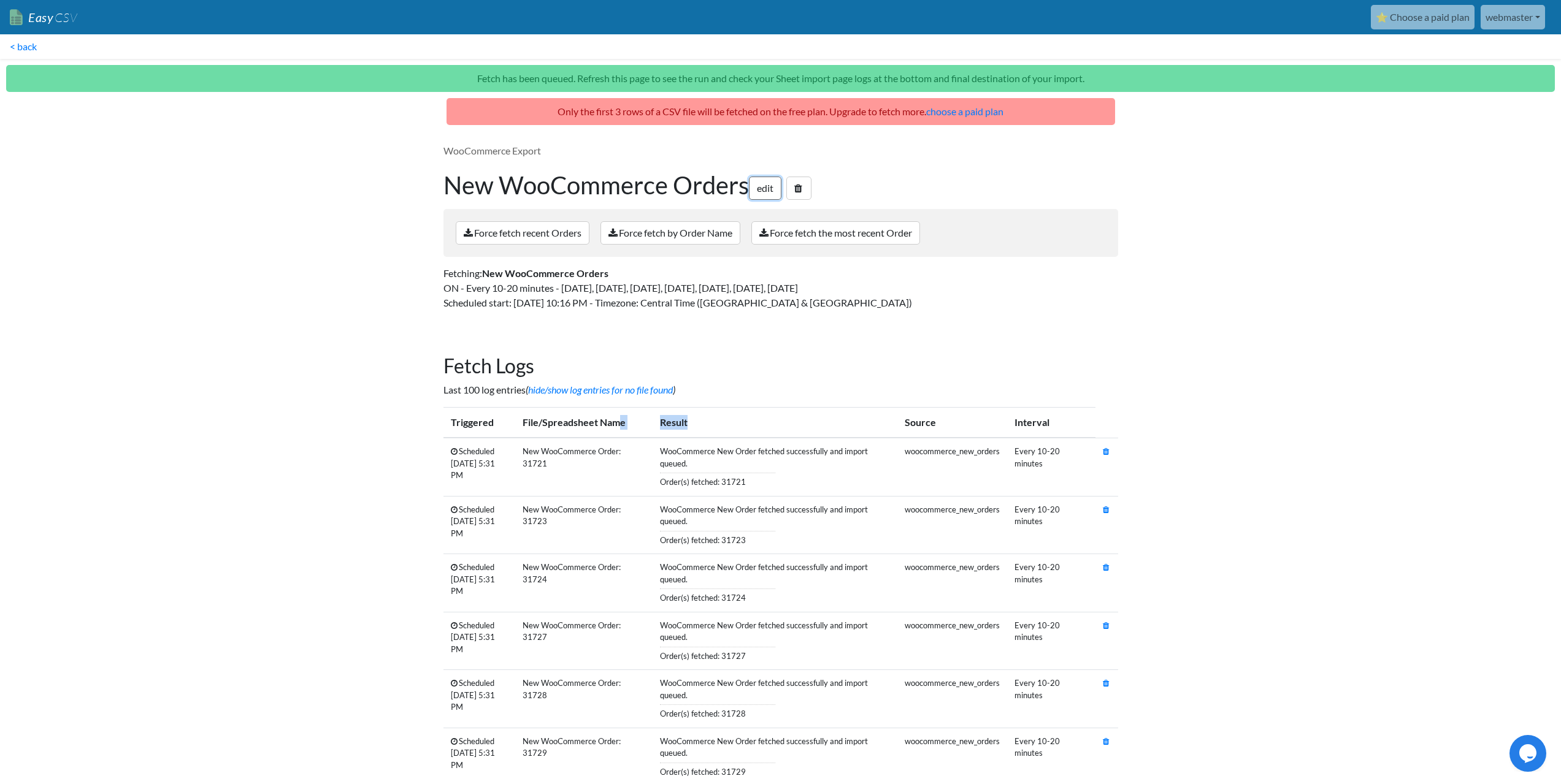
click at [768, 189] on link "edit" at bounding box center [765, 188] width 32 height 24
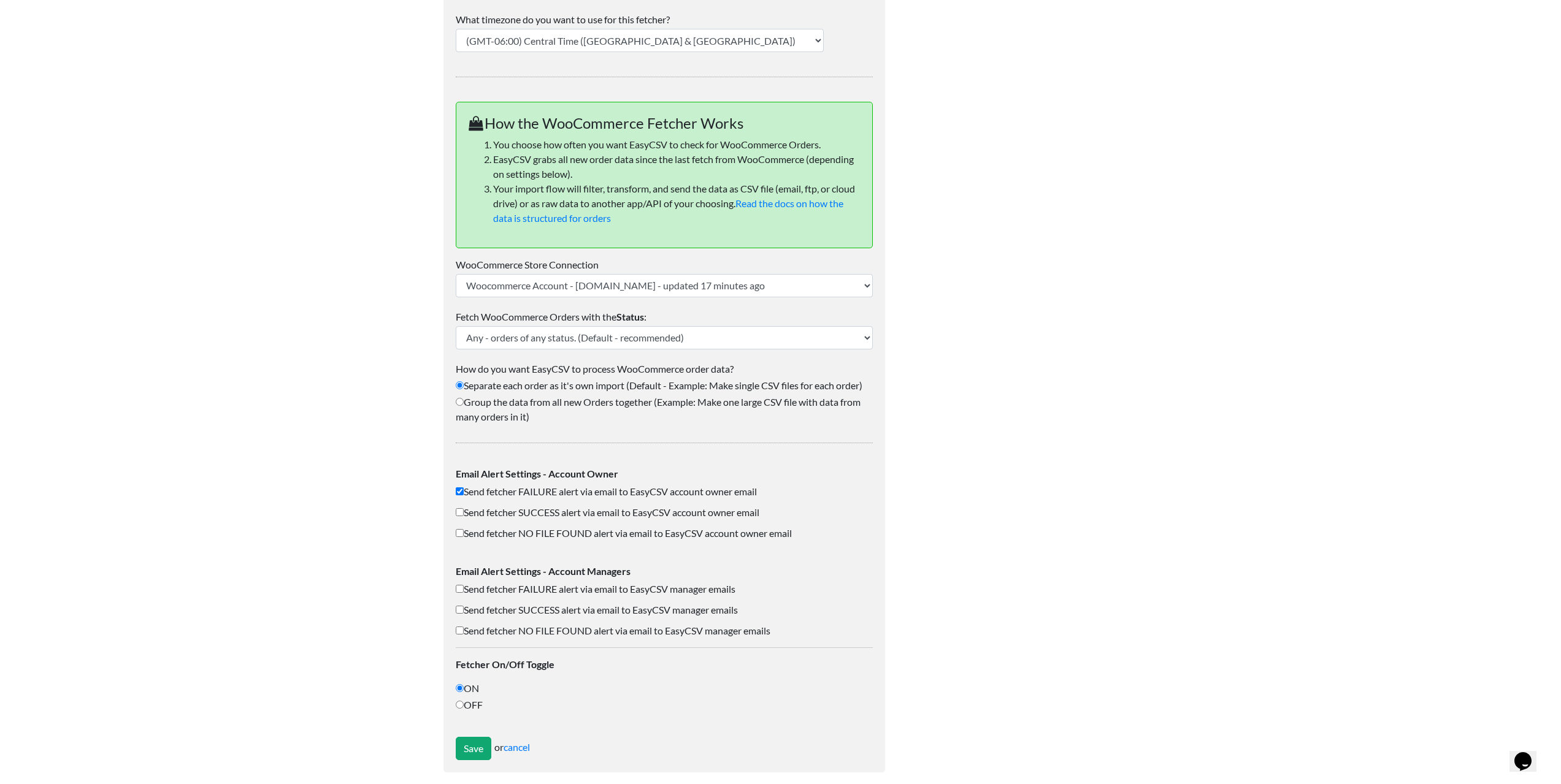
scroll to position [390, 0]
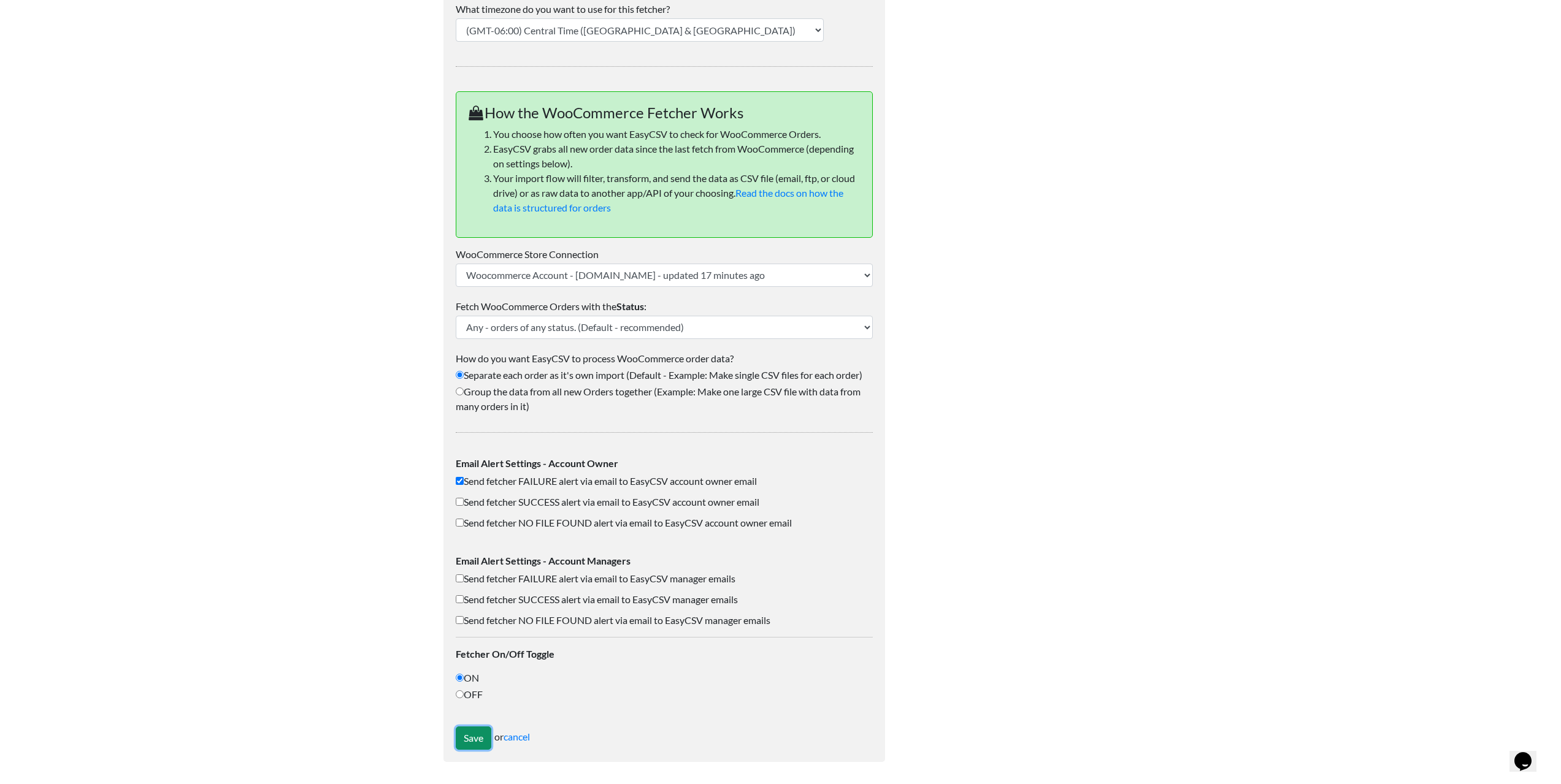
click at [475, 746] on input "Save" at bounding box center [473, 738] width 36 height 24
